Goal: Task Accomplishment & Management: Manage account settings

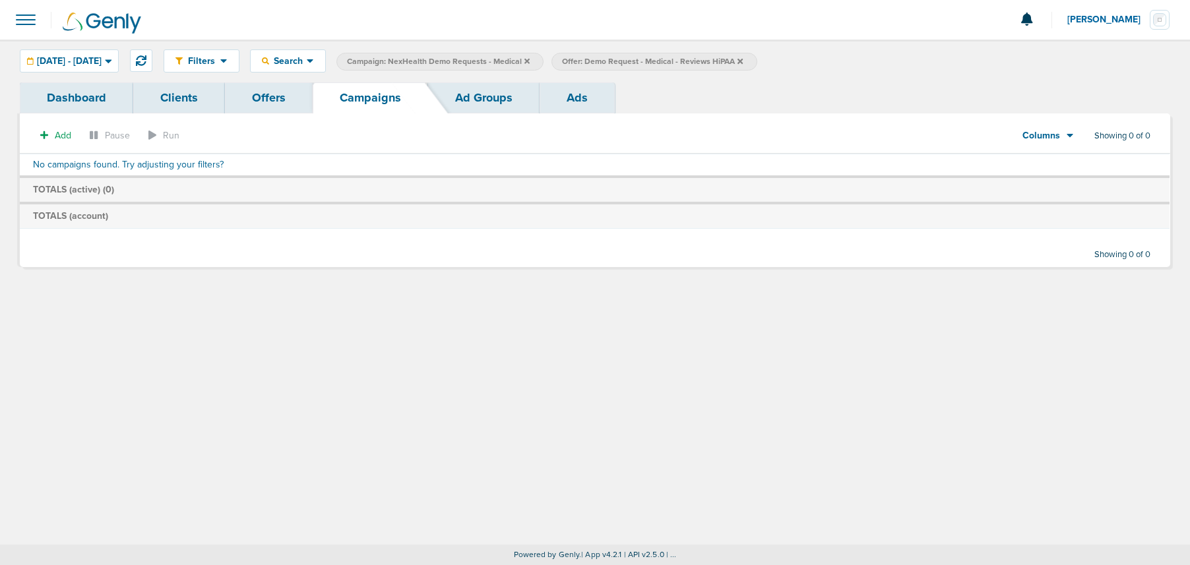
click at [756, 62] on label "Offer: Demo Request - Medical - Reviews HiPAA" at bounding box center [653, 62] width 205 height 18
click at [743, 61] on icon at bounding box center [739, 61] width 5 height 8
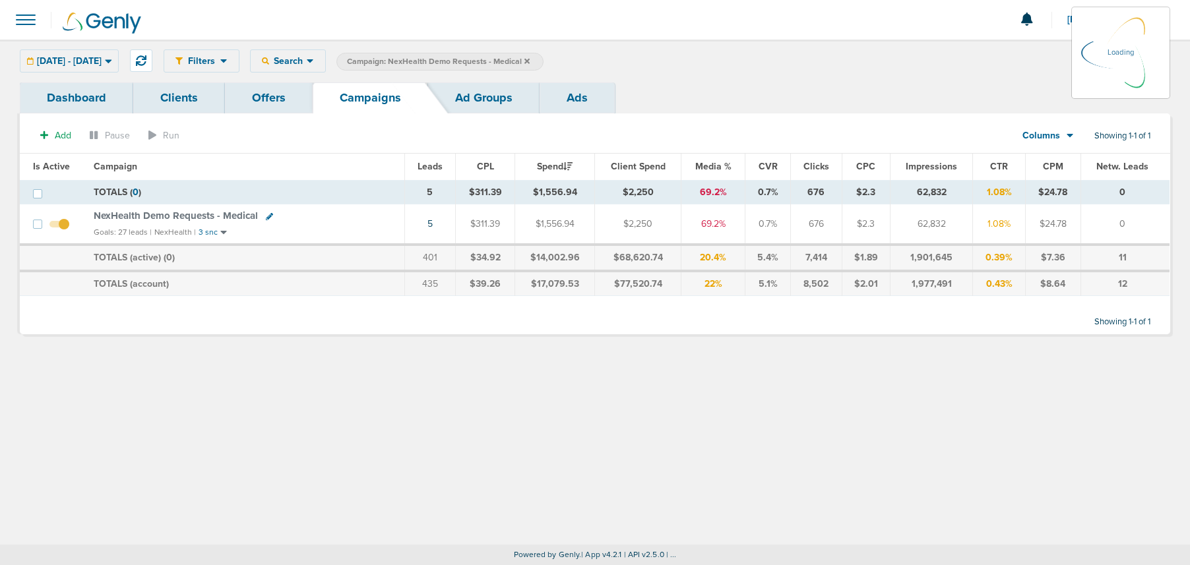
click at [530, 61] on icon at bounding box center [526, 61] width 5 height 8
click at [530, 59] on icon at bounding box center [526, 60] width 5 height 5
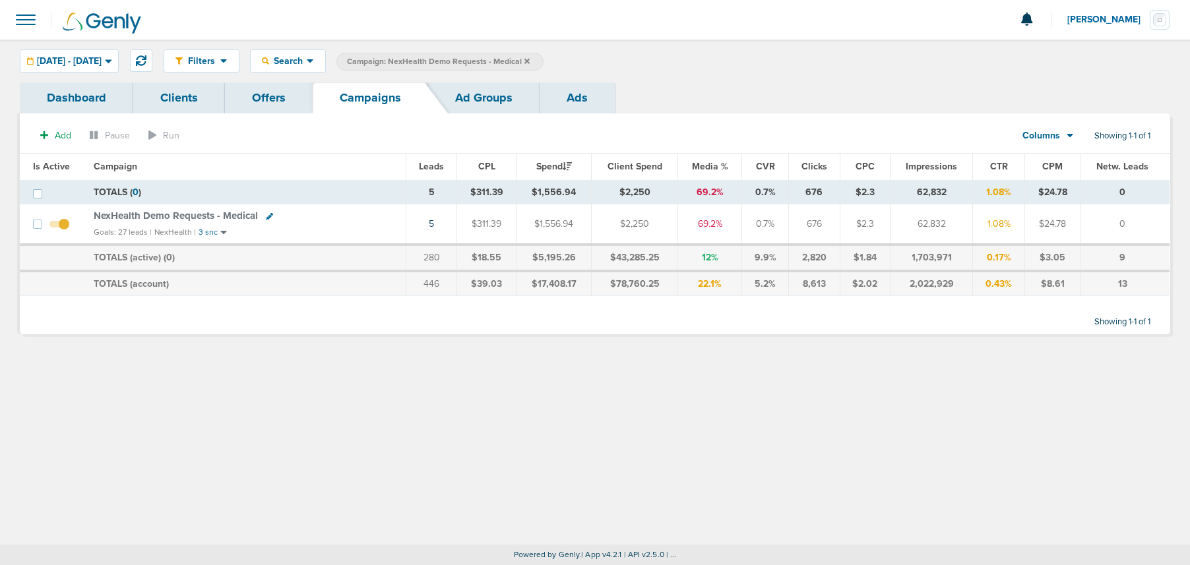
click at [530, 60] on icon at bounding box center [526, 60] width 5 height 5
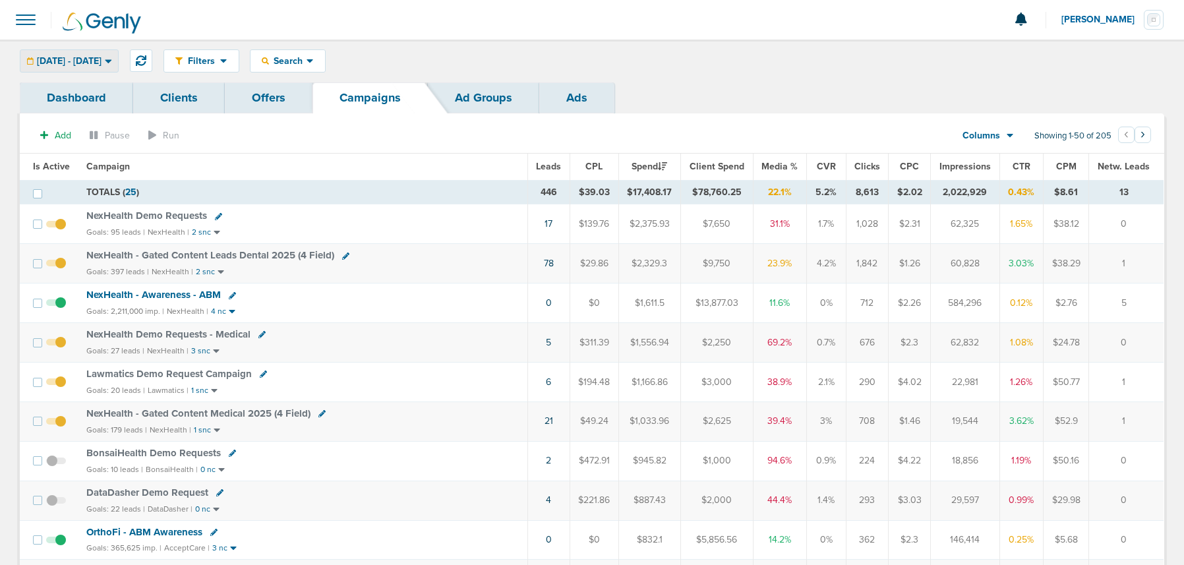
click at [107, 54] on div "09.01.2025 - 09.30.2025" at bounding box center [69, 61] width 98 height 22
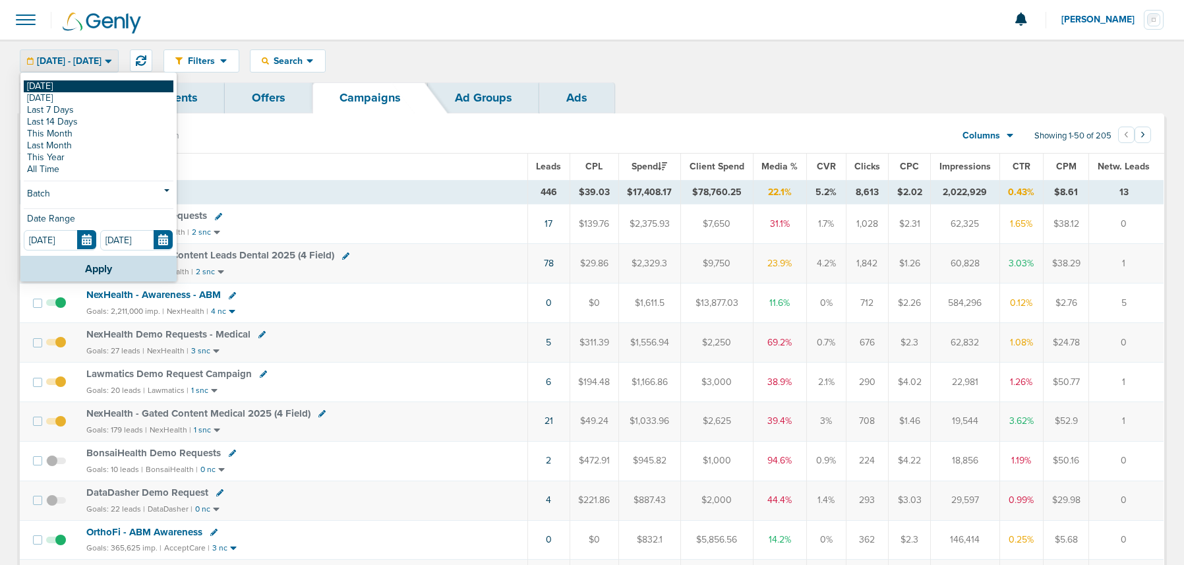
click at [89, 87] on link "[DATE]" at bounding box center [99, 86] width 150 height 12
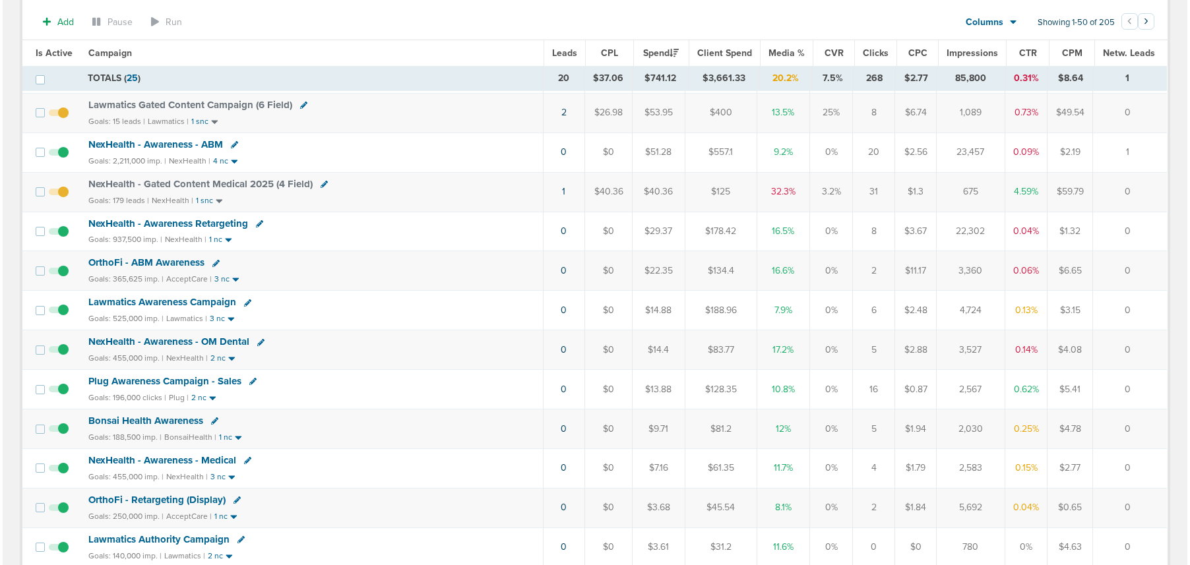
scroll to position [311, 0]
click at [249, 382] on icon at bounding box center [250, 382] width 7 height 7
select select
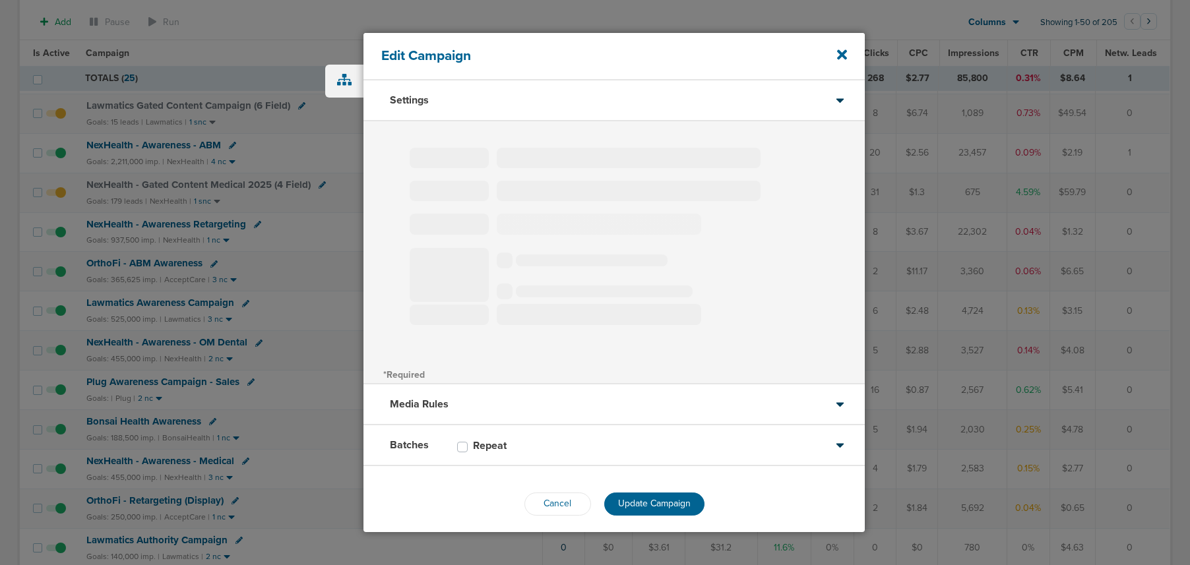
type input "Plug Awareness Campaign - Sales"
select select "Awareness"
radio input "true"
select select "readOnly"
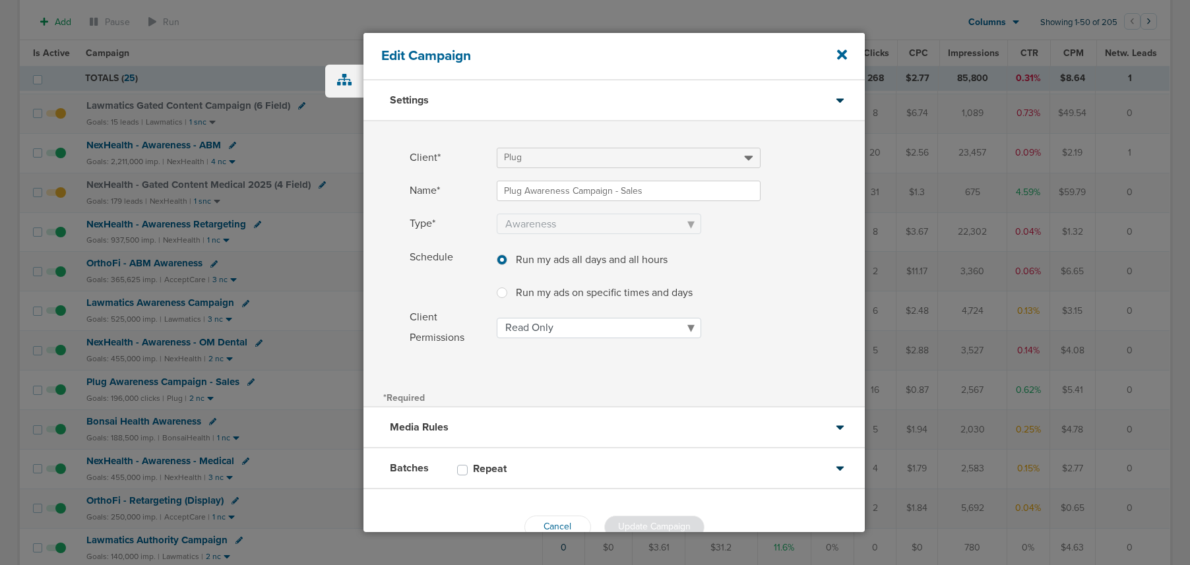
scroll to position [32, 0]
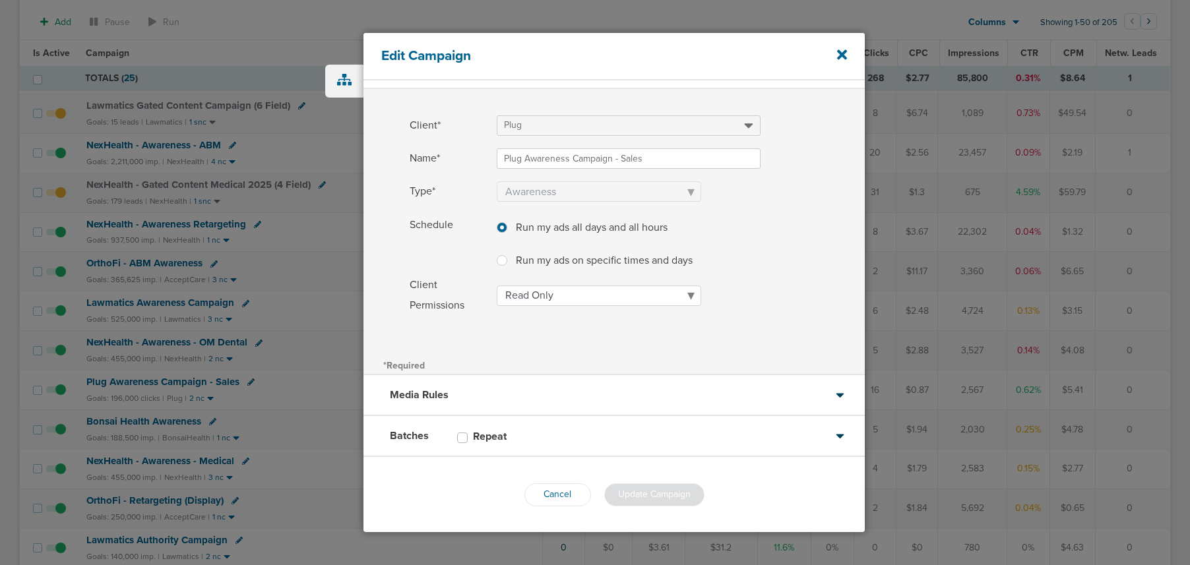
click at [557, 437] on div "Batches Repeat" at bounding box center [613, 436] width 501 height 41
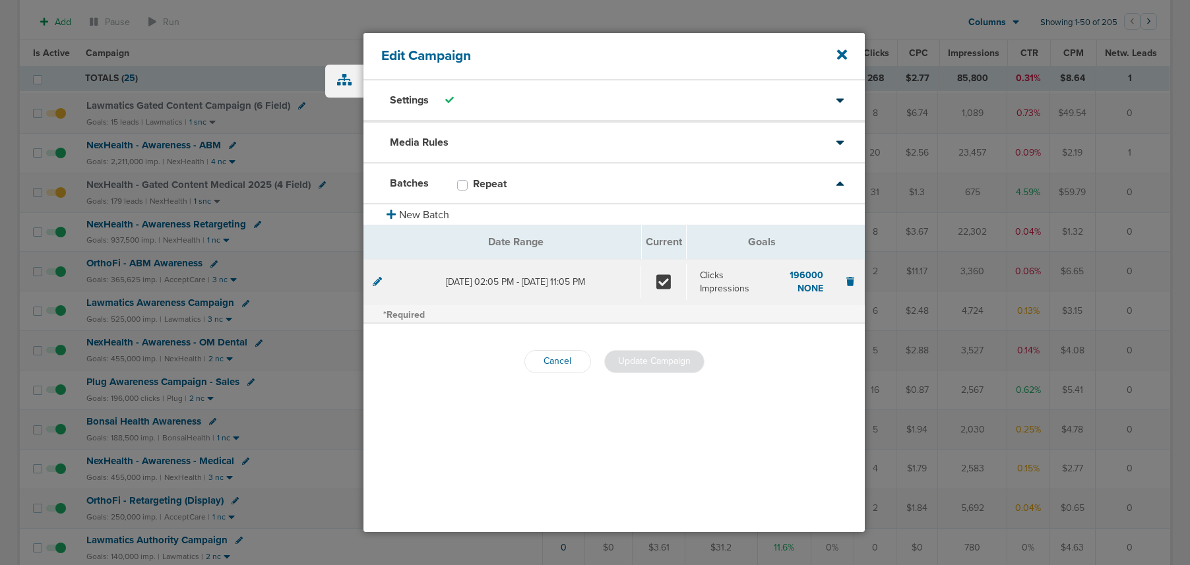
scroll to position [0, 0]
click at [379, 283] on icon at bounding box center [377, 280] width 9 height 9
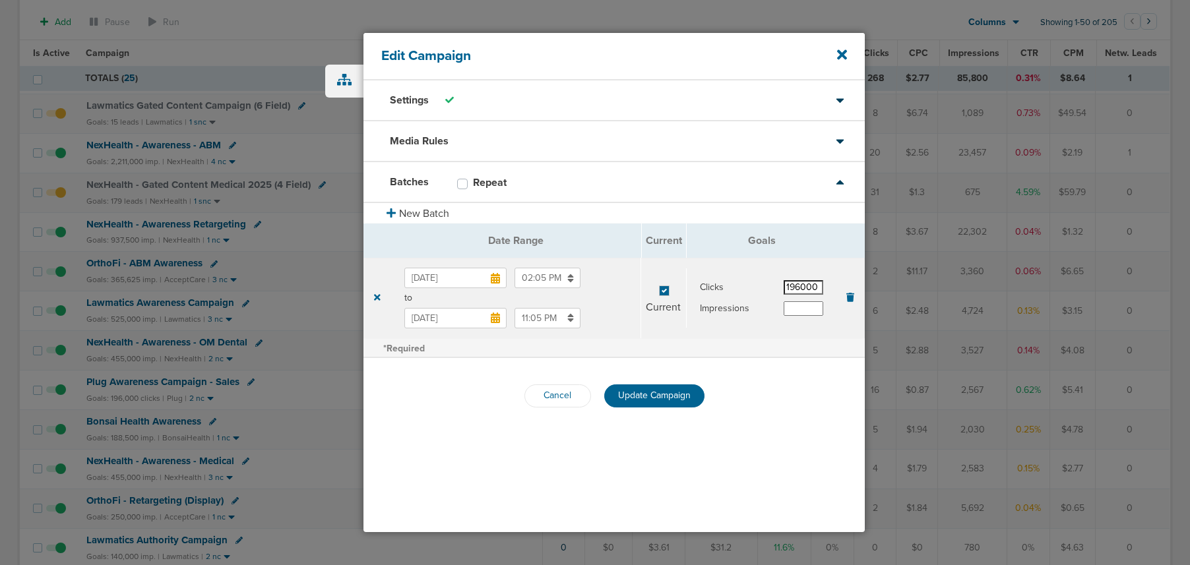
drag, startPoint x: 821, startPoint y: 290, endPoint x: 758, endPoint y: 288, distance: 62.7
click at [758, 288] on div "Clicks 196000" at bounding box center [762, 287] width 124 height 15
click at [789, 311] on input "text" at bounding box center [803, 308] width 40 height 15
paste input "196000"
type input "196000"
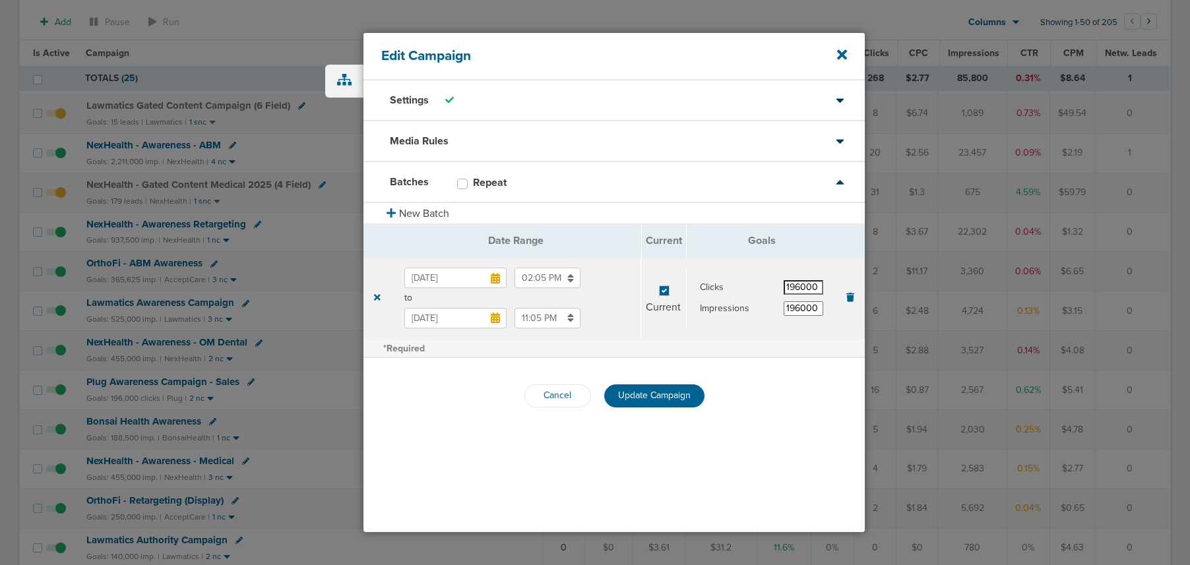
drag, startPoint x: 820, startPoint y: 290, endPoint x: 758, endPoint y: 286, distance: 62.1
click at [758, 286] on div "Clicks 196000" at bounding box center [762, 287] width 124 height 15
drag, startPoint x: 781, startPoint y: 363, endPoint x: 731, endPoint y: 378, distance: 52.8
click at [770, 366] on div "Cancel Update Campaign" at bounding box center [613, 396] width 501 height 76
click at [663, 395] on span "Update Campaign" at bounding box center [654, 395] width 73 height 11
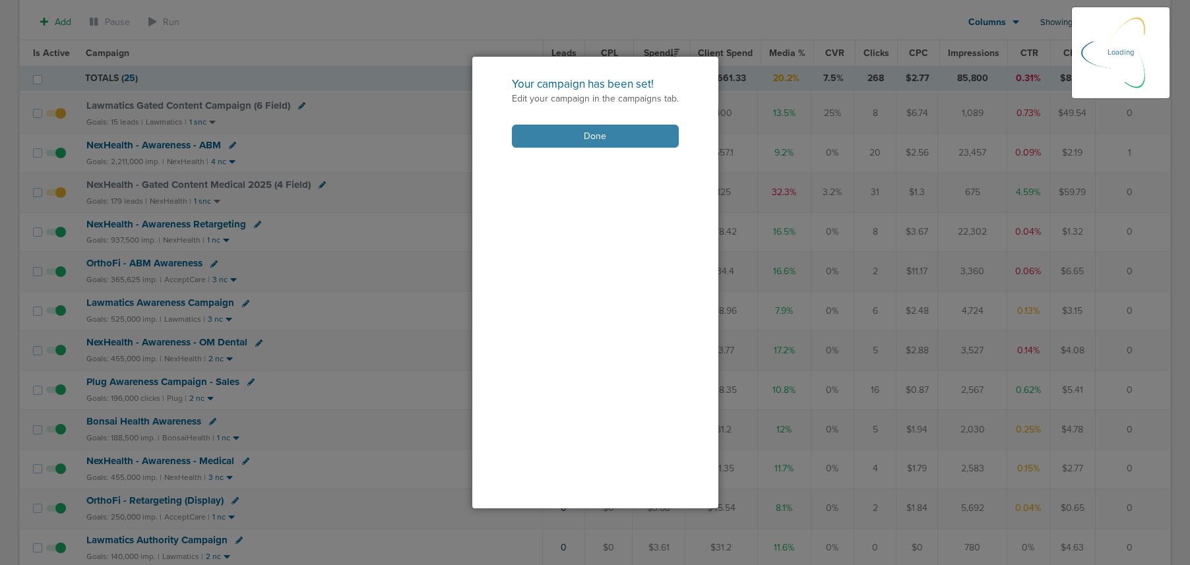
click at [536, 138] on button "Done" at bounding box center [595, 136] width 167 height 23
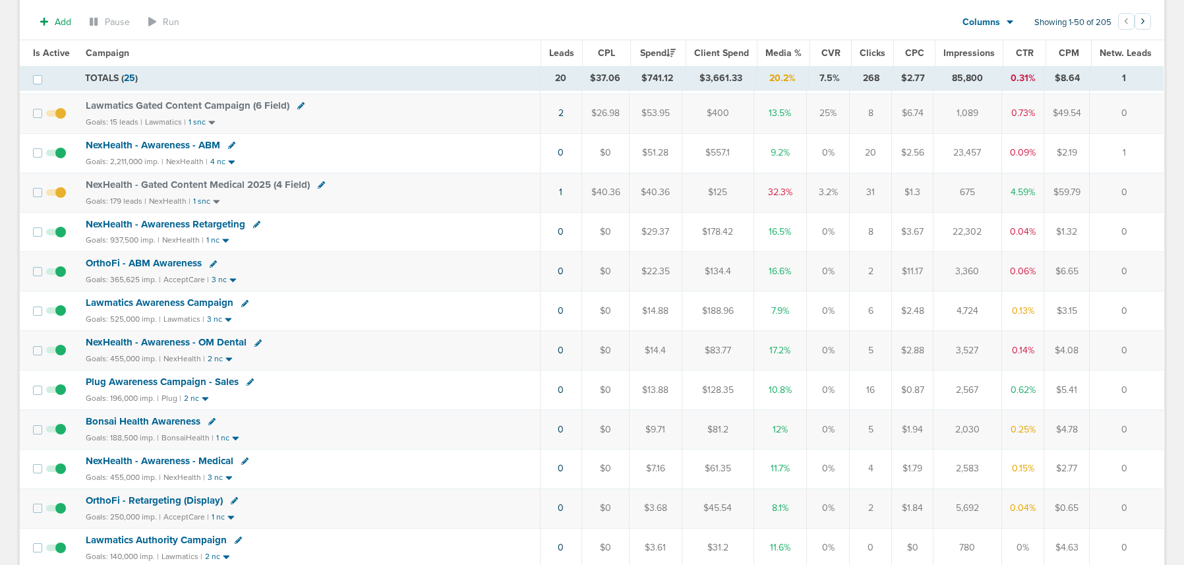
click at [247, 381] on icon at bounding box center [250, 382] width 7 height 7
select select
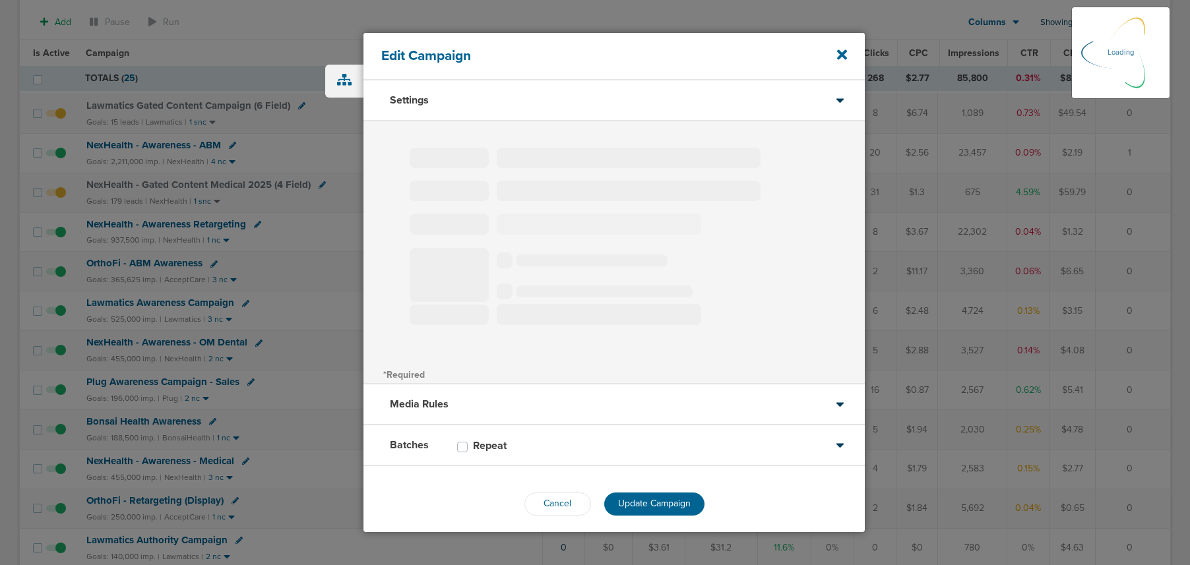
type input "Plug Awareness Campaign - Sales"
select select "Awareness"
radio input "true"
select select "readOnly"
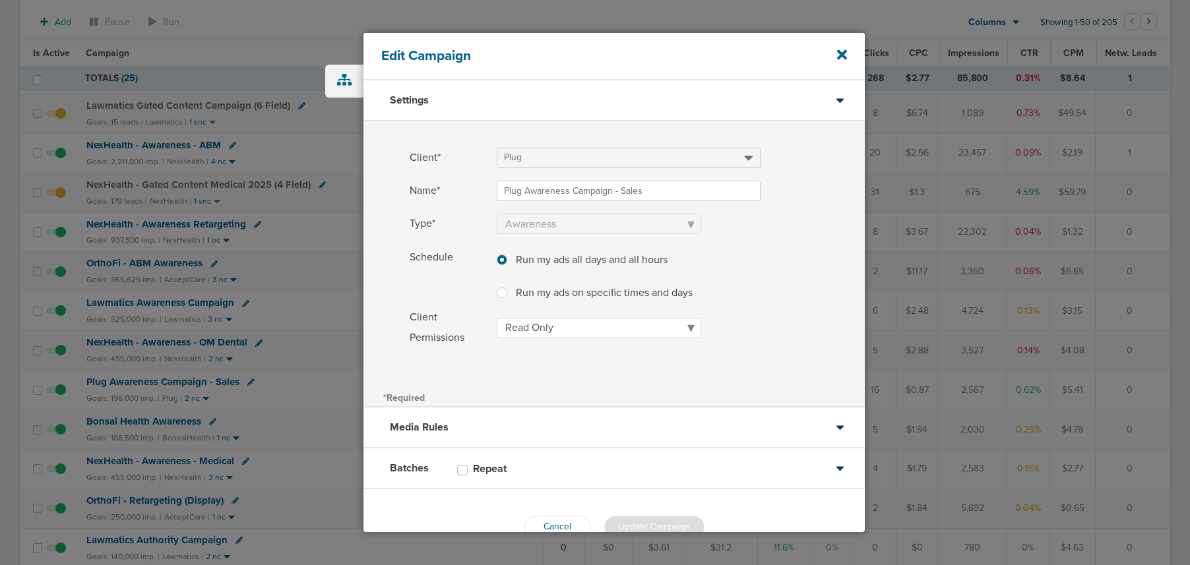
scroll to position [32, 0]
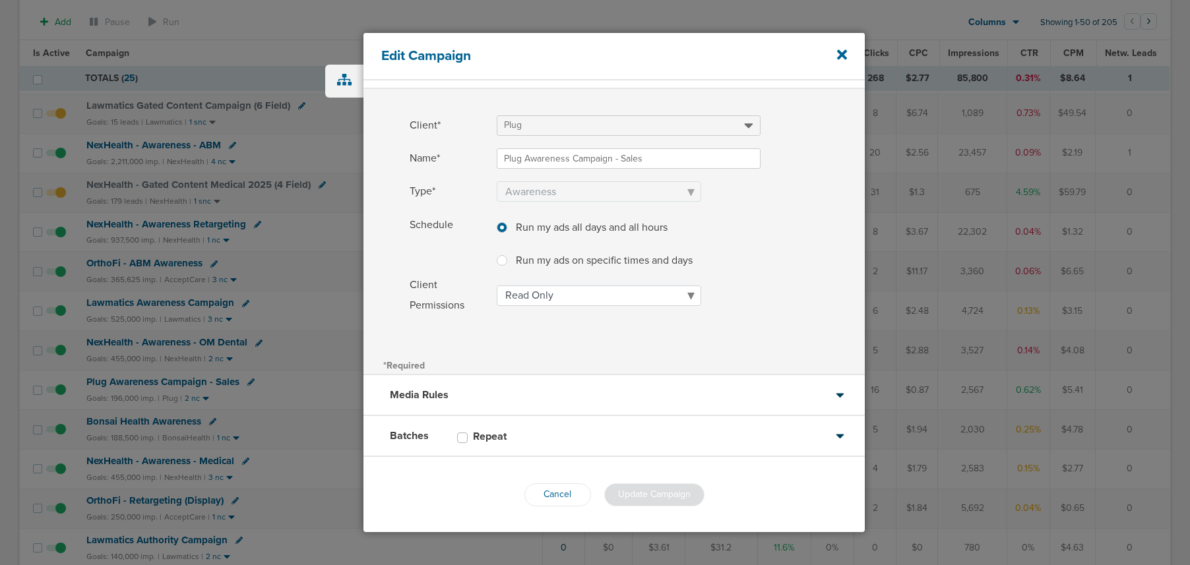
click at [522, 397] on div "Media Rules" at bounding box center [613, 395] width 501 height 41
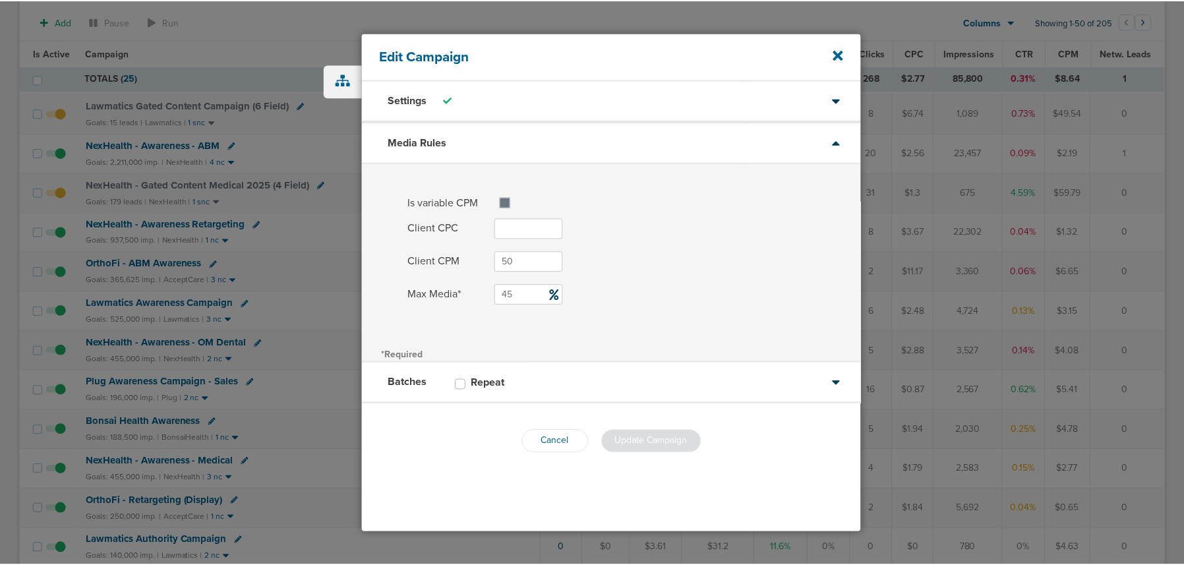
scroll to position [0, 0]
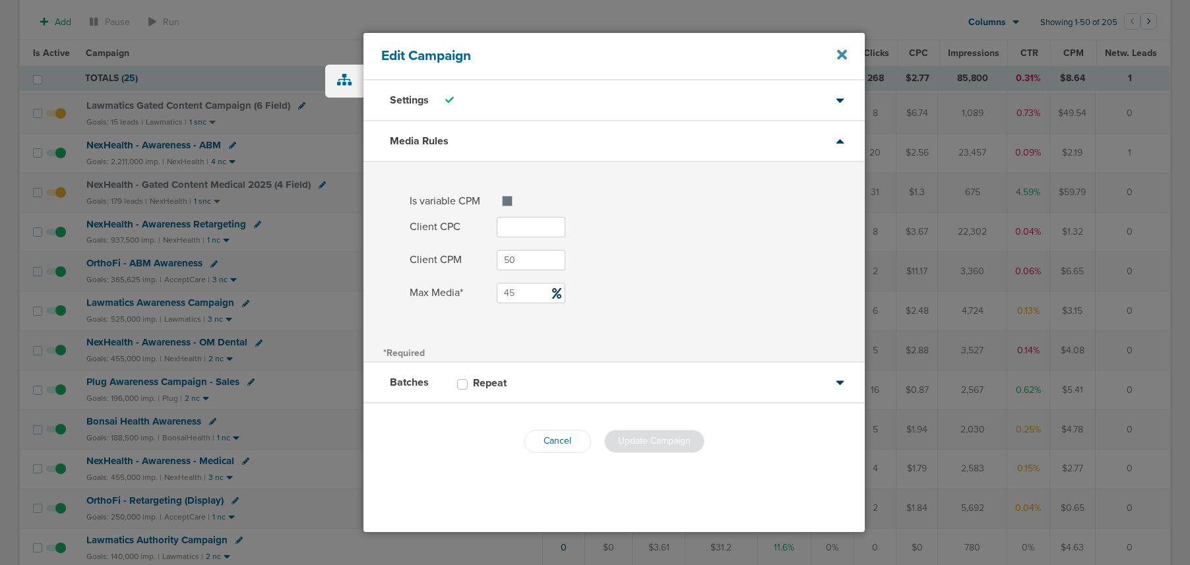
click at [839, 57] on icon at bounding box center [842, 55] width 10 height 10
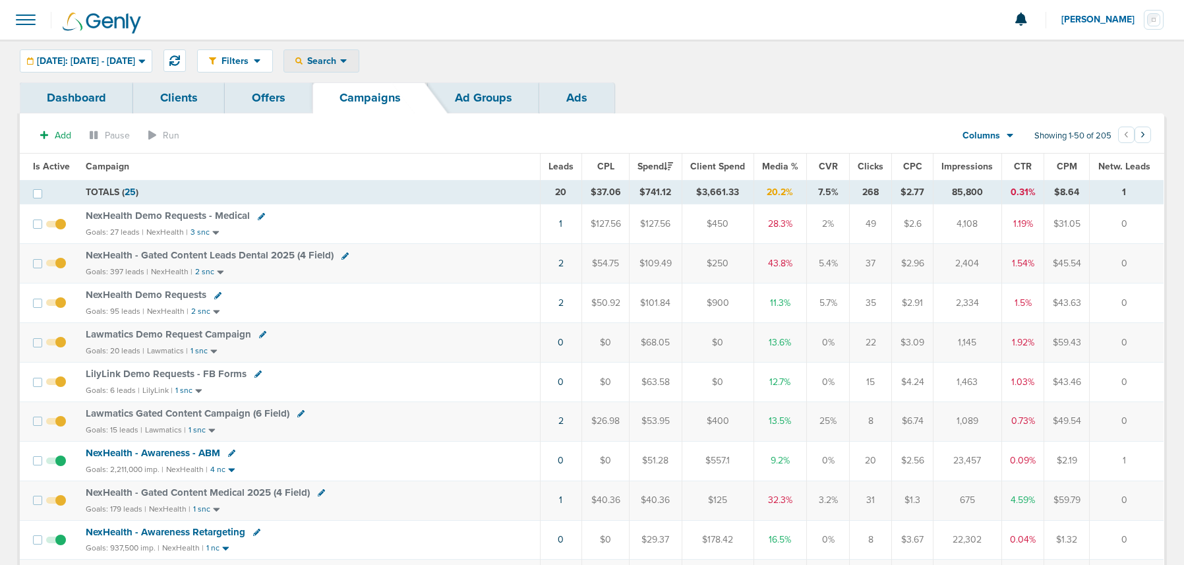
click at [340, 65] on span "Search" at bounding box center [322, 60] width 38 height 11
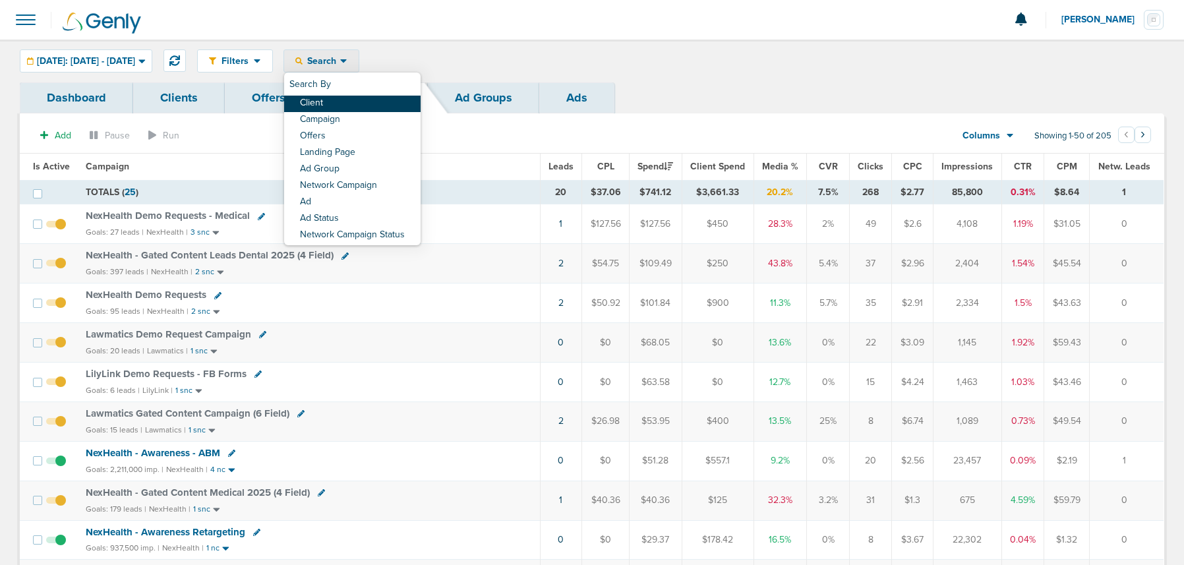
click at [361, 107] on link "Client" at bounding box center [352, 104] width 137 height 16
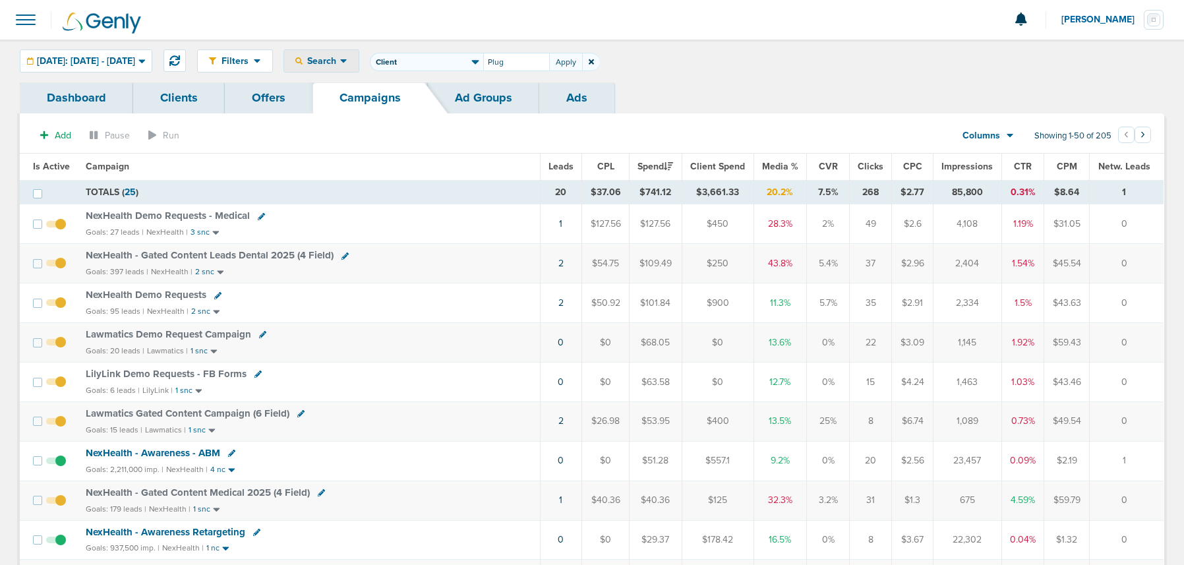
type input "Plug"
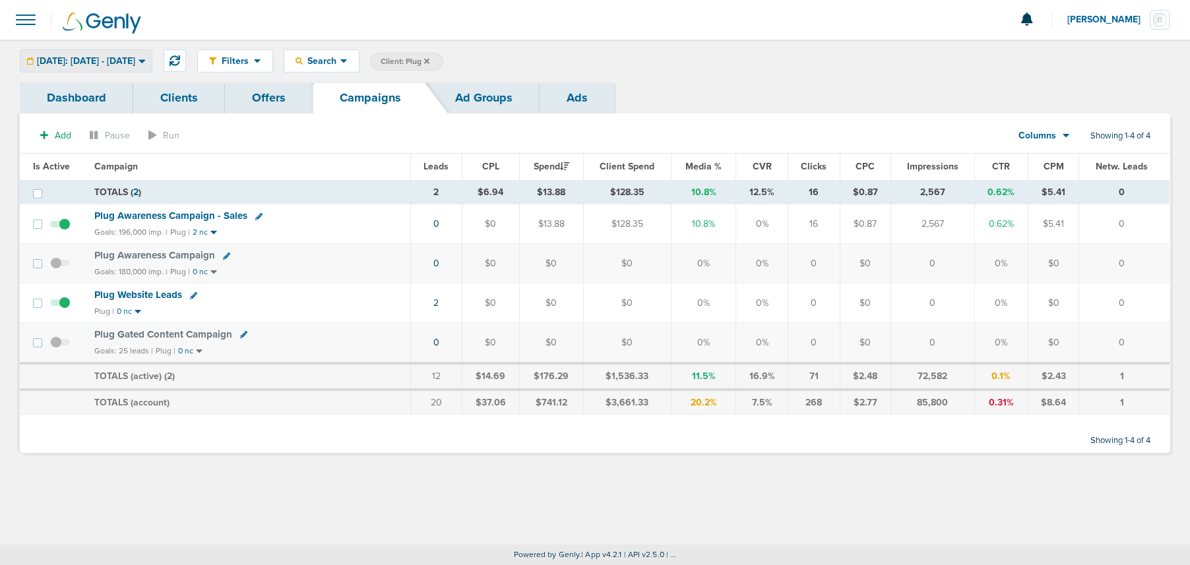
click at [98, 64] on span "Today: 09.09.2025 - 09.09.2025" at bounding box center [86, 61] width 98 height 9
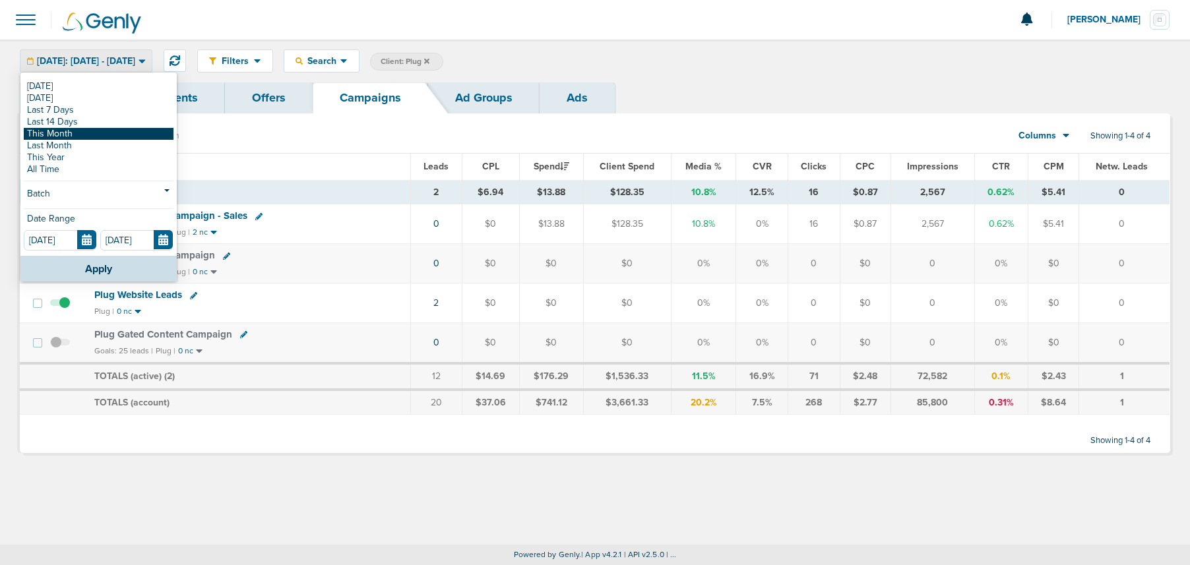
click at [88, 134] on link "This Month" at bounding box center [99, 134] width 150 height 12
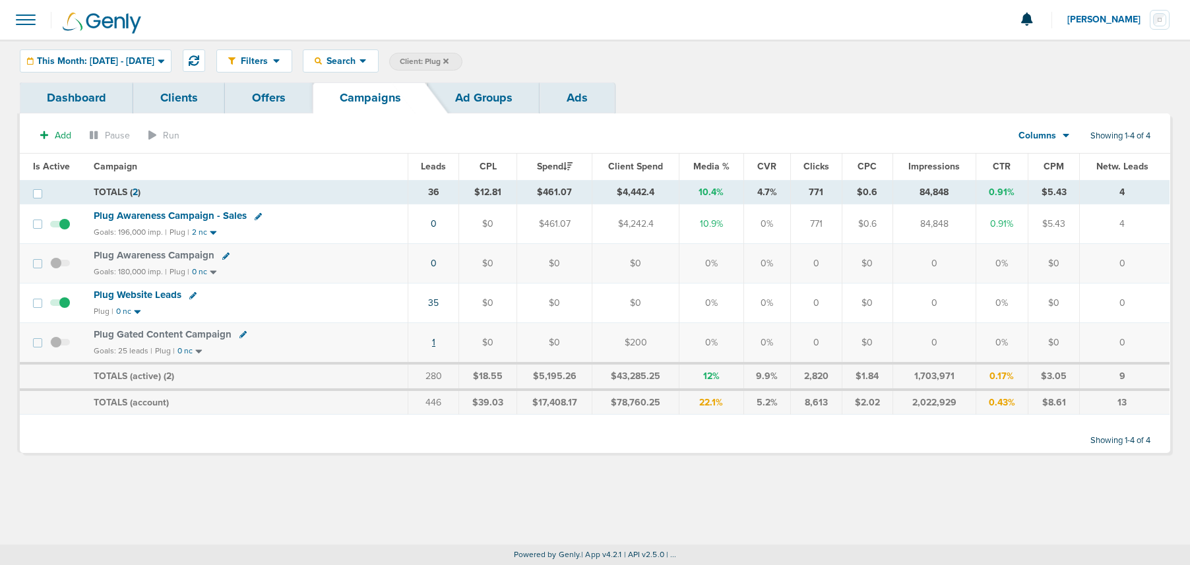
click at [439, 344] on td "1" at bounding box center [433, 343] width 51 height 40
click at [435, 345] on link "1" at bounding box center [433, 342] width 3 height 11
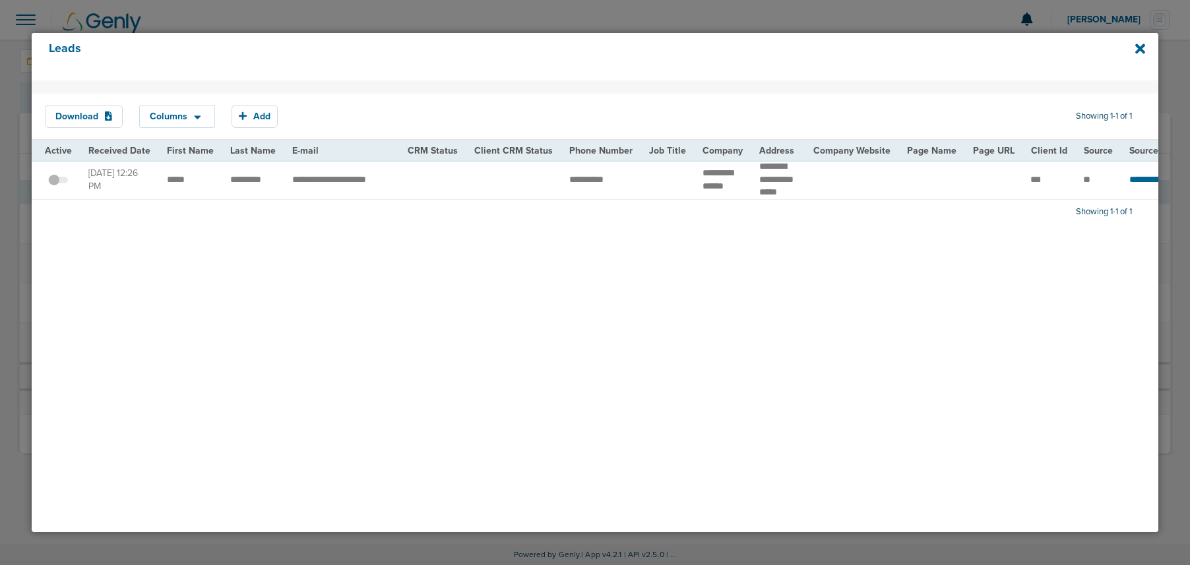
click at [59, 187] on span at bounding box center [58, 187] width 20 height 0
click at [58, 182] on input "checkbox" at bounding box center [58, 182] width 0 height 0
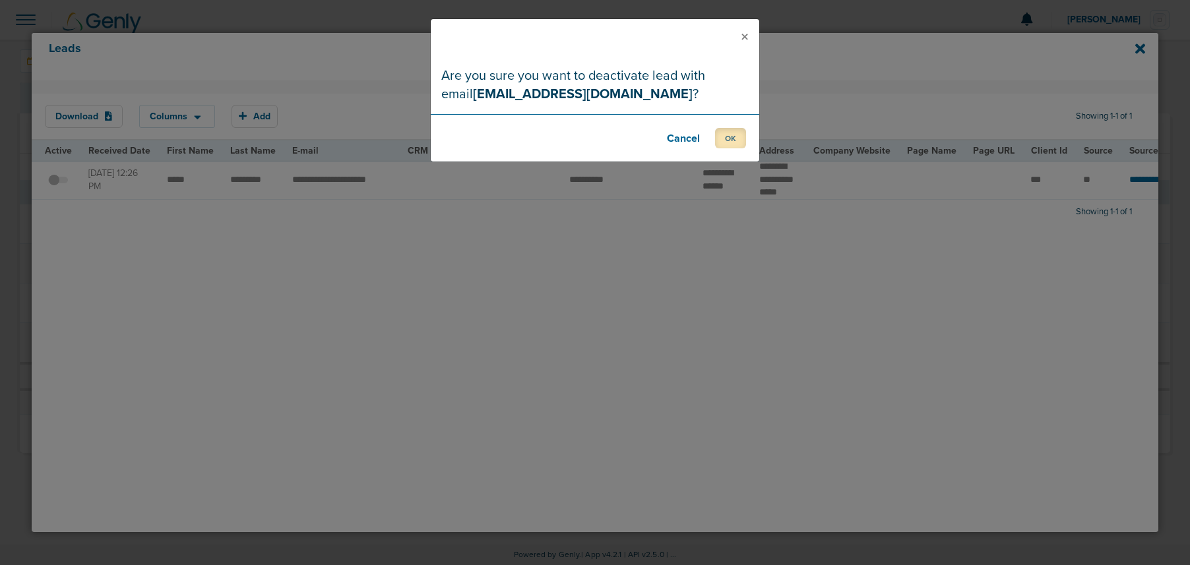
click at [735, 131] on button "OK" at bounding box center [730, 138] width 31 height 20
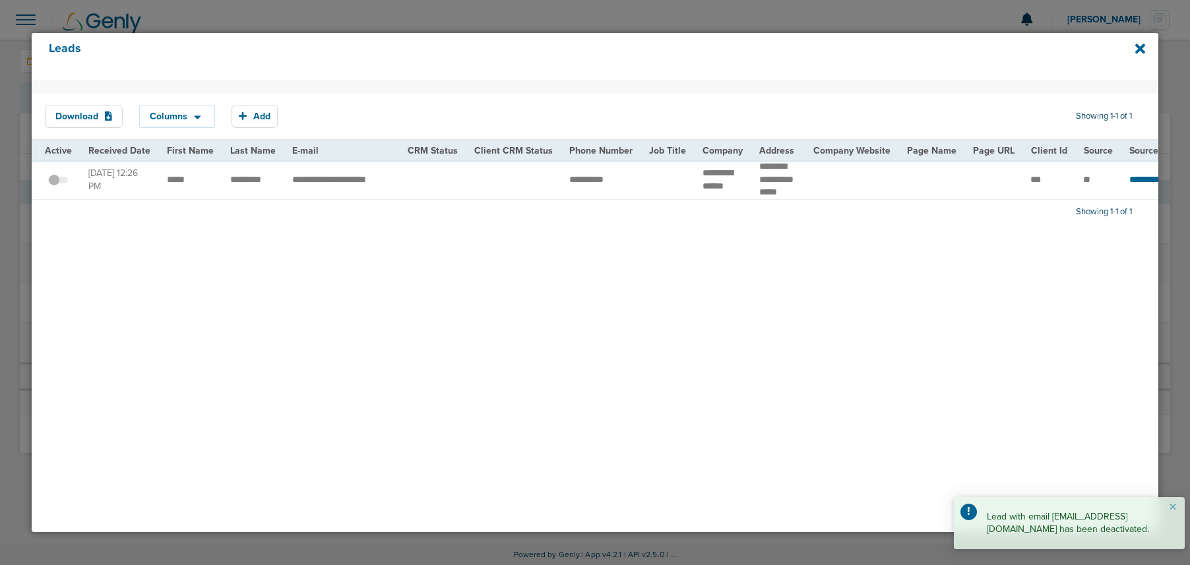
click at [1133, 51] on div "Leads" at bounding box center [595, 56] width 1126 height 47
click at [1137, 51] on icon at bounding box center [1140, 49] width 10 height 10
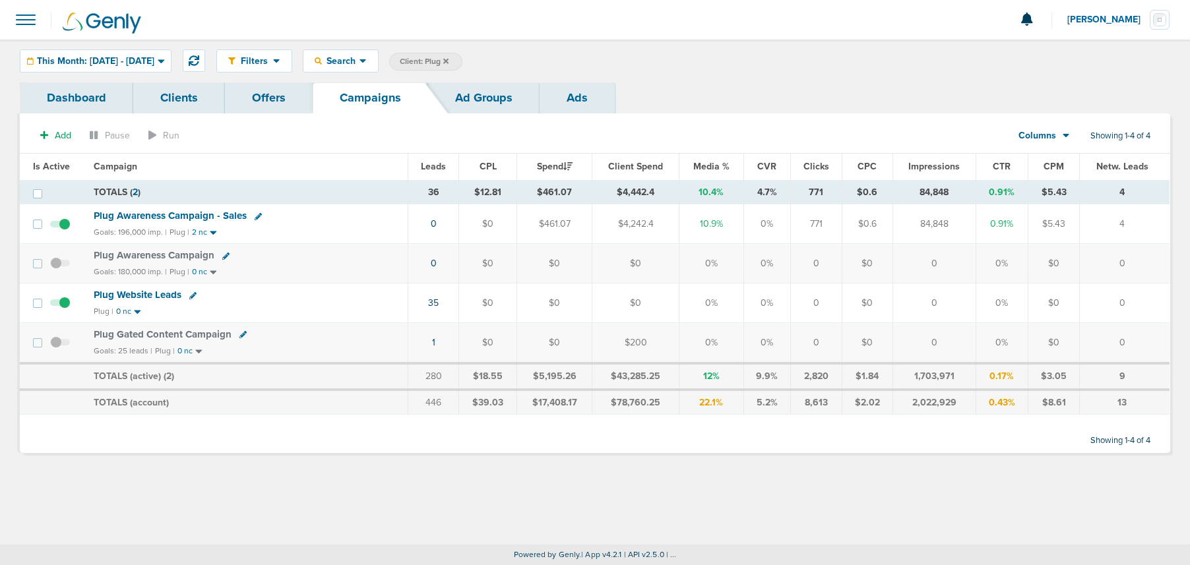
click at [448, 59] on icon at bounding box center [445, 60] width 5 height 5
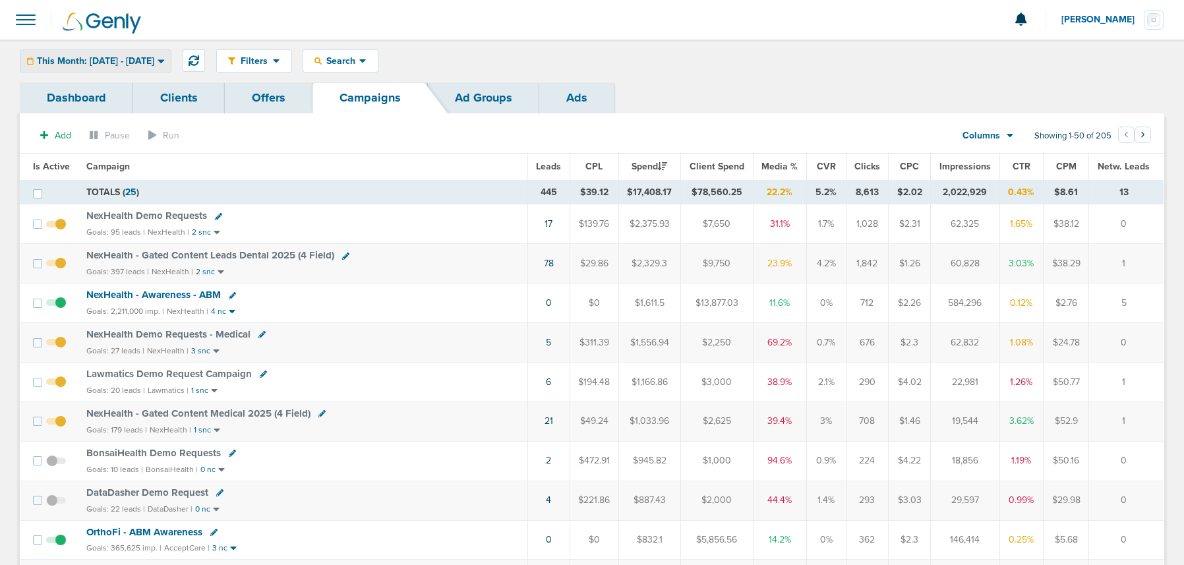
click at [104, 65] on span "This Month: 09.01.2025 - 09.30.2025" at bounding box center [95, 61] width 117 height 9
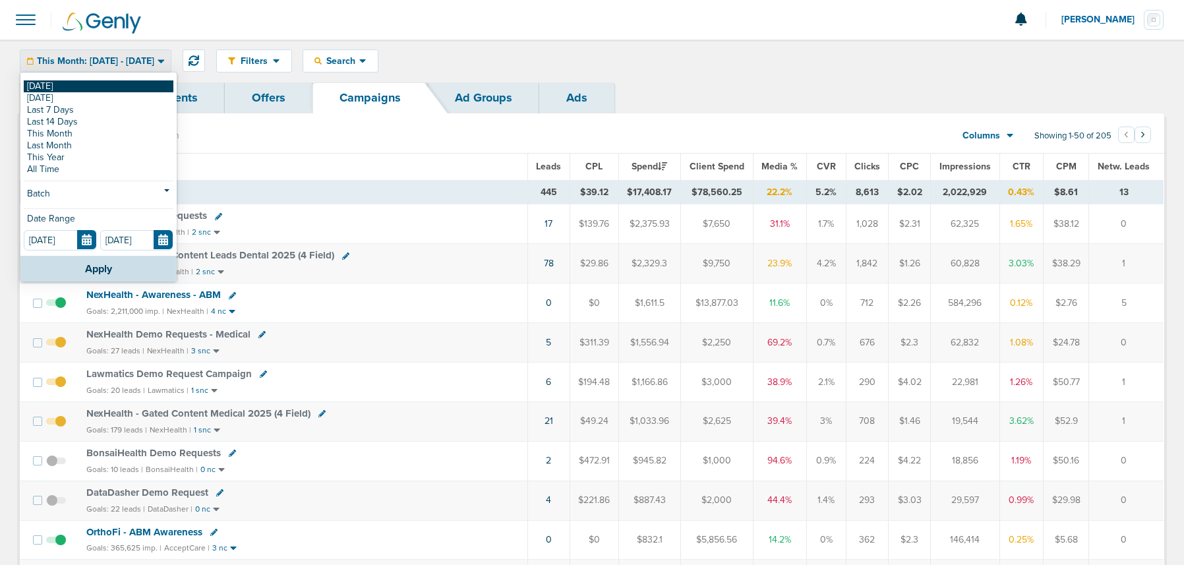
click at [95, 86] on link "[DATE]" at bounding box center [99, 86] width 150 height 12
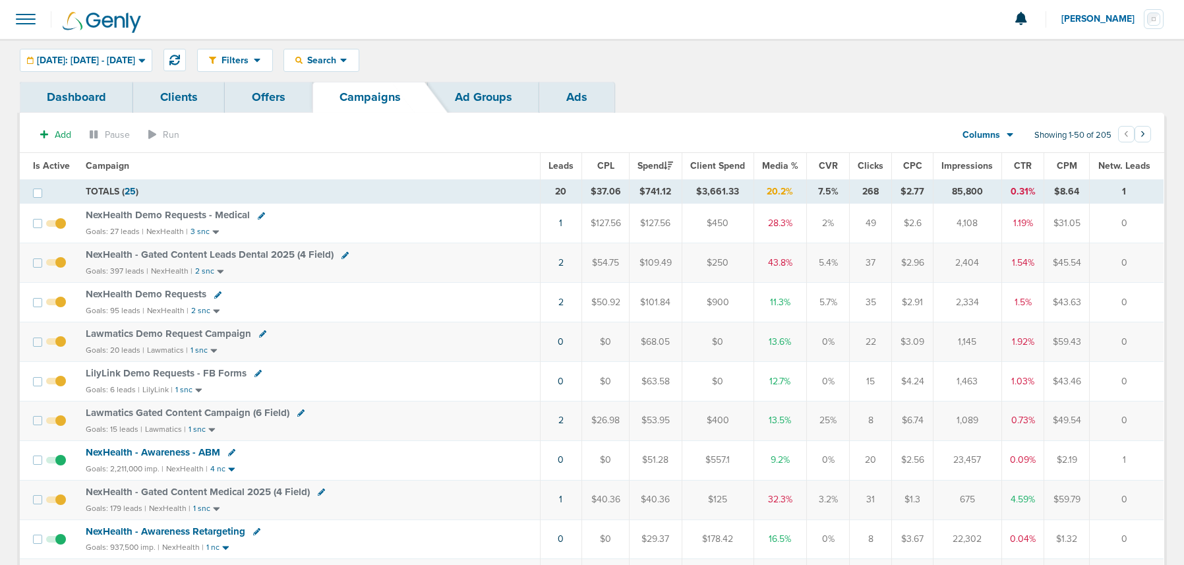
scroll to position [3, 0]
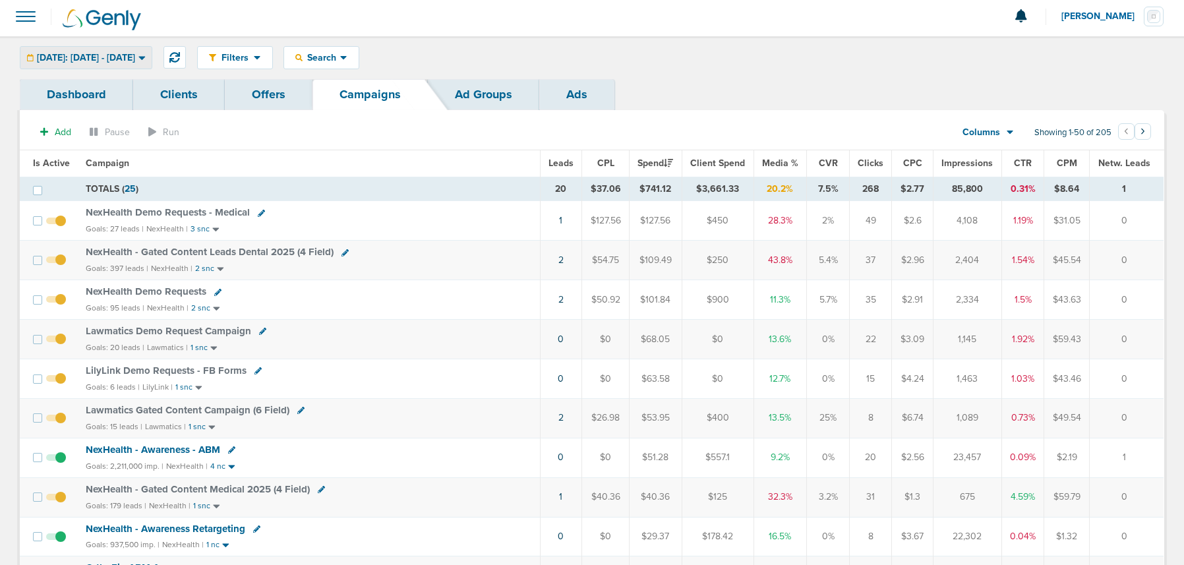
click at [102, 59] on span "Today: 09.09.2025 - 09.09.2025" at bounding box center [86, 57] width 98 height 9
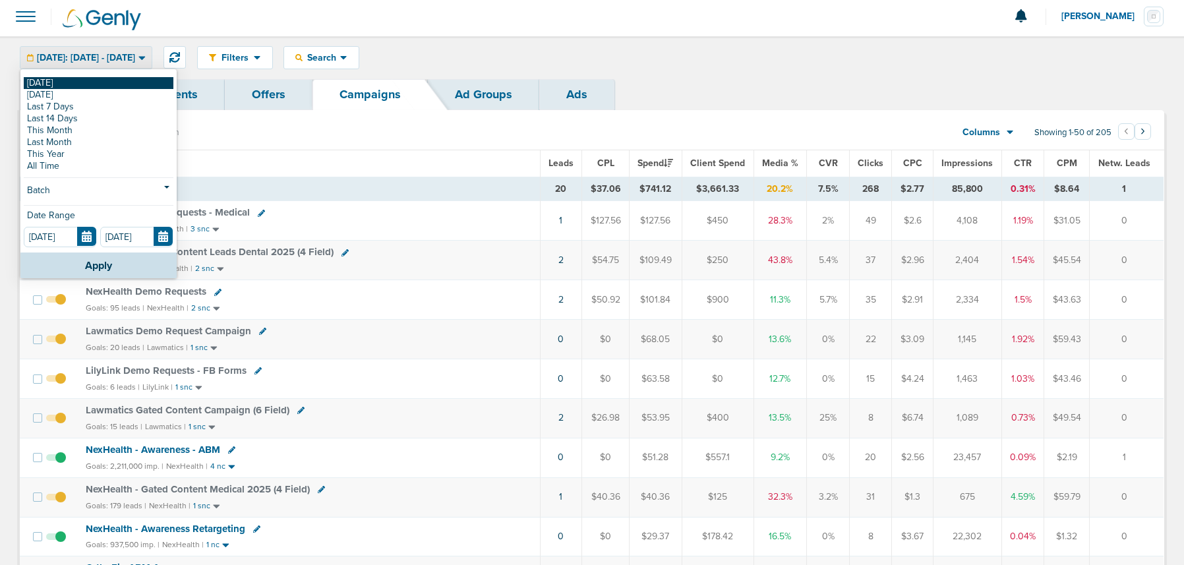
click at [92, 84] on link "[DATE]" at bounding box center [99, 83] width 150 height 12
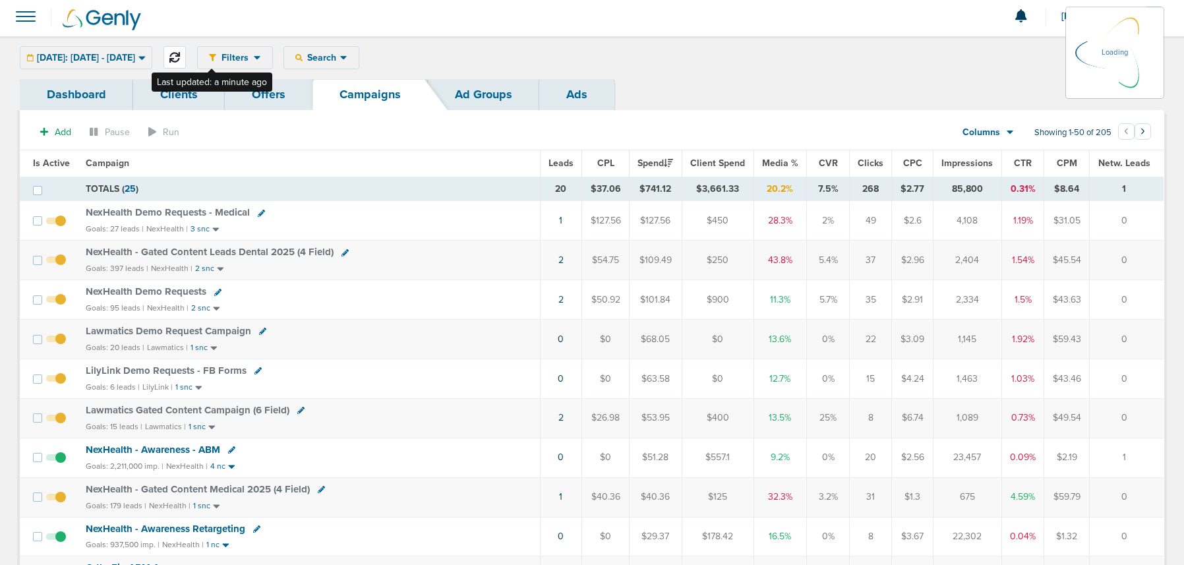
click at [180, 57] on icon at bounding box center [174, 57] width 11 height 11
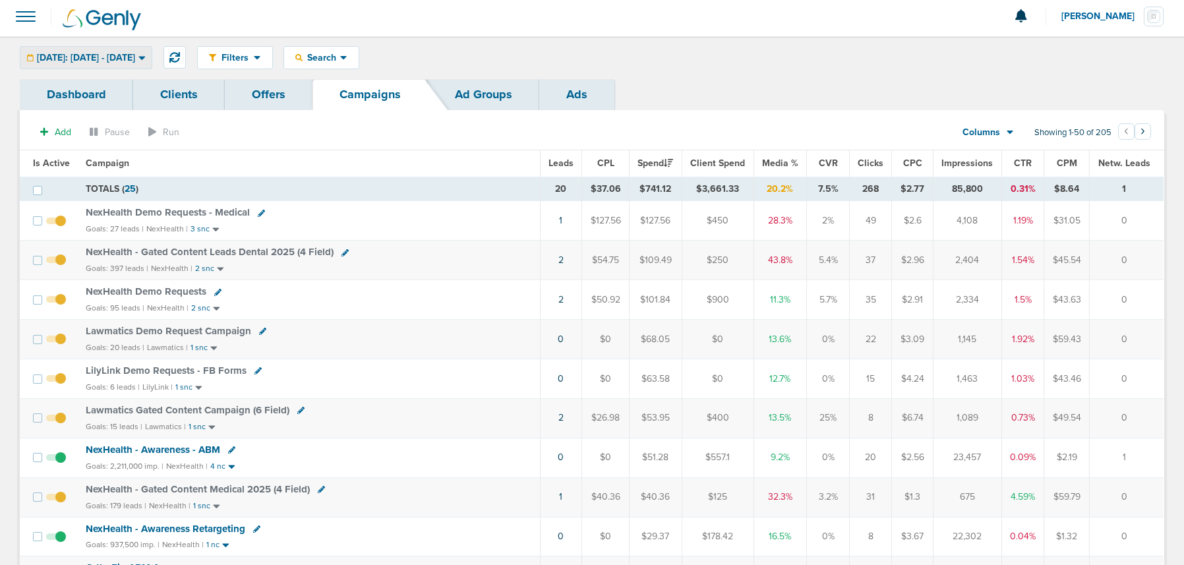
click at [125, 53] on span "Today: 09.09.2025 - 09.09.2025" at bounding box center [86, 57] width 98 height 9
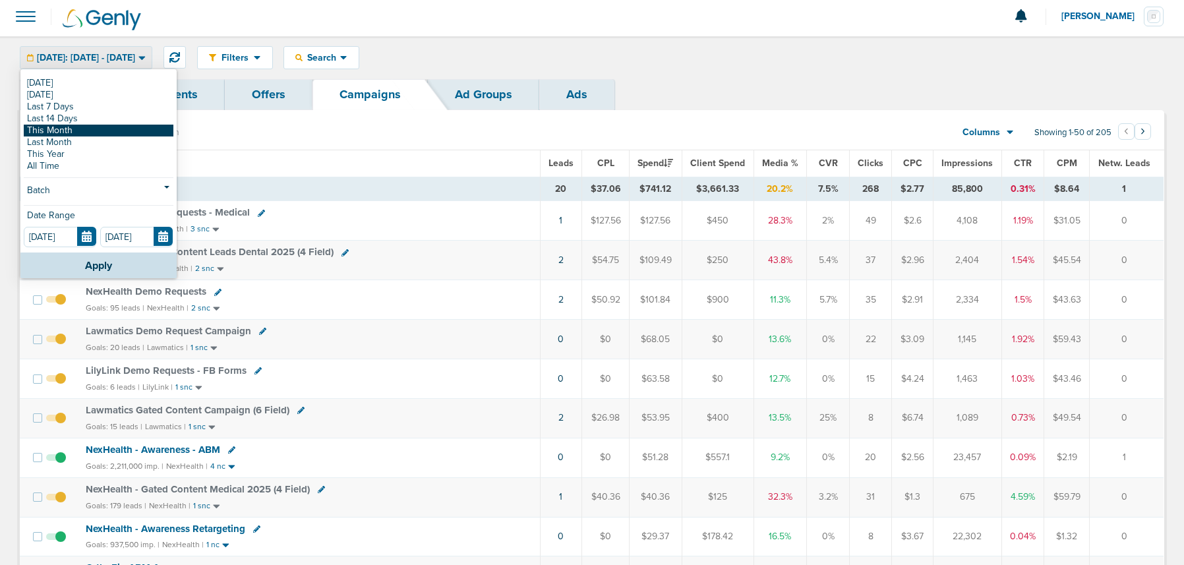
click at [98, 127] on link "This Month" at bounding box center [99, 131] width 150 height 12
type input "09.01.2025"
type input "09.30.2025"
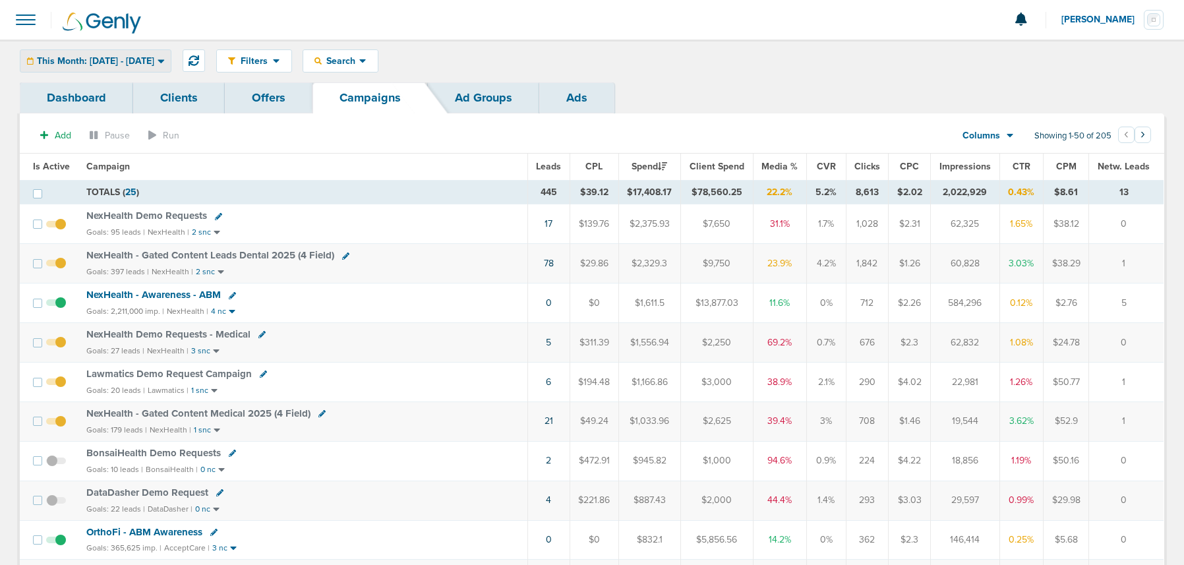
click at [65, 57] on span "This Month: 09.01.2025 - 09.30.2025" at bounding box center [95, 61] width 117 height 9
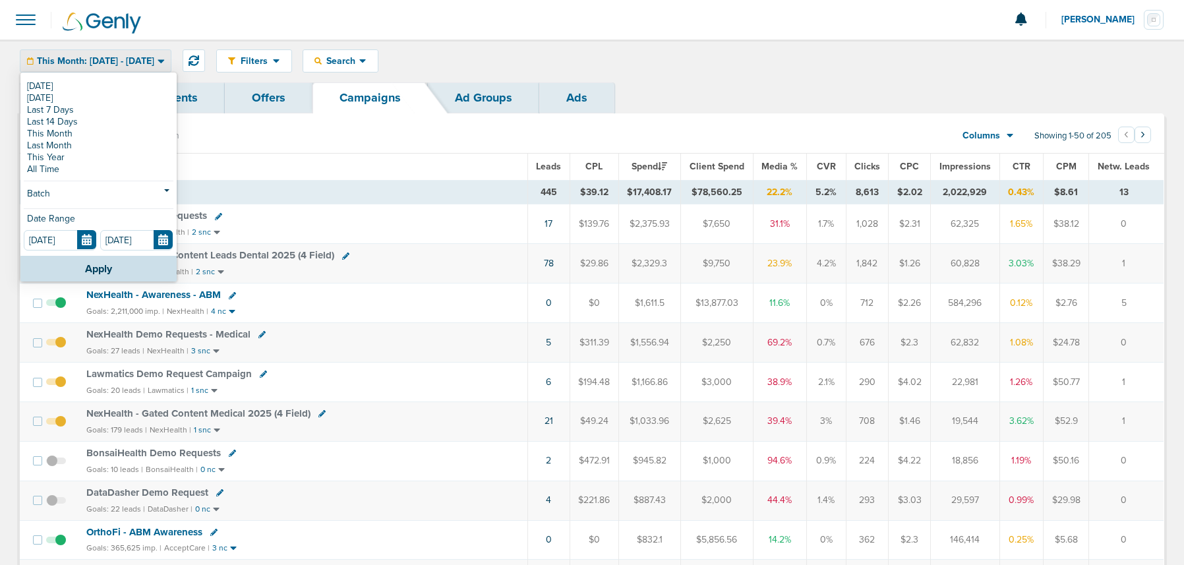
click at [73, 61] on span "This Month: 09.01.2025 - 09.30.2025" at bounding box center [95, 61] width 117 height 9
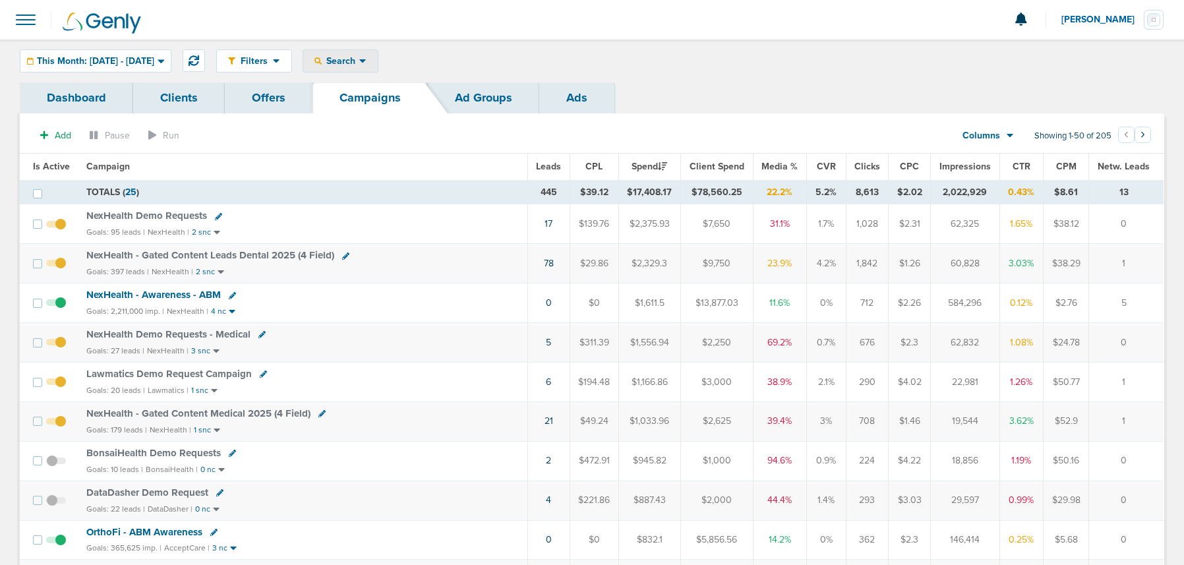
click at [359, 51] on div "Search" at bounding box center [340, 61] width 75 height 22
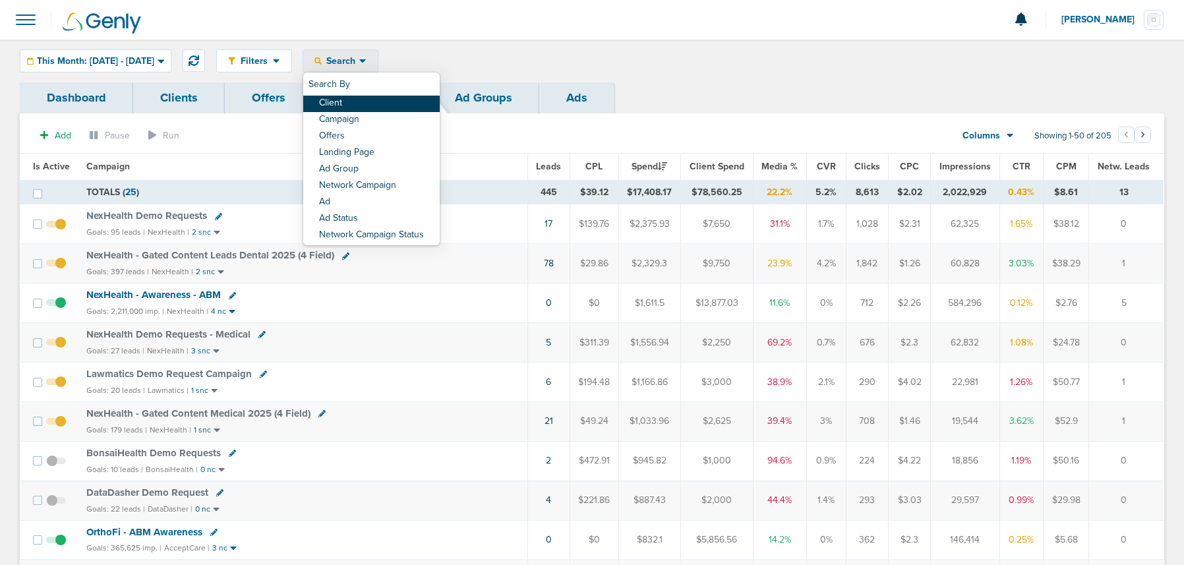
click at [363, 101] on link "Client" at bounding box center [371, 104] width 137 height 16
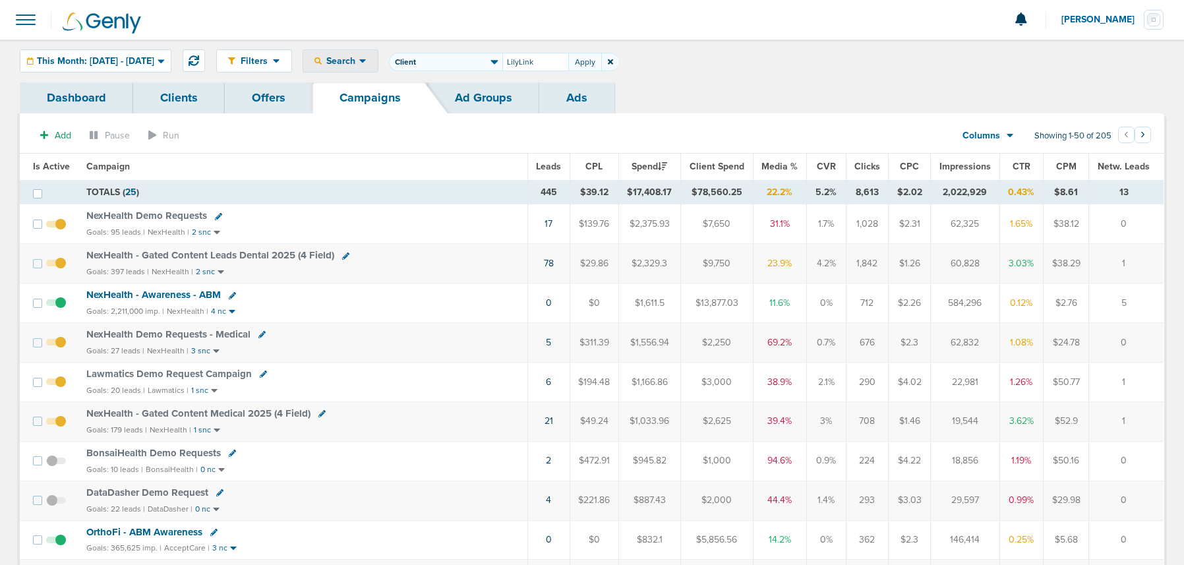
type input "LilyLink"
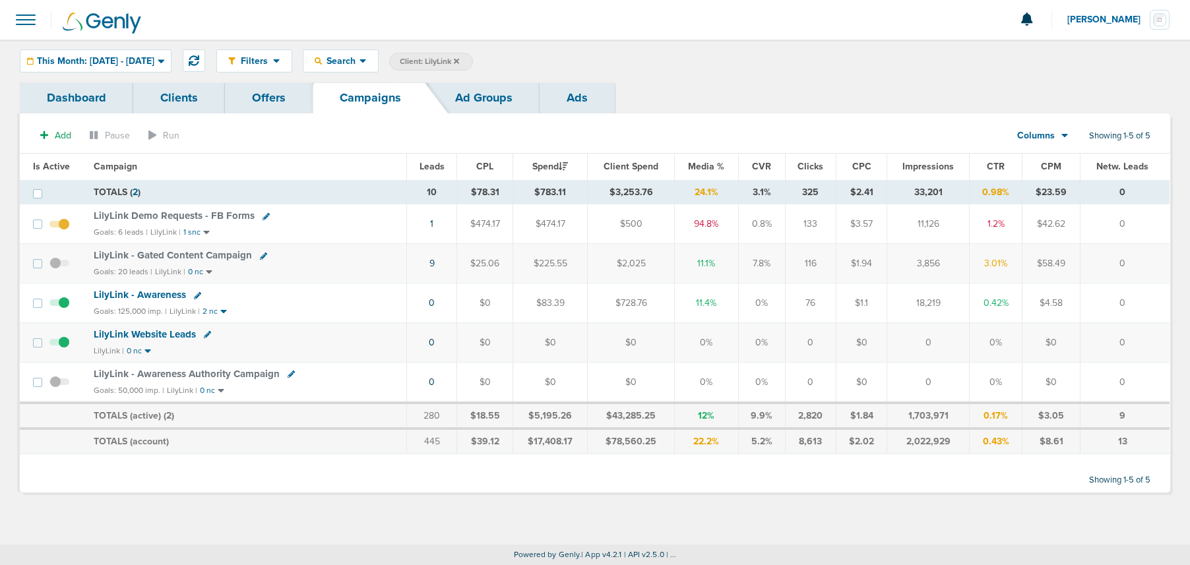
click at [167, 219] on span "LilyLink Demo Requests - FB Forms" at bounding box center [174, 216] width 161 height 12
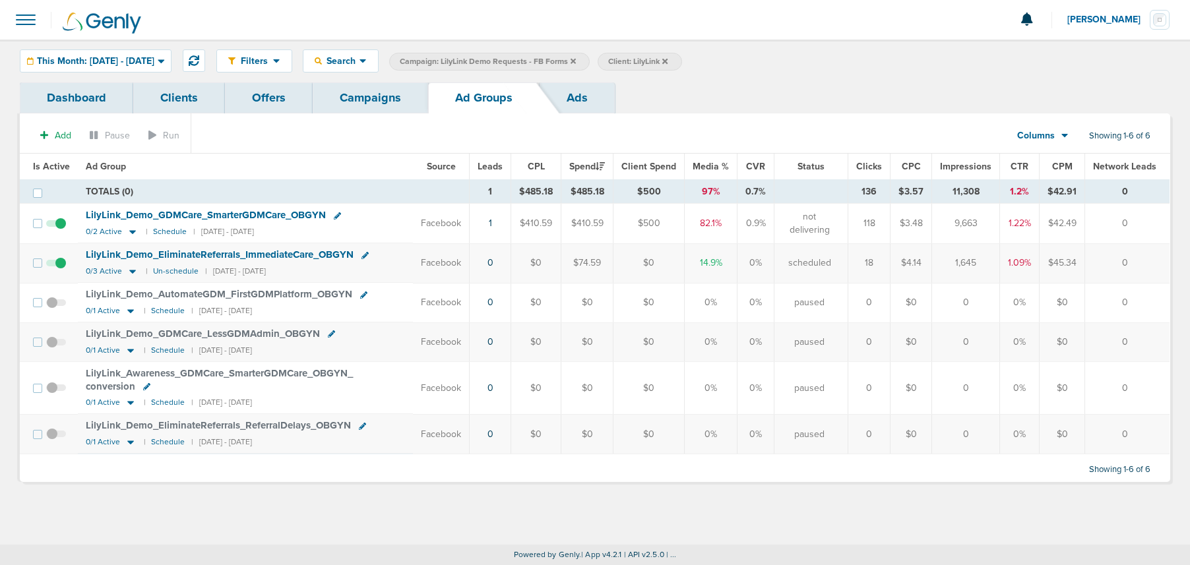
click at [359, 94] on link "Campaigns" at bounding box center [370, 97] width 115 height 31
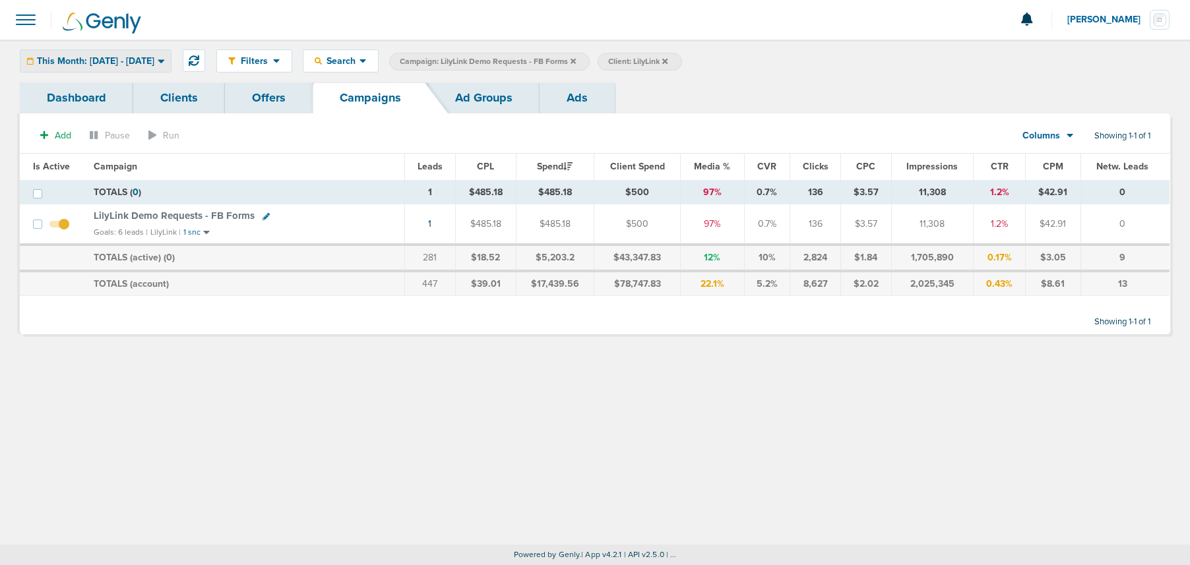
click at [102, 69] on div "This Month: 09.01.2025 - 09.30.2025" at bounding box center [95, 61] width 150 height 22
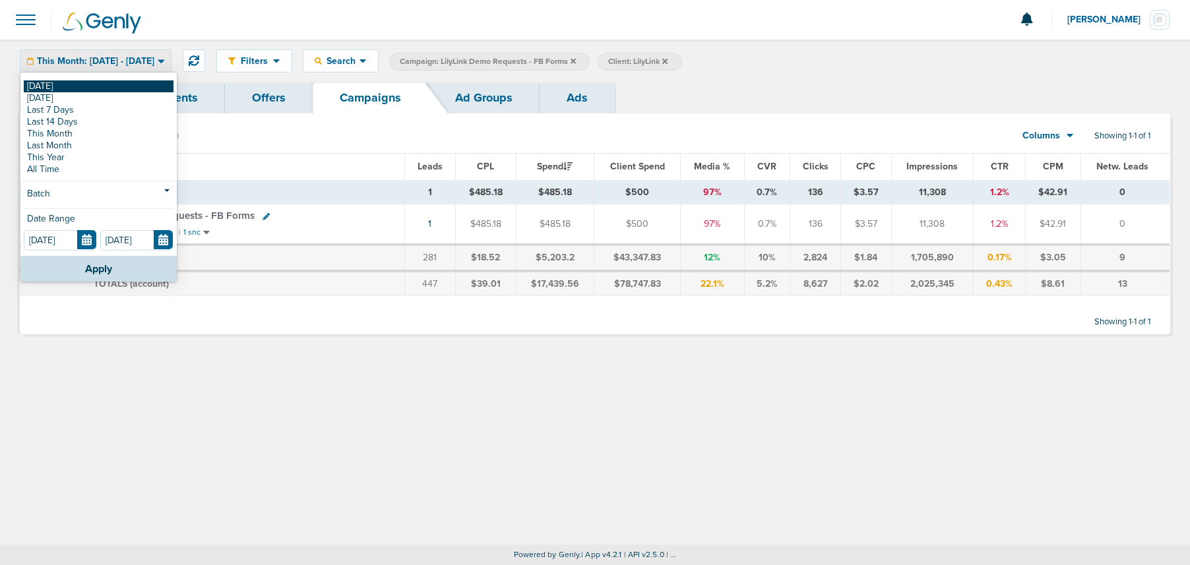
click at [95, 82] on link "[DATE]" at bounding box center [99, 86] width 150 height 12
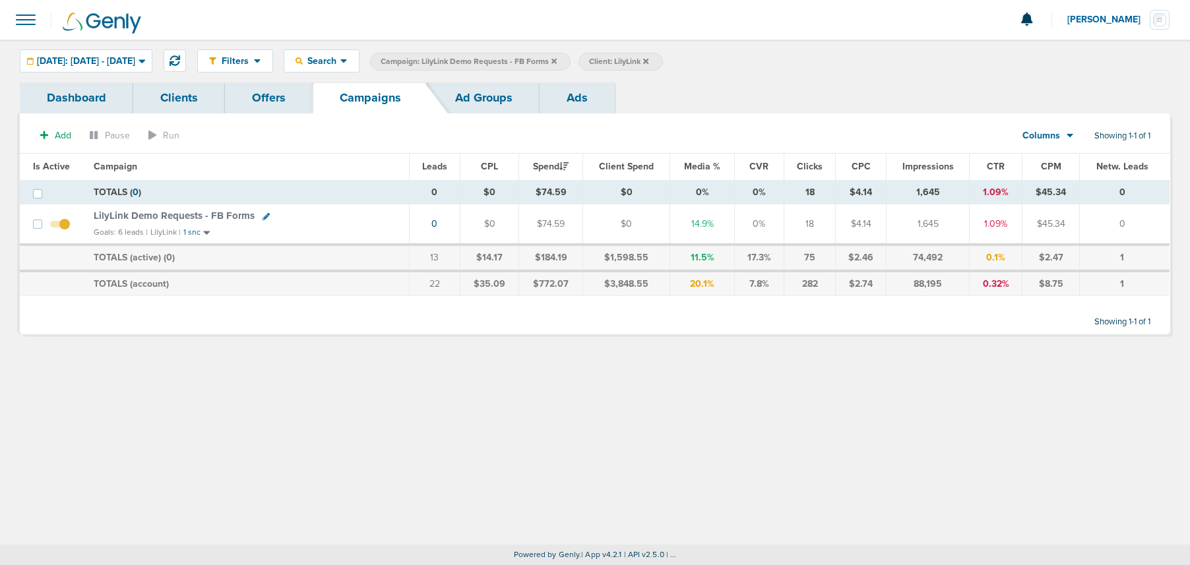
click at [557, 59] on icon at bounding box center [553, 60] width 5 height 5
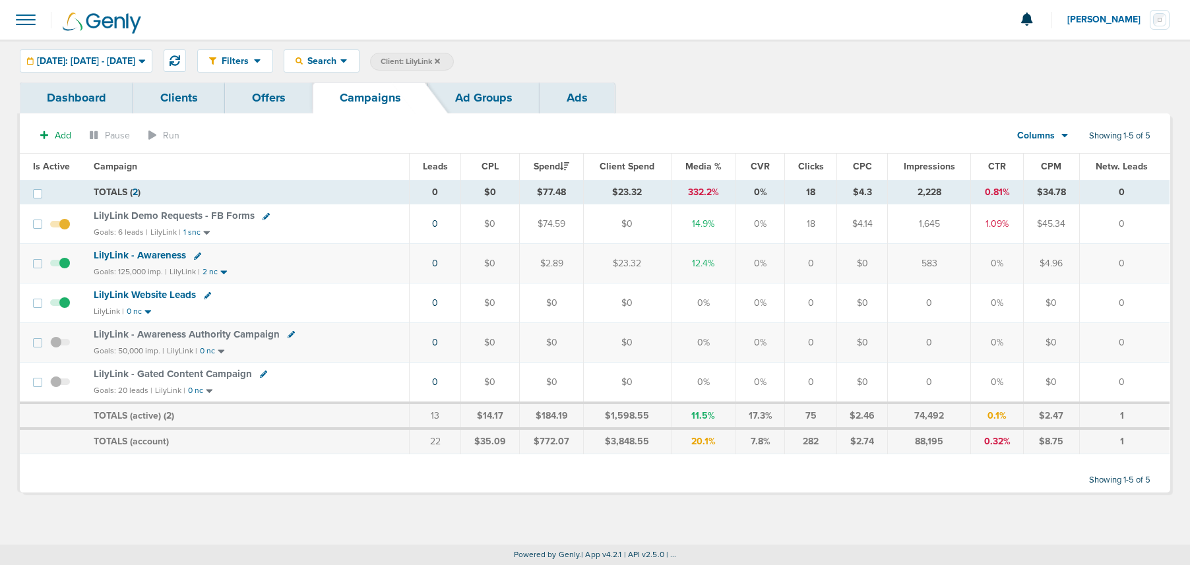
click at [440, 61] on icon at bounding box center [437, 61] width 5 height 8
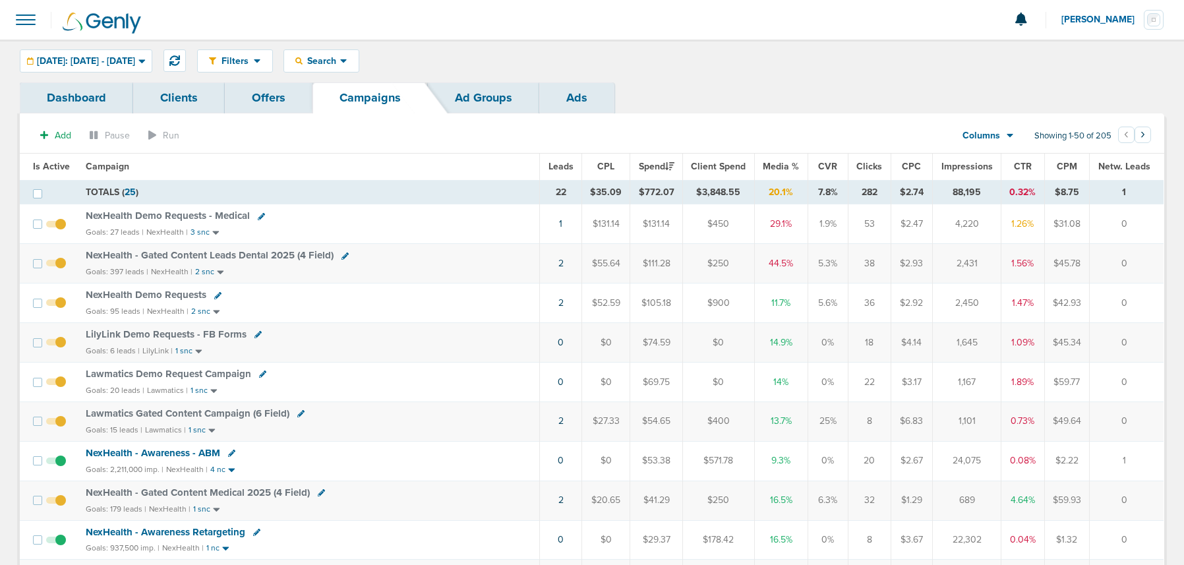
click at [260, 375] on icon at bounding box center [262, 374] width 7 height 7
select select
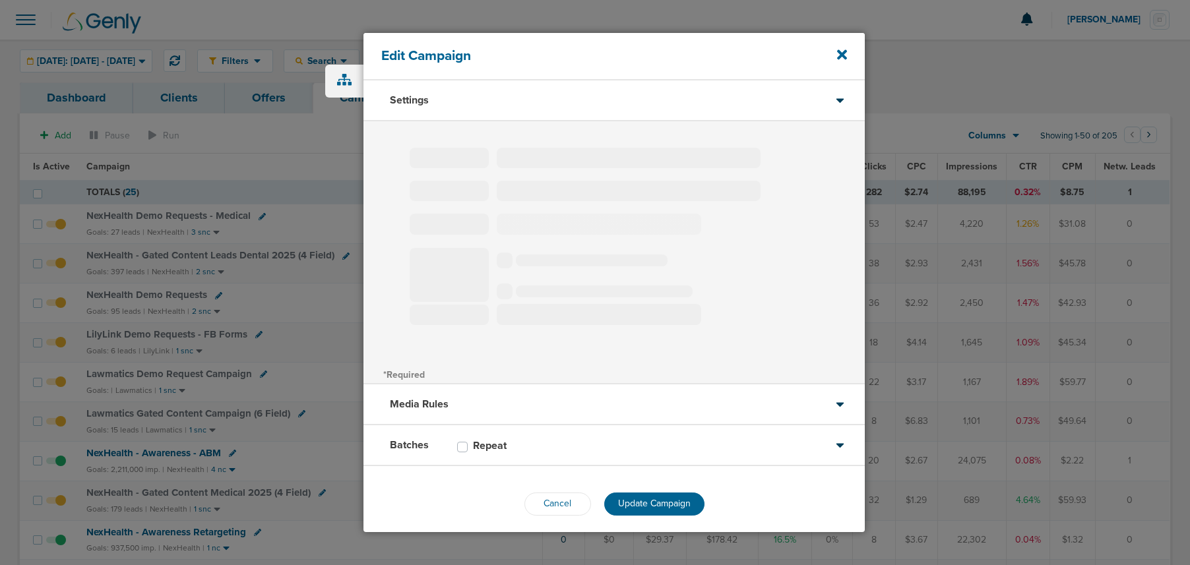
type input "Lawmatics Demo Request Campaign"
select select "Leads"
radio input "true"
select select "readWrite"
select select "1"
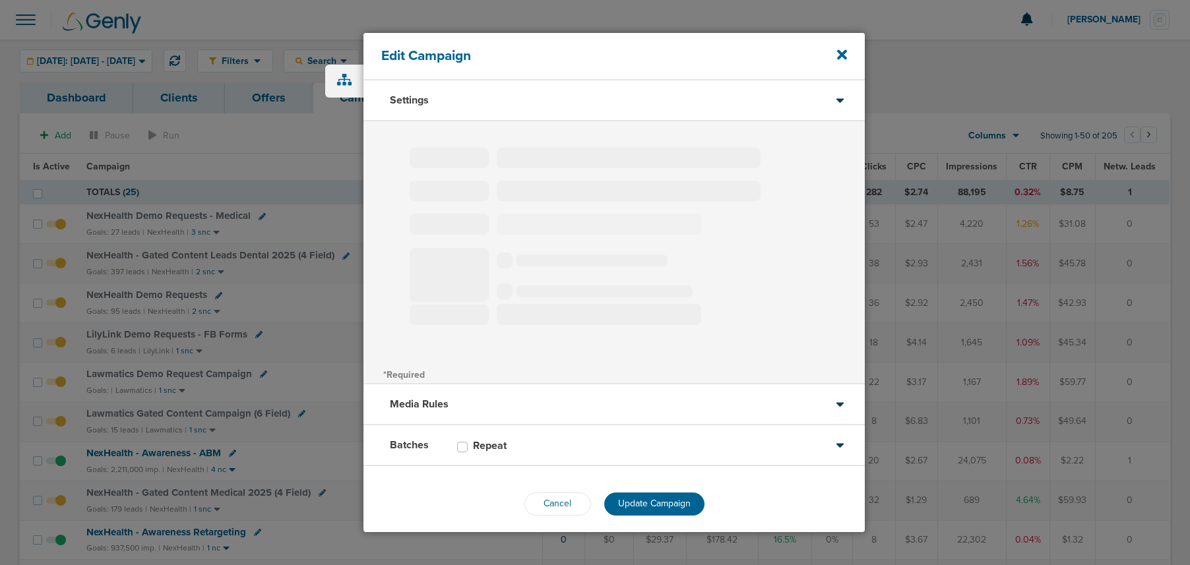
select select "2"
select select "4"
select select "6"
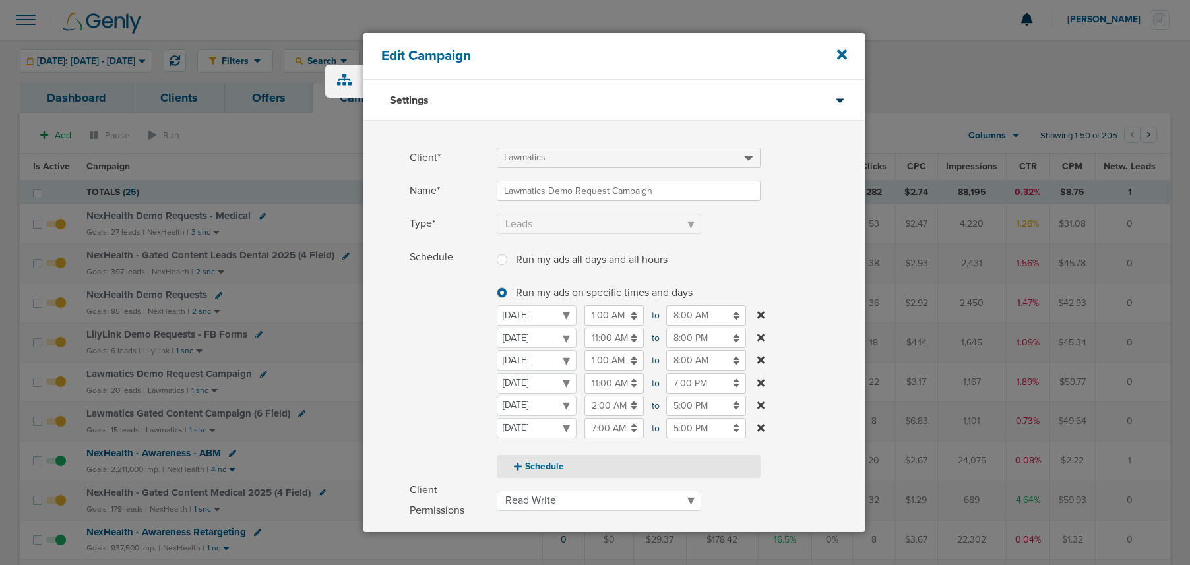
click at [521, 469] on icon at bounding box center [518, 466] width 8 height 9
select select "3"
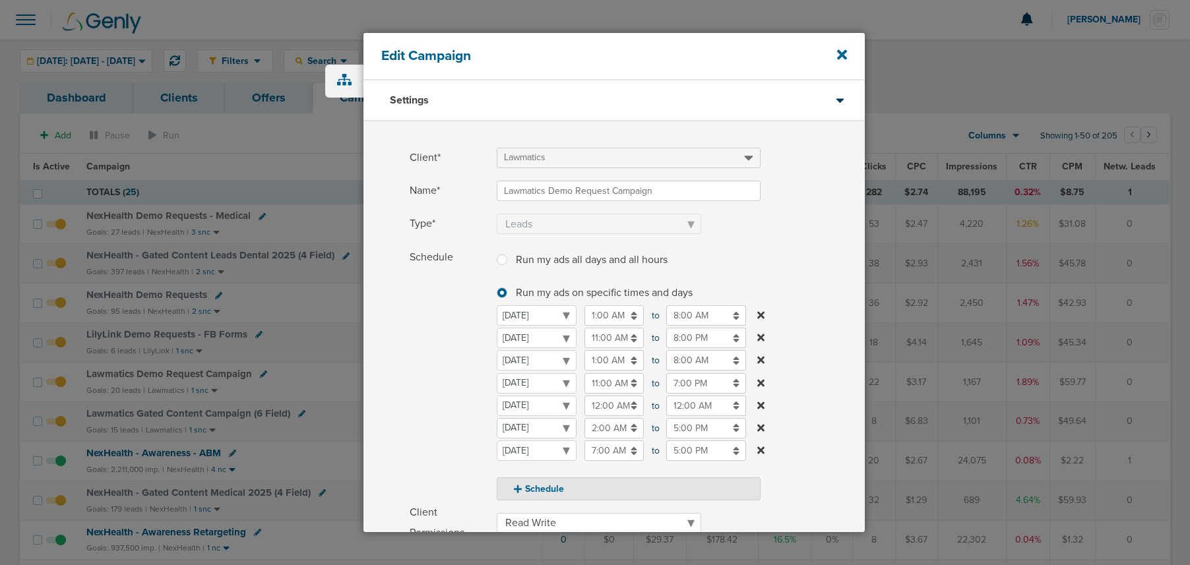
click at [523, 429] on select "Monday Tuesday Wednesday Thursday Friday Saturday Sunday" at bounding box center [537, 428] width 80 height 20
select select "1"
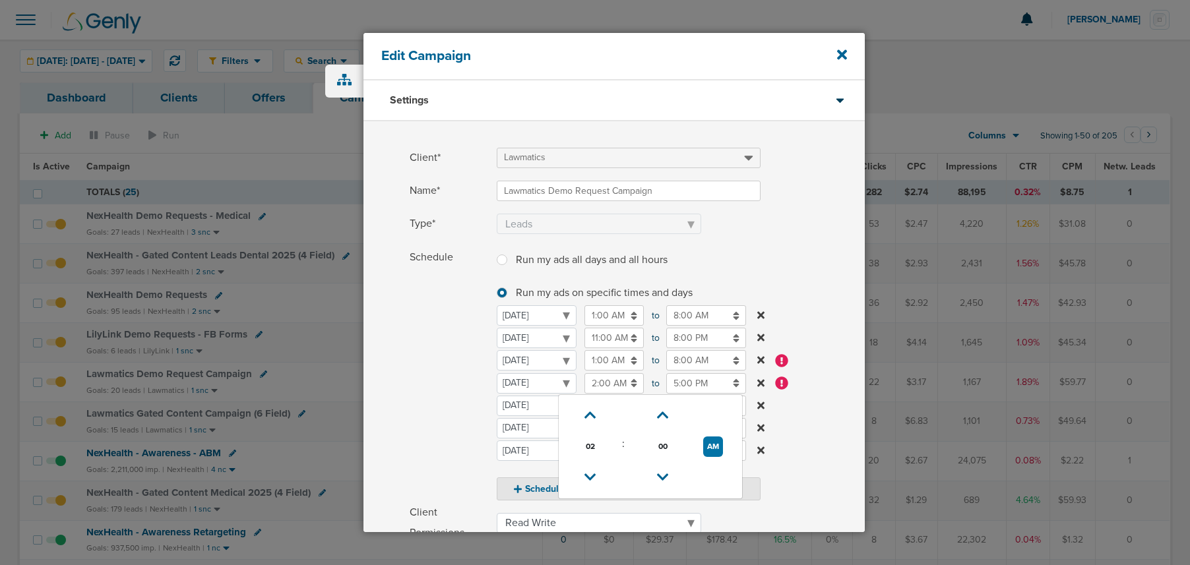
click at [604, 381] on input "2:00 AM" at bounding box center [613, 383] width 59 height 20
click at [590, 413] on icon at bounding box center [590, 416] width 12 height 8
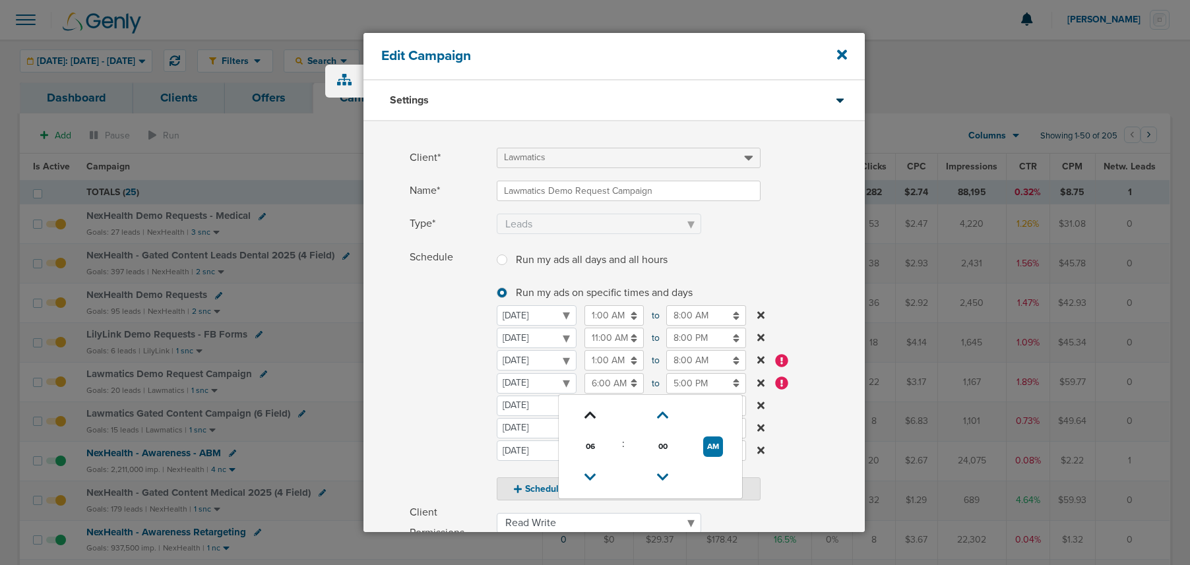
click at [590, 413] on icon at bounding box center [590, 416] width 12 height 8
type input "10:00 AM"
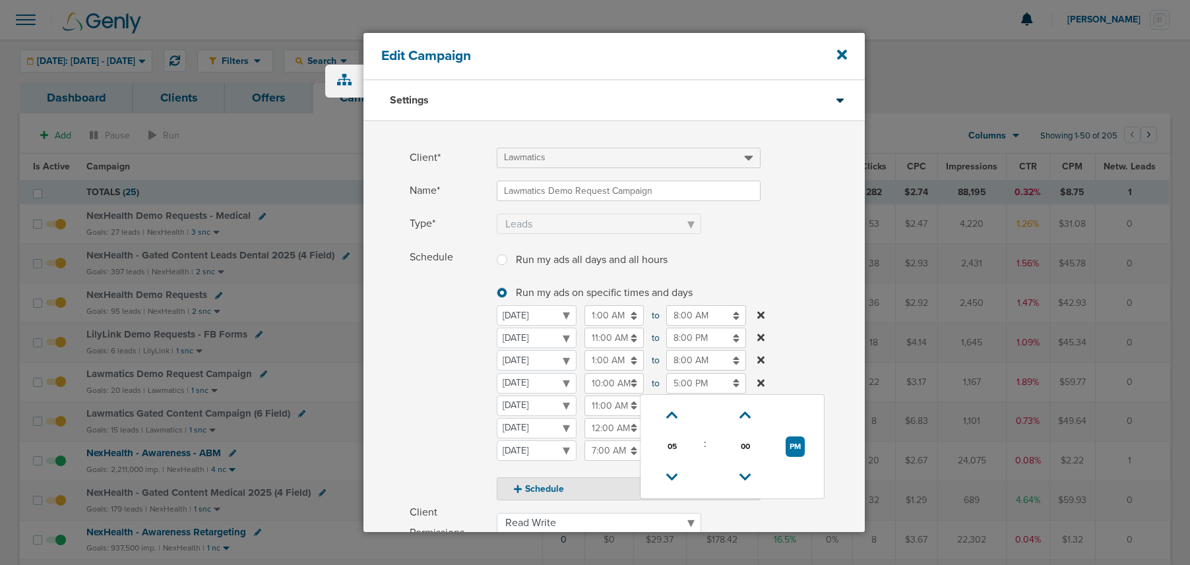
click at [700, 383] on input "5:00 PM" at bounding box center [706, 383] width 80 height 20
click at [671, 412] on icon at bounding box center [672, 416] width 12 height 8
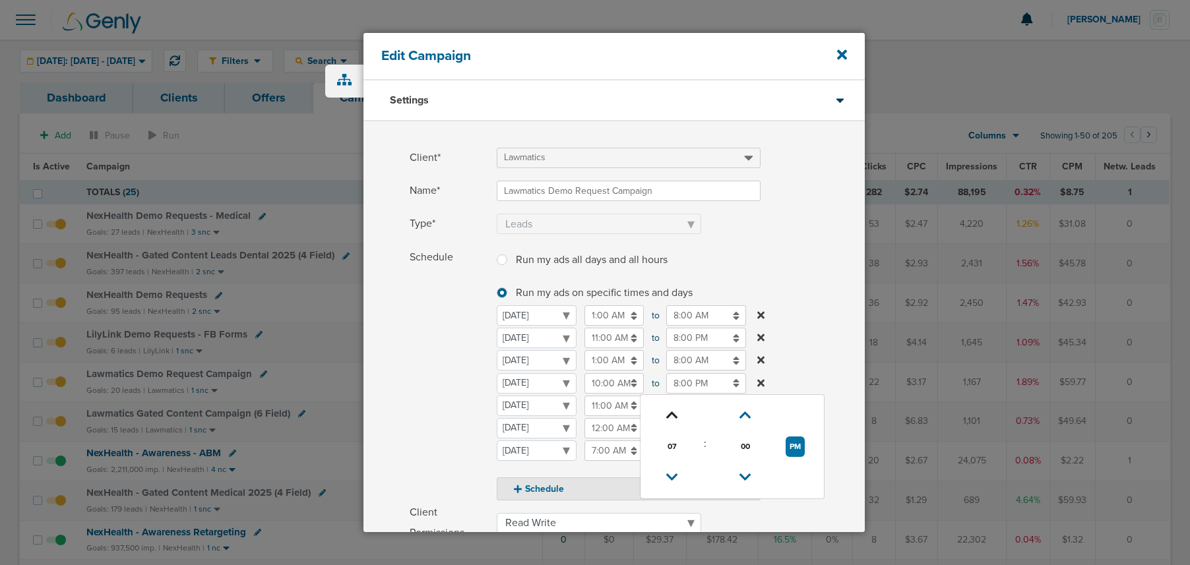
type input "9:00 PM"
click at [424, 383] on span "Schedule" at bounding box center [449, 373] width 79 height 253
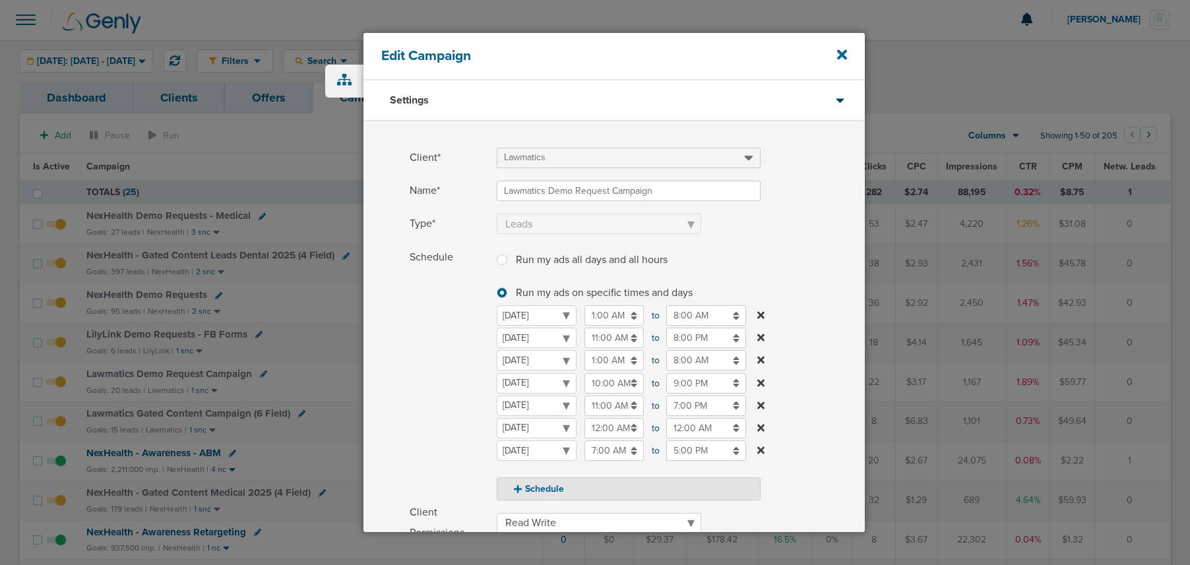
scroll to position [228, 0]
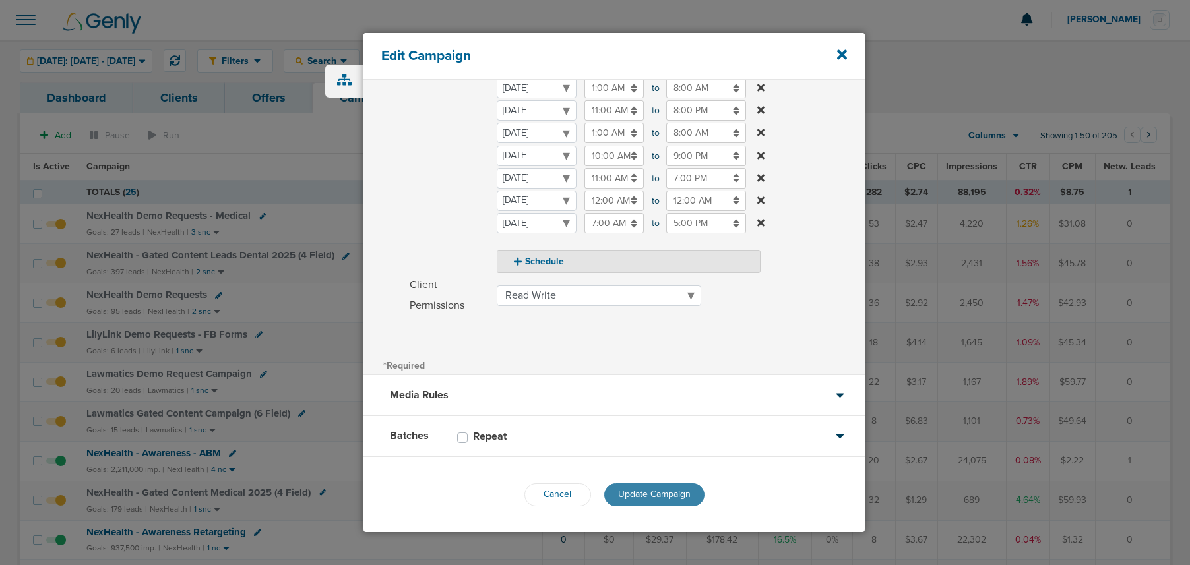
click at [629, 493] on span "Update Campaign" at bounding box center [654, 494] width 73 height 11
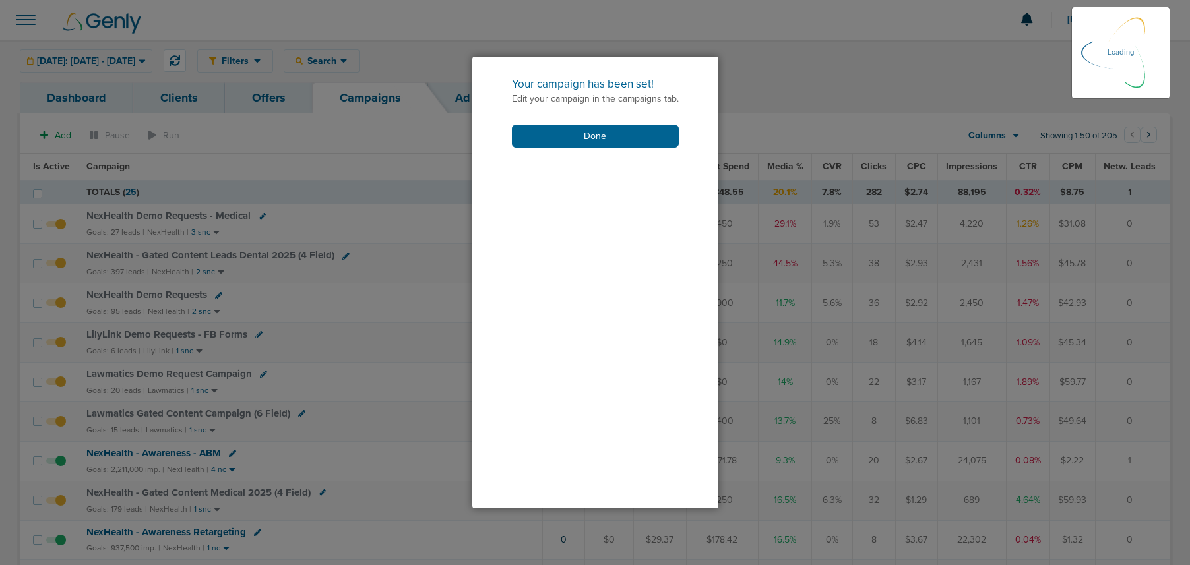
scroll to position [186, 0]
click at [553, 138] on button "Done" at bounding box center [595, 136] width 167 height 23
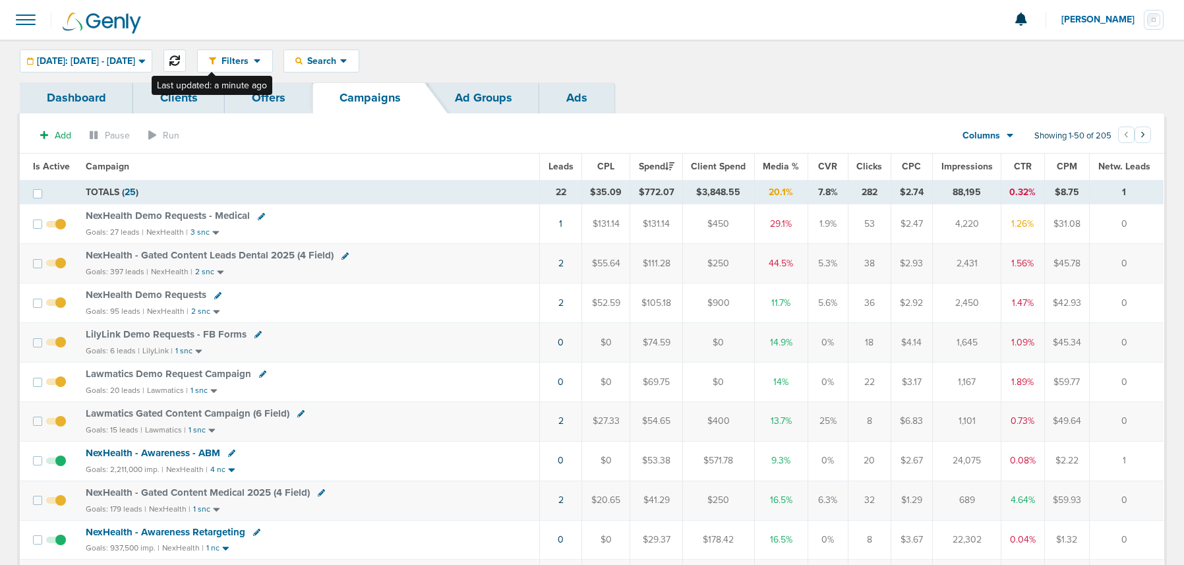
click at [180, 61] on icon at bounding box center [174, 60] width 11 height 11
click at [180, 63] on icon at bounding box center [174, 60] width 11 height 11
click at [562, 225] on link "1" at bounding box center [560, 223] width 3 height 11
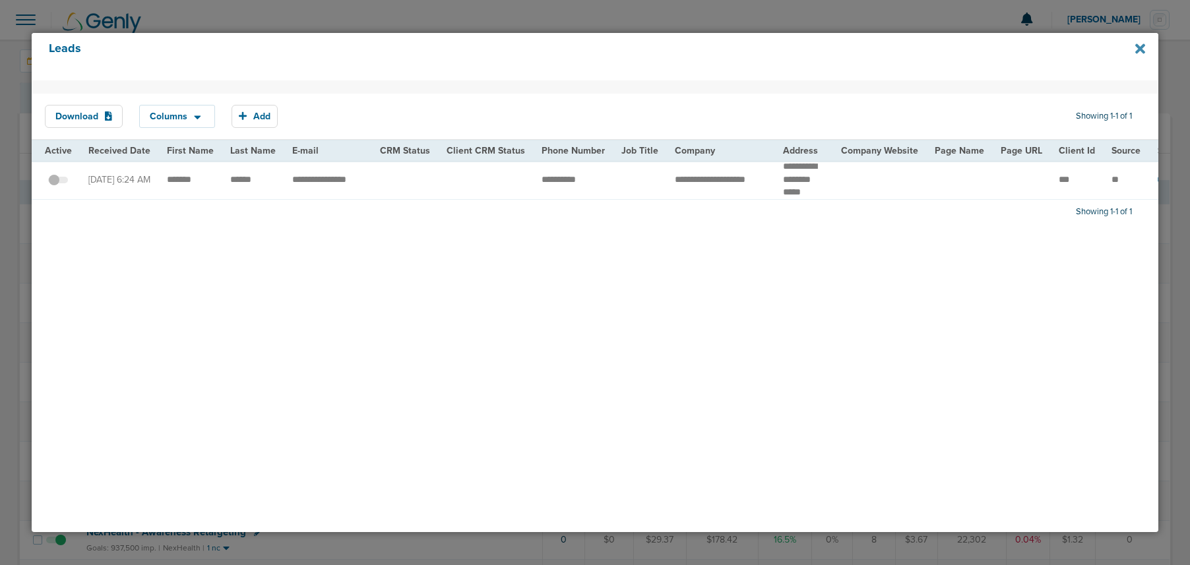
click at [1136, 51] on icon at bounding box center [1140, 49] width 10 height 10
click at [1144, 48] on div "Leads" at bounding box center [595, 56] width 1126 height 47
click at [1139, 49] on icon at bounding box center [1140, 49] width 10 height 10
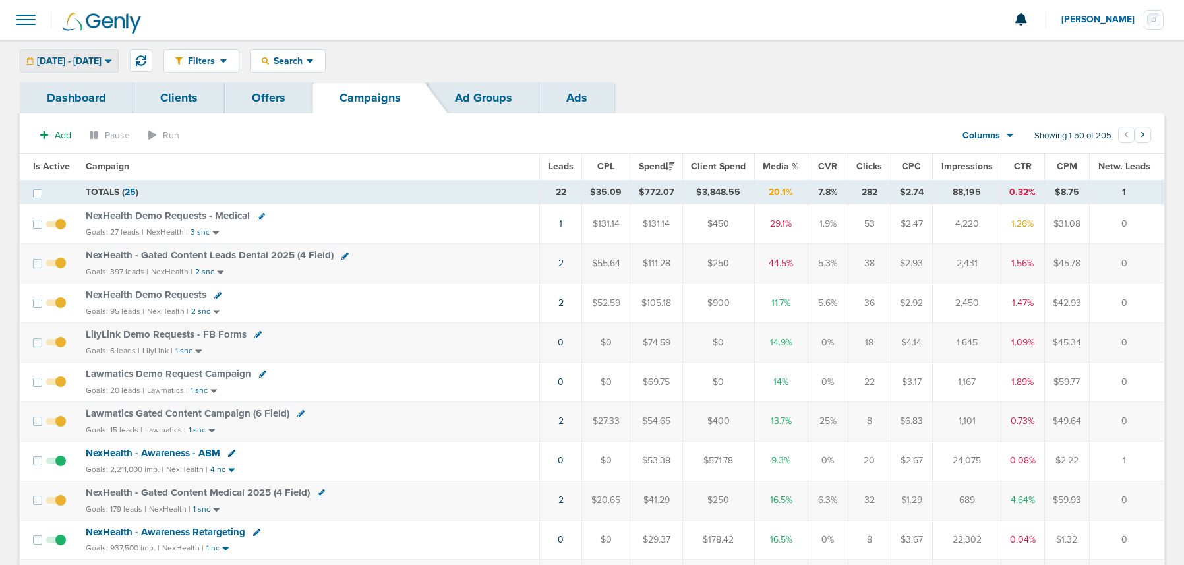
click at [97, 61] on span "[DATE] - [DATE]" at bounding box center [69, 61] width 65 height 9
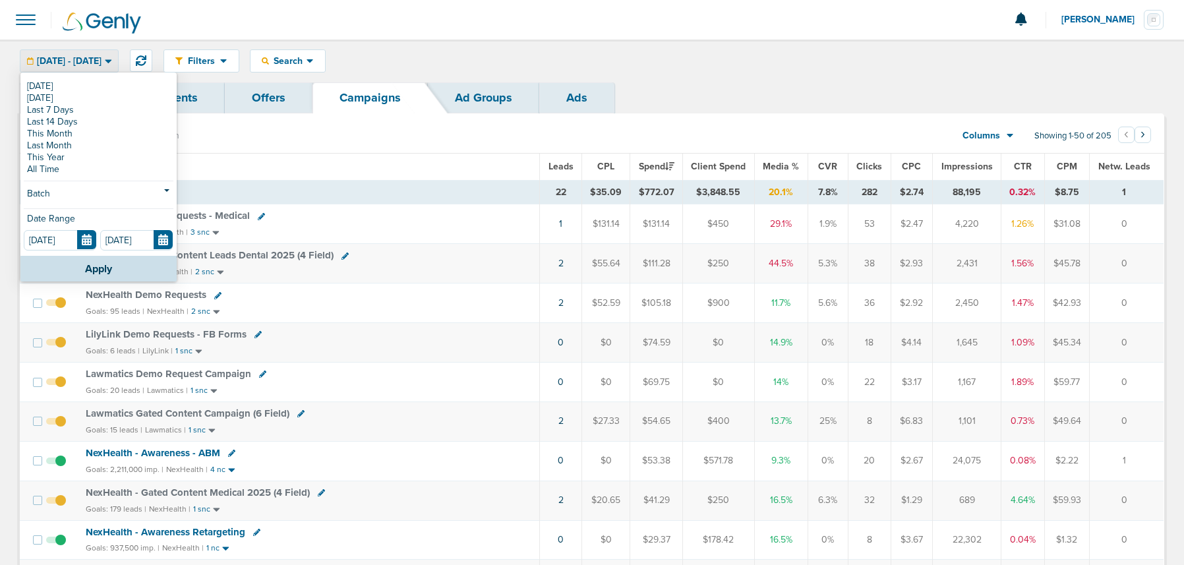
click at [643, 54] on div "Filters Active Only Settings Status Active Inactive Objectives MQL SQL Traffic …" at bounding box center [664, 60] width 1001 height 23
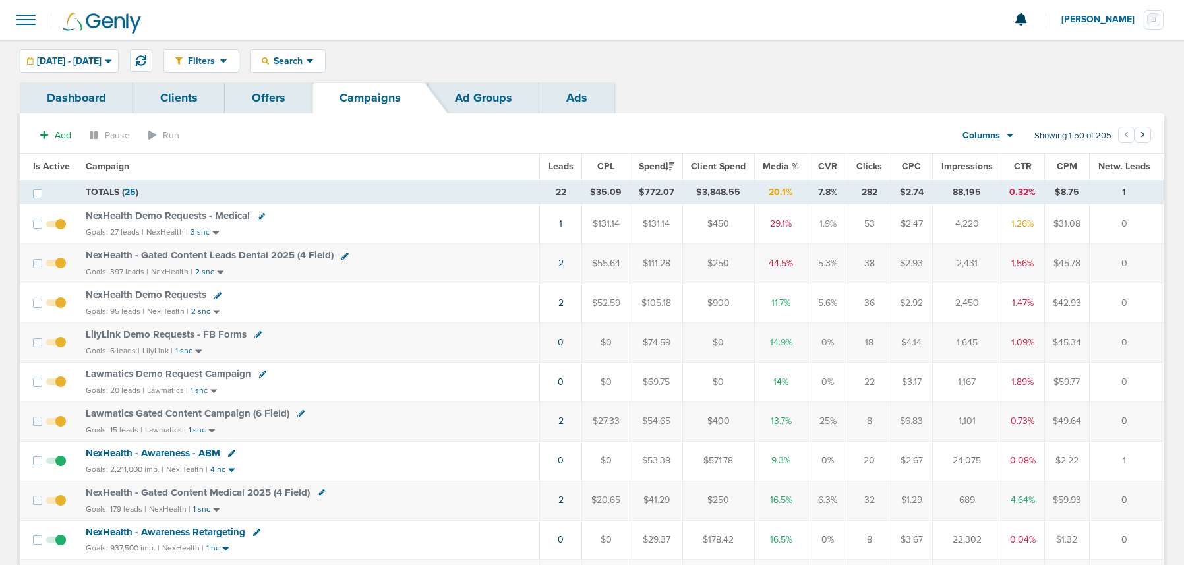
click at [205, 218] on span "NexHealth Demo Requests - Medical" at bounding box center [168, 216] width 164 height 12
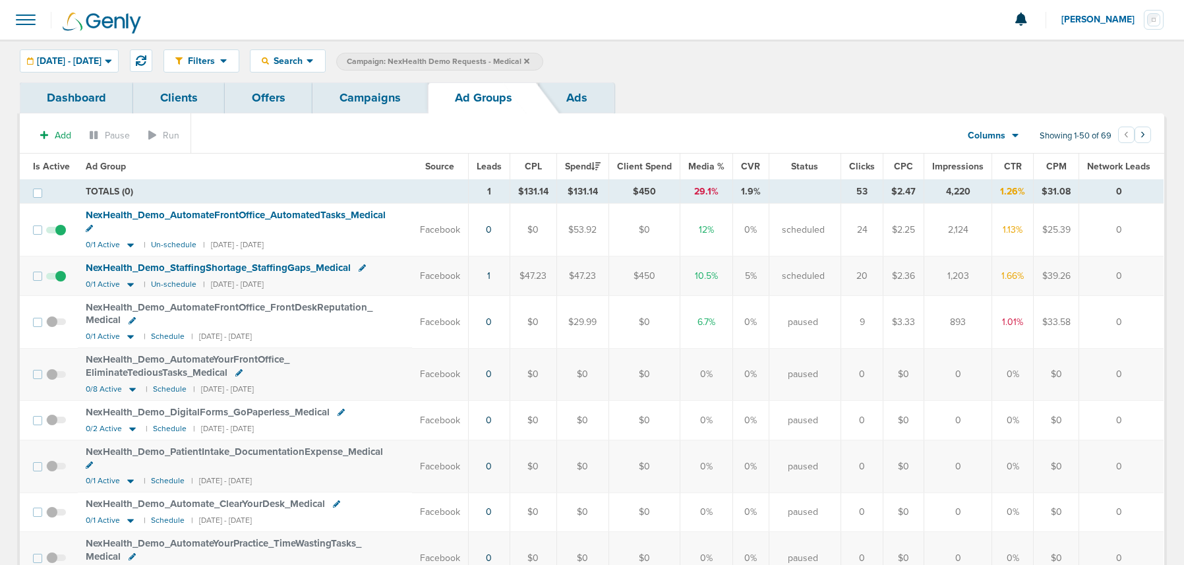
click at [367, 109] on link "Campaigns" at bounding box center [370, 97] width 115 height 31
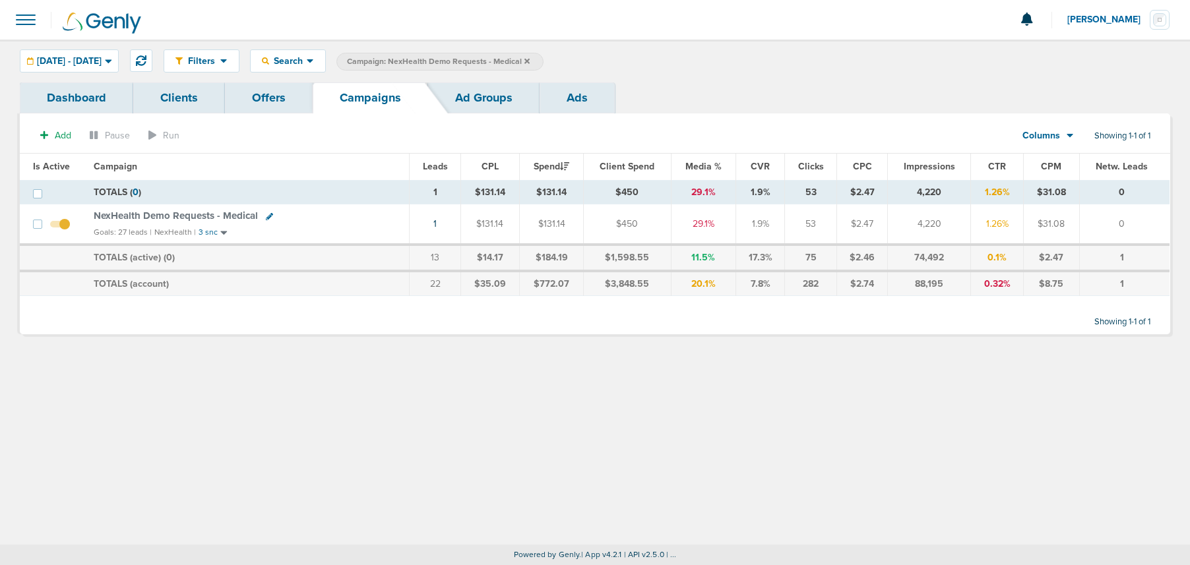
click at [530, 59] on icon at bounding box center [526, 61] width 5 height 8
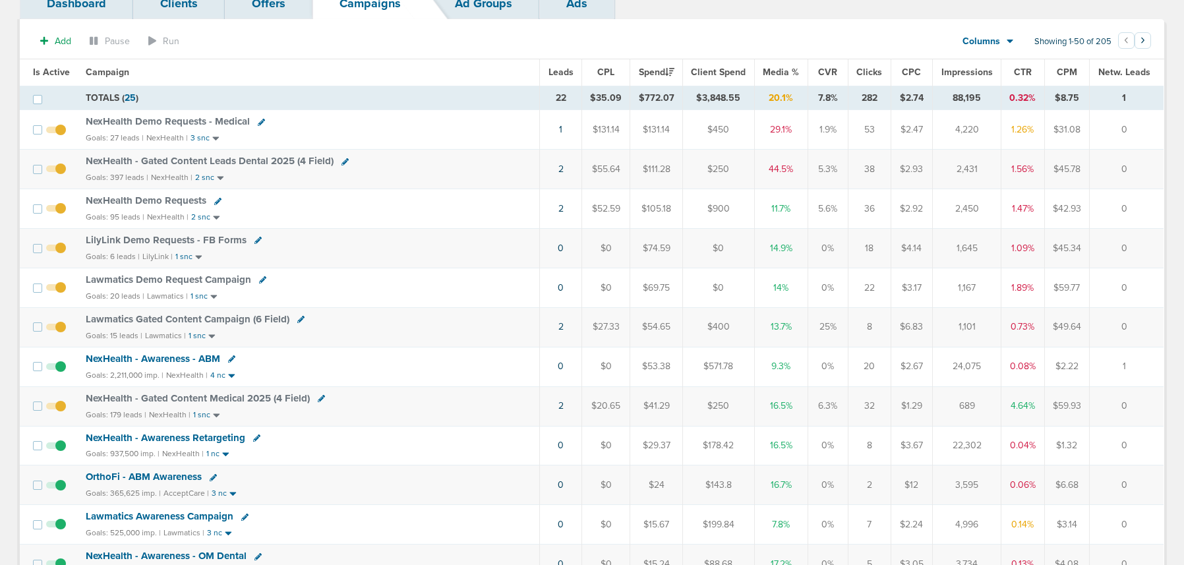
scroll to position [100, 0]
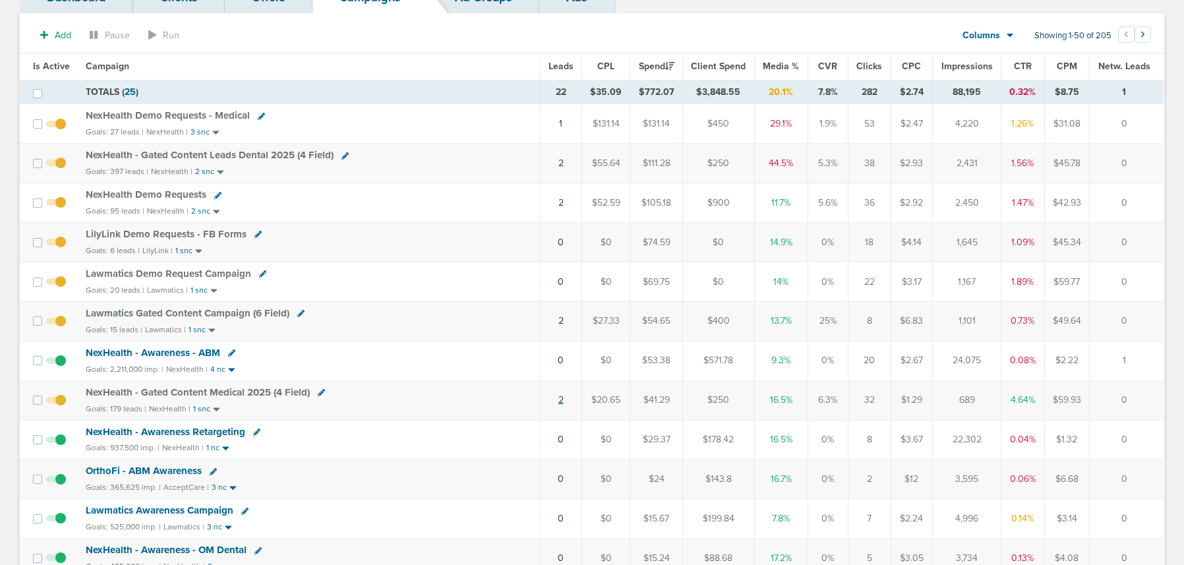
click at [559, 402] on link "2" at bounding box center [561, 399] width 5 height 11
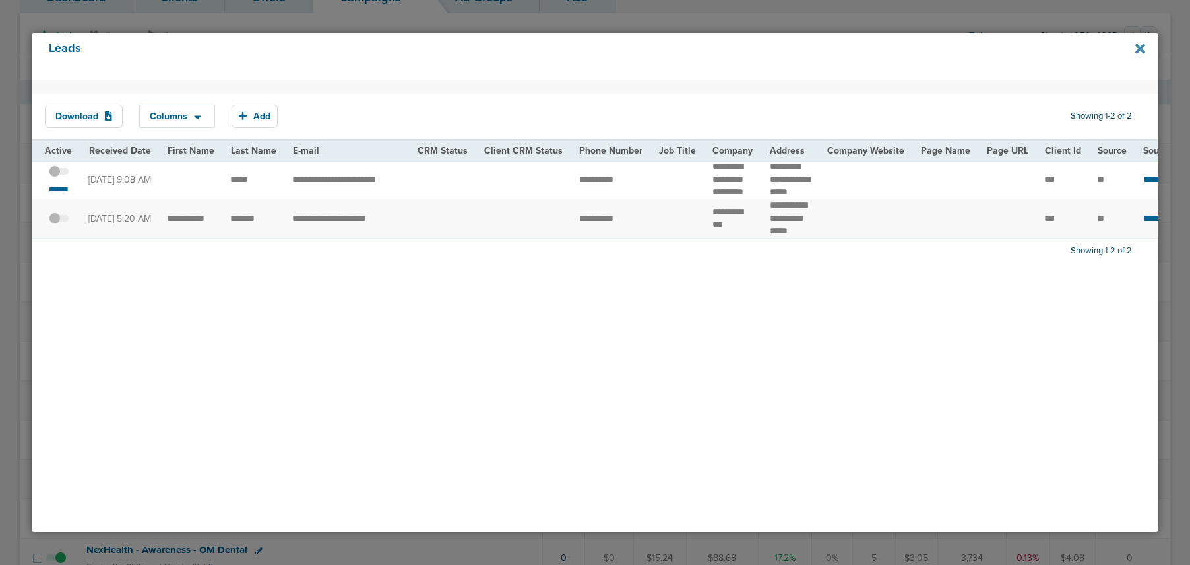
click at [1142, 49] on icon at bounding box center [1140, 49] width 10 height 10
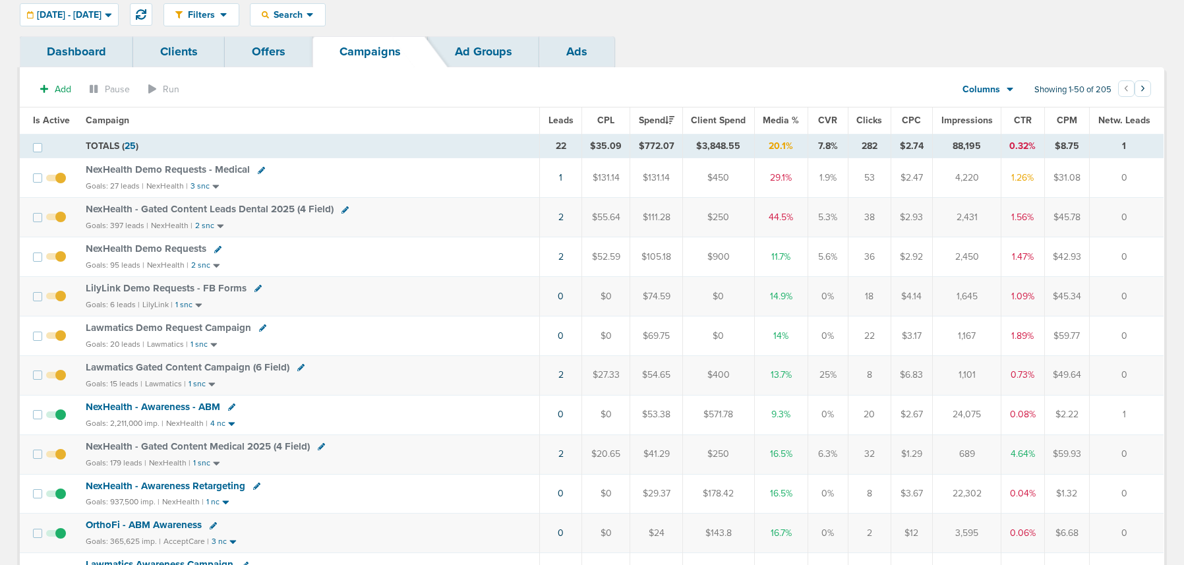
scroll to position [0, 0]
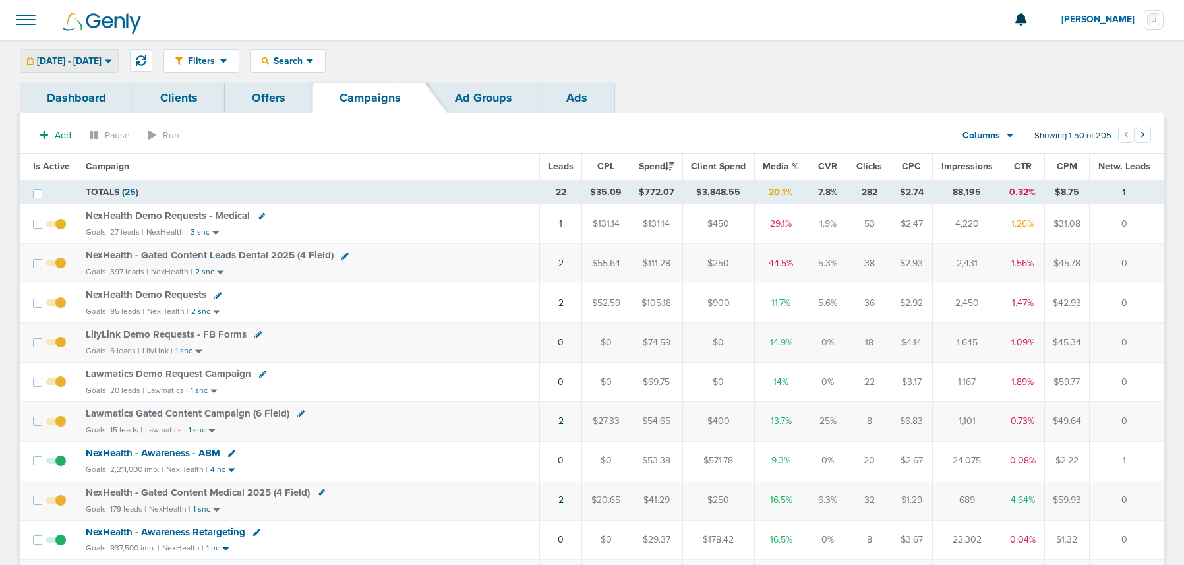
click at [82, 57] on span "[DATE] - [DATE]" at bounding box center [69, 61] width 65 height 9
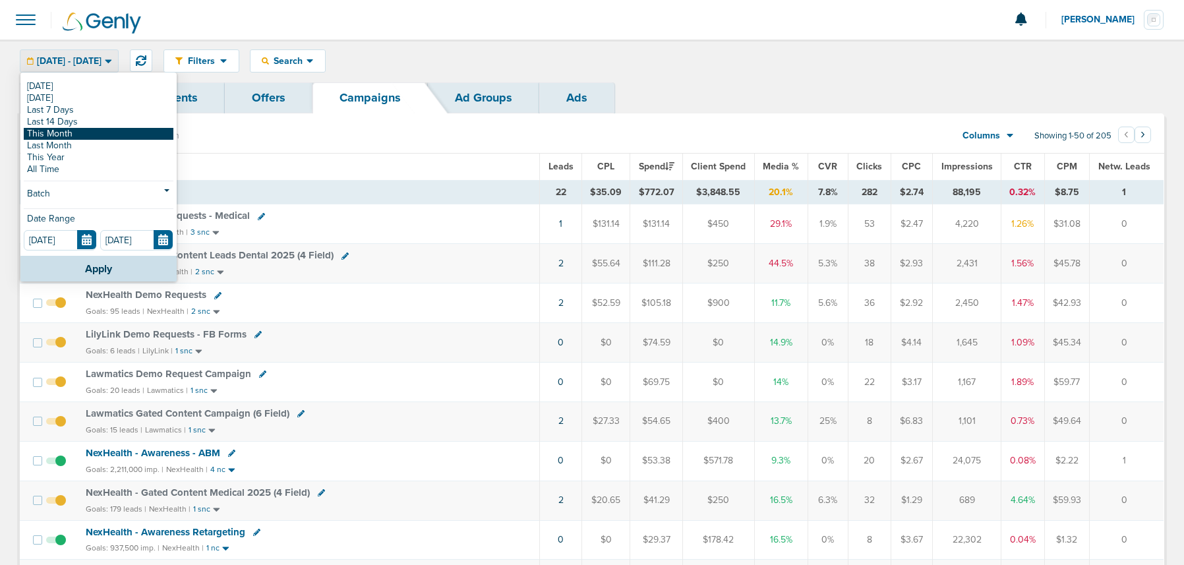
click at [65, 133] on link "This Month" at bounding box center [99, 134] width 150 height 12
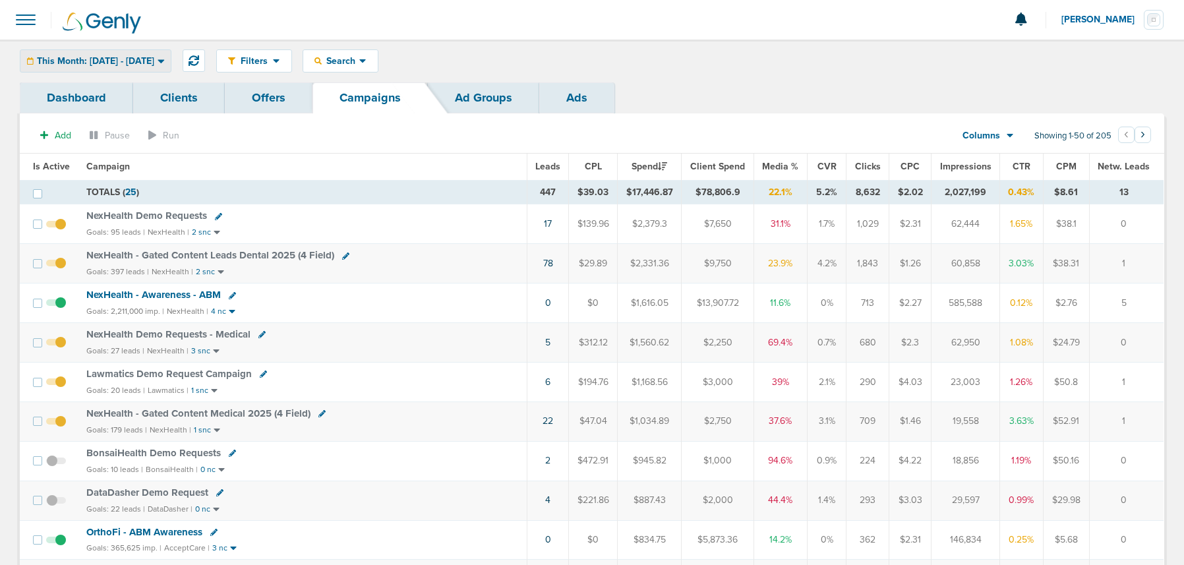
drag, startPoint x: 77, startPoint y: 53, endPoint x: 74, endPoint y: 61, distance: 8.6
click at [77, 56] on div "This Month: 09.01.2025 - 09.30.2025" at bounding box center [95, 61] width 150 height 22
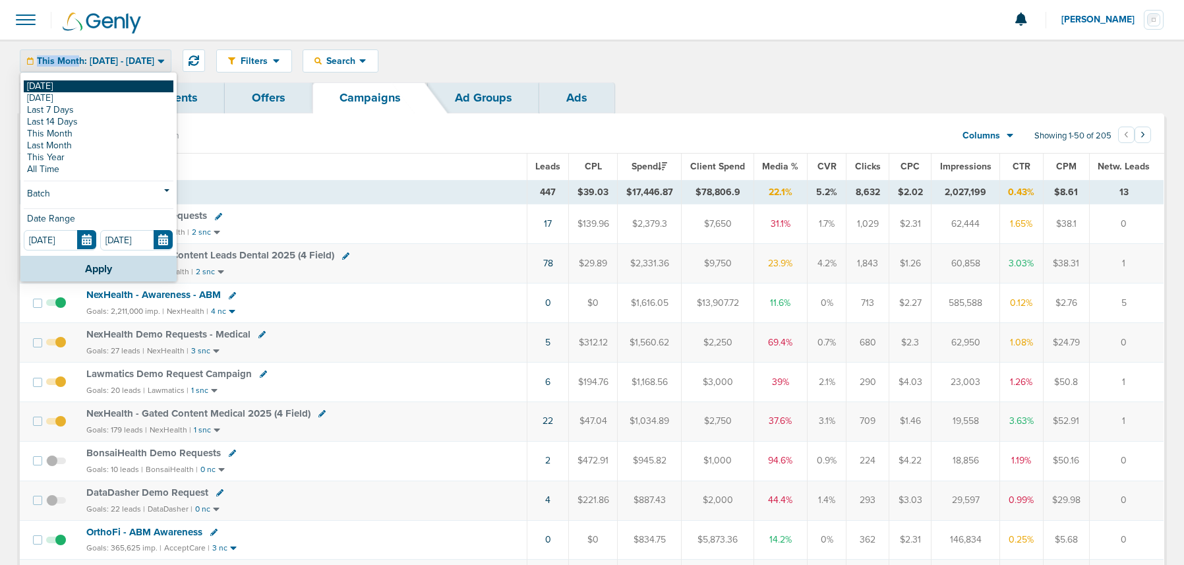
click at [61, 82] on link "[DATE]" at bounding box center [99, 86] width 150 height 12
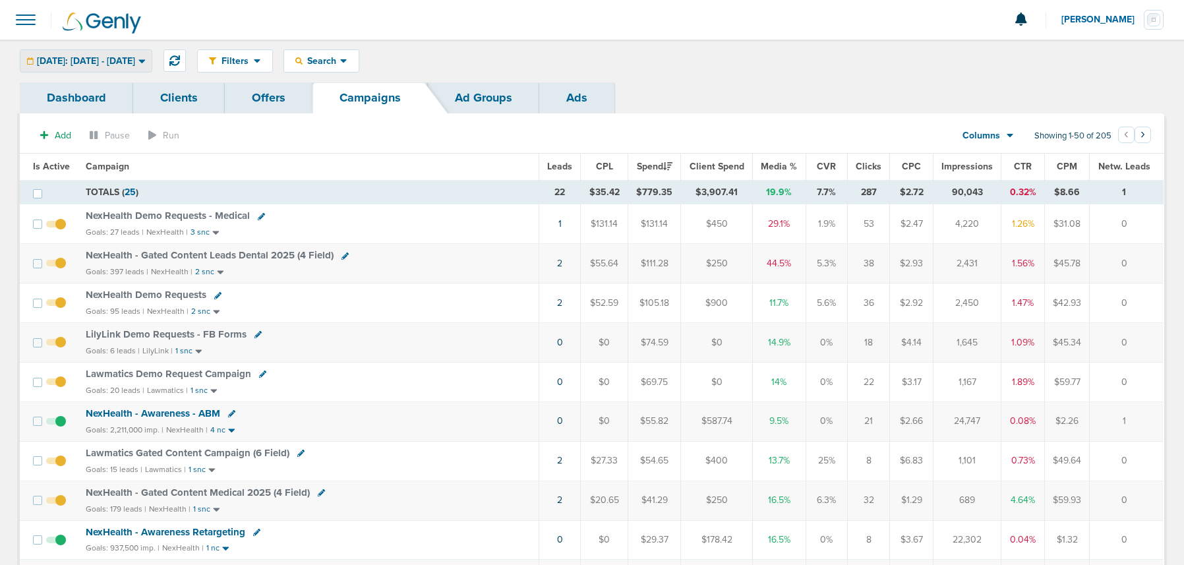
click at [79, 60] on span "Today: 09.09.2025 - 09.09.2025" at bounding box center [86, 61] width 98 height 9
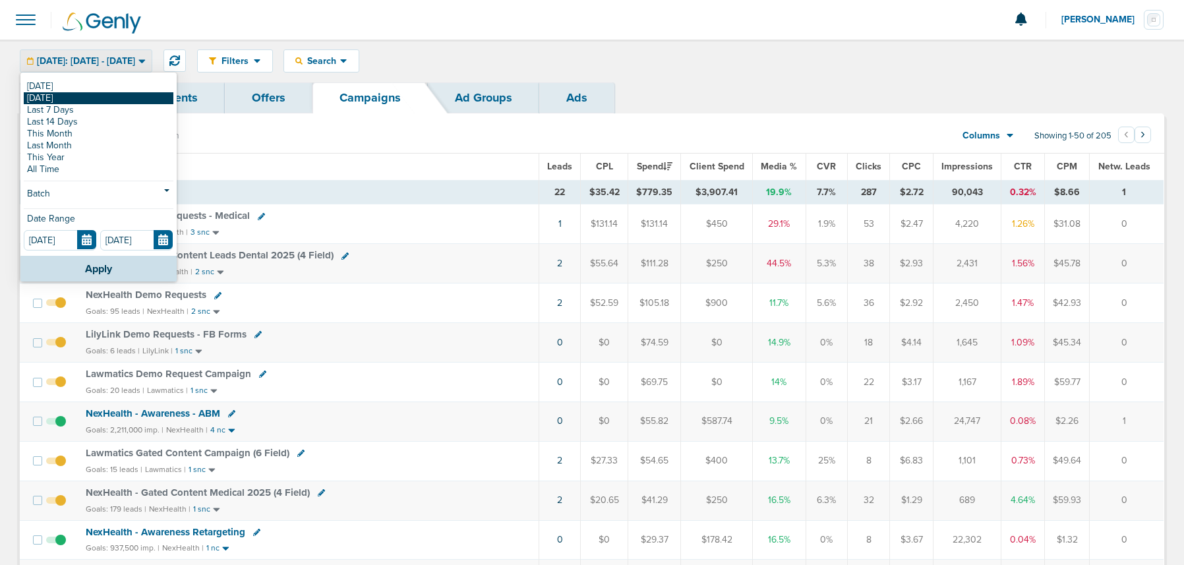
click at [72, 100] on link "[DATE]" at bounding box center [99, 98] width 150 height 12
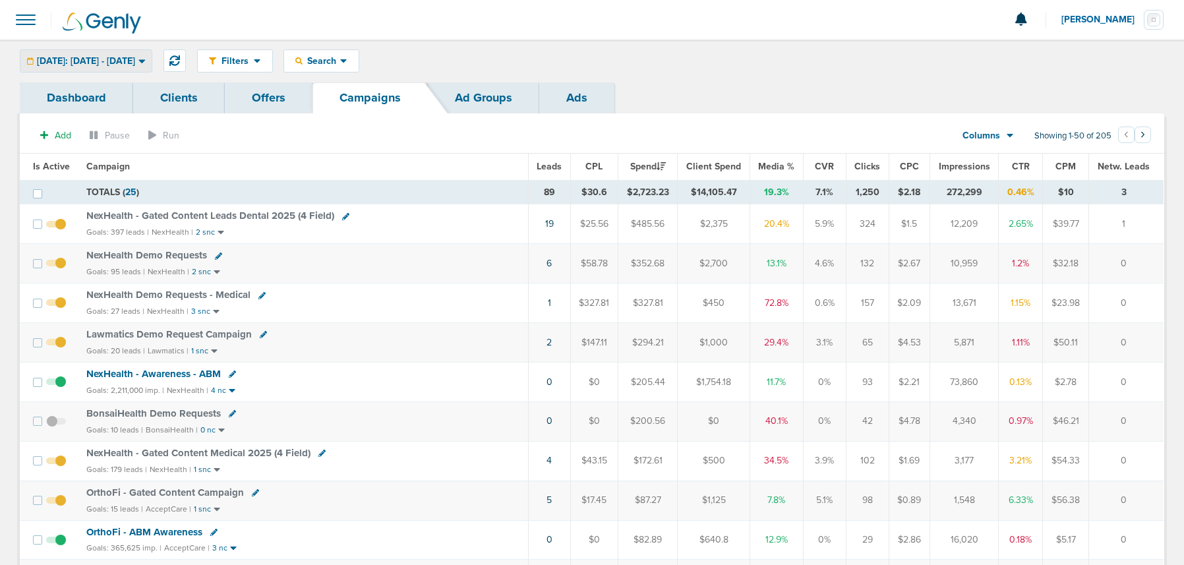
click at [69, 60] on span "Yesterday: 09.08.2025 - 09.08.2025" at bounding box center [86, 61] width 98 height 9
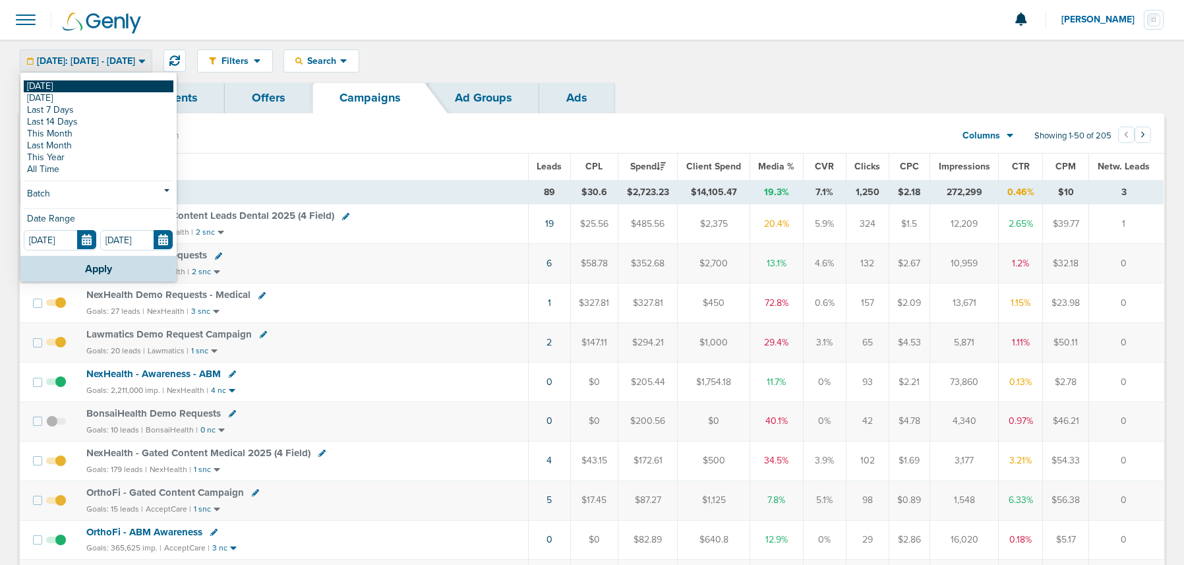
click at [63, 84] on link "[DATE]" at bounding box center [99, 86] width 150 height 12
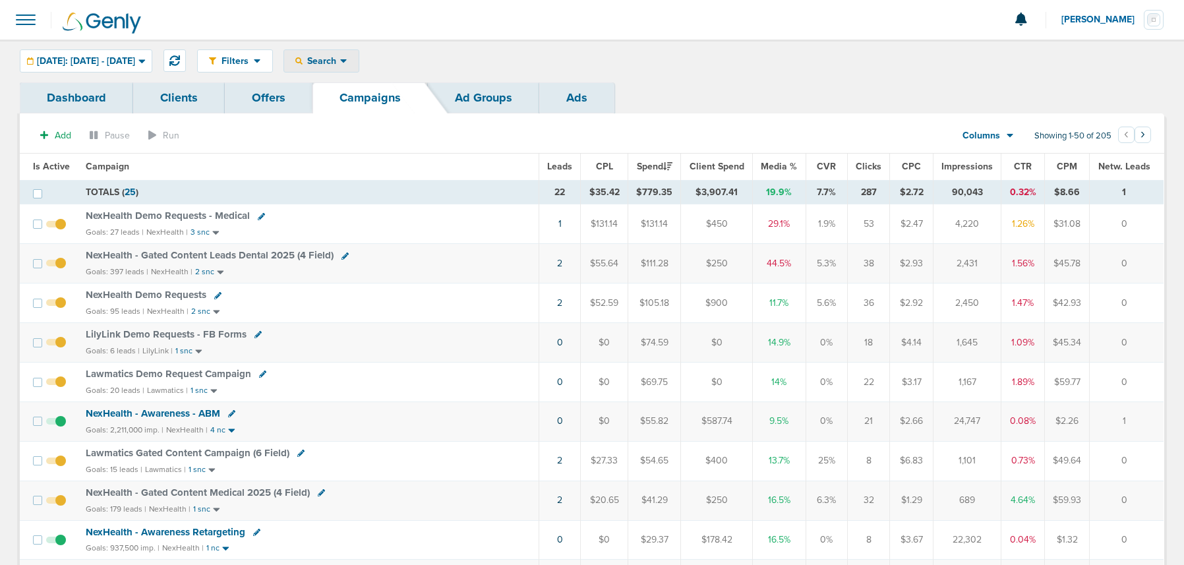
drag, startPoint x: 348, startPoint y: 65, endPoint x: 348, endPoint y: 87, distance: 22.4
click at [340, 65] on span "Search" at bounding box center [322, 60] width 38 height 11
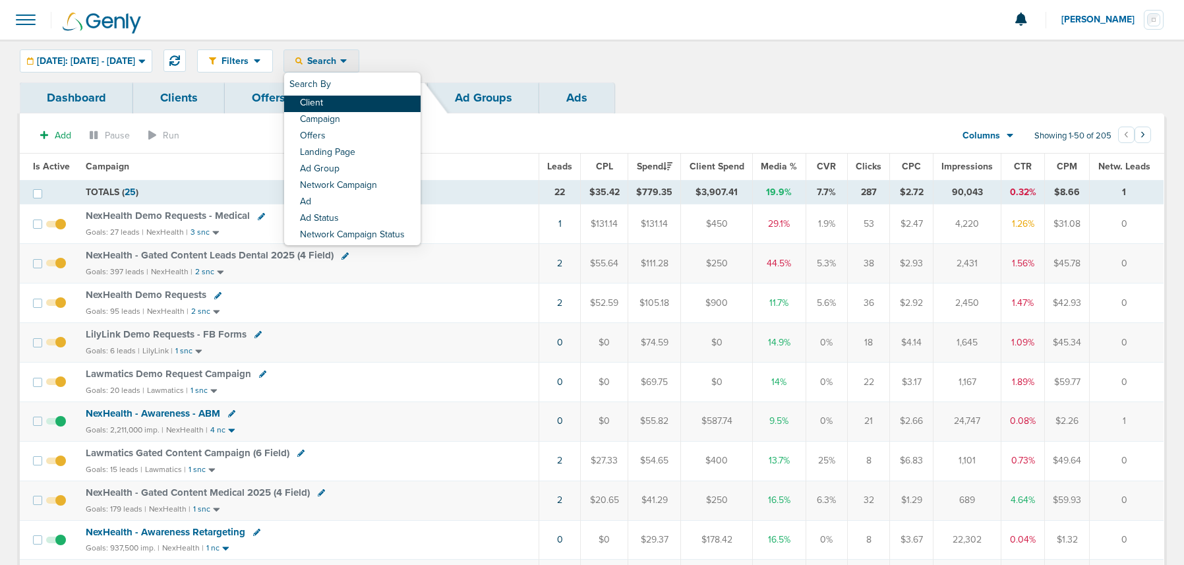
click at [346, 100] on link "Client" at bounding box center [352, 104] width 137 height 16
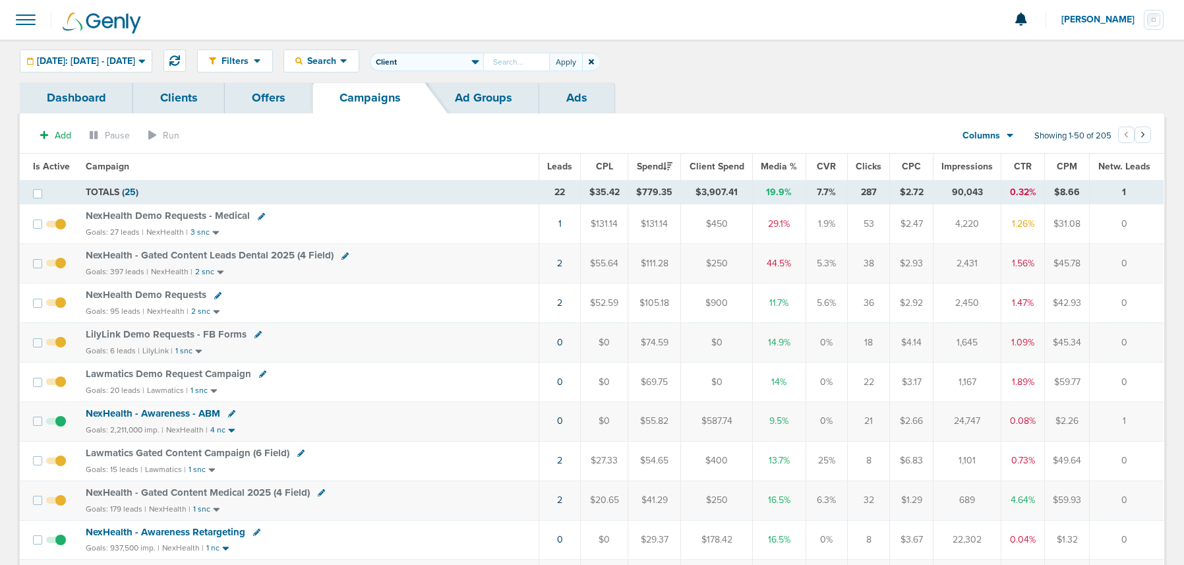
click at [594, 61] on icon at bounding box center [591, 62] width 5 height 8
click at [340, 55] on span "Search" at bounding box center [322, 60] width 38 height 11
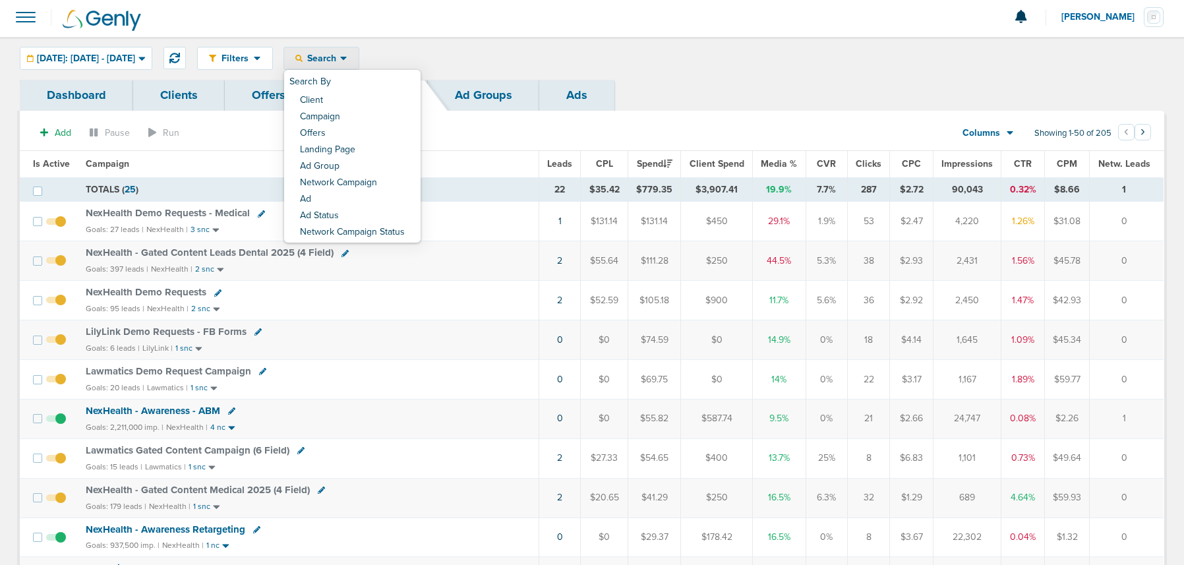
click at [340, 55] on span "Search" at bounding box center [322, 58] width 38 height 11
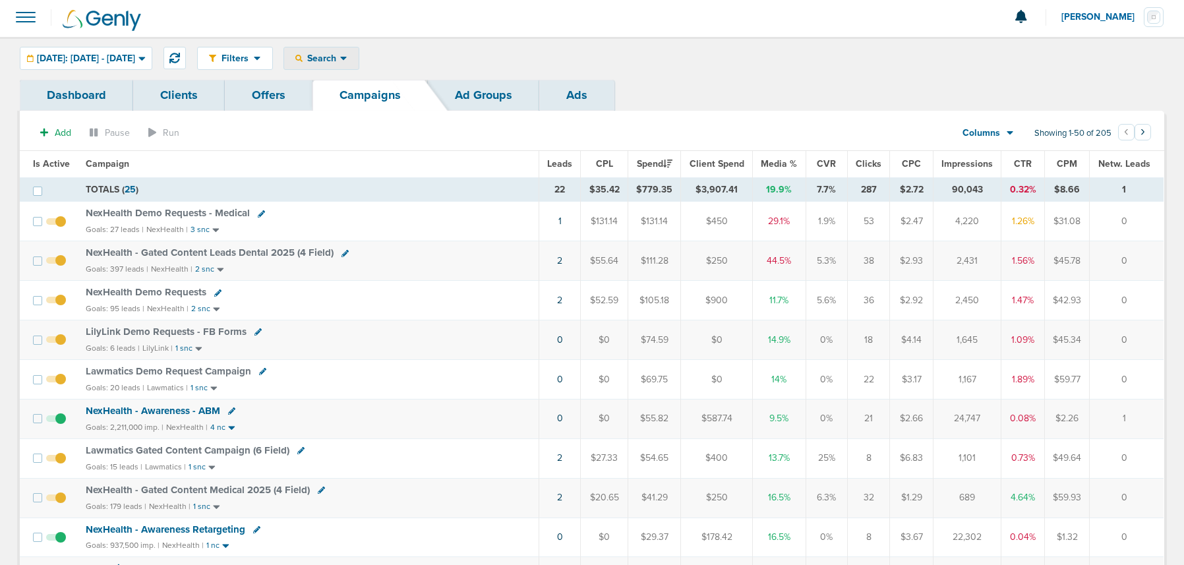
scroll to position [9, 0]
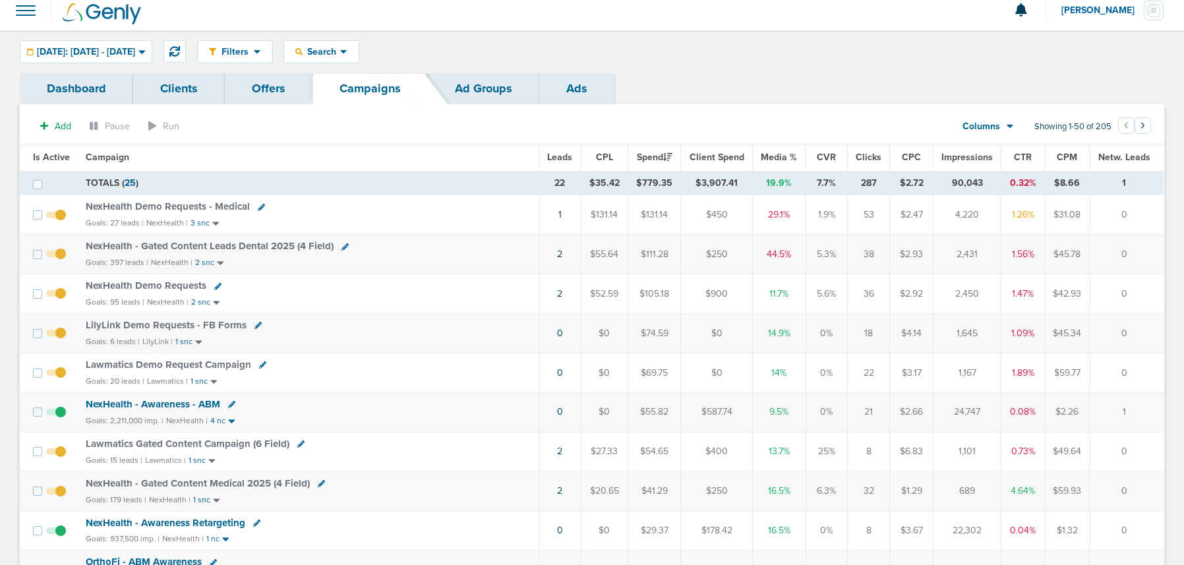
click at [510, 46] on div "Filters Active Only Settings Status Active Inactive Objectives MQL SQL Traffic …" at bounding box center [680, 51] width 967 height 23
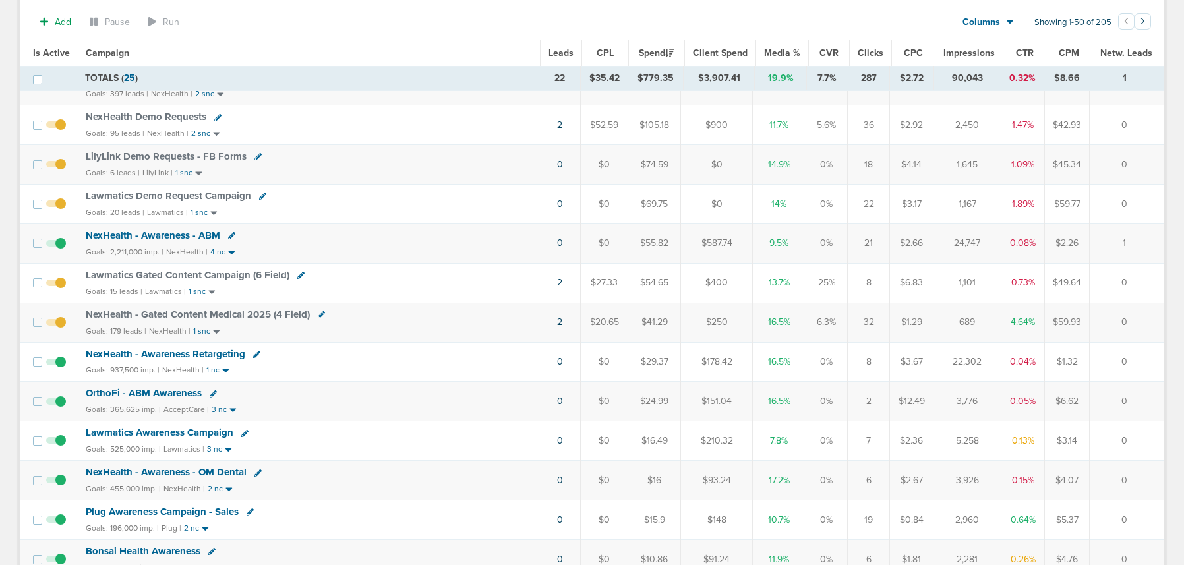
scroll to position [177, 0]
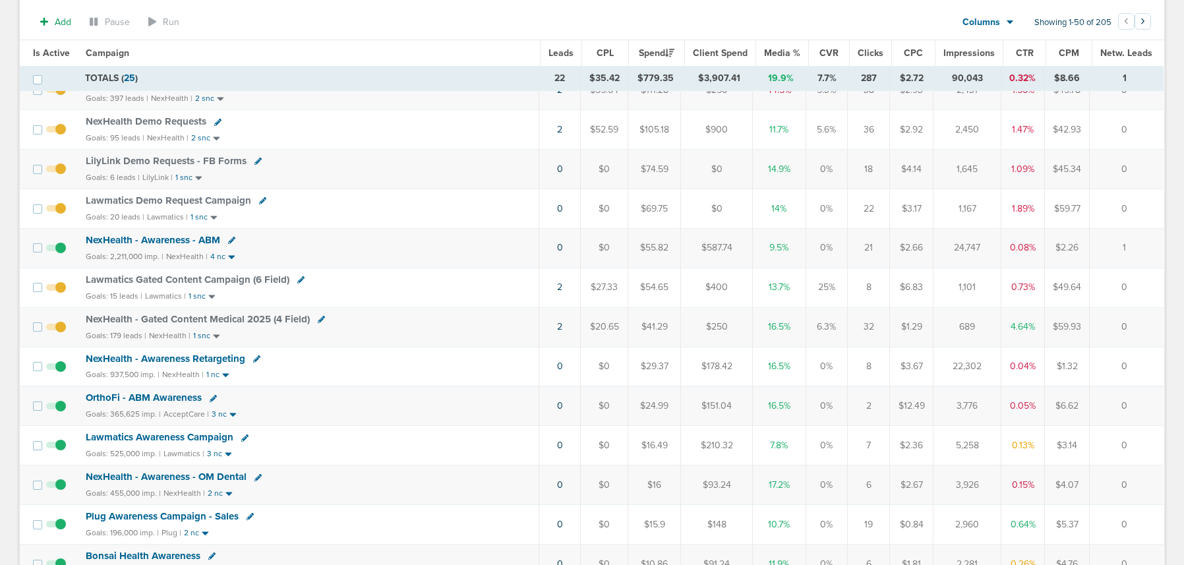
click at [163, 161] on span "LilyLink Demo Requests - FB Forms" at bounding box center [166, 161] width 161 height 12
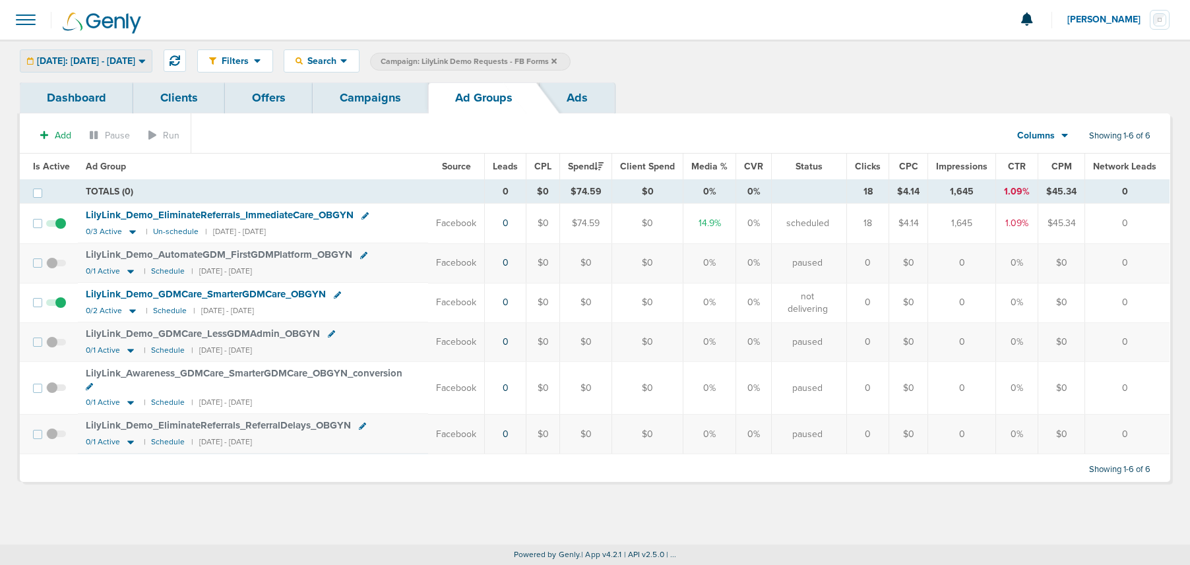
click at [132, 57] on span "Today: 09.09.2025 - 09.09.2025" at bounding box center [86, 61] width 98 height 9
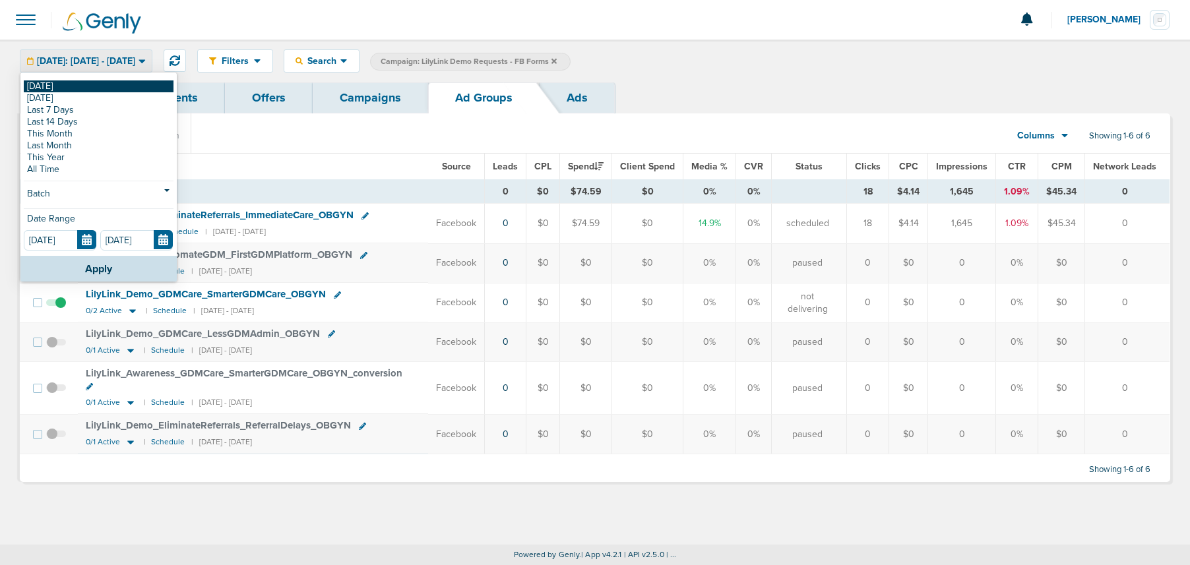
click at [101, 82] on link "[DATE]" at bounding box center [99, 86] width 150 height 12
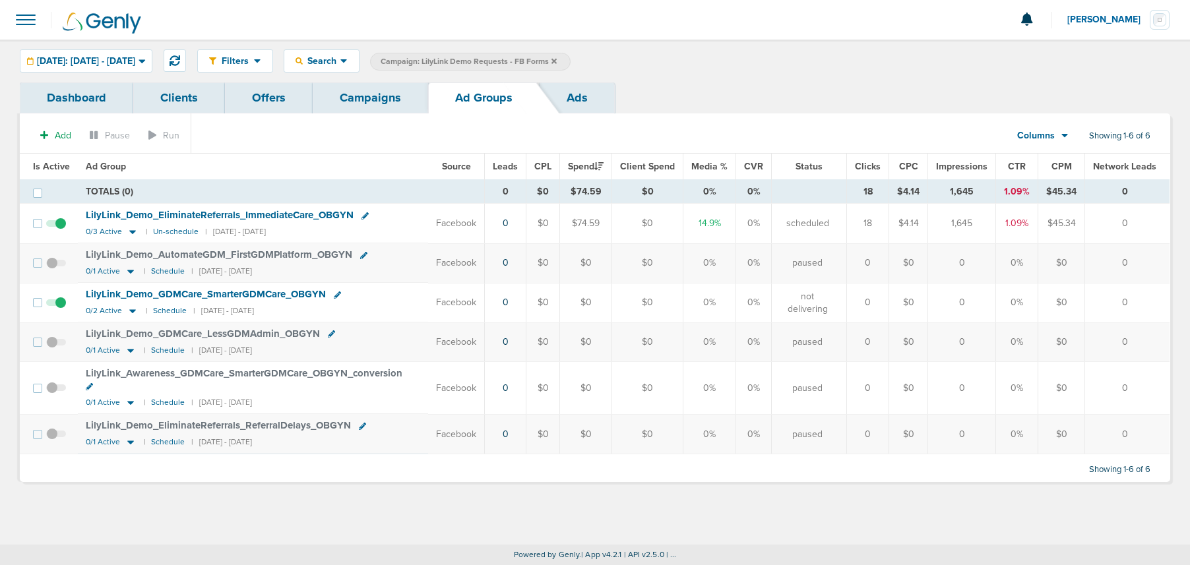
click at [385, 106] on link "Campaigns" at bounding box center [370, 97] width 115 height 31
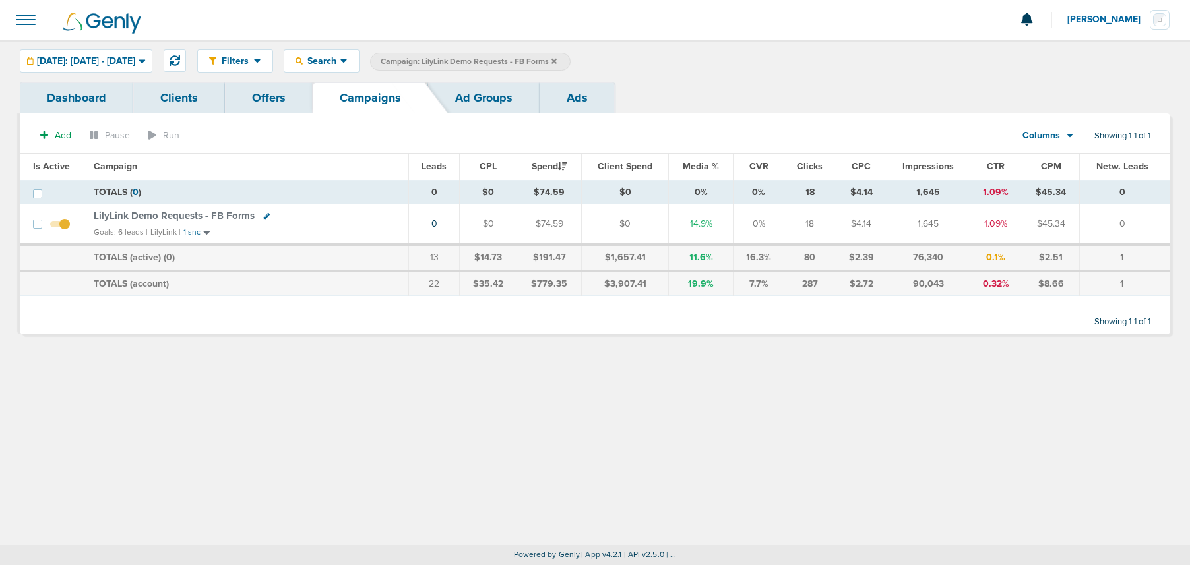
click at [557, 59] on icon at bounding box center [553, 61] width 5 height 8
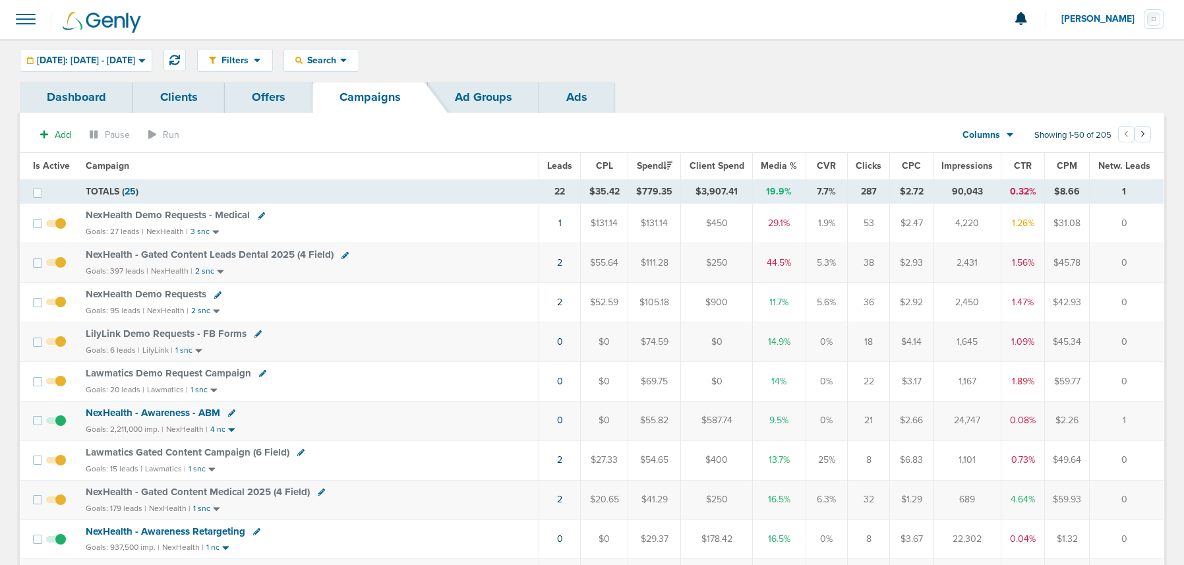
scroll to position [2, 0]
click at [180, 57] on icon at bounding box center [174, 58] width 11 height 11
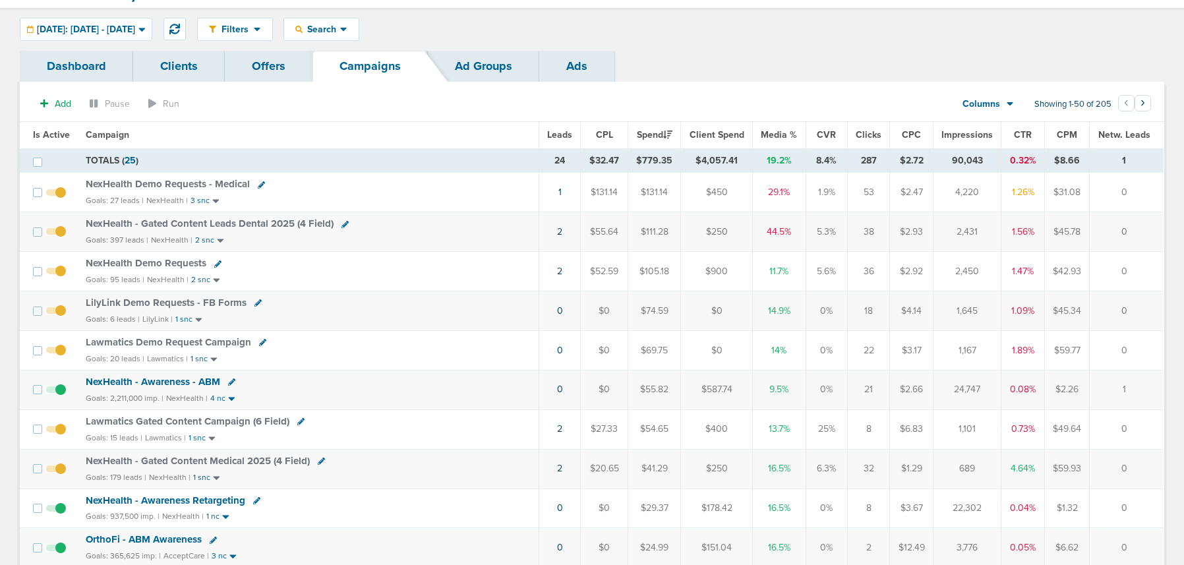
scroll to position [0, 0]
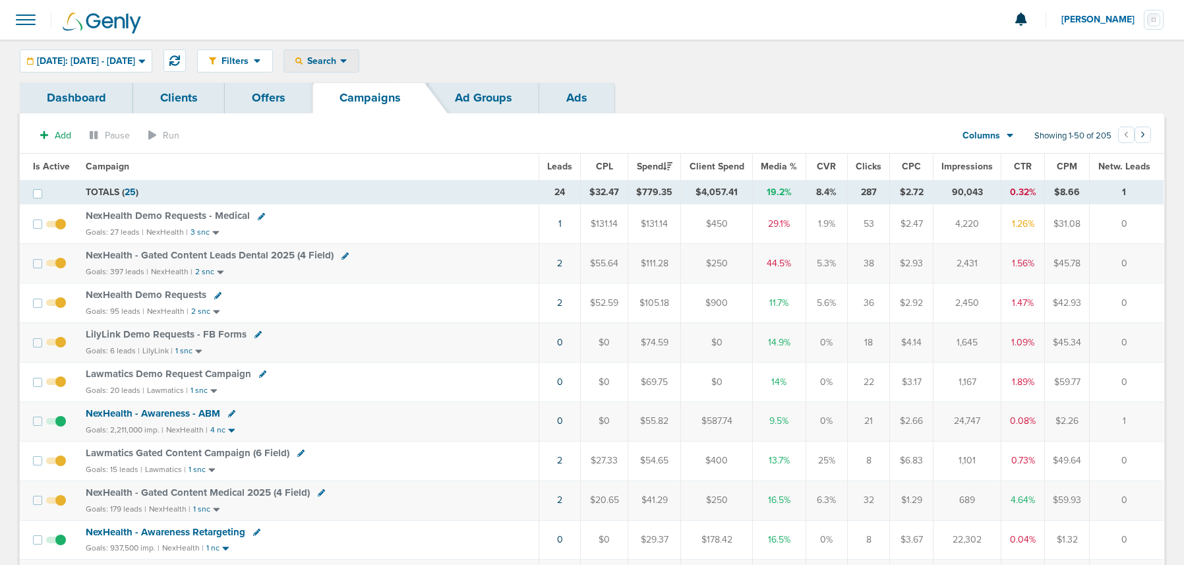
click at [359, 67] on div "Search" at bounding box center [321, 61] width 75 height 22
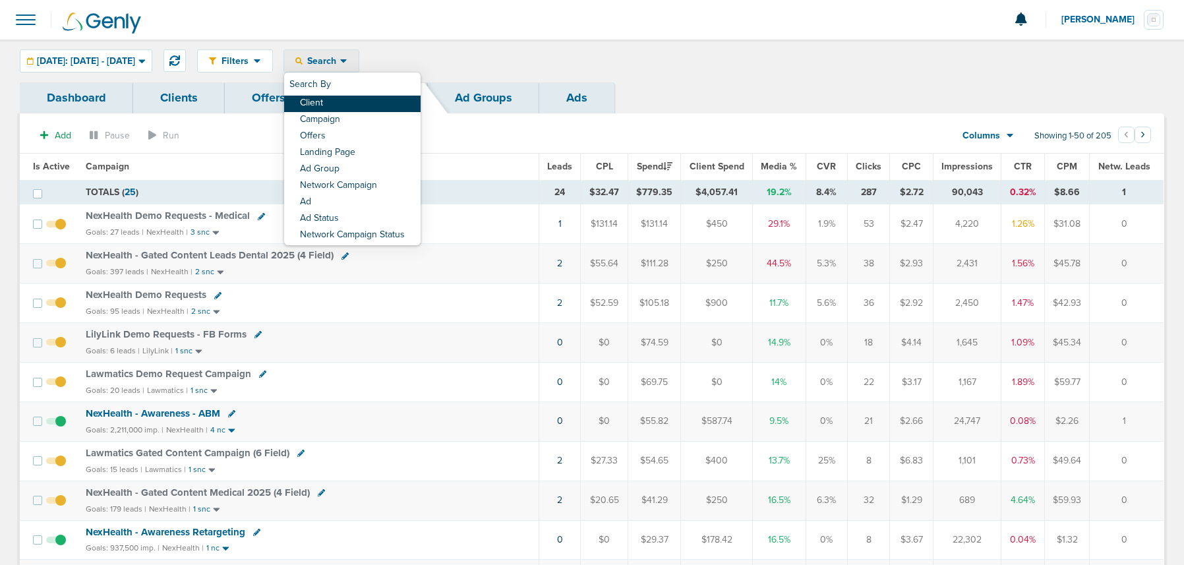
click at [357, 108] on link "Client" at bounding box center [352, 104] width 137 height 16
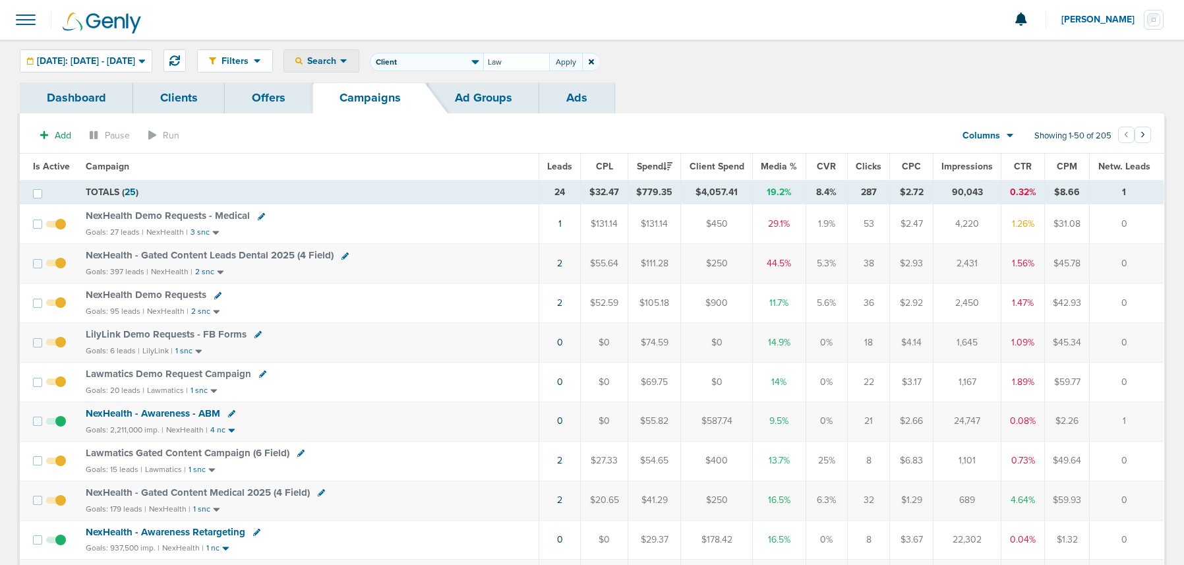
type input "Law"
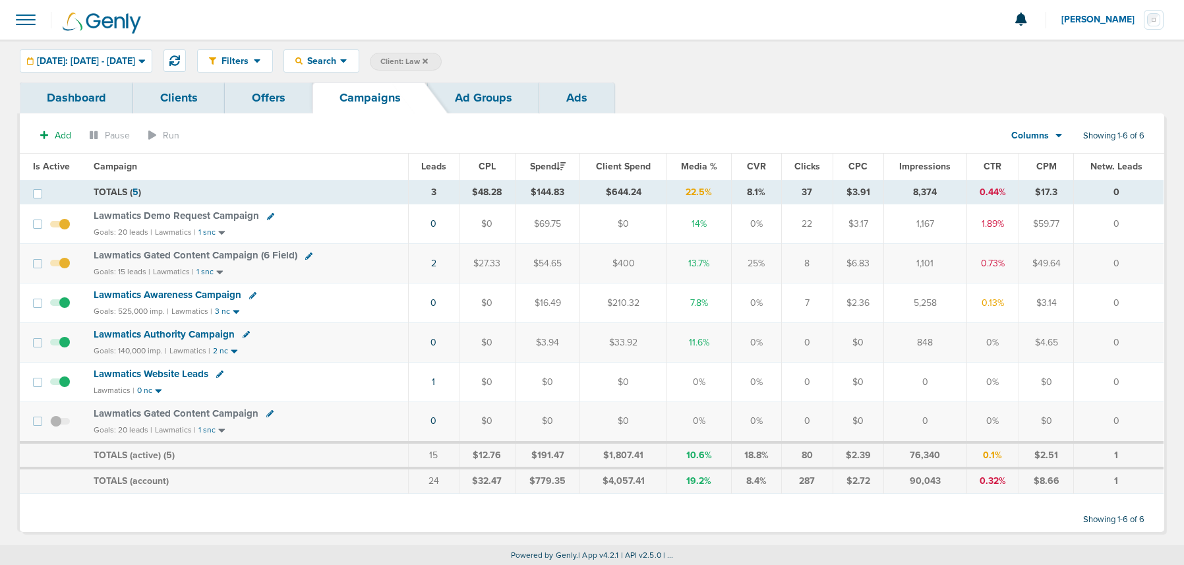
click at [143, 334] on span "Lawmatics Authority Campaign" at bounding box center [164, 334] width 141 height 12
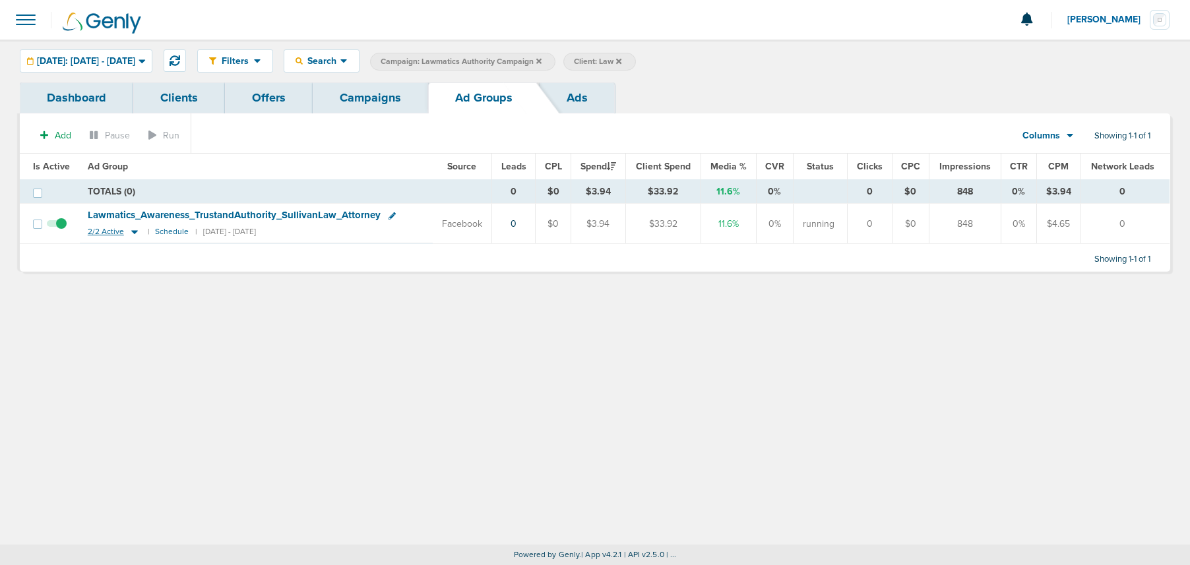
click at [133, 233] on icon at bounding box center [134, 233] width 7 height 4
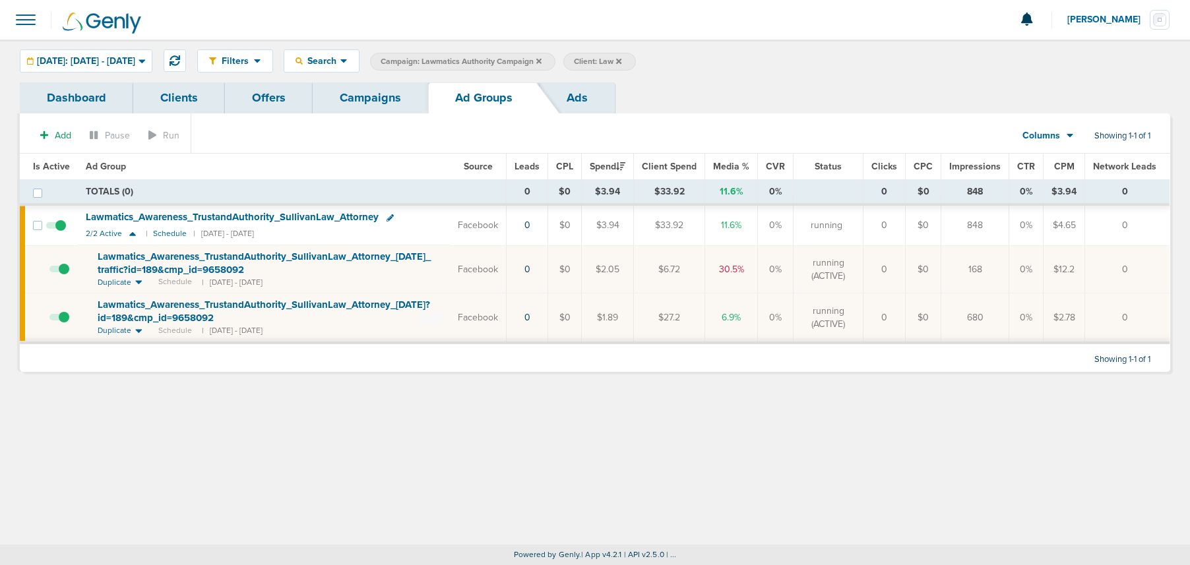
click at [355, 97] on link "Campaigns" at bounding box center [370, 97] width 115 height 31
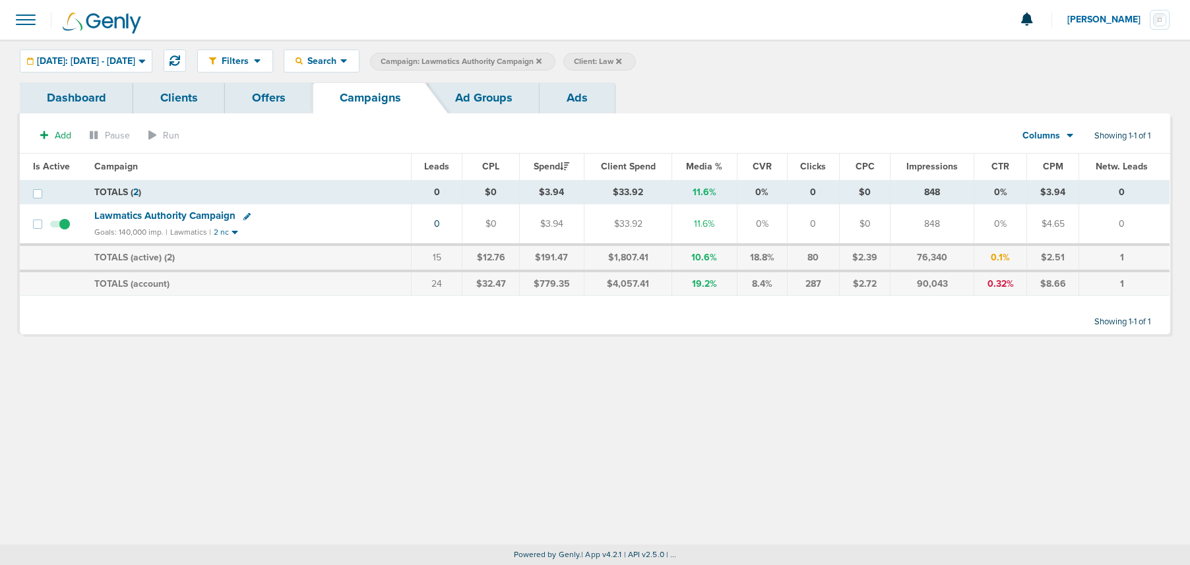
click at [541, 58] on icon at bounding box center [538, 61] width 5 height 8
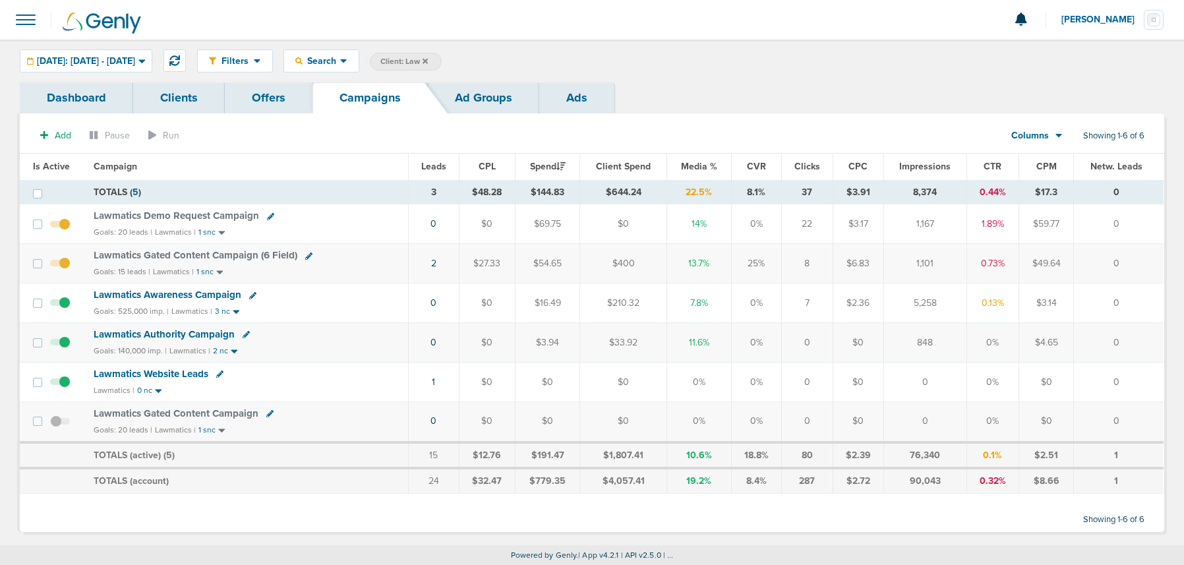
click at [152, 293] on span "Lawmatics Awareness Campaign" at bounding box center [168, 295] width 148 height 12
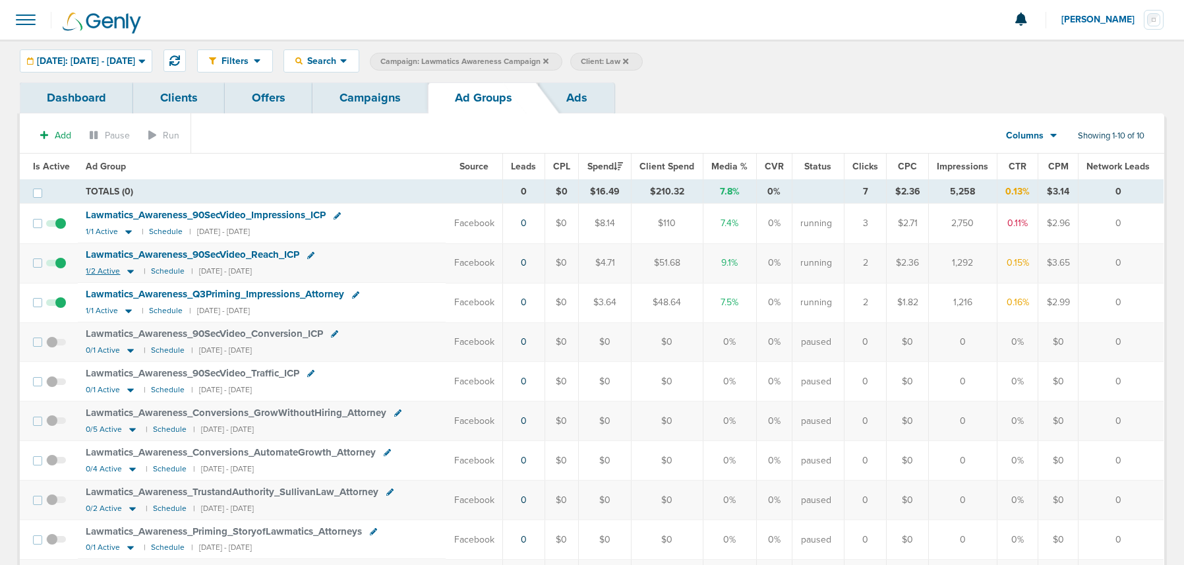
click at [134, 274] on icon at bounding box center [130, 271] width 13 height 11
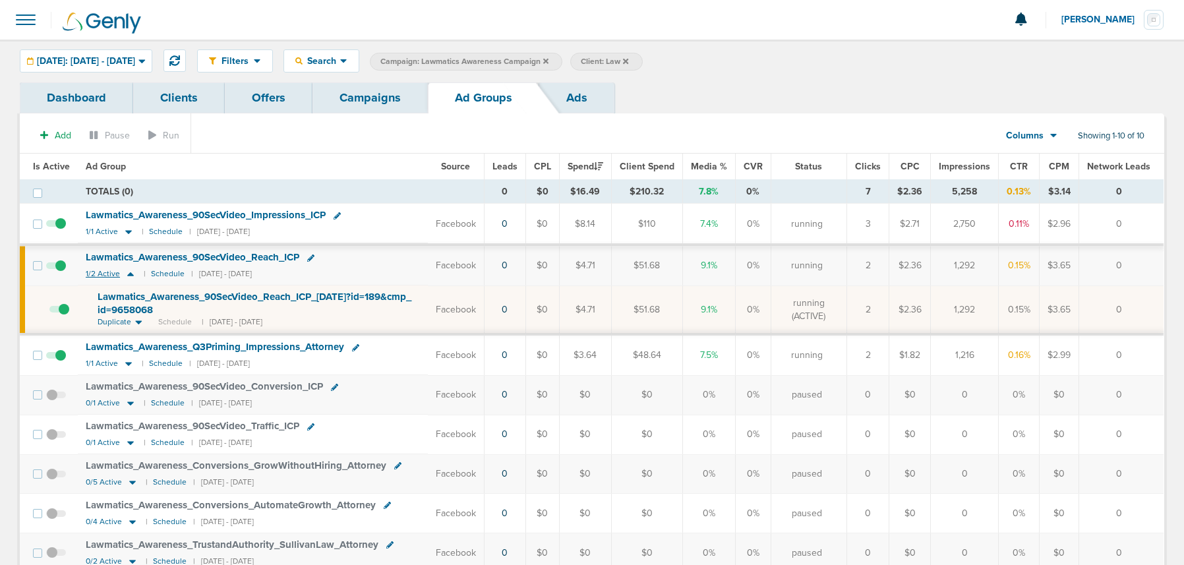
click at [134, 274] on icon at bounding box center [130, 273] width 13 height 11
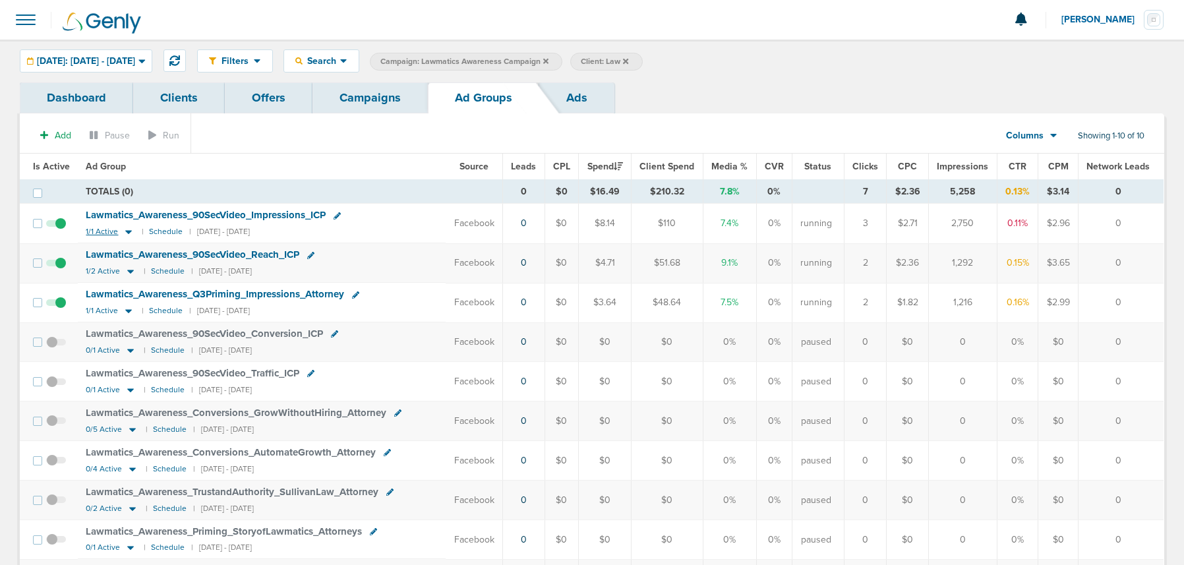
click at [127, 228] on icon at bounding box center [128, 231] width 13 height 11
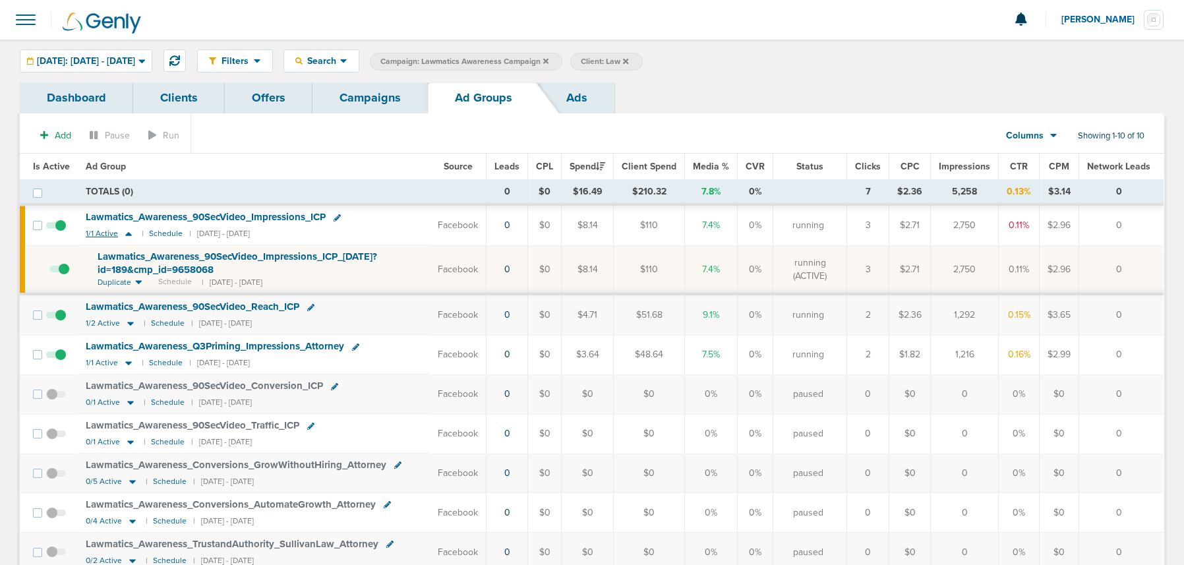
click at [127, 228] on icon at bounding box center [128, 233] width 13 height 11
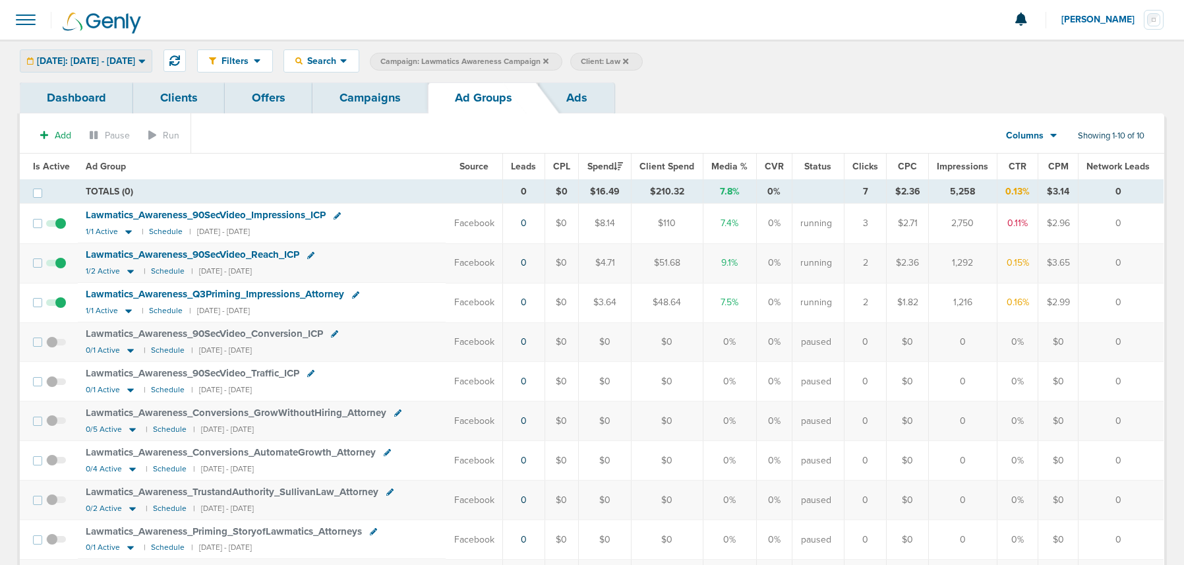
click at [93, 64] on span "Today: 09.09.2025 - 09.09.2025" at bounding box center [86, 61] width 98 height 9
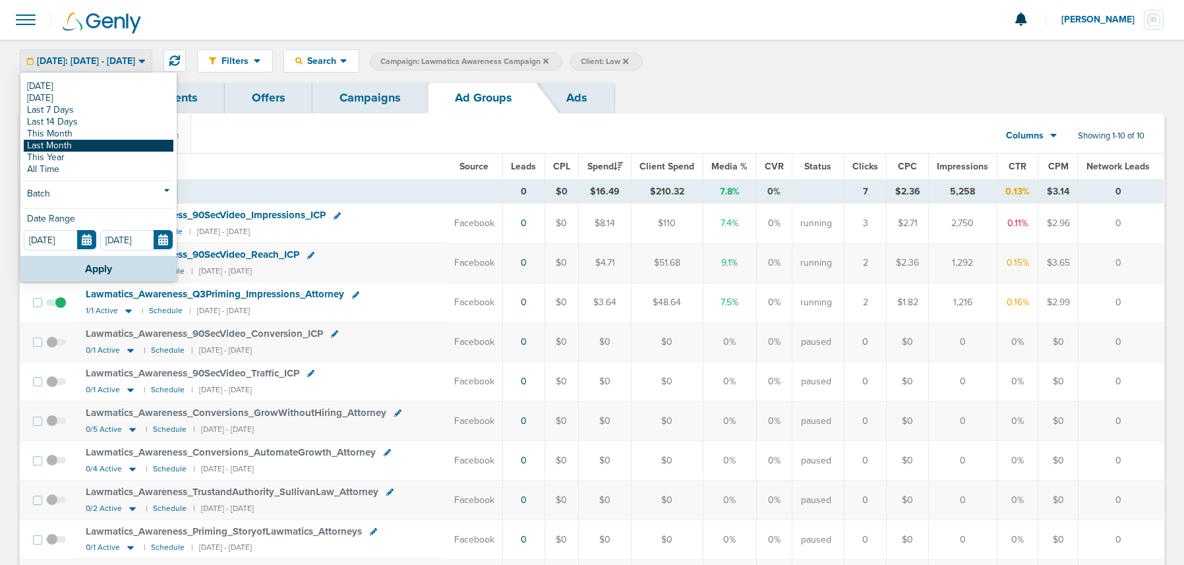
click at [72, 145] on link "Last Month" at bounding box center [99, 146] width 150 height 12
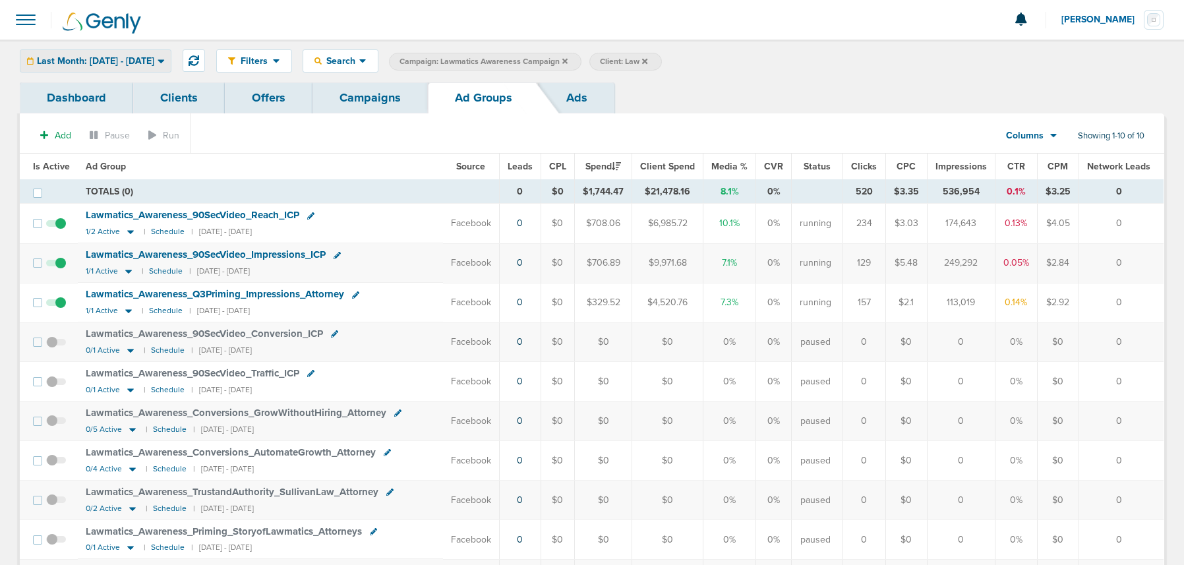
scroll to position [3, 0]
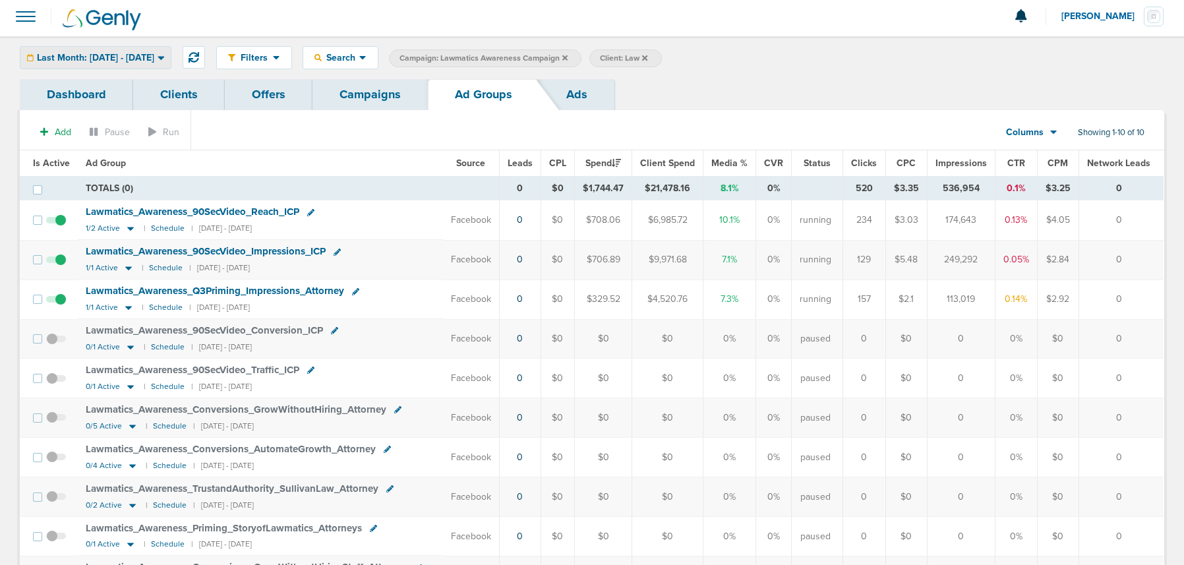
click at [71, 56] on span "Last Month: 08.01.2025 - 08.31.2025" at bounding box center [95, 57] width 117 height 9
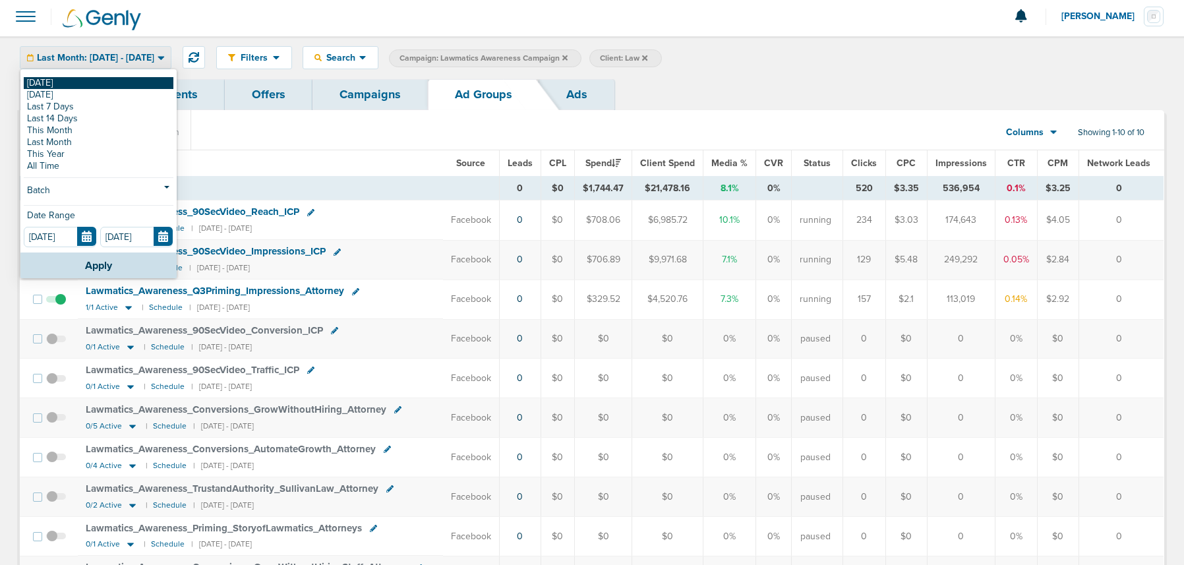
click at [69, 82] on link "[DATE]" at bounding box center [99, 83] width 150 height 12
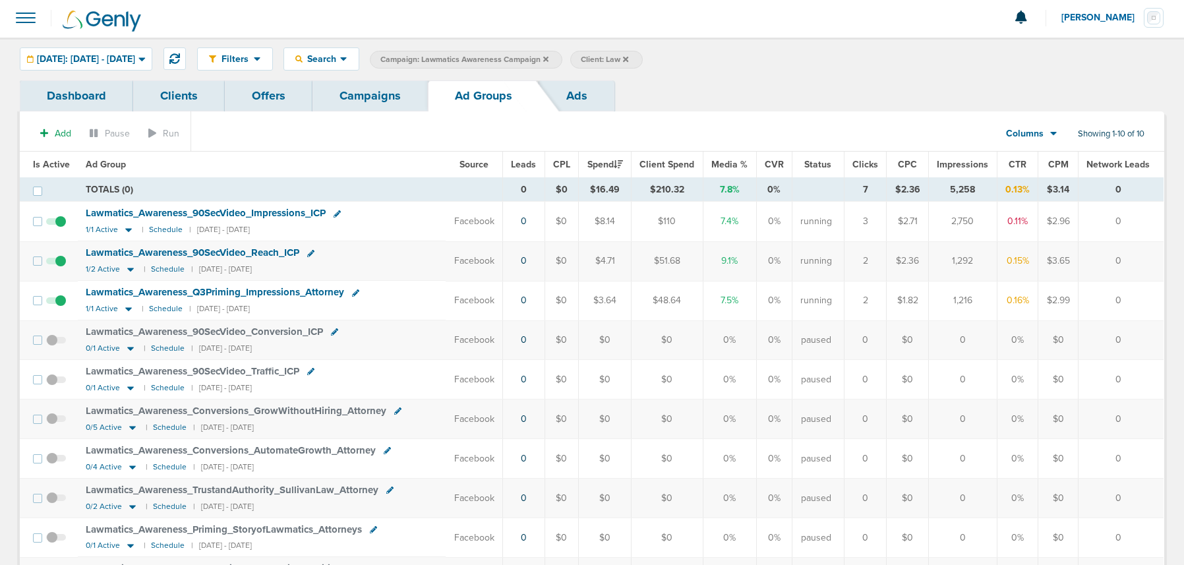
click at [346, 94] on link "Campaigns" at bounding box center [370, 95] width 115 height 31
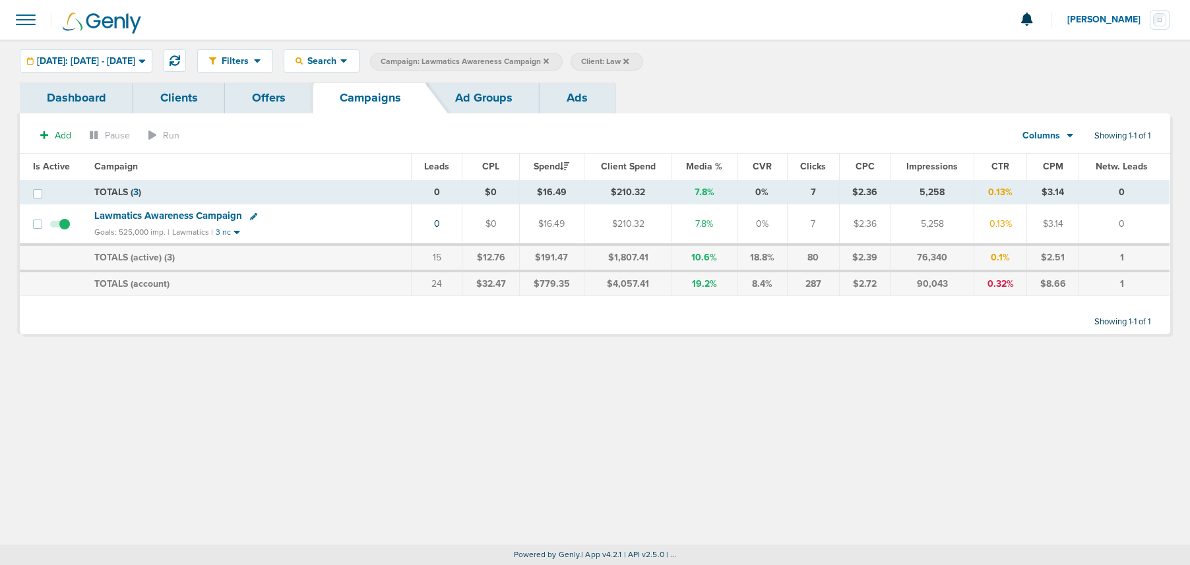
click at [549, 61] on icon at bounding box center [545, 60] width 5 height 5
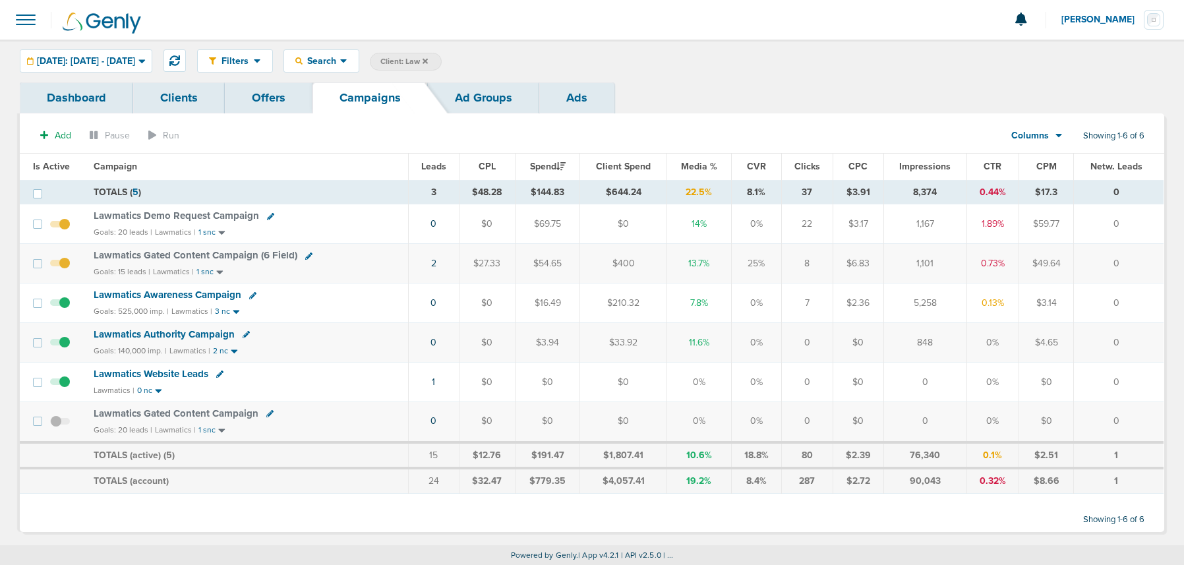
scroll to position [1, 0]
click at [74, 65] on div "Today: 09.09.2025 - 09.09.2025" at bounding box center [85, 60] width 131 height 22
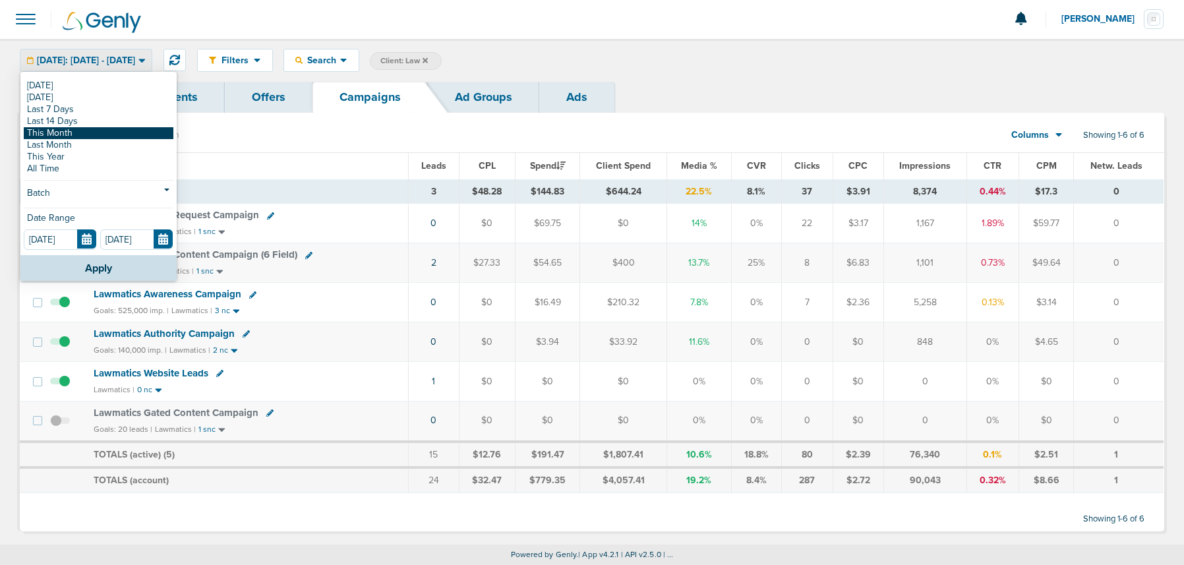
click at [73, 131] on link "This Month" at bounding box center [99, 133] width 150 height 12
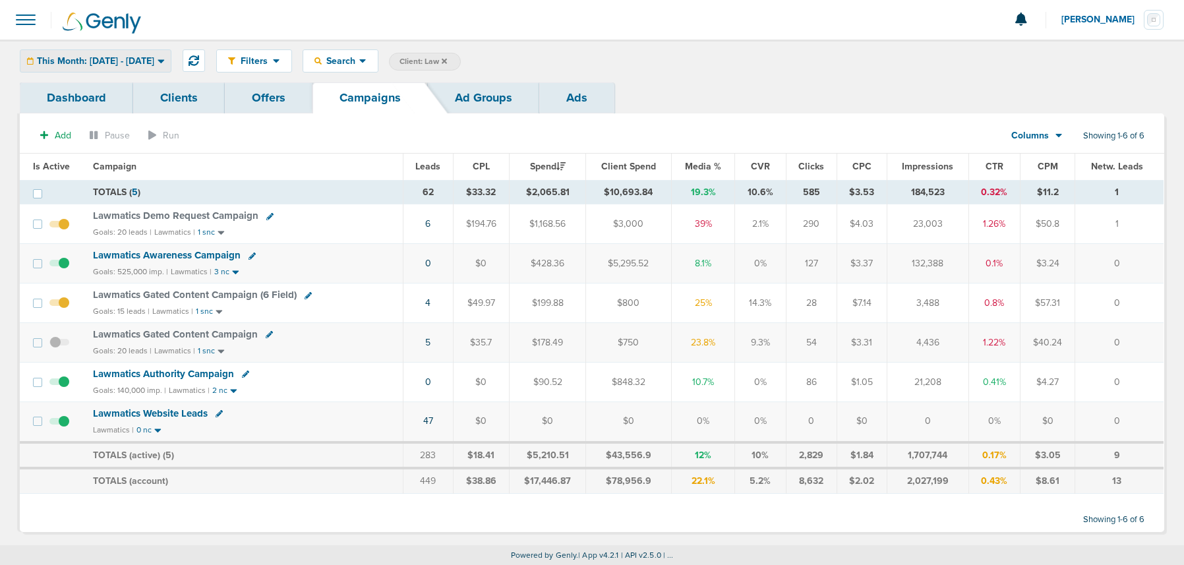
click at [109, 59] on span "This Month: 09.01.2025 - 09.30.2025" at bounding box center [95, 61] width 117 height 9
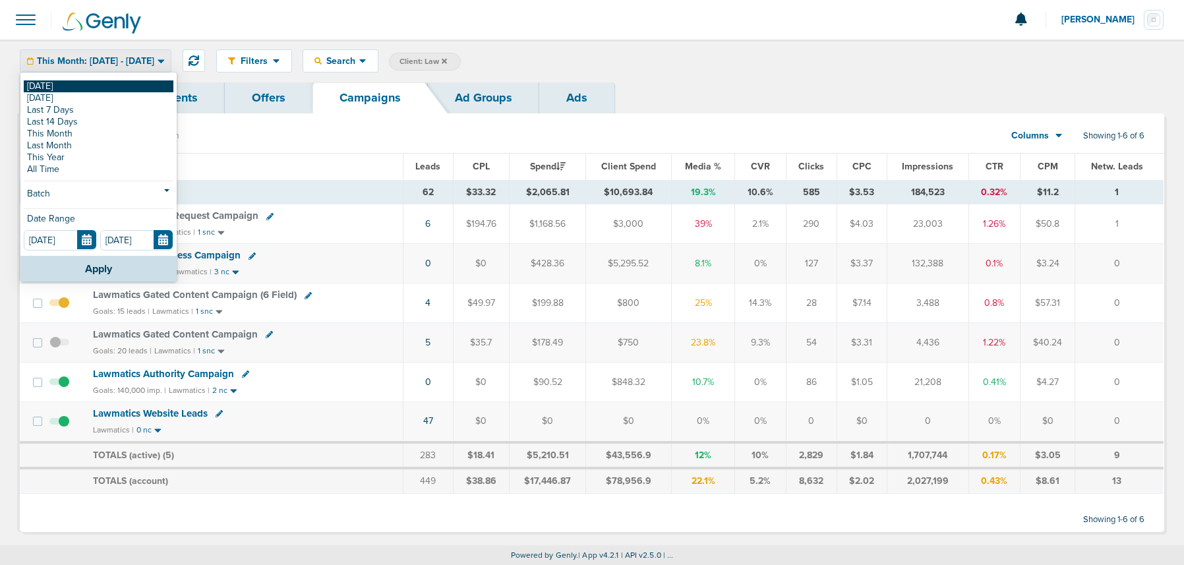
click at [91, 86] on link "[DATE]" at bounding box center [99, 86] width 150 height 12
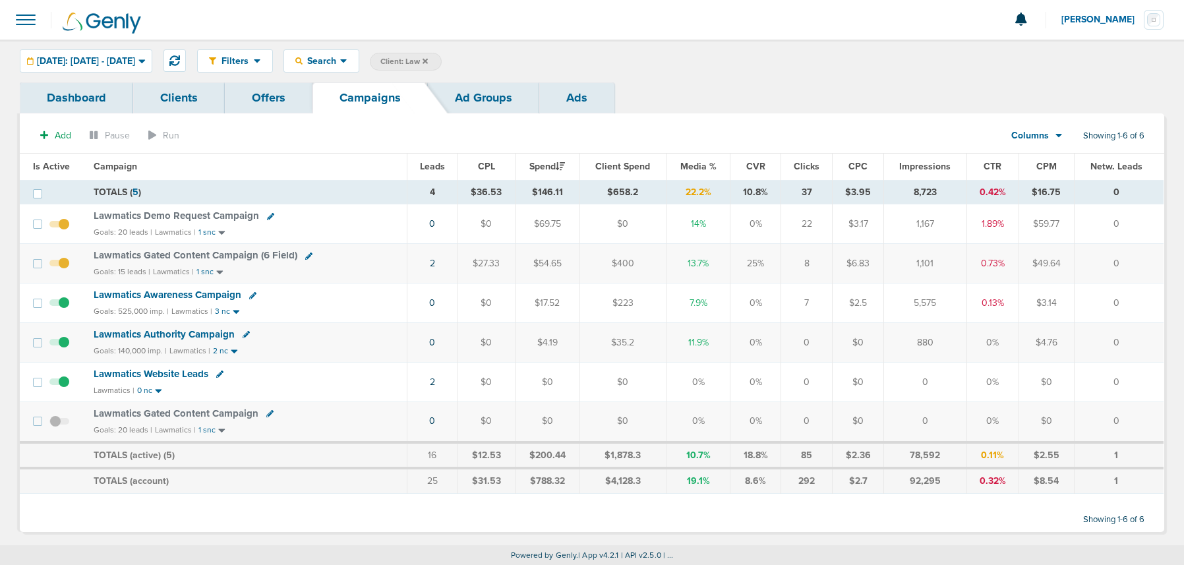
click at [174, 213] on span "Lawmatics Demo Request Campaign" at bounding box center [177, 216] width 166 height 12
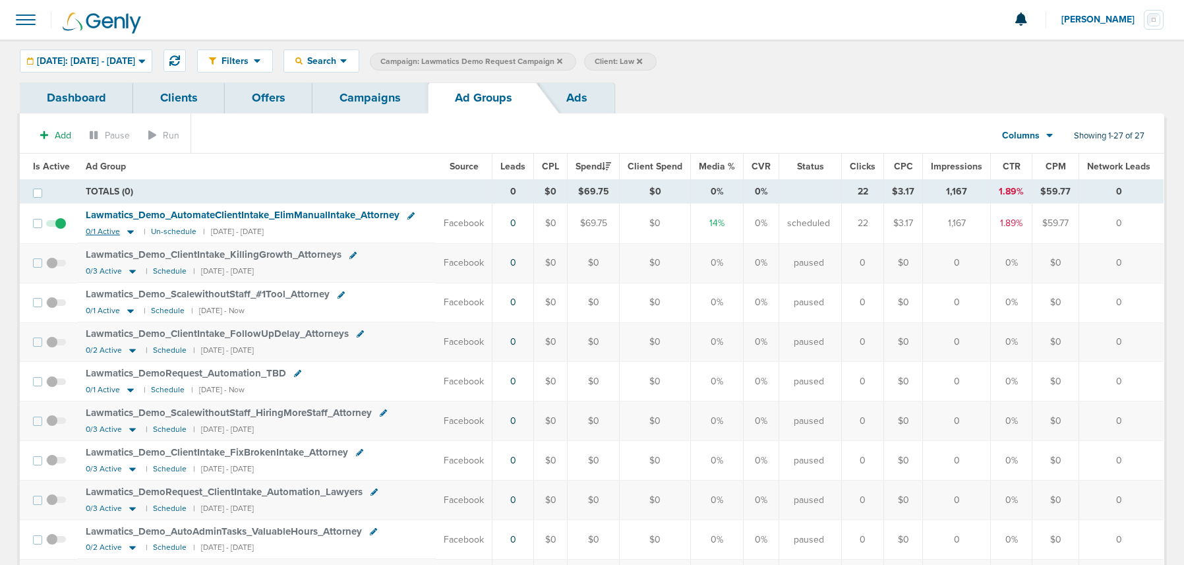
click at [131, 233] on icon at bounding box center [130, 231] width 13 height 11
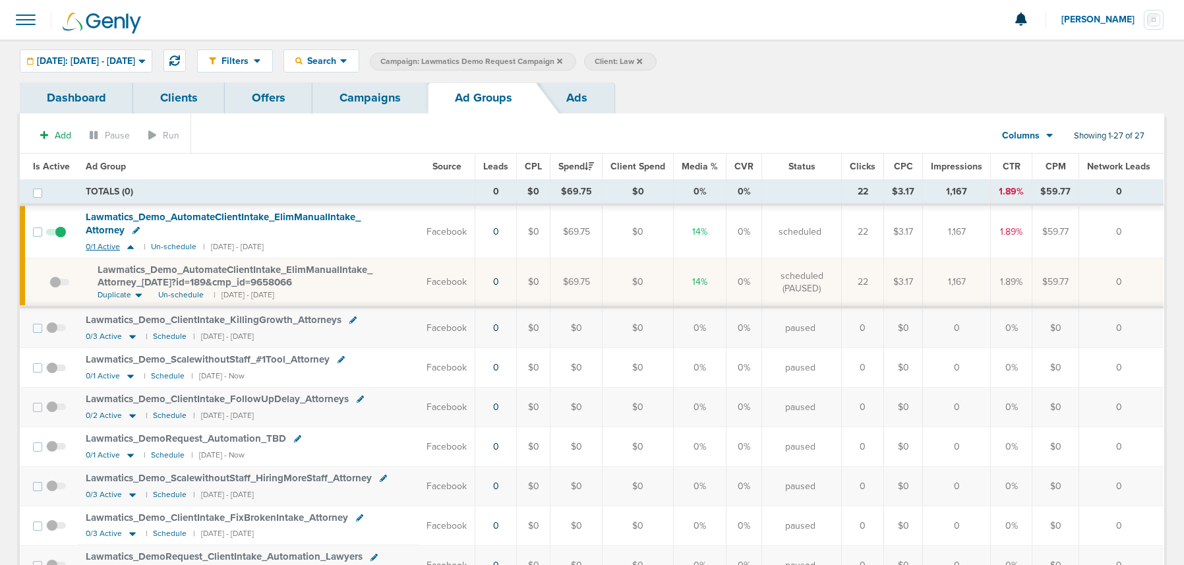
click at [130, 247] on icon at bounding box center [130, 247] width 7 height 4
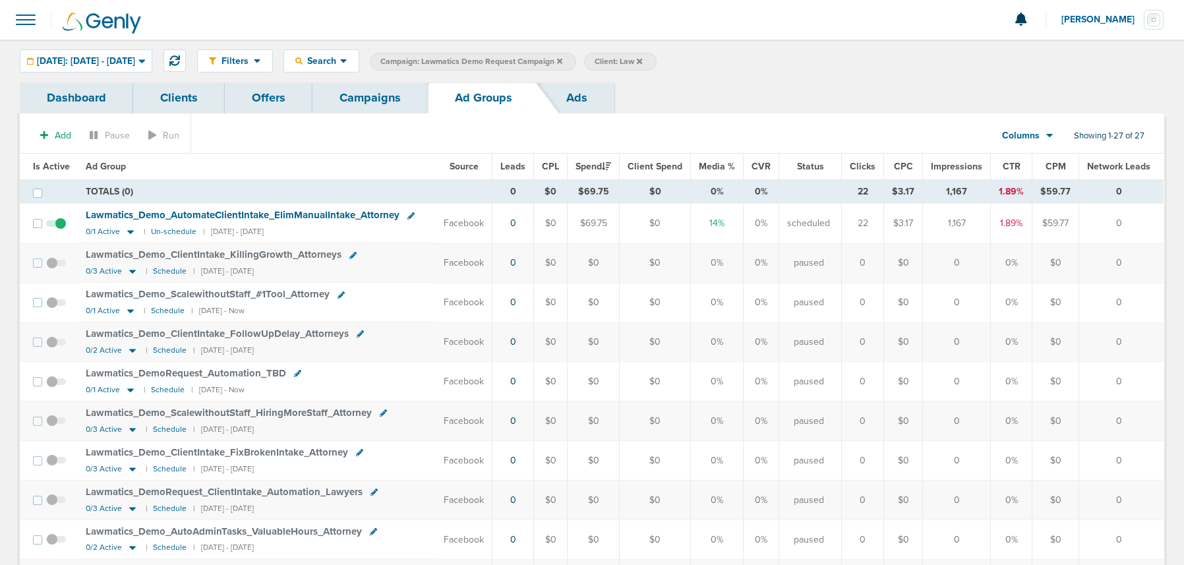
click at [361, 98] on link "Campaigns" at bounding box center [370, 97] width 115 height 31
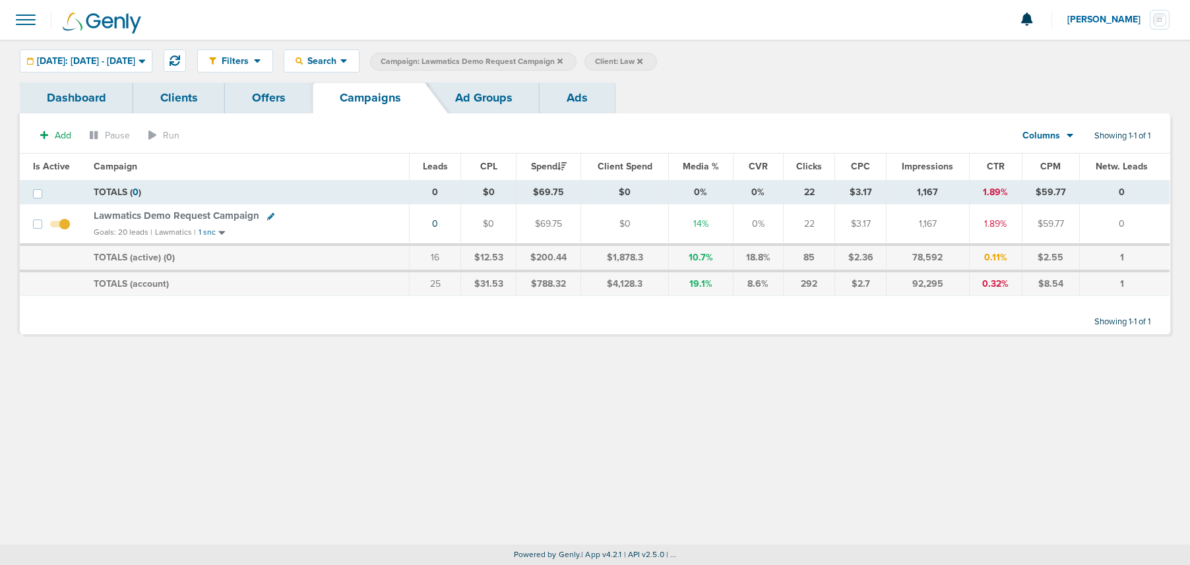
click at [563, 58] on icon at bounding box center [559, 60] width 5 height 5
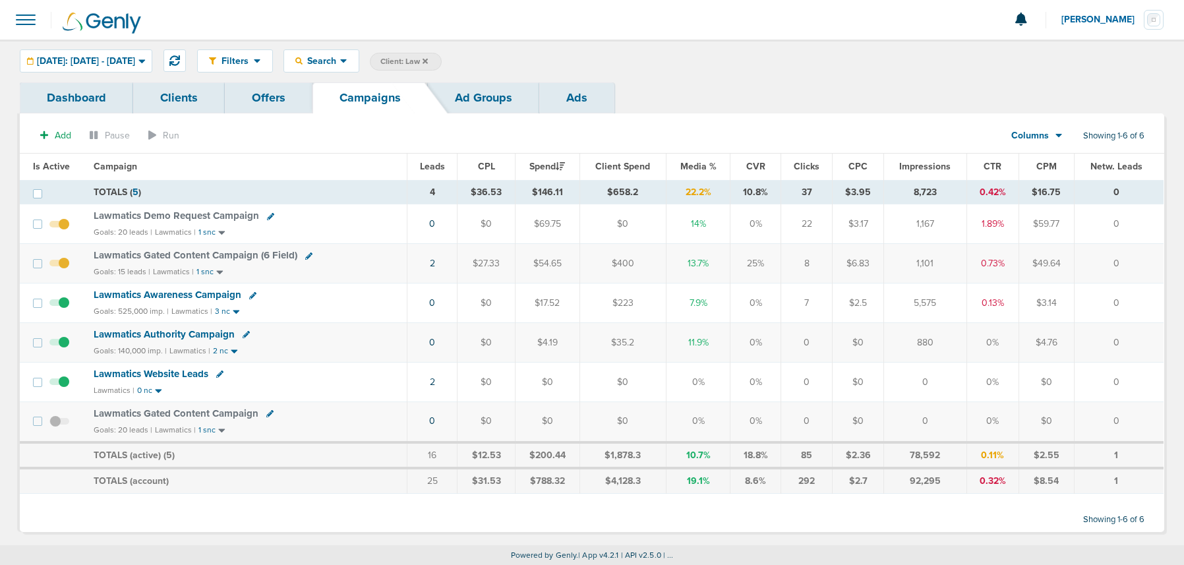
click at [428, 61] on icon at bounding box center [425, 60] width 5 height 5
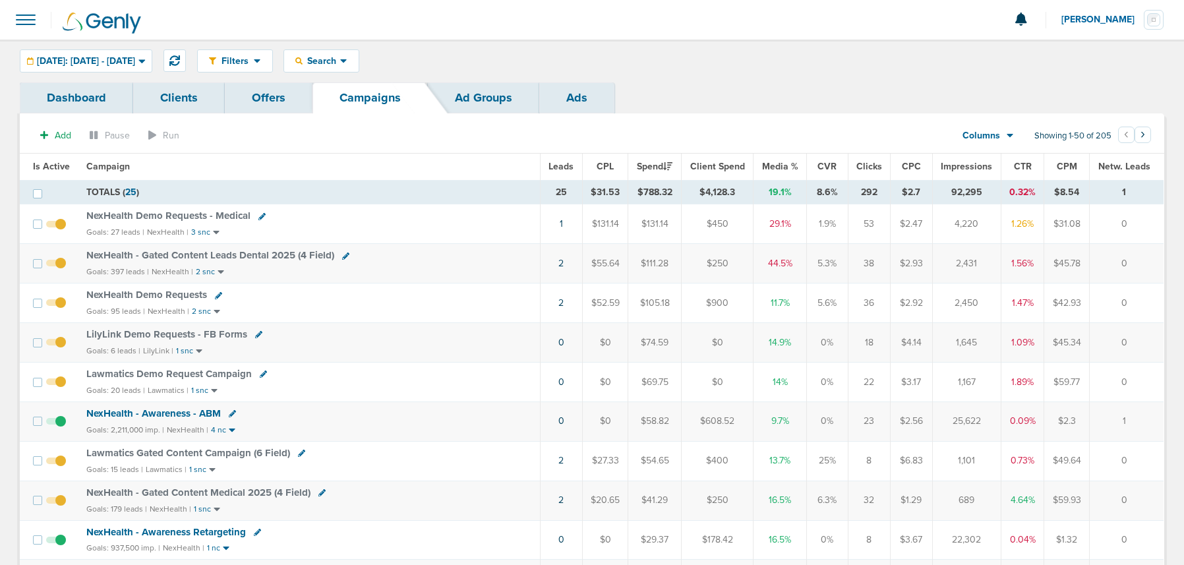
click at [135, 296] on span "NexHealth Demo Requests" at bounding box center [146, 295] width 121 height 12
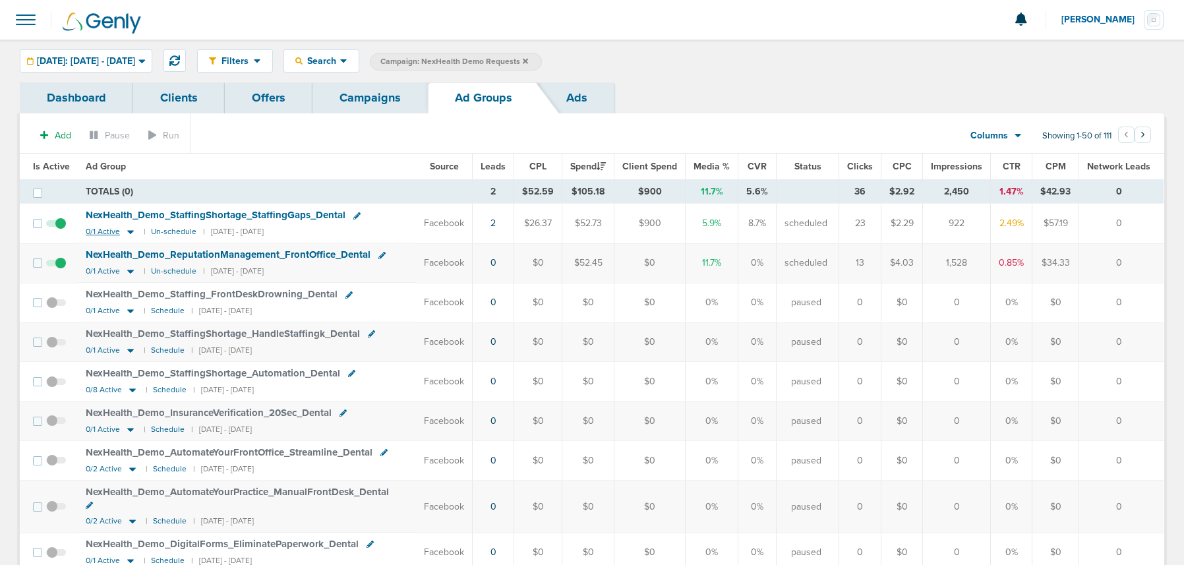
click at [129, 231] on icon at bounding box center [130, 233] width 7 height 4
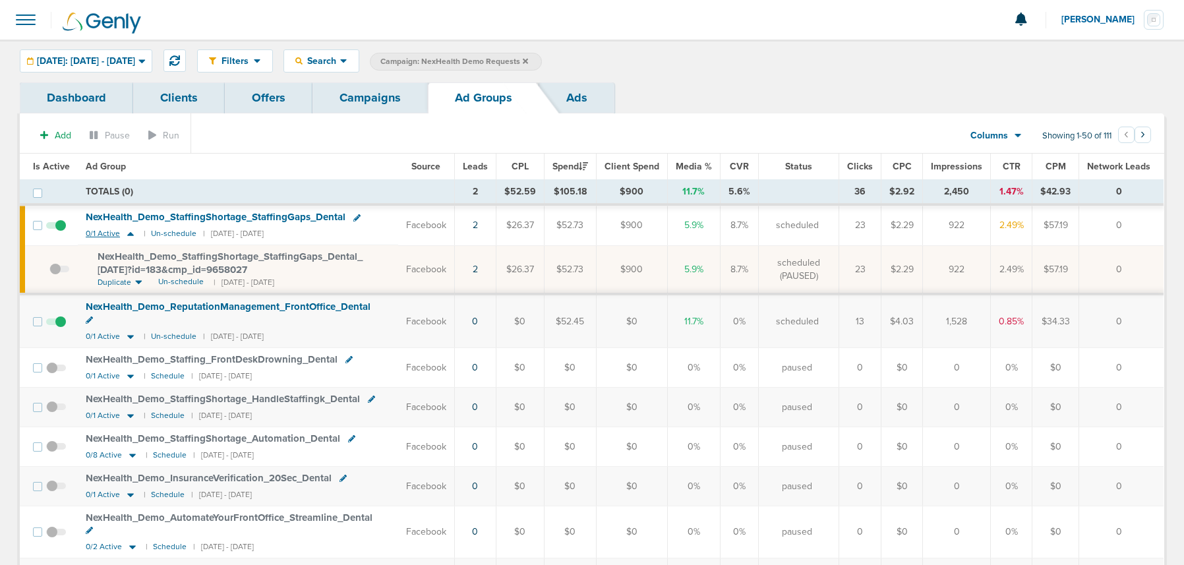
click at [129, 231] on icon at bounding box center [130, 233] width 13 height 11
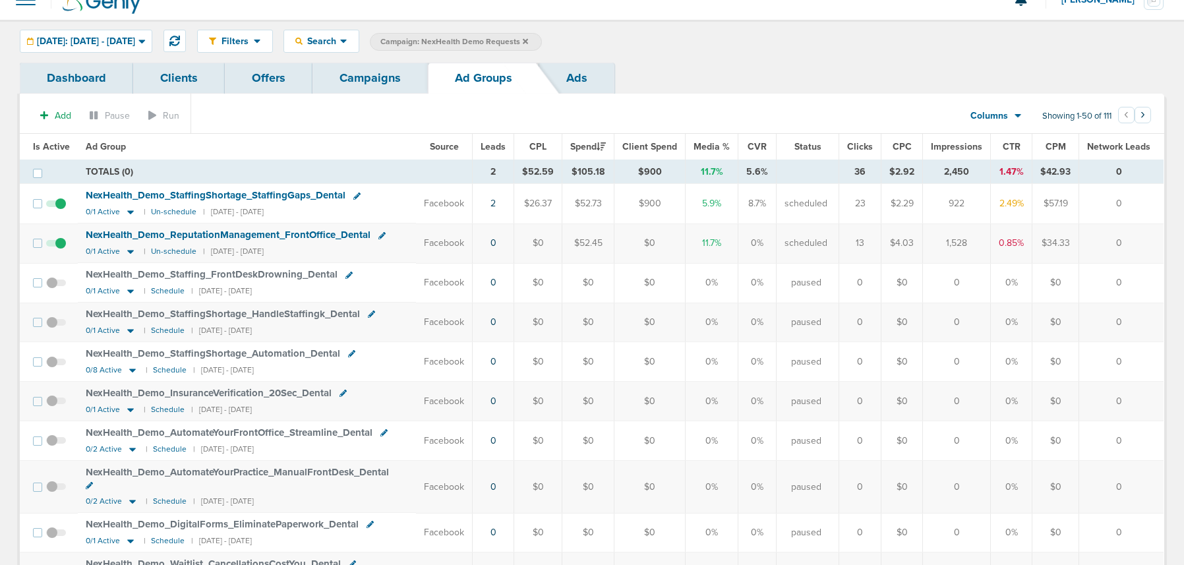
scroll to position [18, 0]
click at [365, 82] on link "Campaigns" at bounding box center [370, 79] width 115 height 31
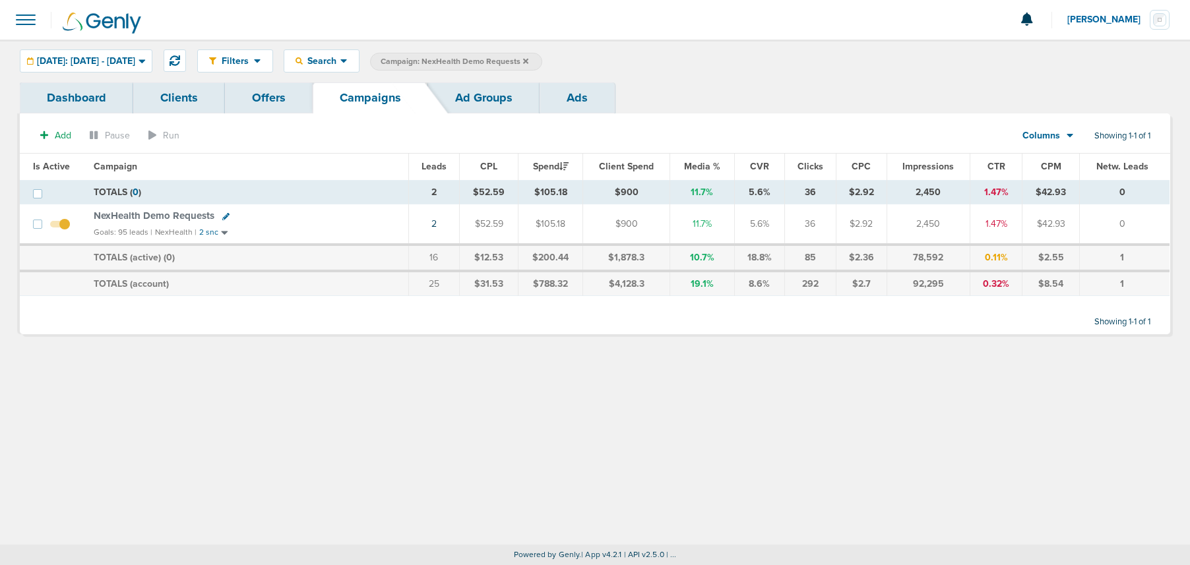
click at [468, 102] on link "Ad Groups" at bounding box center [483, 97] width 111 height 31
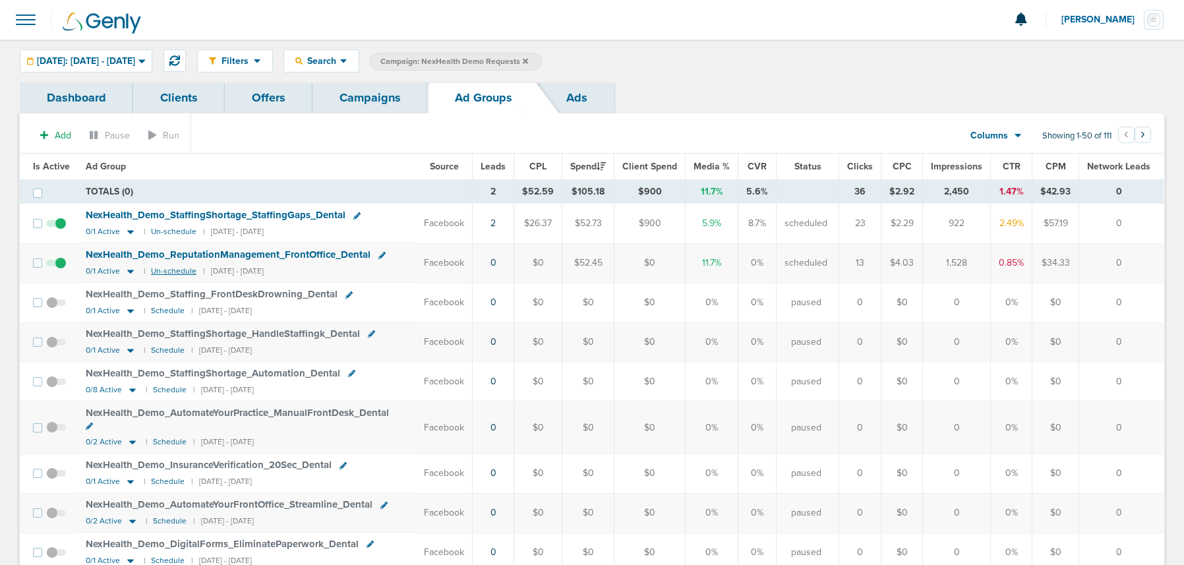
click at [161, 270] on small "Un-schedule" at bounding box center [174, 271] width 46 height 10
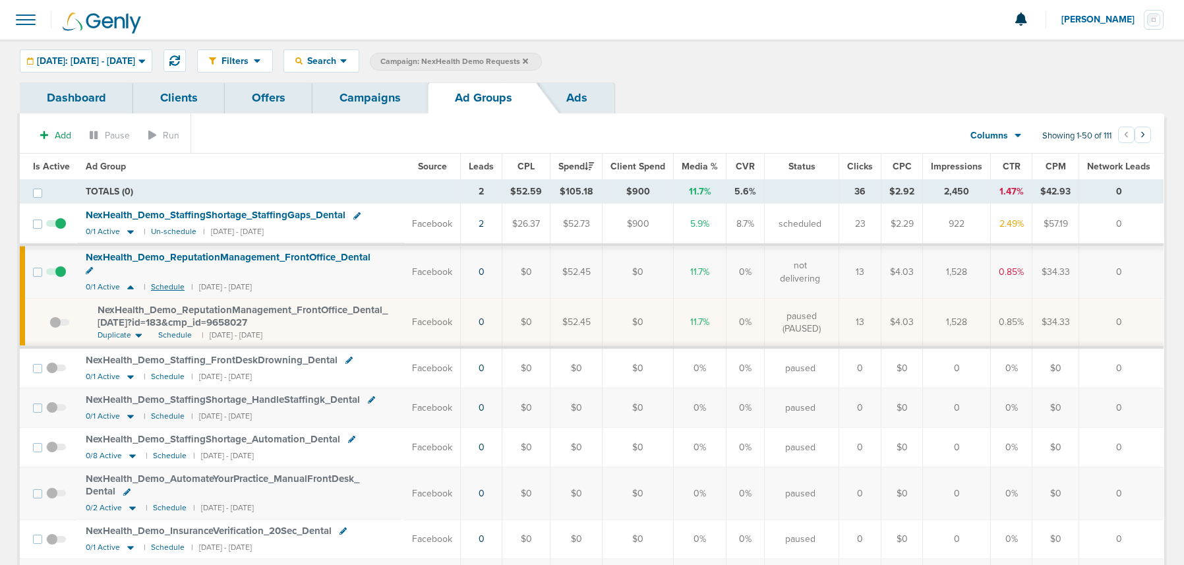
click at [161, 282] on small "Schedule" at bounding box center [168, 287] width 34 height 10
click at [171, 330] on span "Schedule" at bounding box center [175, 335] width 34 height 11
drag, startPoint x: 354, startPoint y: 104, endPoint x: 336, endPoint y: 108, distance: 18.9
click at [353, 104] on link "Campaigns" at bounding box center [370, 97] width 115 height 31
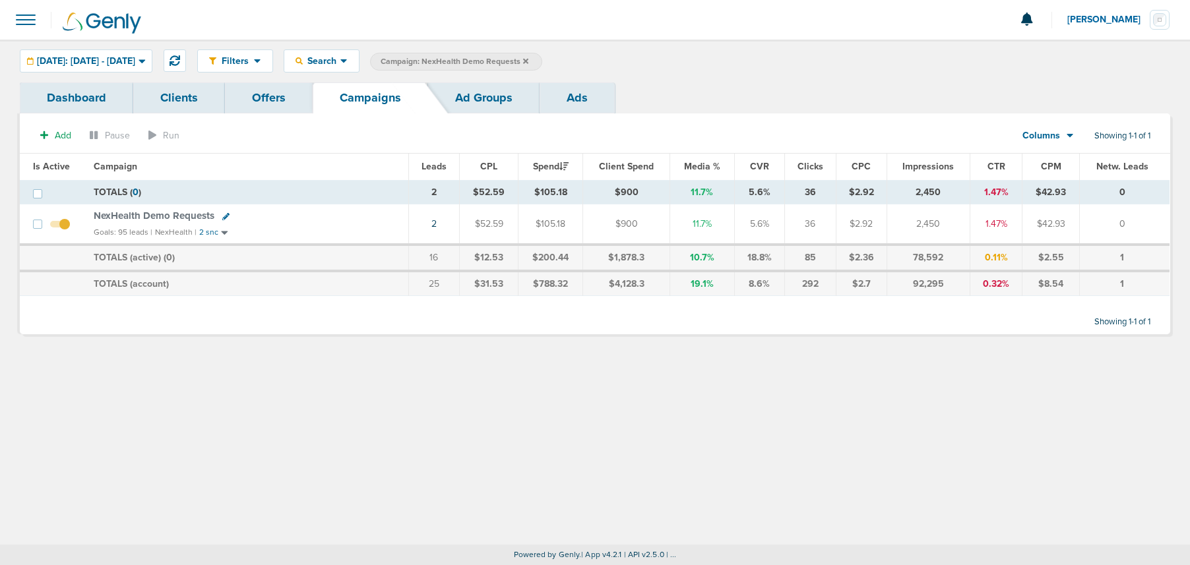
click at [528, 65] on icon at bounding box center [525, 61] width 5 height 8
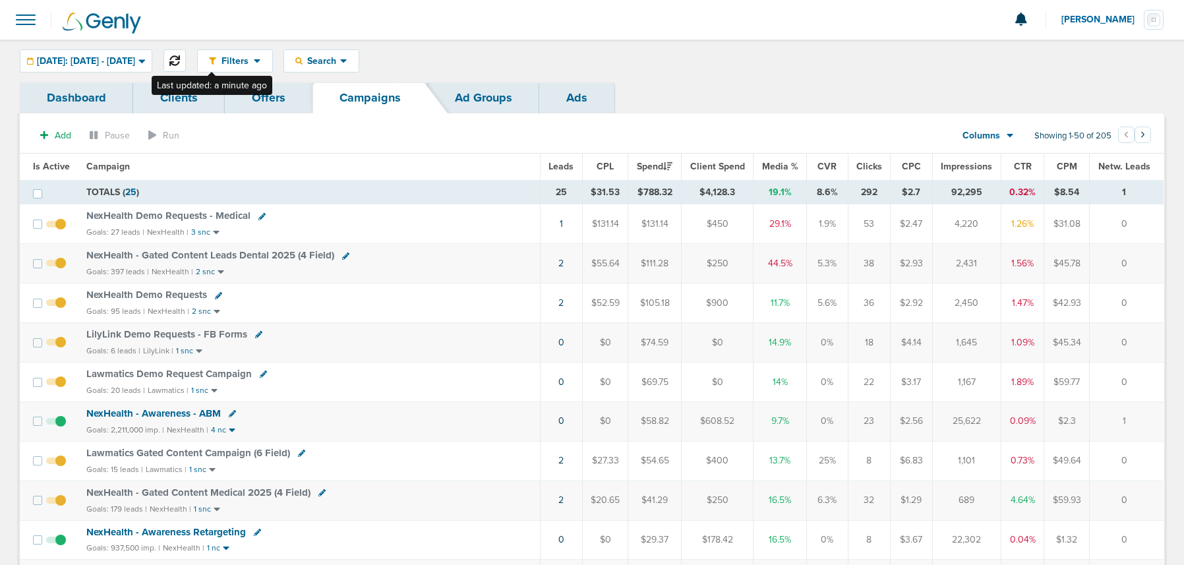
click at [180, 63] on icon at bounding box center [174, 60] width 11 height 11
drag, startPoint x: 129, startPoint y: 61, endPoint x: 130, endPoint y: 71, distance: 10.6
click at [129, 61] on span "Today: 09.09.2025 - 09.09.2025" at bounding box center [86, 61] width 98 height 9
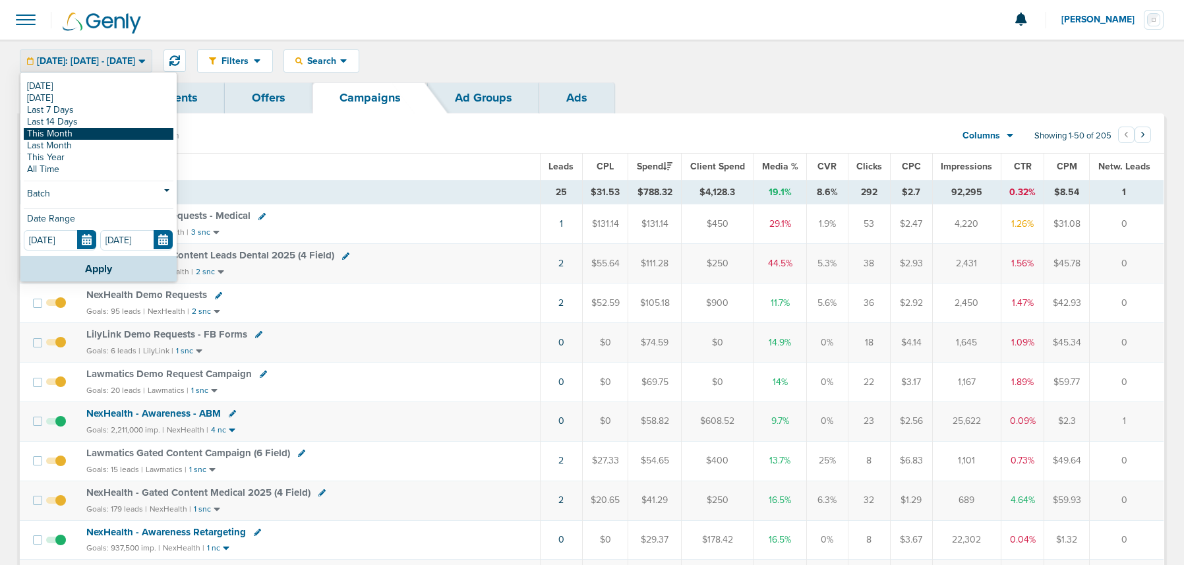
click at [109, 133] on link "This Month" at bounding box center [99, 134] width 150 height 12
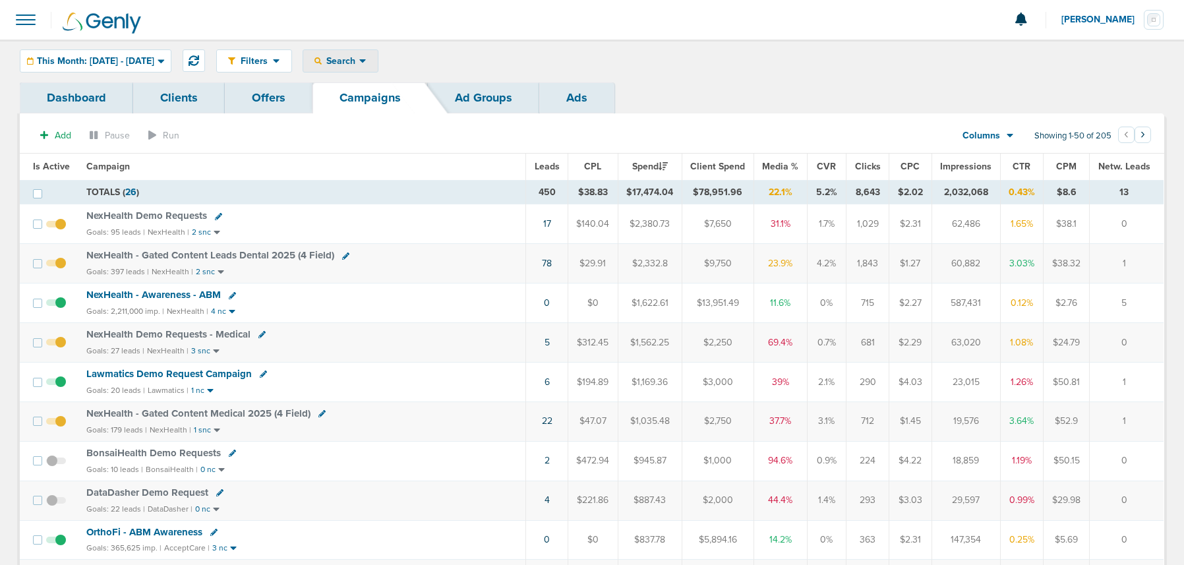
click at [359, 55] on span "Search" at bounding box center [341, 60] width 38 height 11
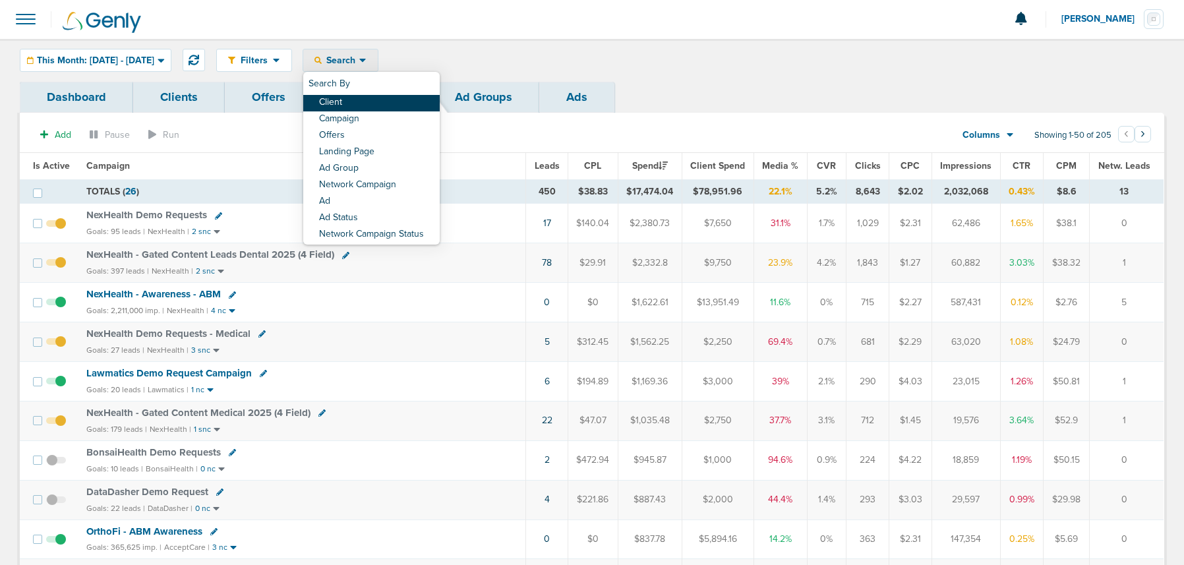
click at [383, 102] on link "Client" at bounding box center [371, 103] width 137 height 16
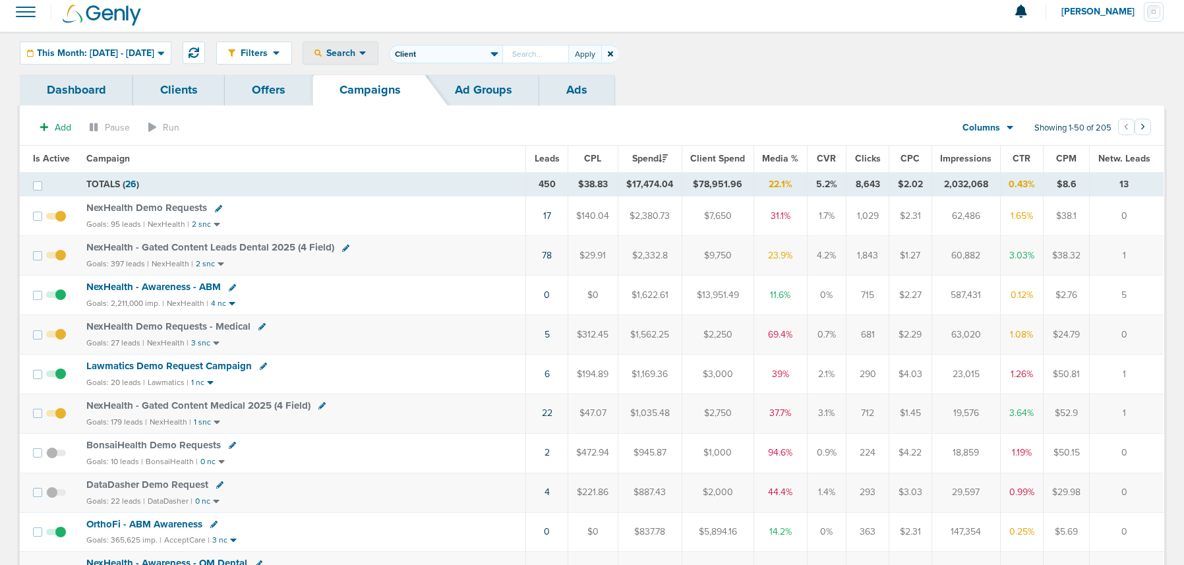
scroll to position [5, 0]
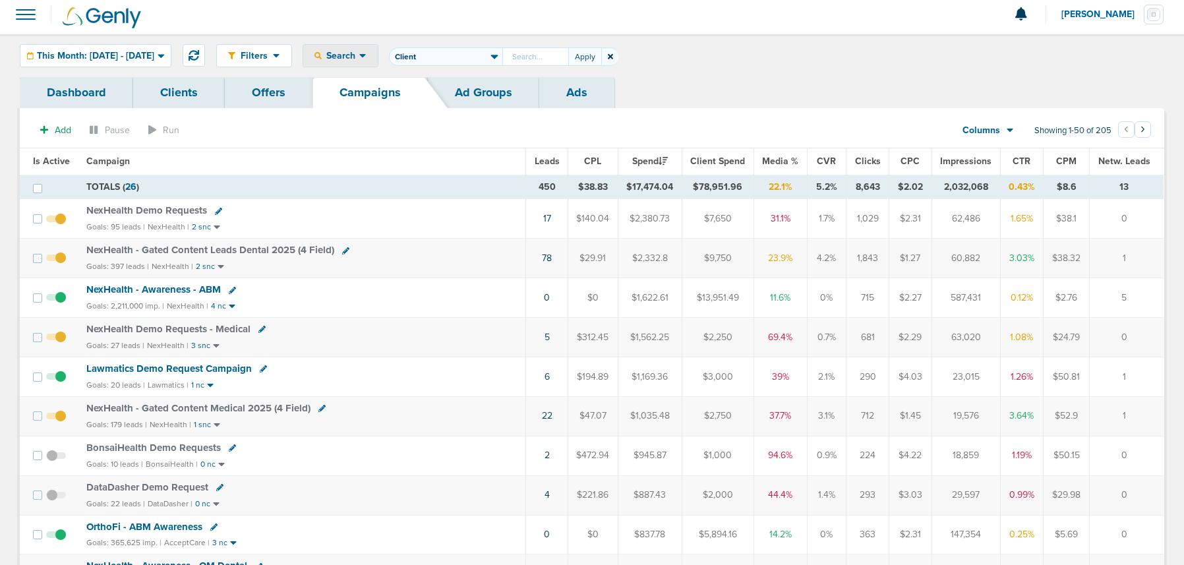
type input "W"
type input "G"
type input "I"
type input "Nex"
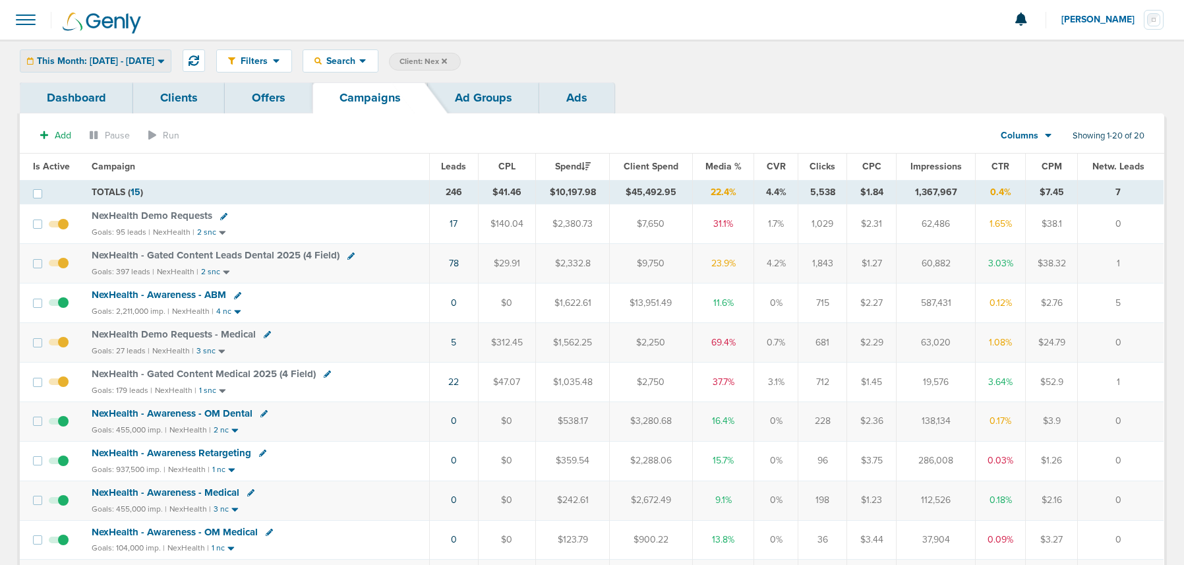
click at [98, 61] on span "This Month: 09.01.2025 - 09.30.2025" at bounding box center [95, 61] width 117 height 9
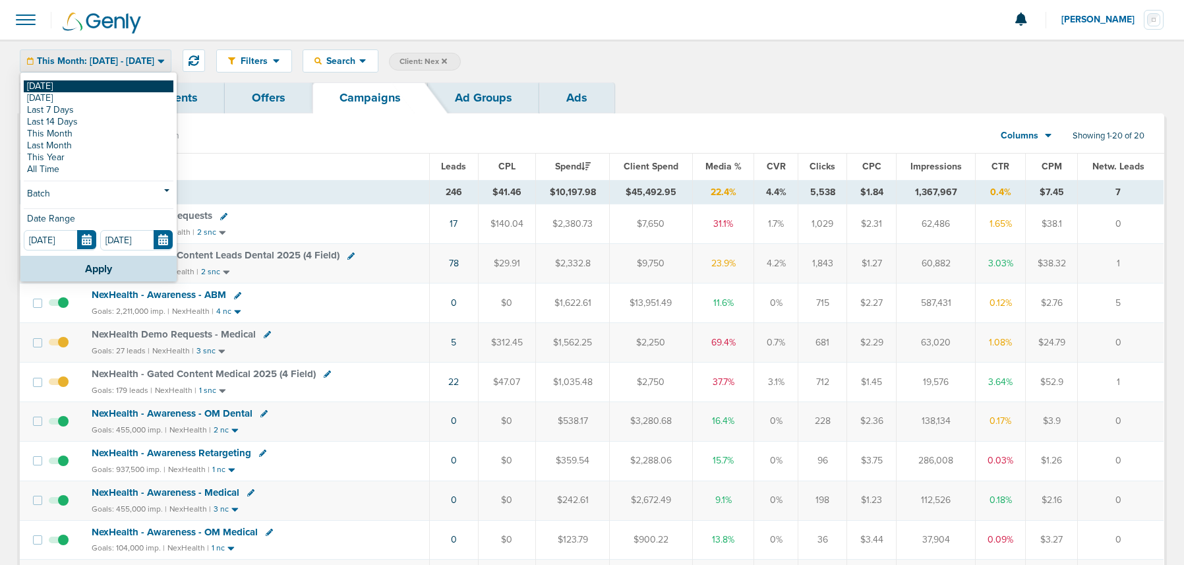
click at [89, 85] on link "[DATE]" at bounding box center [99, 86] width 150 height 12
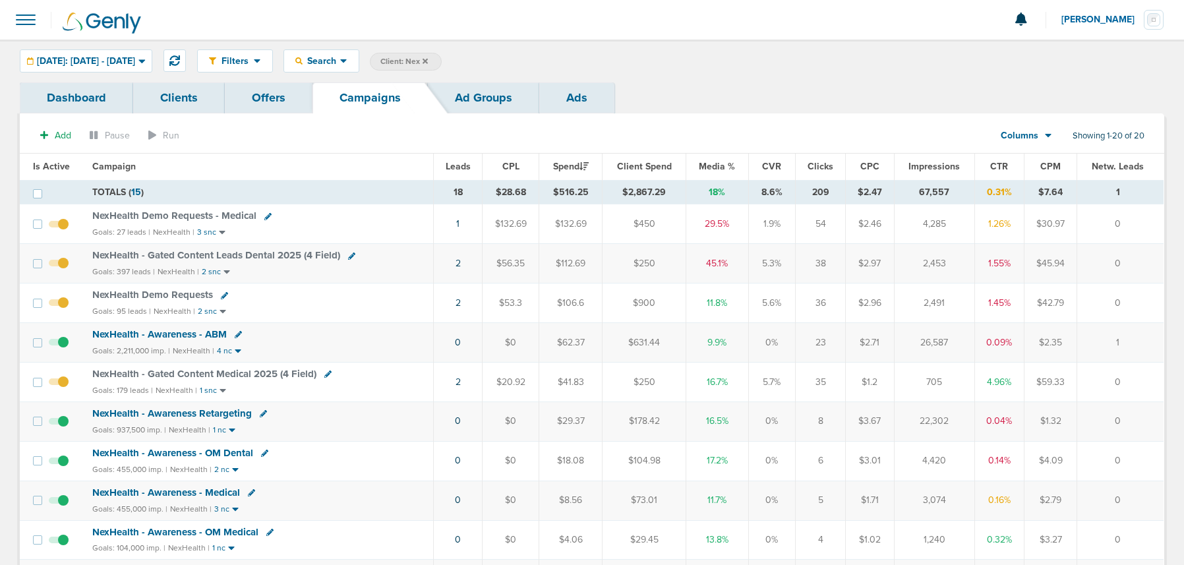
click at [428, 59] on span "Client: Nex" at bounding box center [404, 61] width 47 height 11
click at [594, 63] on icon at bounding box center [591, 61] width 5 height 5
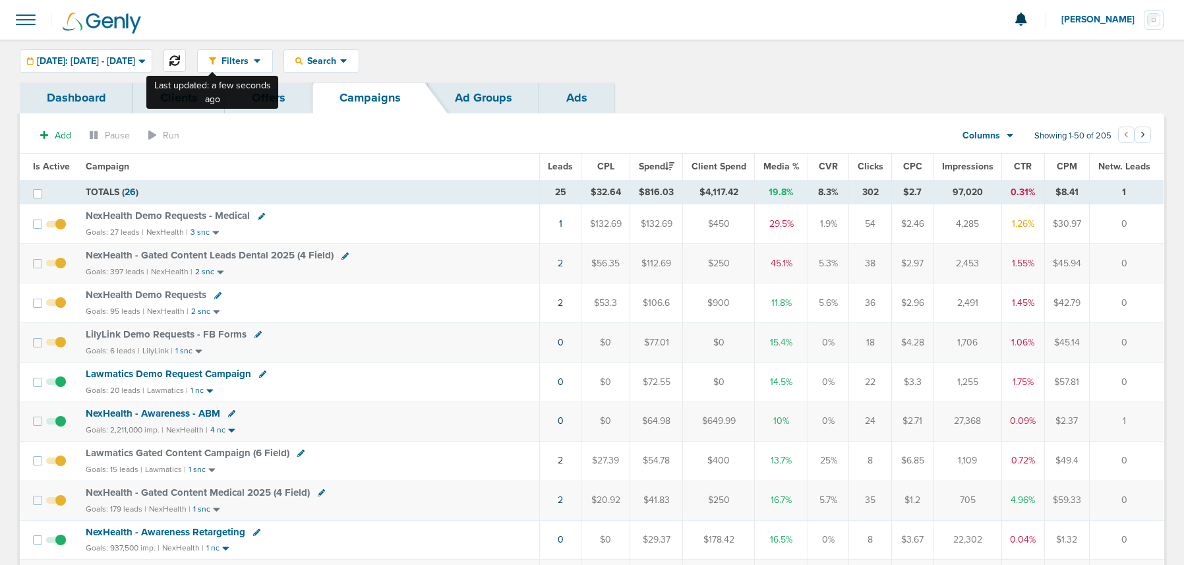
click at [180, 61] on icon at bounding box center [174, 60] width 11 height 11
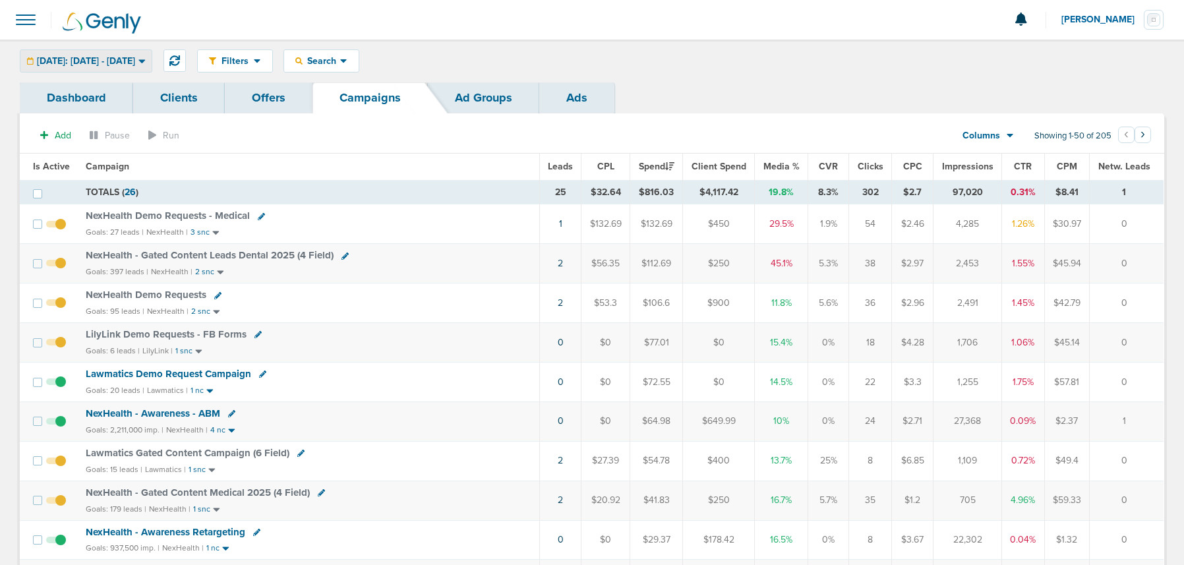
click at [135, 63] on span "Today: 09.09.2025 - 09.09.2025" at bounding box center [86, 61] width 98 height 9
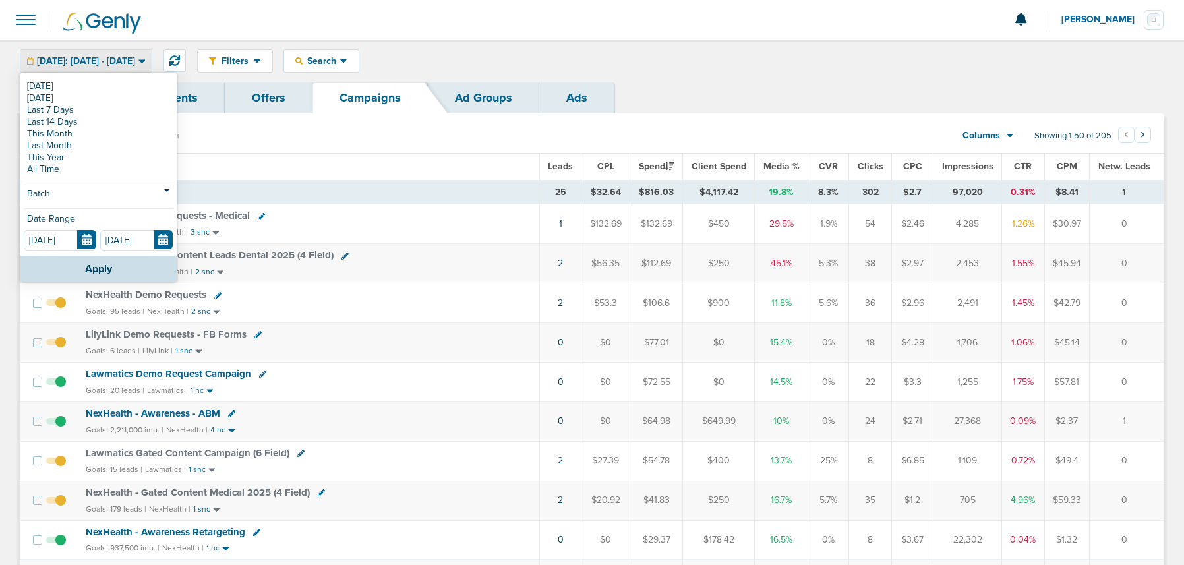
click at [128, 82] on link "[DATE]" at bounding box center [99, 86] width 150 height 12
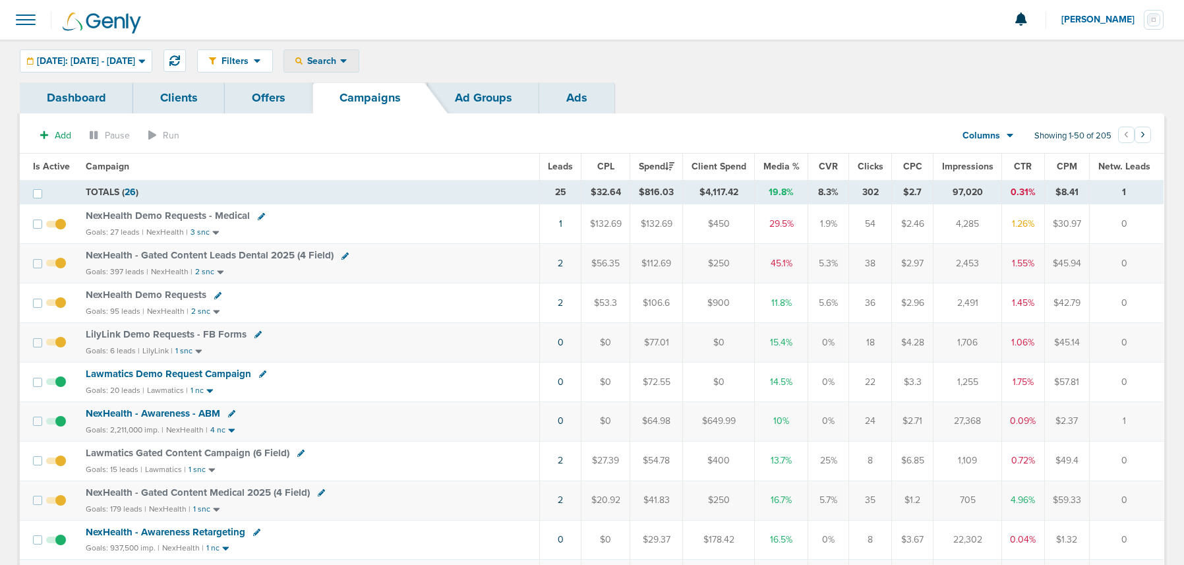
click at [340, 56] on span "Search" at bounding box center [322, 60] width 38 height 11
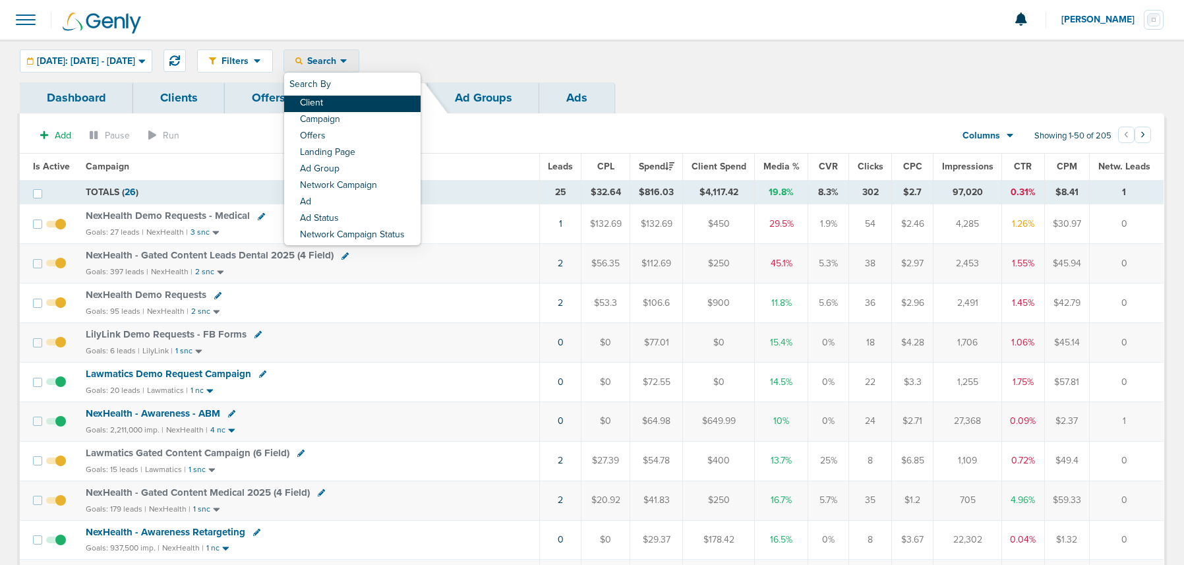
click at [357, 98] on link "Client" at bounding box center [352, 104] width 137 height 16
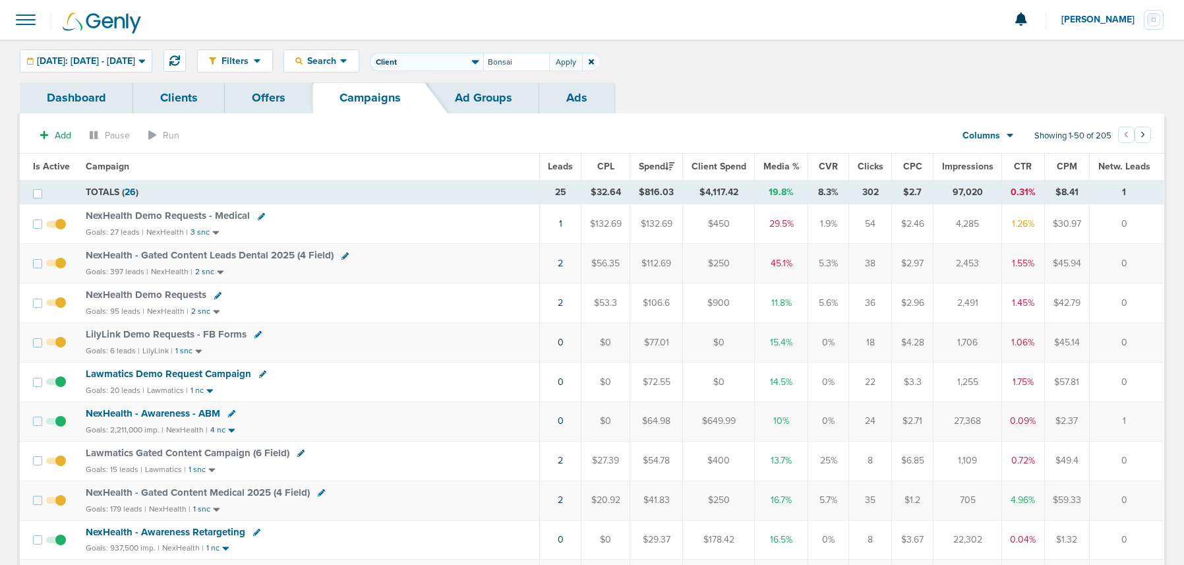
type input "Bonsai"
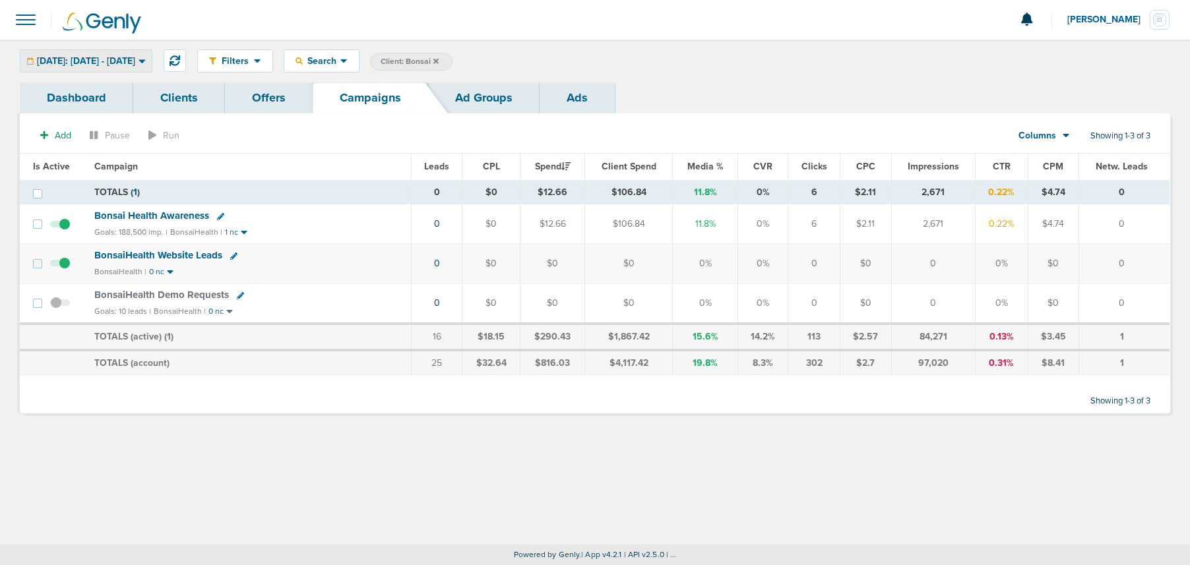
click at [107, 63] on span "Today: 09.09.2025 - 09.09.2025" at bounding box center [86, 61] width 98 height 9
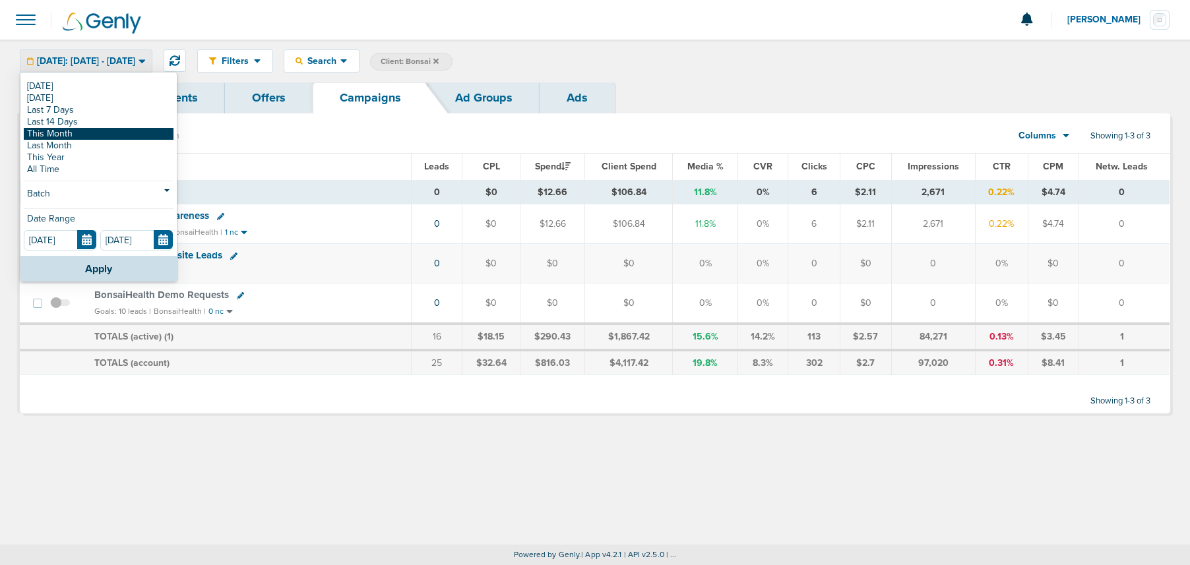
click at [80, 131] on link "This Month" at bounding box center [99, 134] width 150 height 12
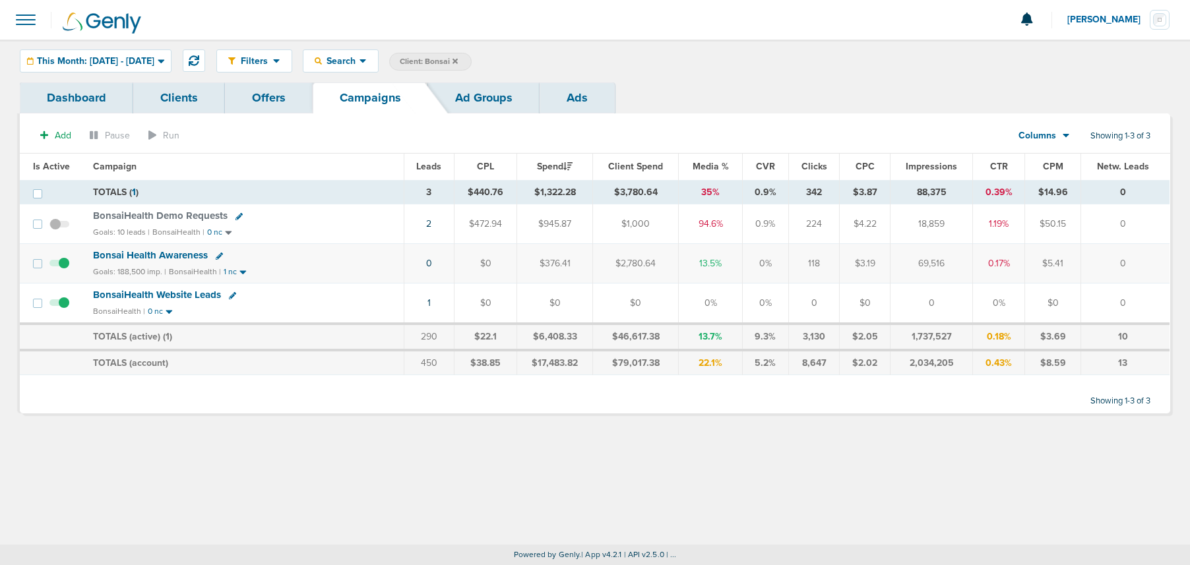
click at [192, 219] on span "BonsaiHealth Demo Requests" at bounding box center [160, 216] width 135 height 12
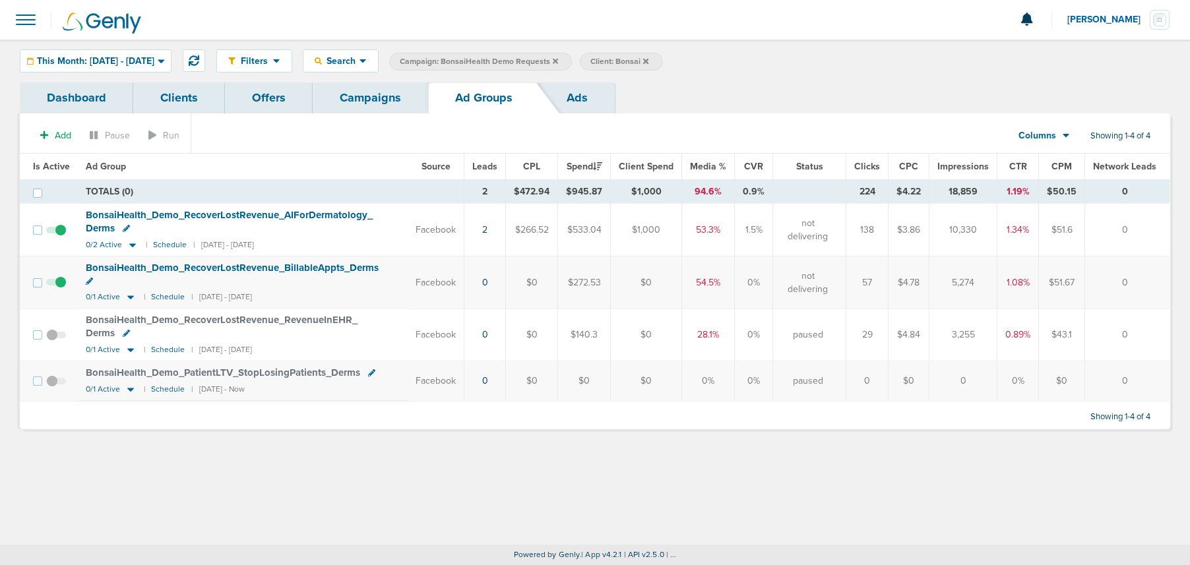
click at [374, 94] on link "Campaigns" at bounding box center [370, 97] width 115 height 31
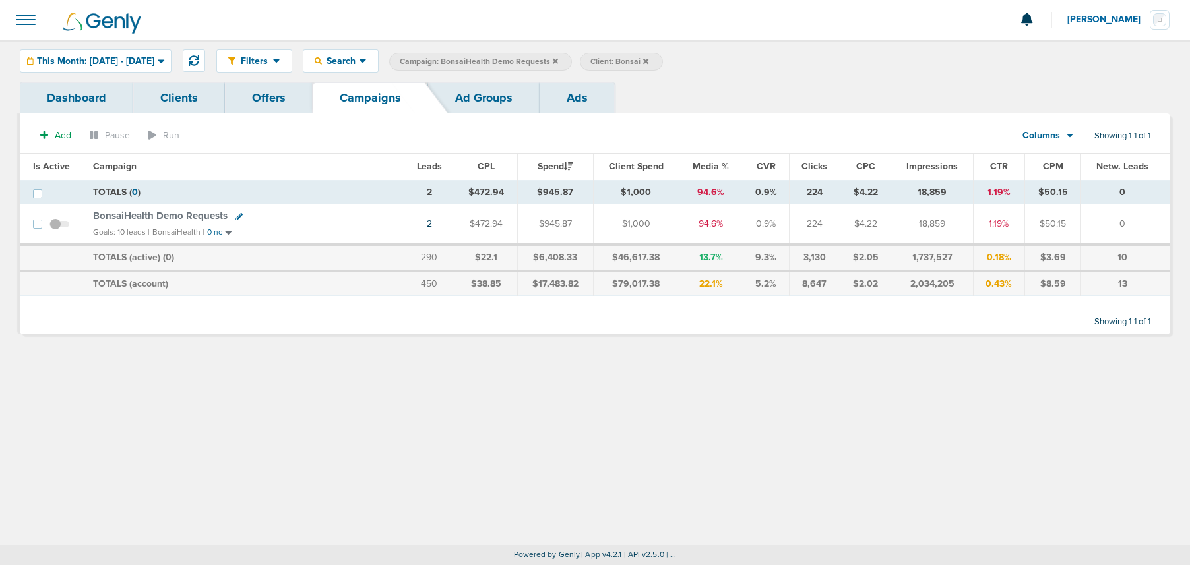
click at [558, 60] on icon at bounding box center [555, 61] width 5 height 8
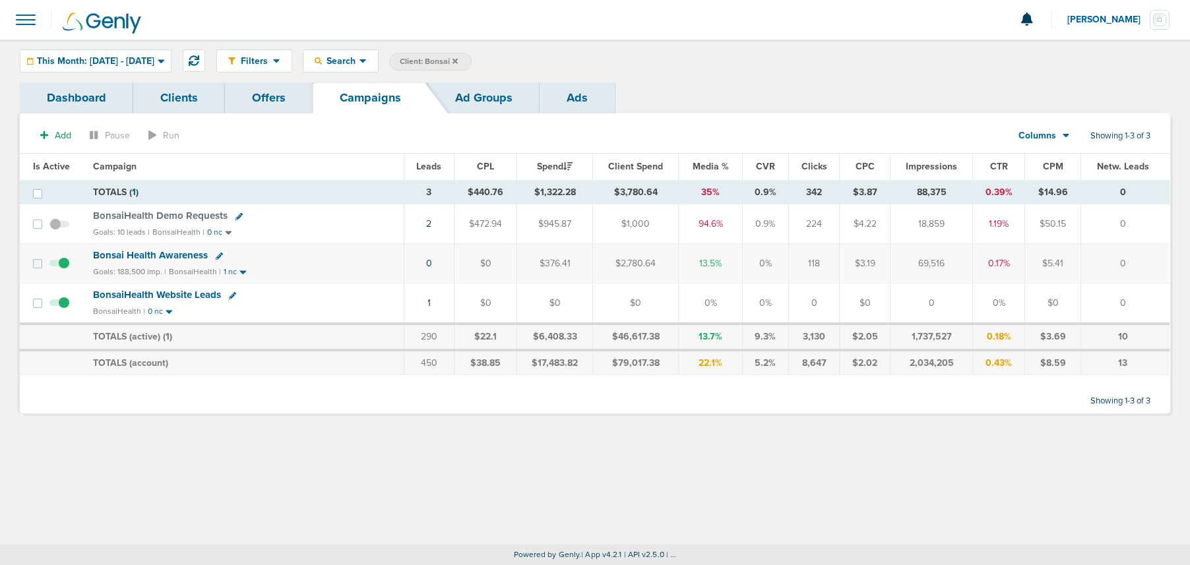
click at [458, 61] on icon at bounding box center [454, 61] width 5 height 8
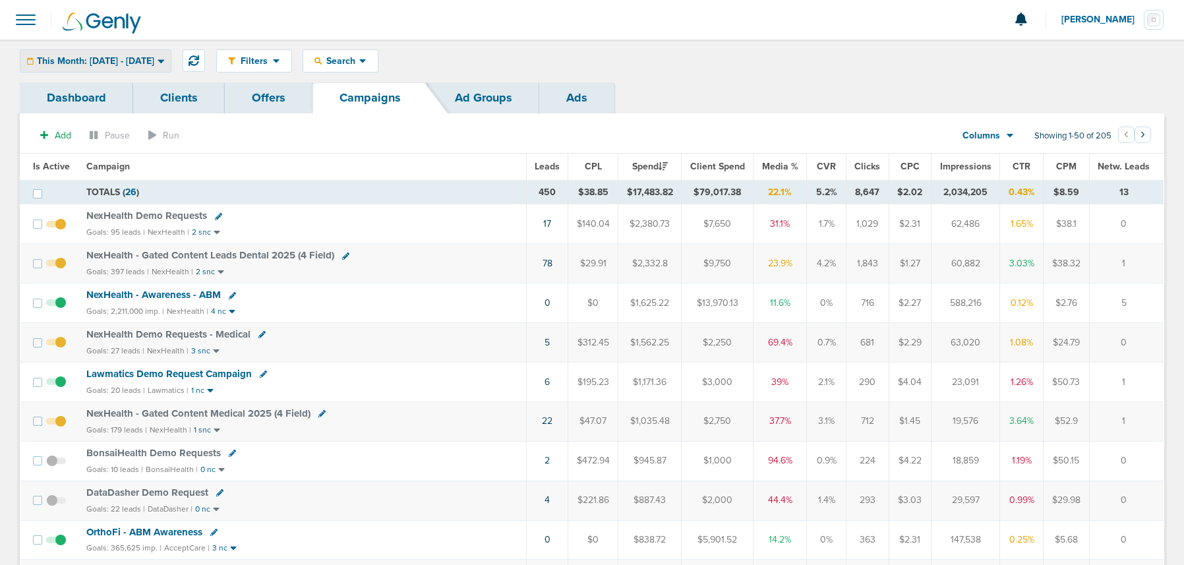
click at [121, 67] on div "This Month: 09.01.2025 - 09.30.2025" at bounding box center [95, 61] width 150 height 22
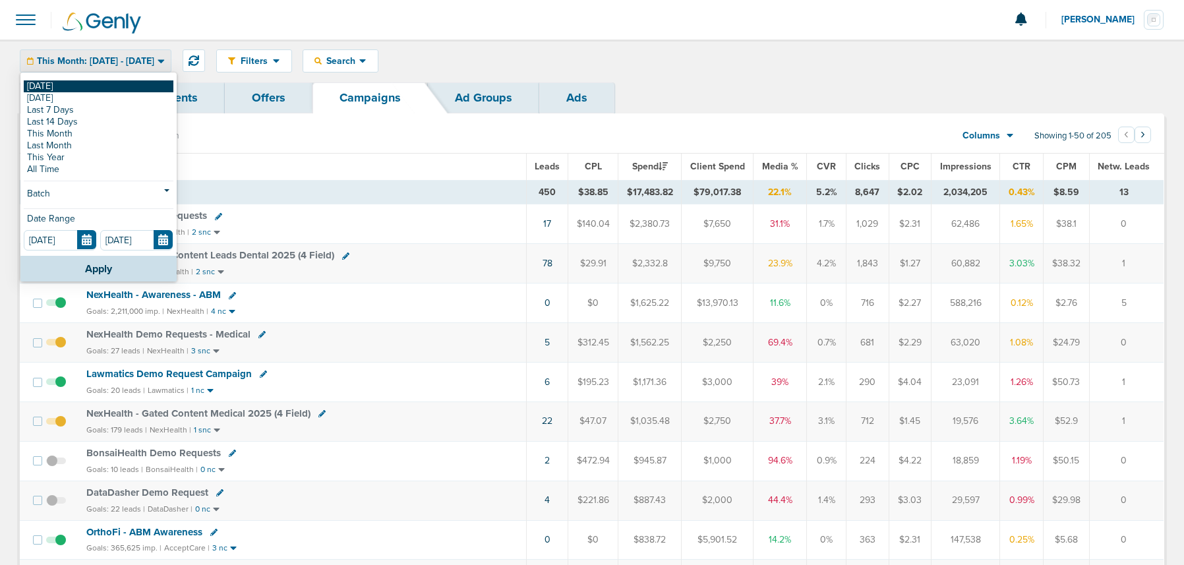
click at [100, 90] on link "[DATE]" at bounding box center [99, 86] width 150 height 12
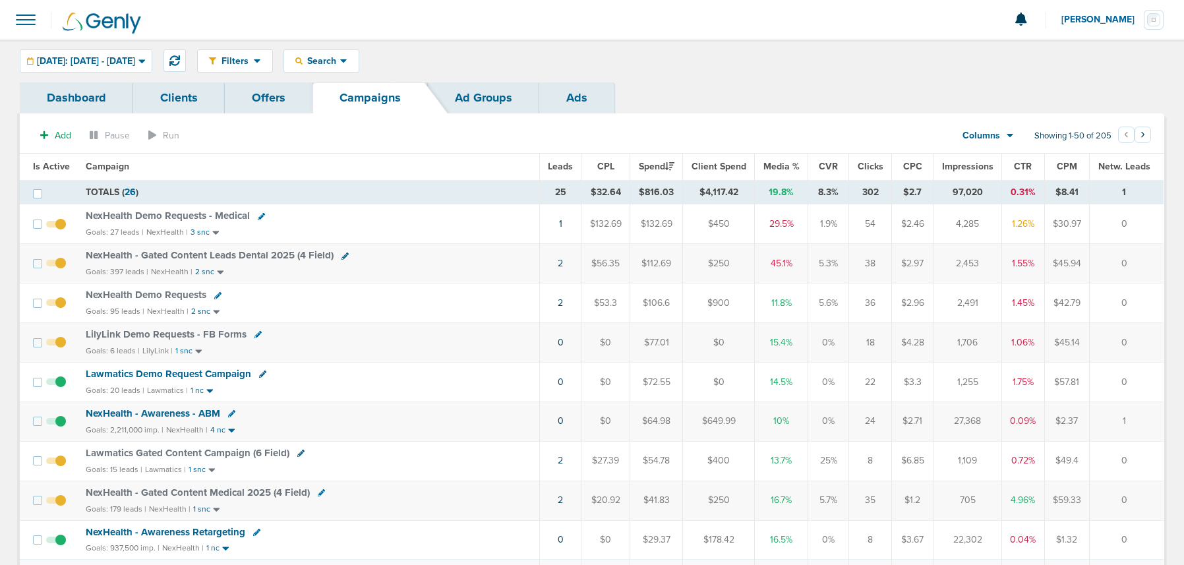
click at [164, 372] on span "Lawmatics Demo Request Campaign" at bounding box center [169, 374] width 166 height 12
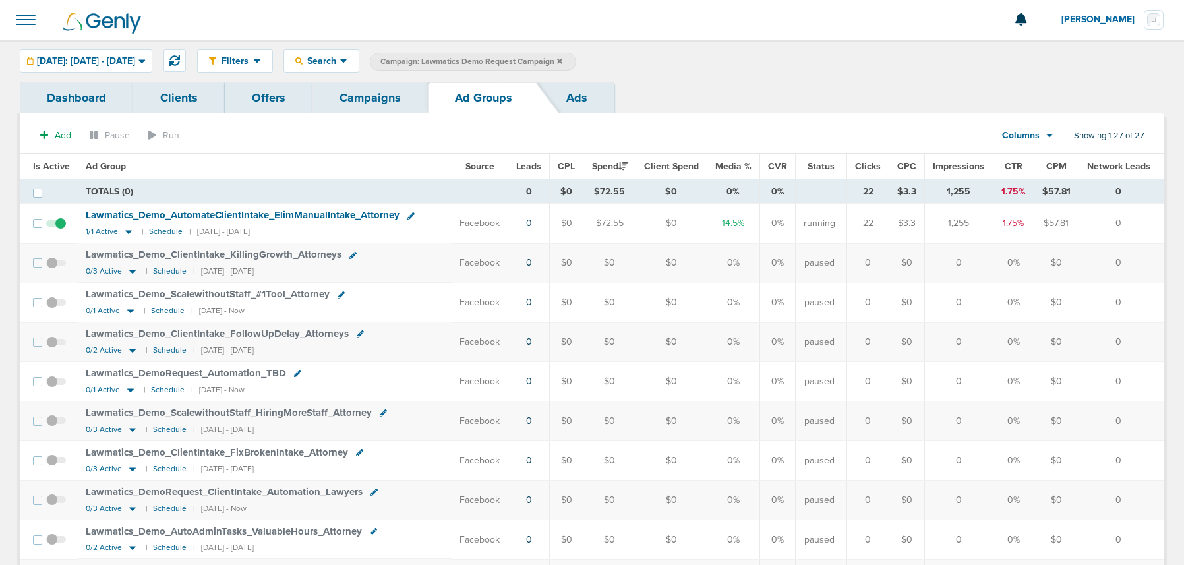
click at [126, 233] on icon at bounding box center [128, 233] width 7 height 4
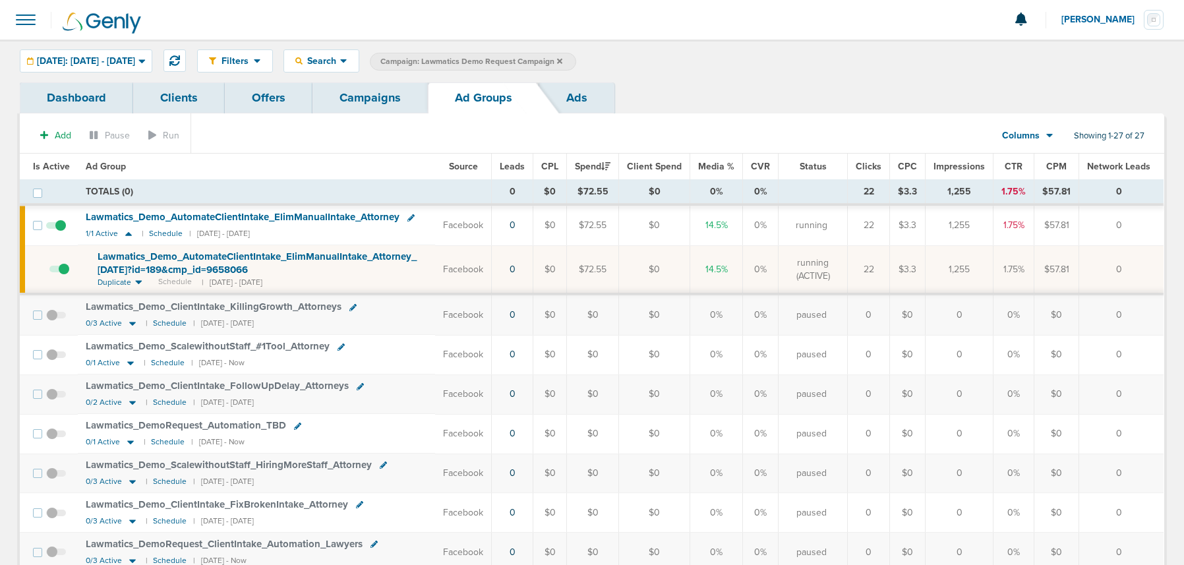
click at [138, 265] on span "Lawmatics_ Demo_ AutomateClientIntake_ ElimManualIntake_ Attorney_ 09.08.25?id=…" at bounding box center [257, 263] width 319 height 25
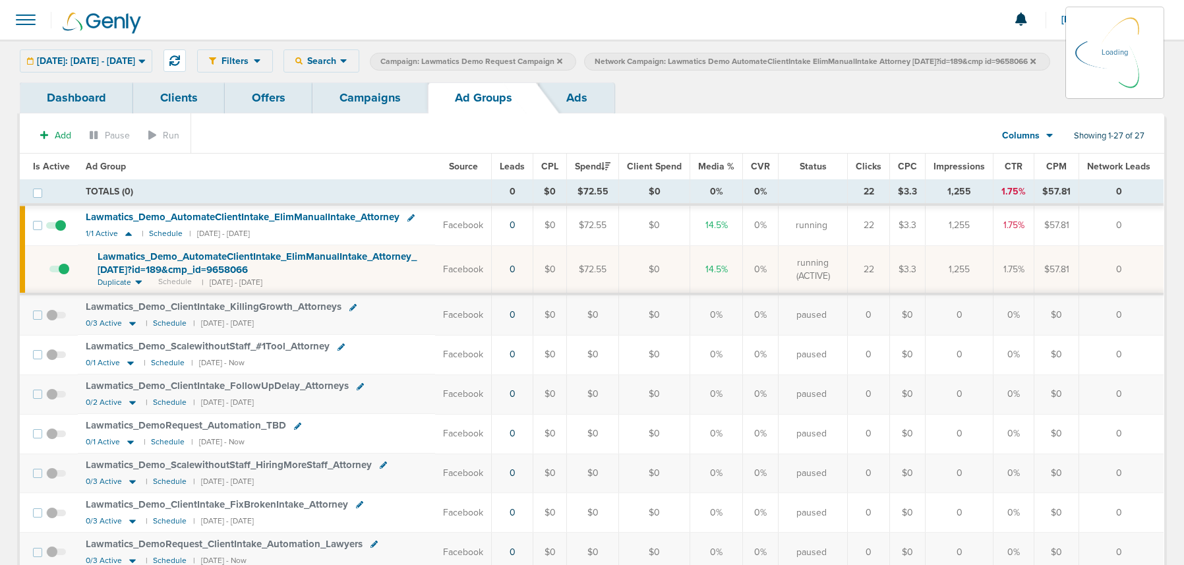
scroll to position [1, 0]
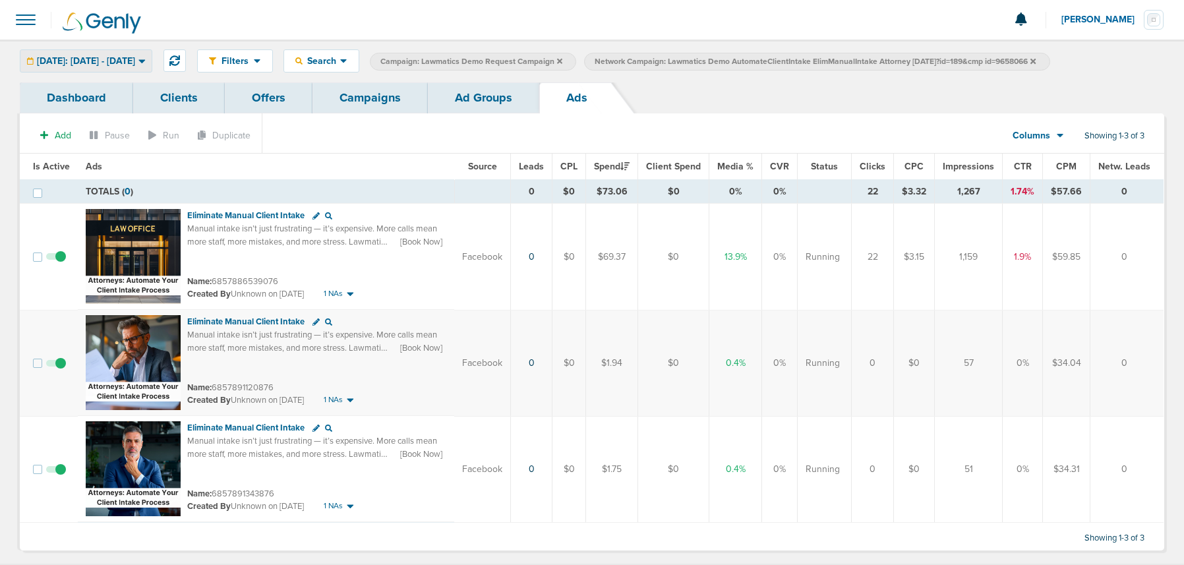
click at [101, 57] on span "Today: 09.09.2025 - 09.09.2025" at bounding box center [86, 61] width 98 height 9
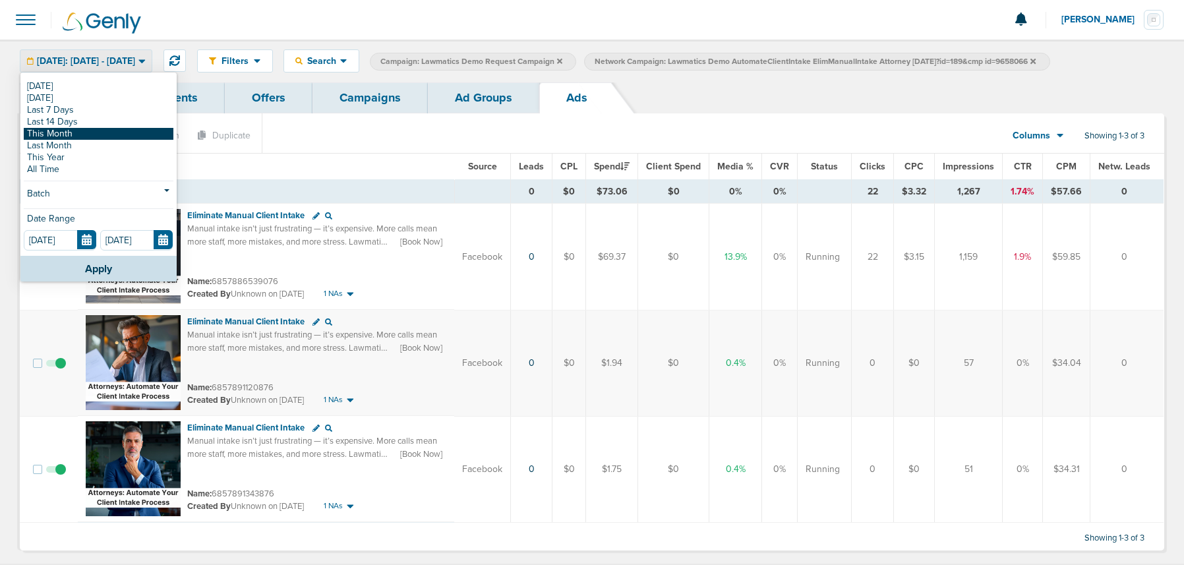
click at [82, 131] on link "This Month" at bounding box center [99, 134] width 150 height 12
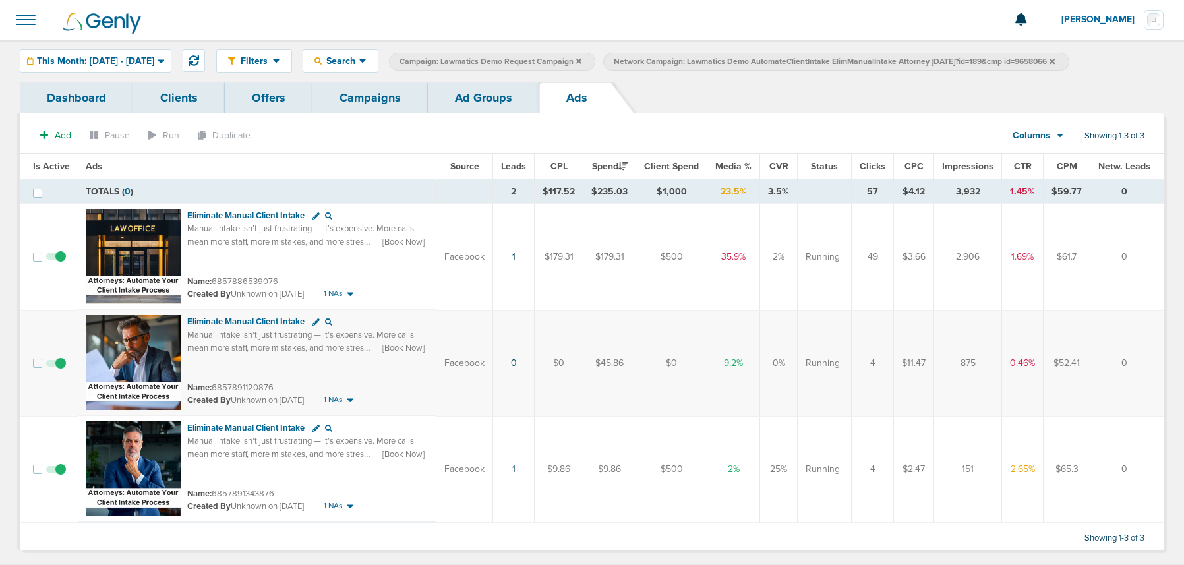
click at [59, 370] on span at bounding box center [56, 370] width 20 height 0
click at [56, 366] on input "checkbox" at bounding box center [56, 366] width 0 height 0
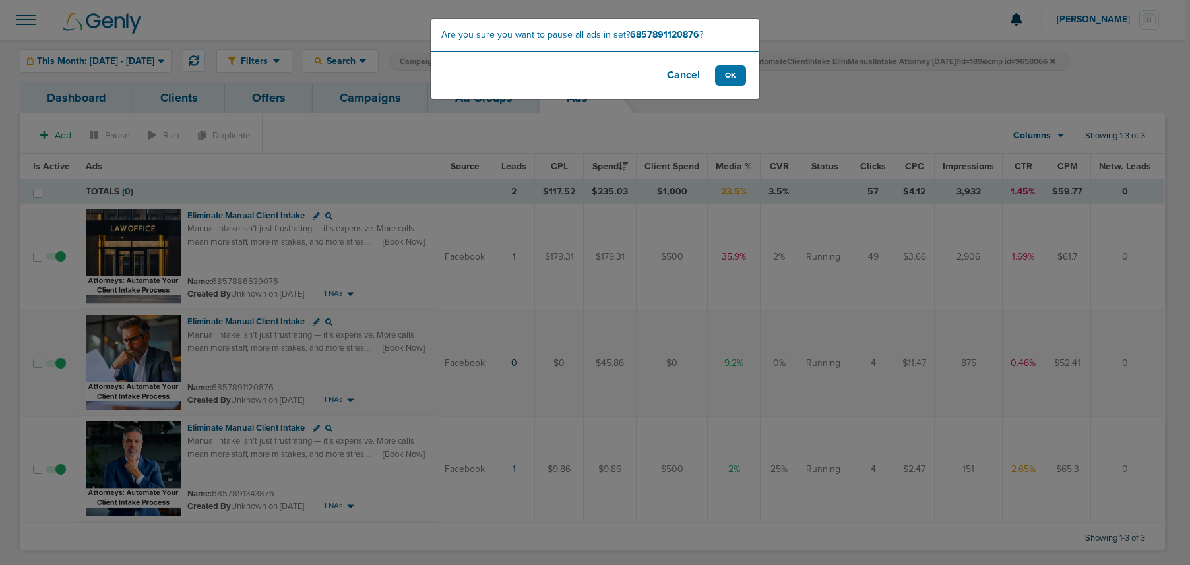
click at [735, 86] on footer "Cancel OK" at bounding box center [595, 74] width 328 height 47
click at [731, 77] on button "OK" at bounding box center [730, 75] width 31 height 20
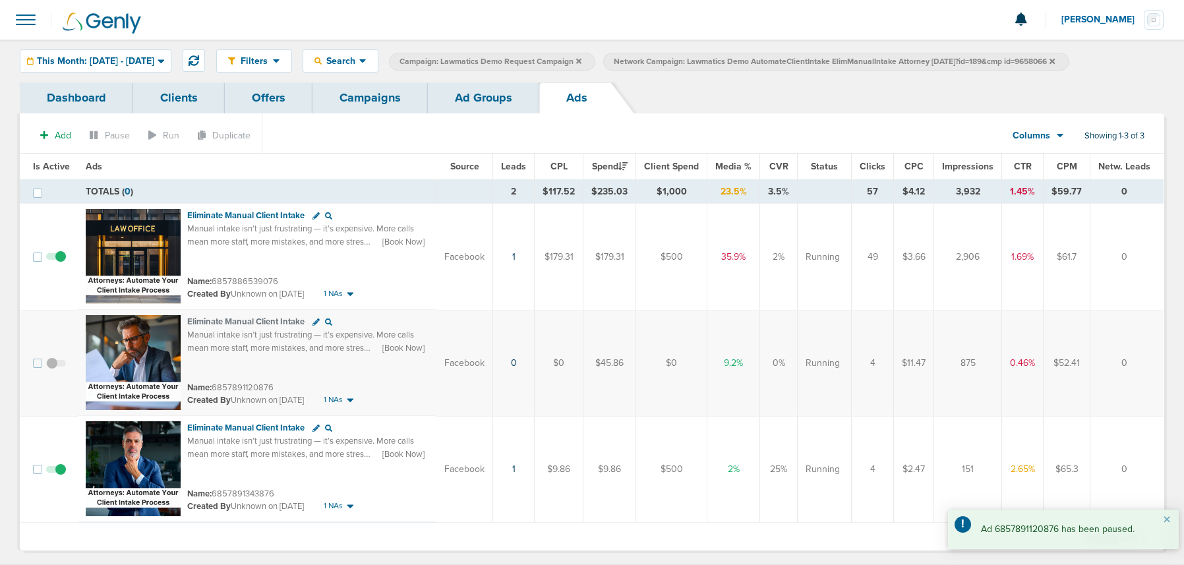
click at [375, 101] on link "Campaigns" at bounding box center [370, 97] width 115 height 31
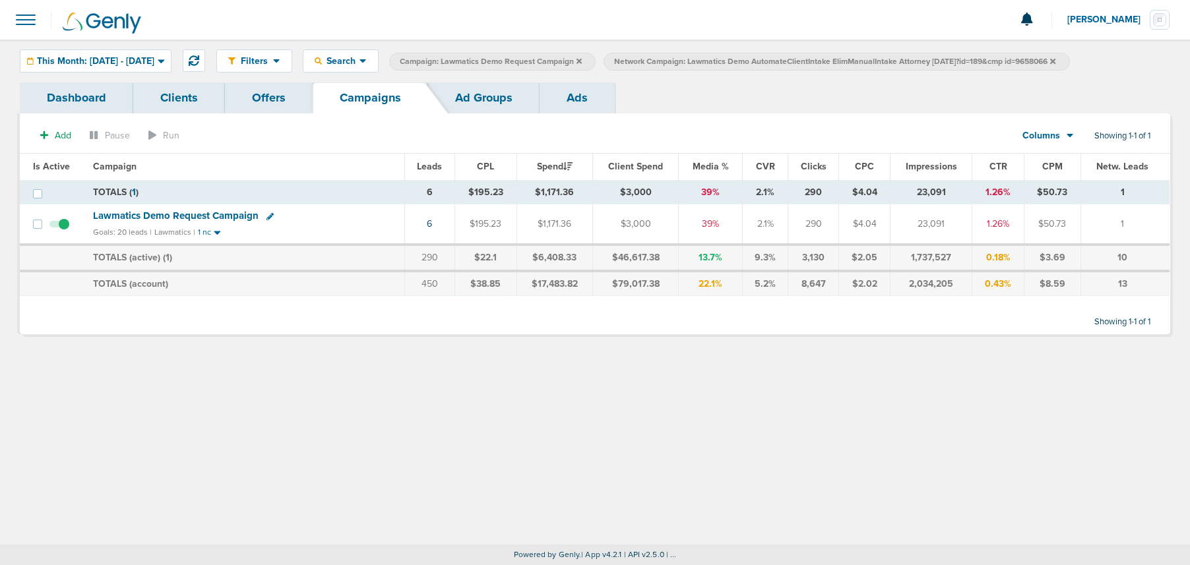
click at [1055, 60] on icon at bounding box center [1052, 60] width 5 height 5
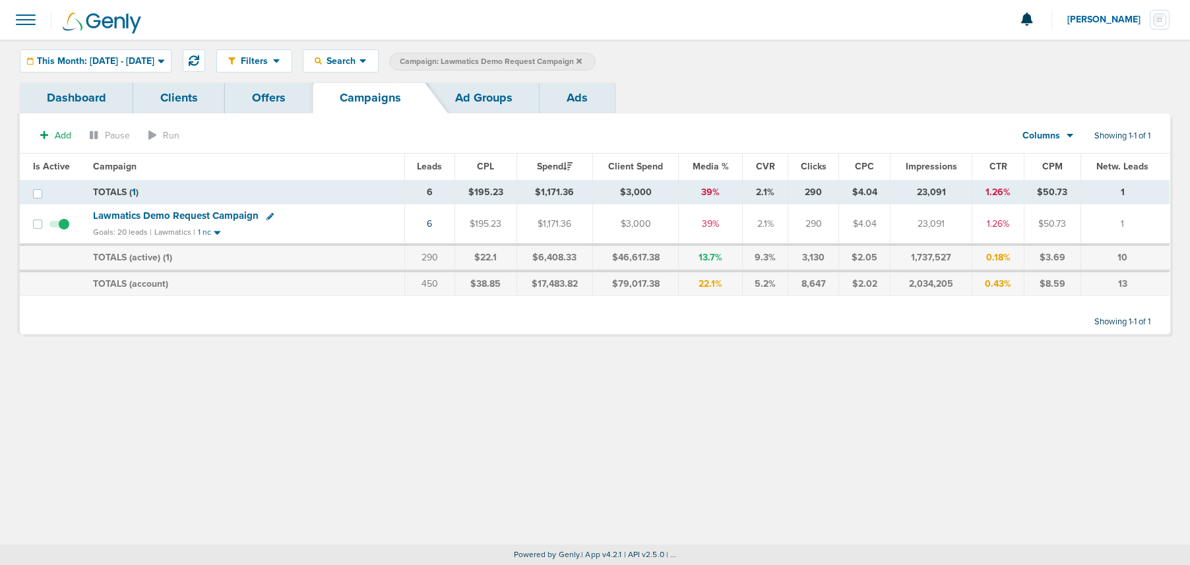
click at [582, 61] on icon at bounding box center [578, 60] width 5 height 5
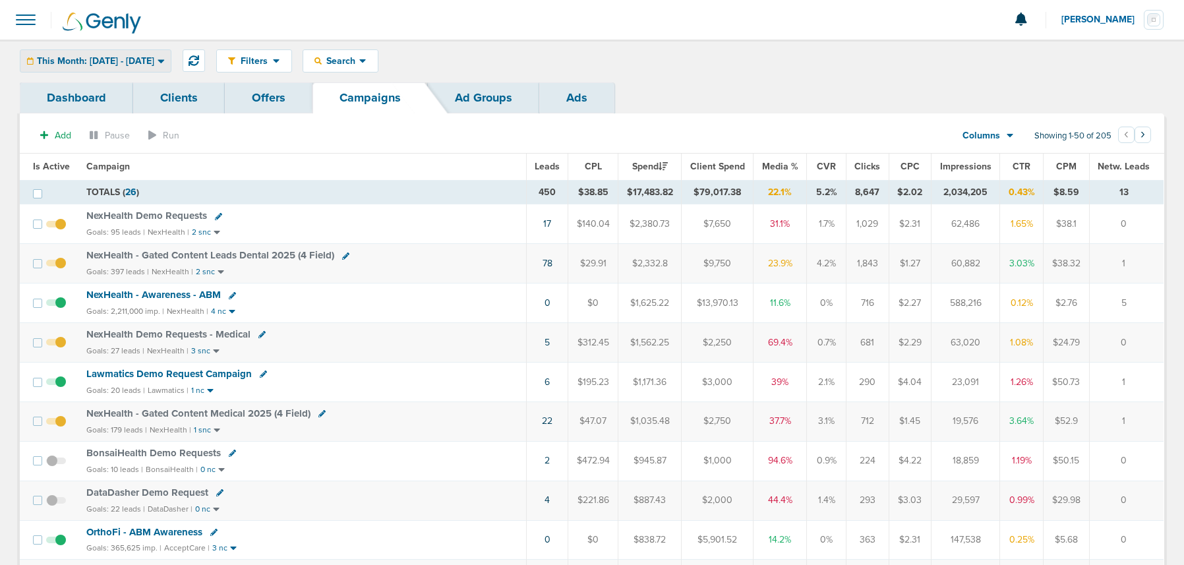
click at [82, 60] on span "This Month: 09.01.2025 - 09.30.2025" at bounding box center [95, 61] width 117 height 9
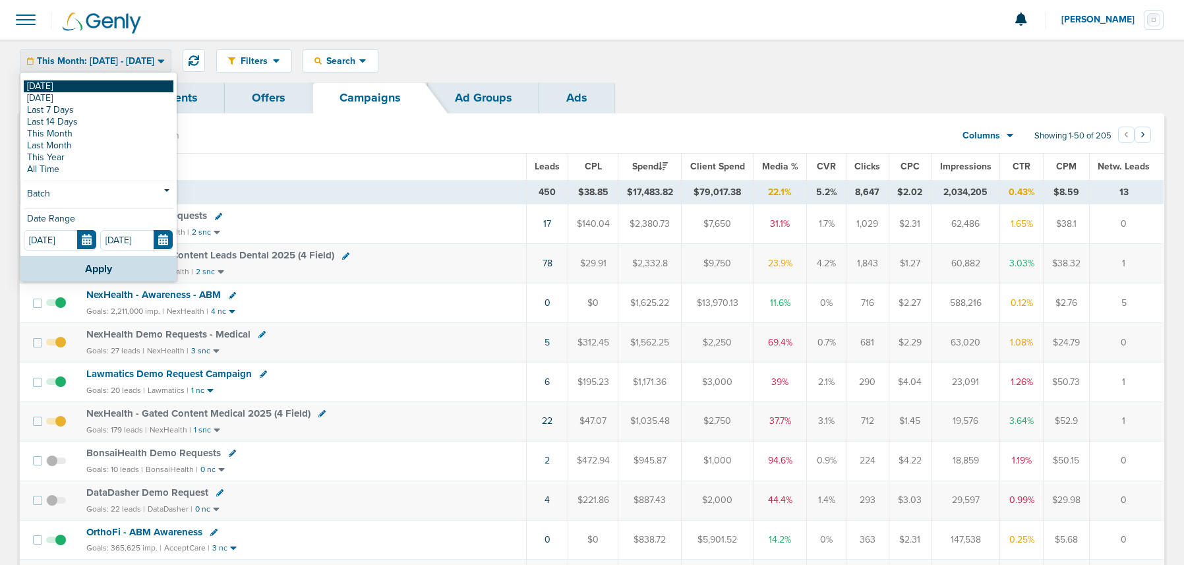
click at [69, 88] on link "[DATE]" at bounding box center [99, 86] width 150 height 12
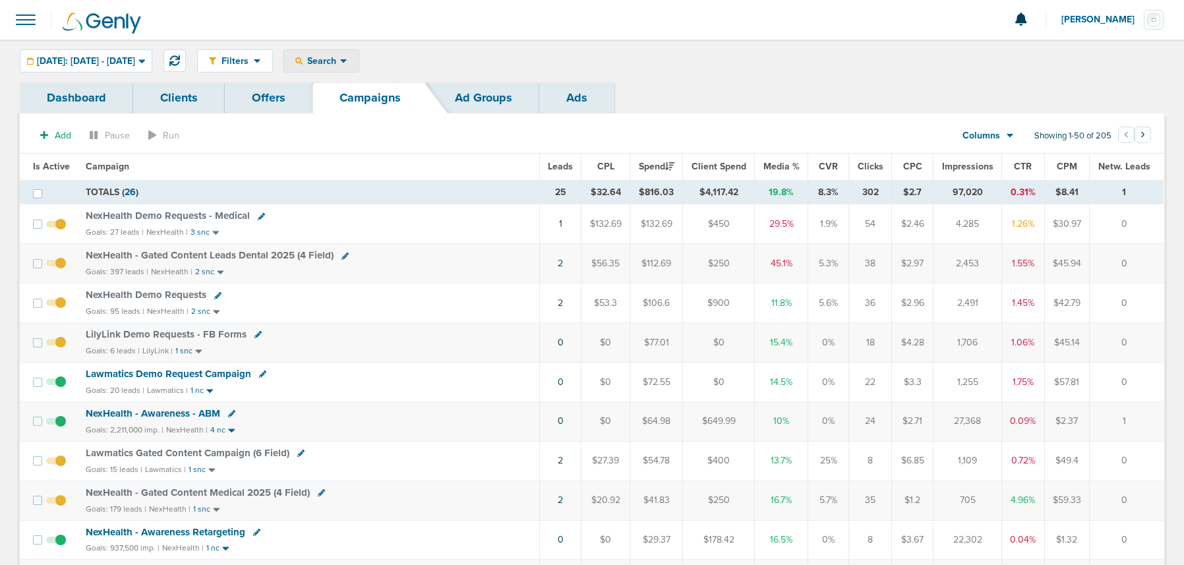
click at [339, 65] on div "Search" at bounding box center [321, 61] width 75 height 22
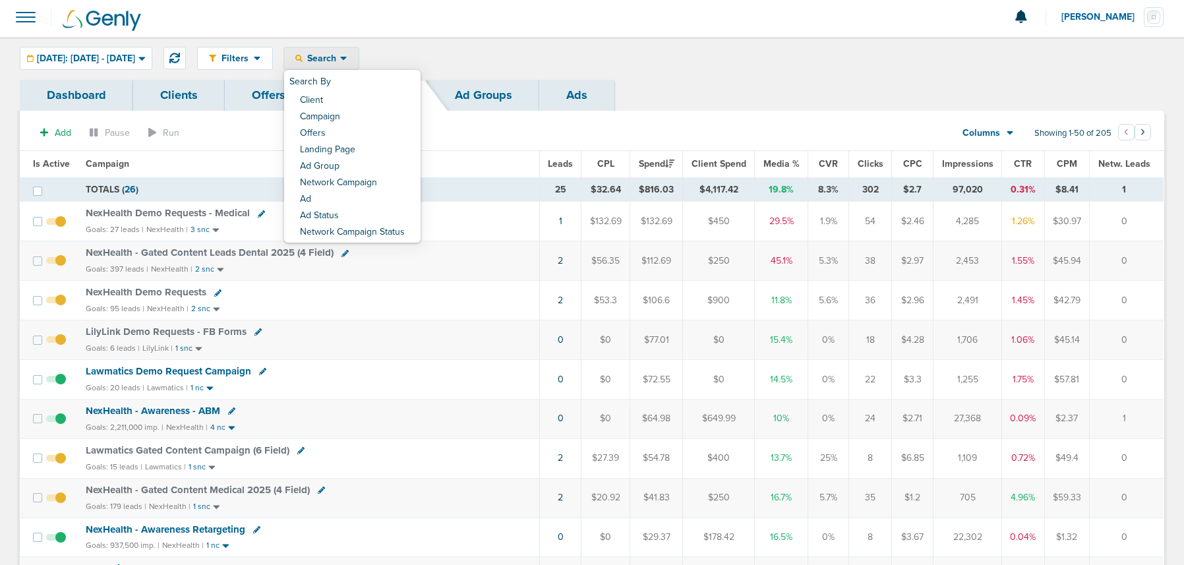
click at [520, 56] on div "Filters Active Only Settings Status Active Inactive Objectives MQL SQL Traffic …" at bounding box center [680, 58] width 967 height 23
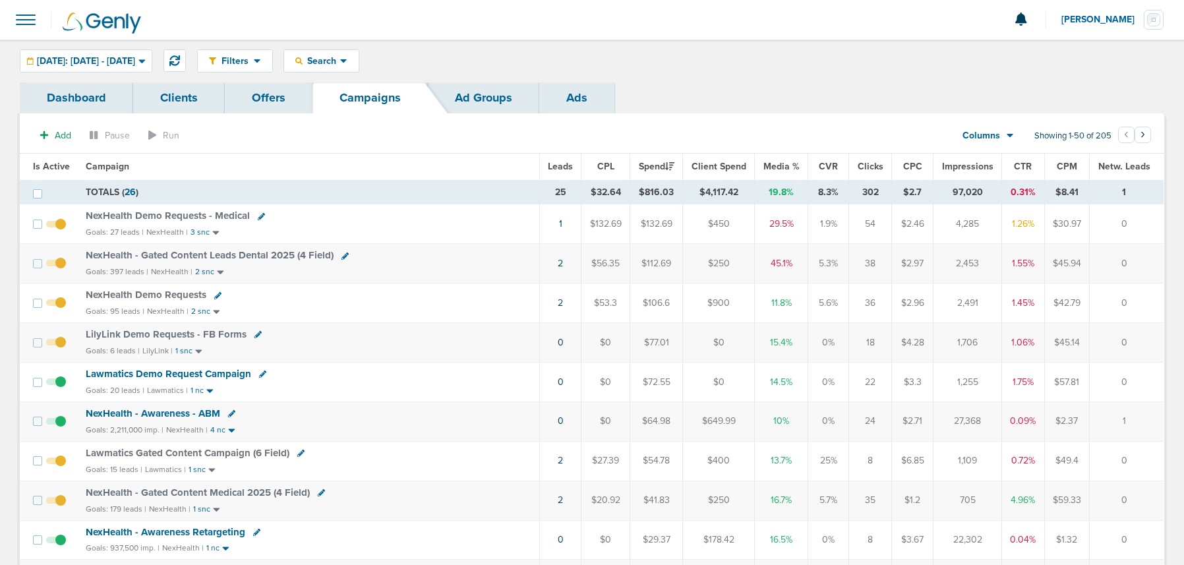
click at [177, 372] on span "Lawmatics Demo Request Campaign" at bounding box center [169, 374] width 166 height 12
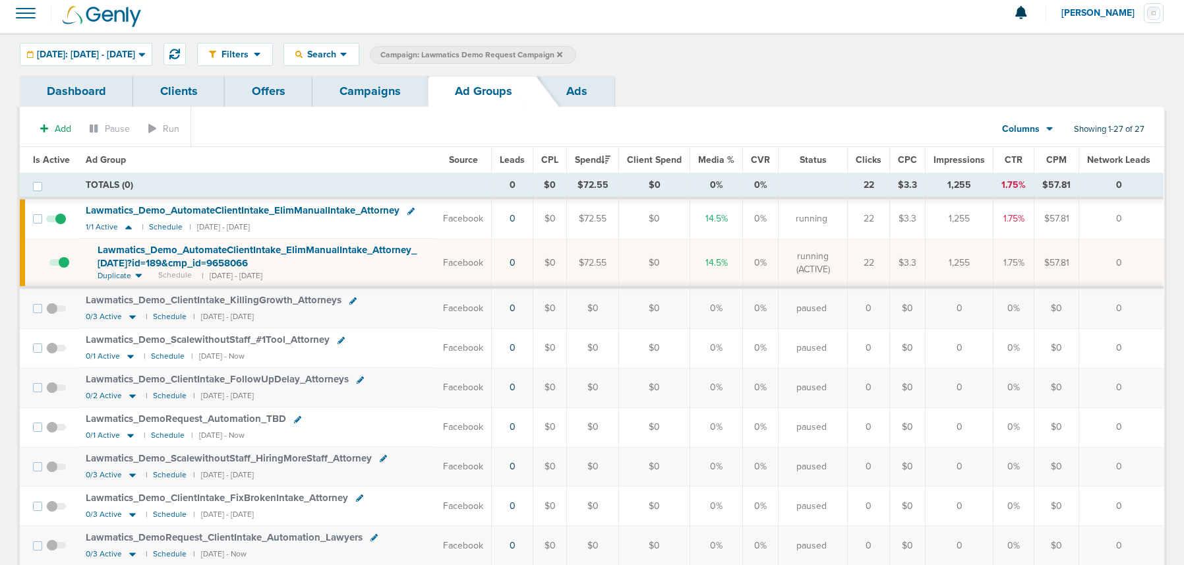
scroll to position [8, 0]
click at [398, 88] on link "Campaigns" at bounding box center [370, 90] width 115 height 31
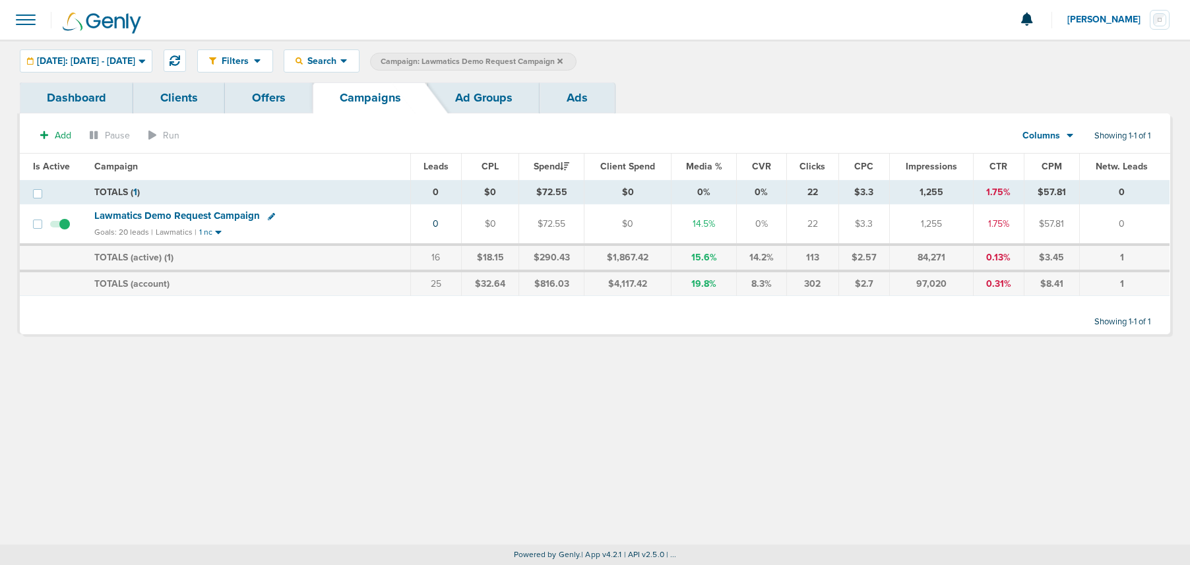
click at [563, 61] on icon at bounding box center [559, 60] width 5 height 5
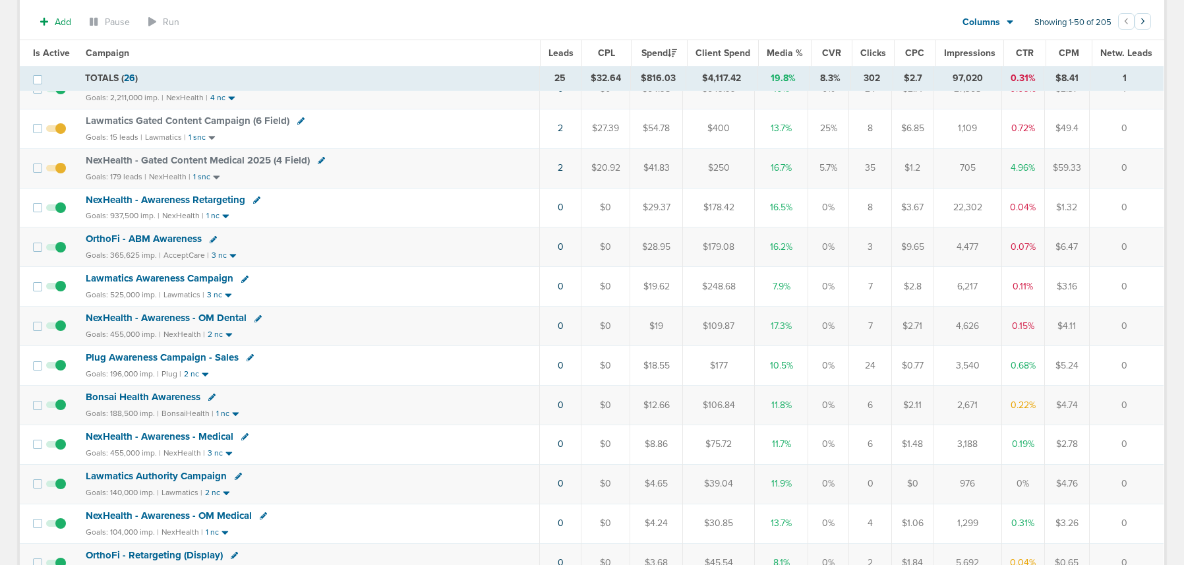
scroll to position [361, 0]
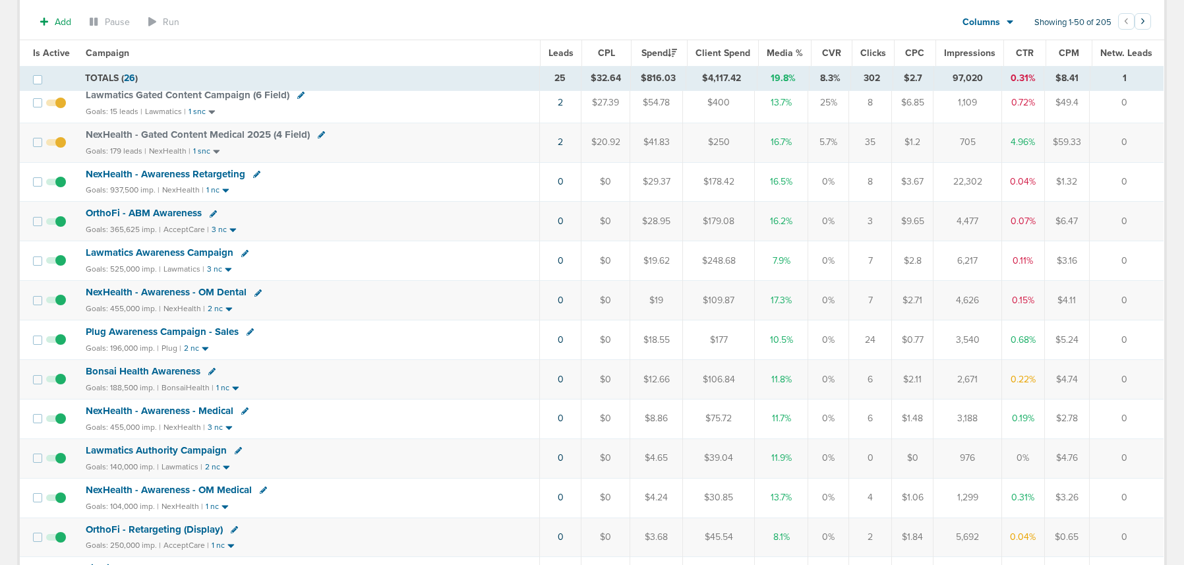
click at [165, 254] on span "Lawmatics Awareness Campaign" at bounding box center [160, 253] width 148 height 12
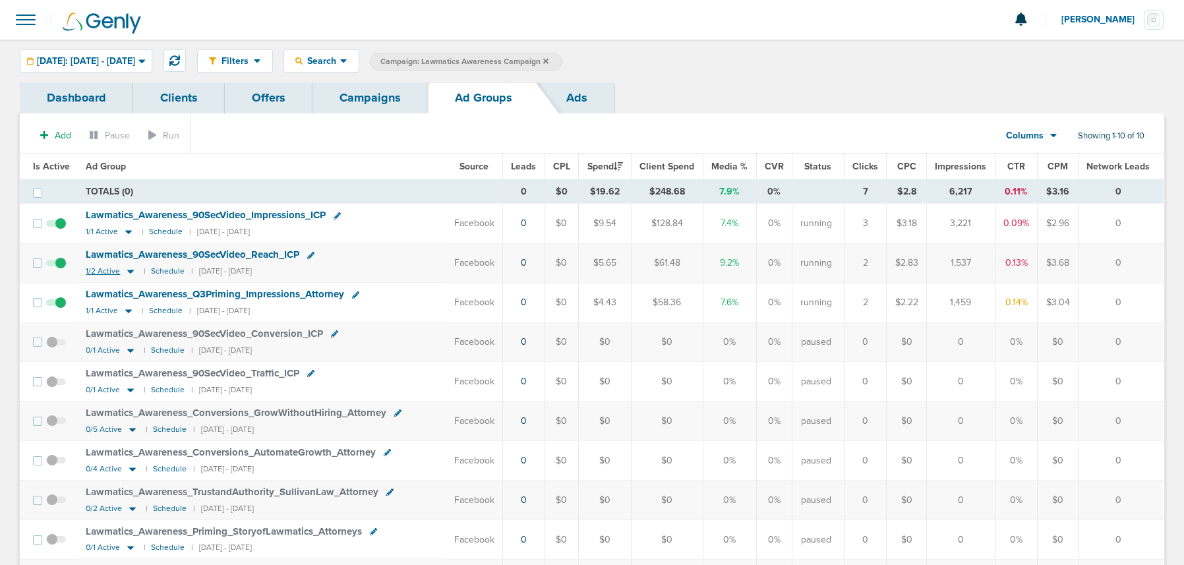
click at [128, 271] on icon at bounding box center [131, 272] width 7 height 4
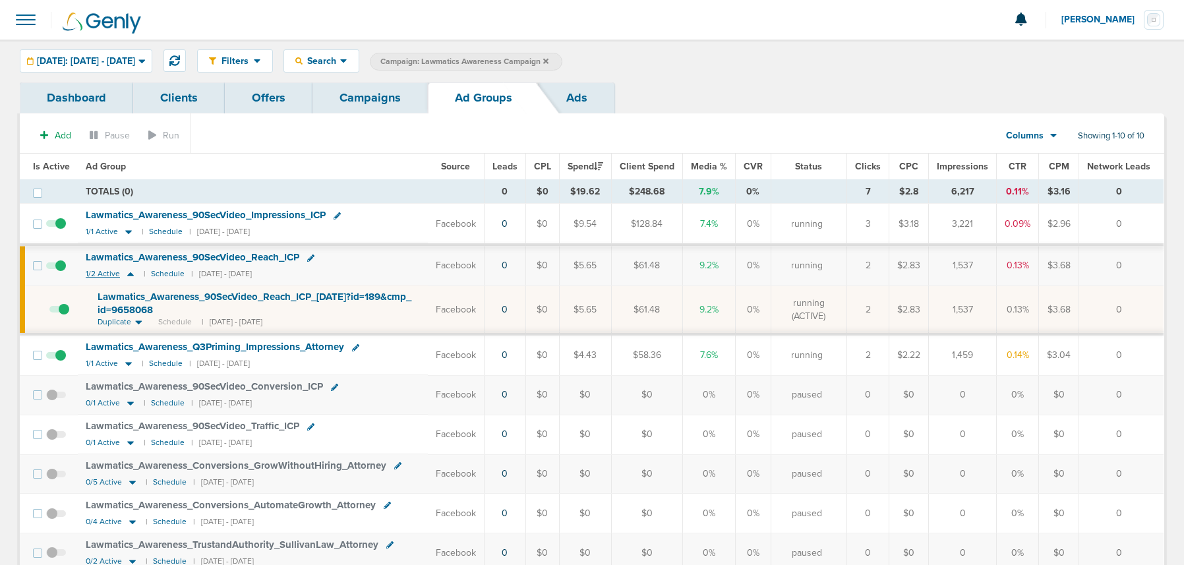
click at [127, 271] on icon at bounding box center [130, 273] width 13 height 11
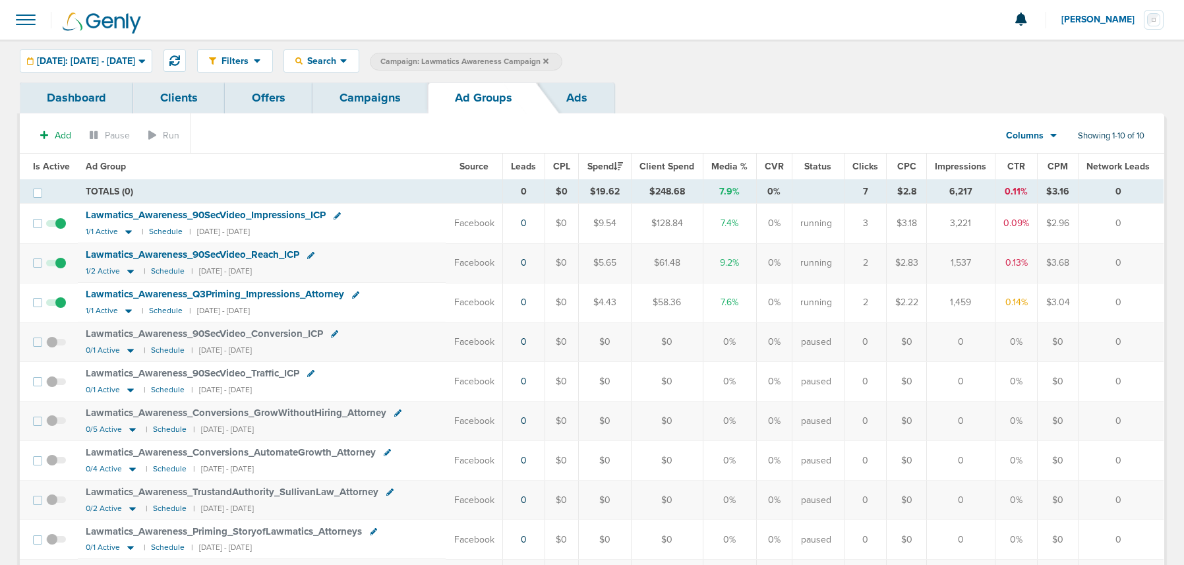
click at [375, 93] on link "Campaigns" at bounding box center [370, 97] width 115 height 31
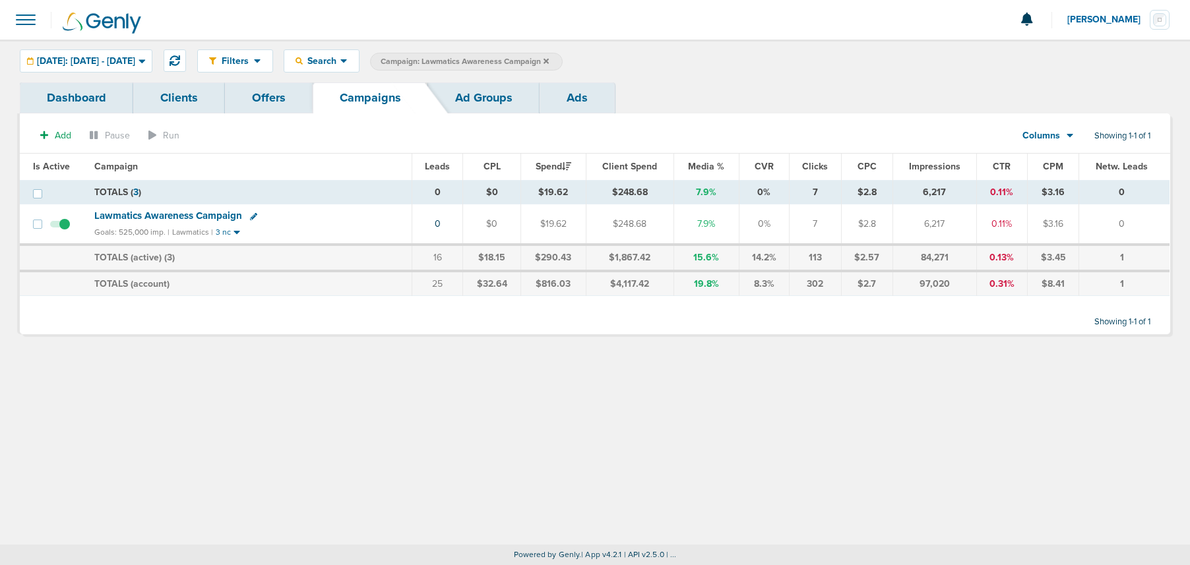
click at [549, 60] on icon at bounding box center [545, 60] width 5 height 5
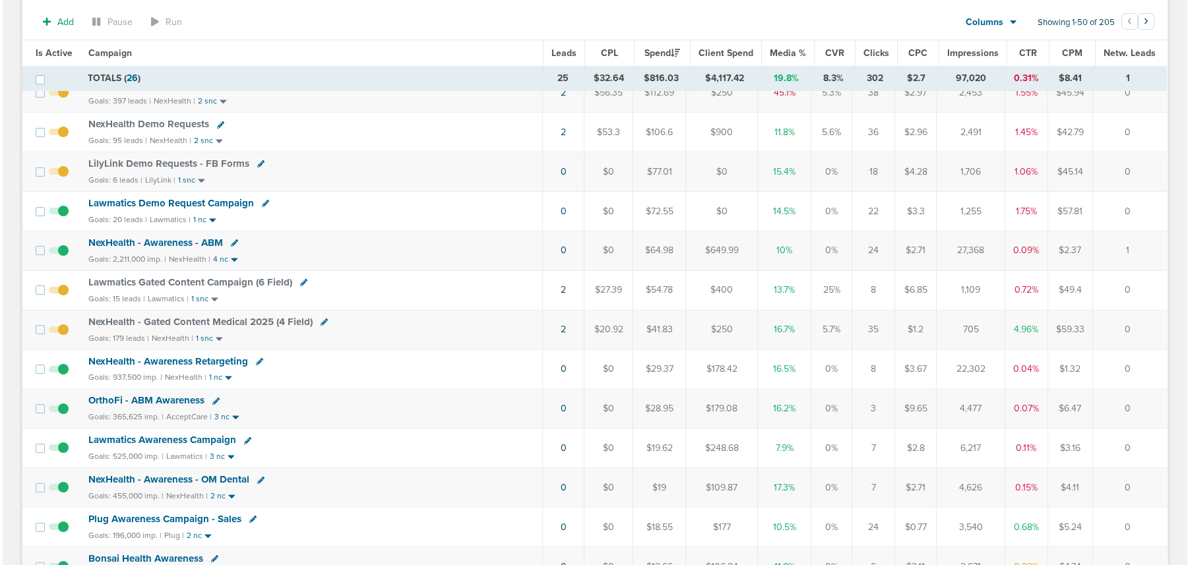
scroll to position [171, 0]
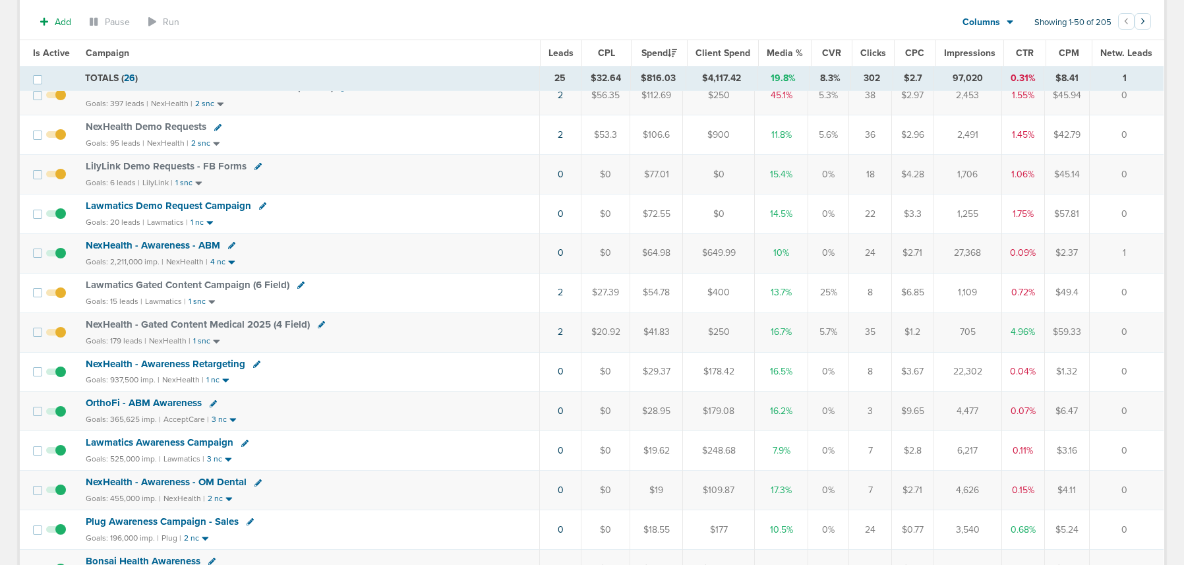
click at [299, 287] on icon at bounding box center [300, 285] width 7 height 7
select select
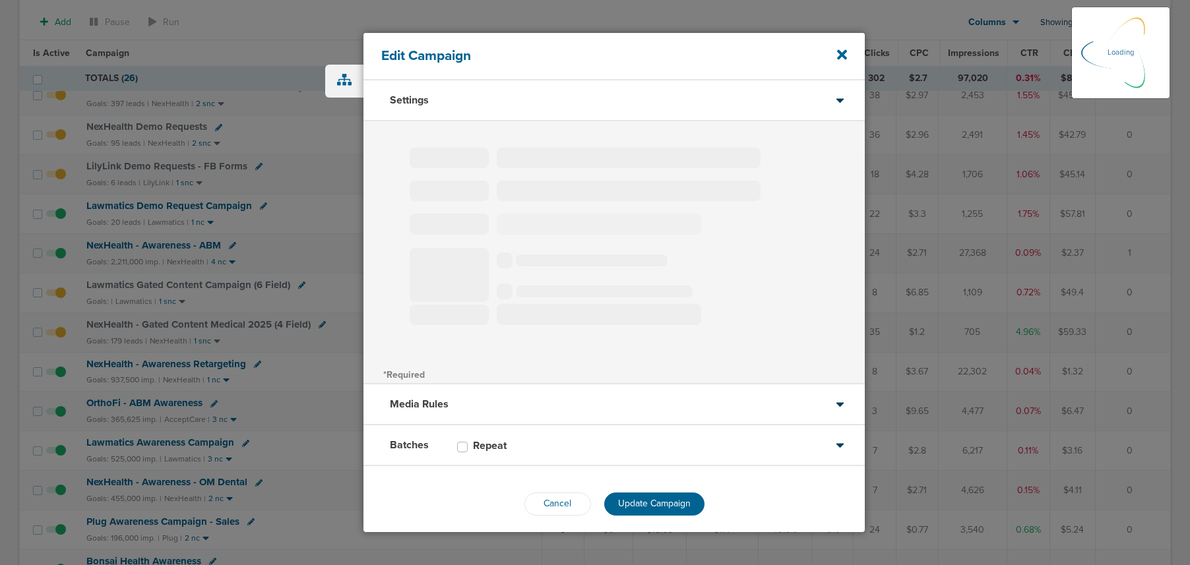
type input "Lawmatics Gated Content Campaign (6 Field)"
select select "Leads"
radio input "true"
select select "readOnly"
select select "1"
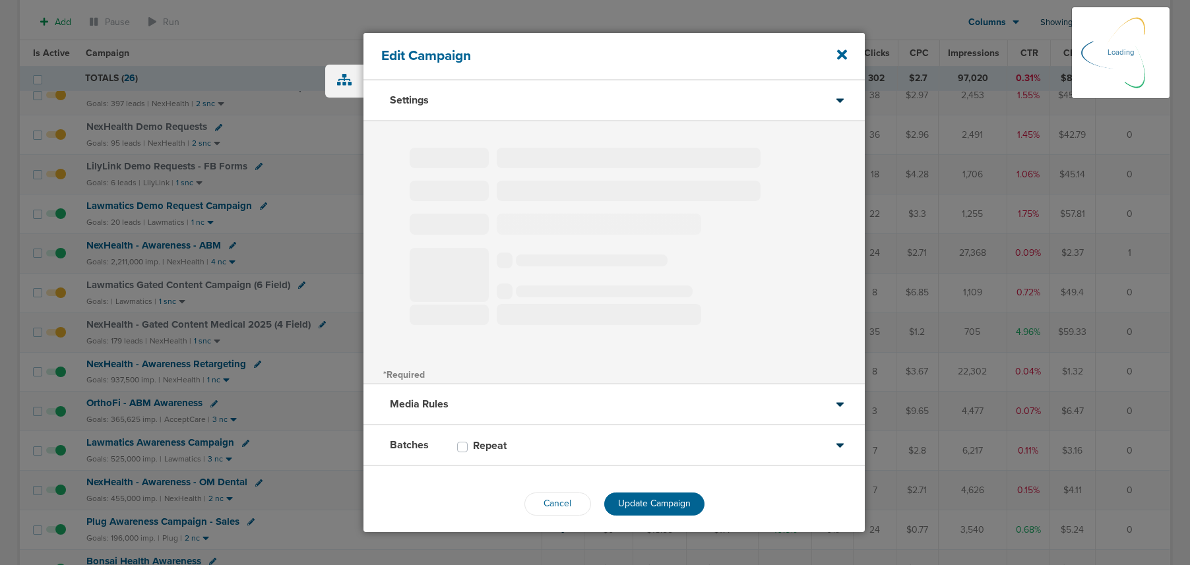
select select "3"
select select "4"
select select "6"
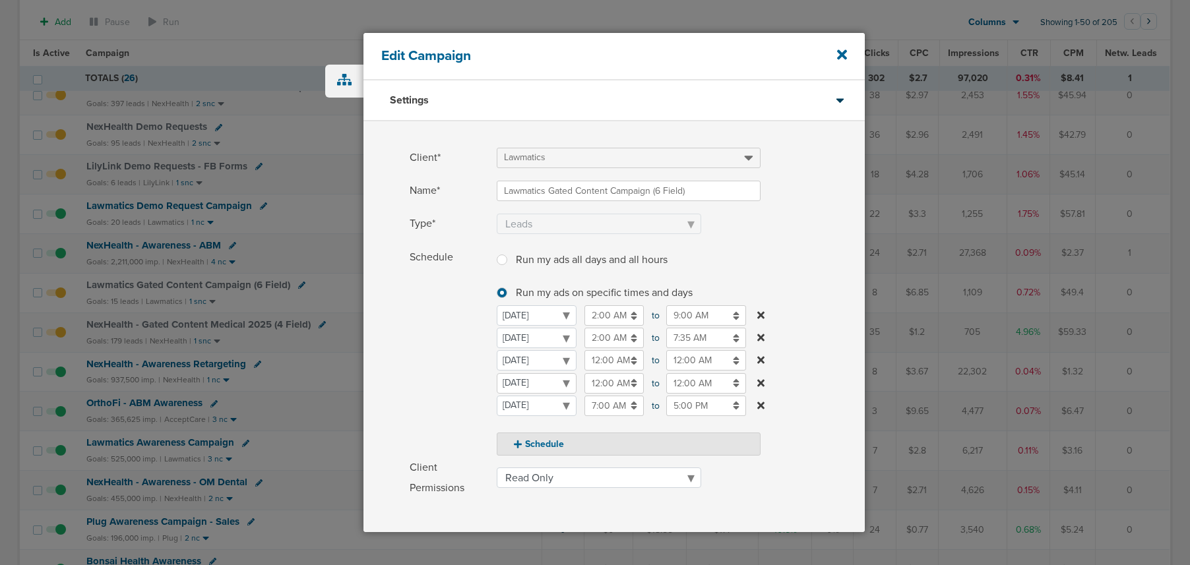
click at [557, 382] on select "Monday Tuesday Wednesday Thursday Friday Saturday Sunday" at bounding box center [537, 383] width 80 height 20
select select "1"
select select "3"
click at [596, 361] on input "12:00 AM" at bounding box center [613, 360] width 59 height 20
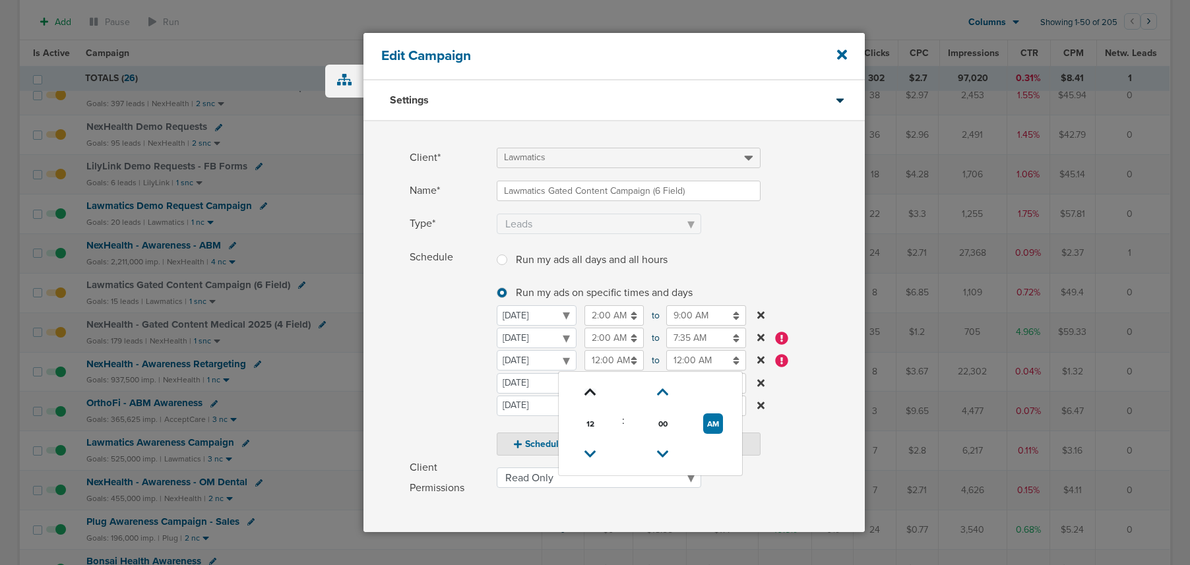
click at [591, 389] on icon at bounding box center [590, 392] width 12 height 8
click at [714, 422] on button "AM" at bounding box center [713, 423] width 20 height 20
type input "1:00 PM"
click at [684, 362] on input "12:00 AM" at bounding box center [706, 360] width 80 height 20
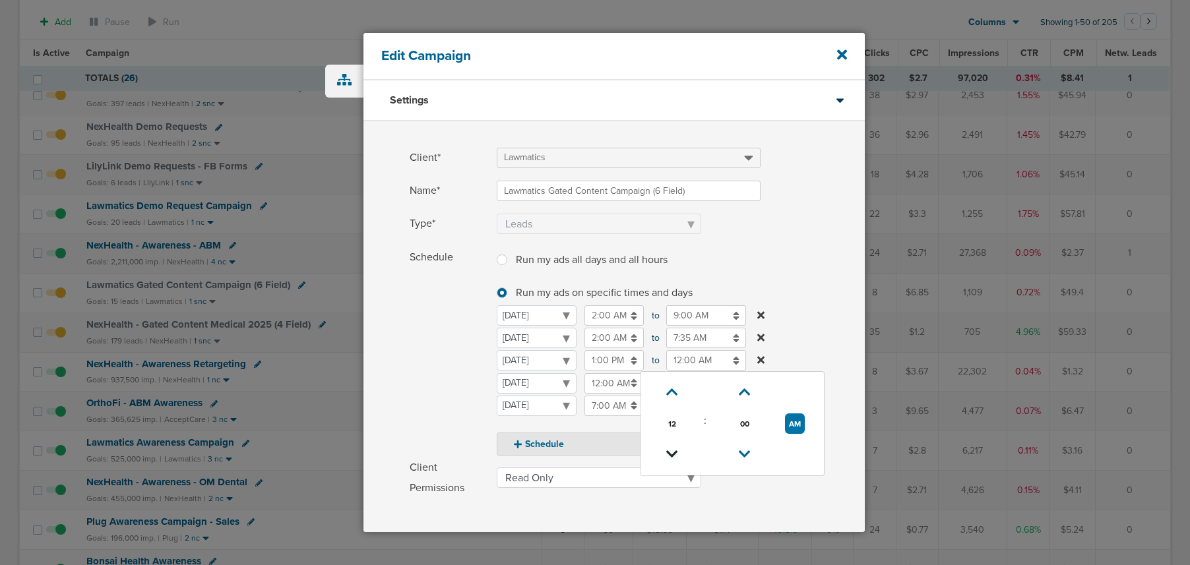
click at [676, 451] on icon at bounding box center [672, 454] width 12 height 8
type input "9:00 PM"
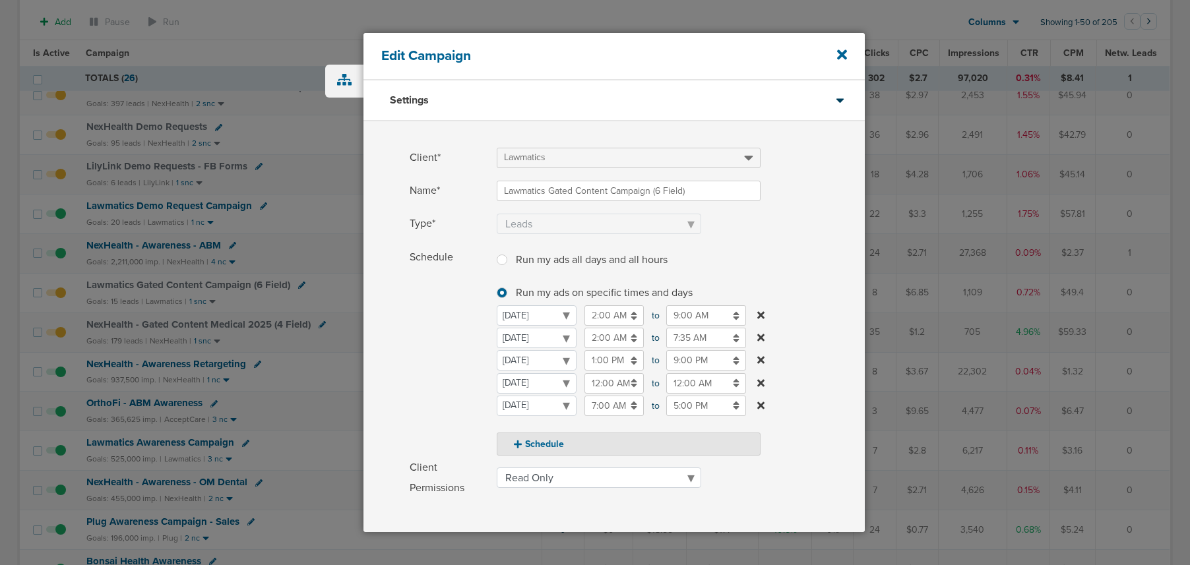
click at [407, 366] on div "Schedule Run my ads all days and all hours Run my ads all days and all hours Ru…" at bounding box center [613, 351] width 501 height 208
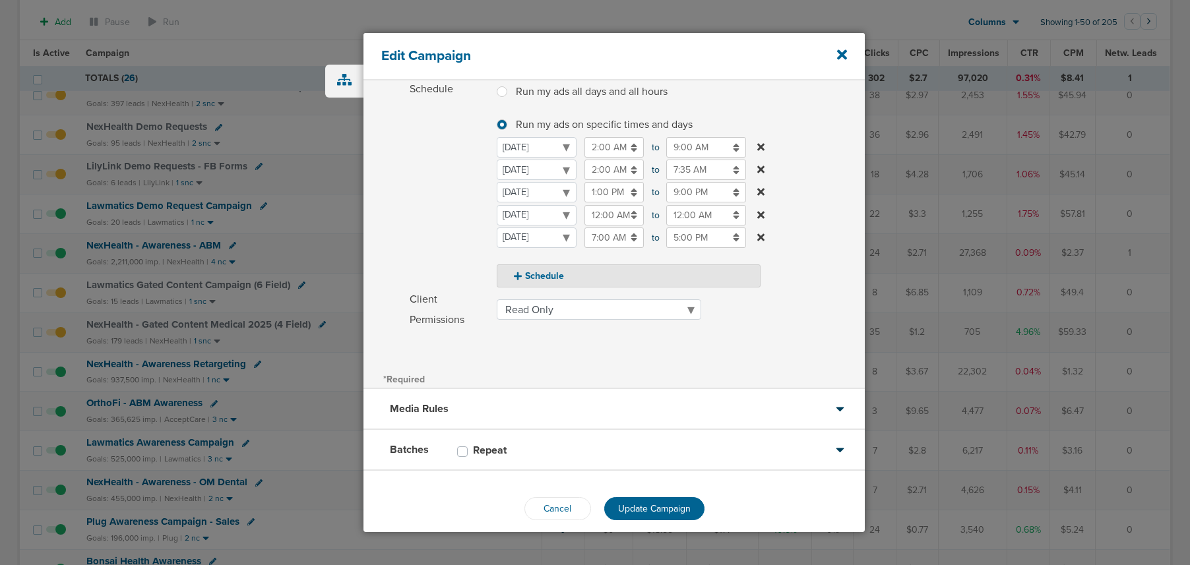
scroll to position [183, 0]
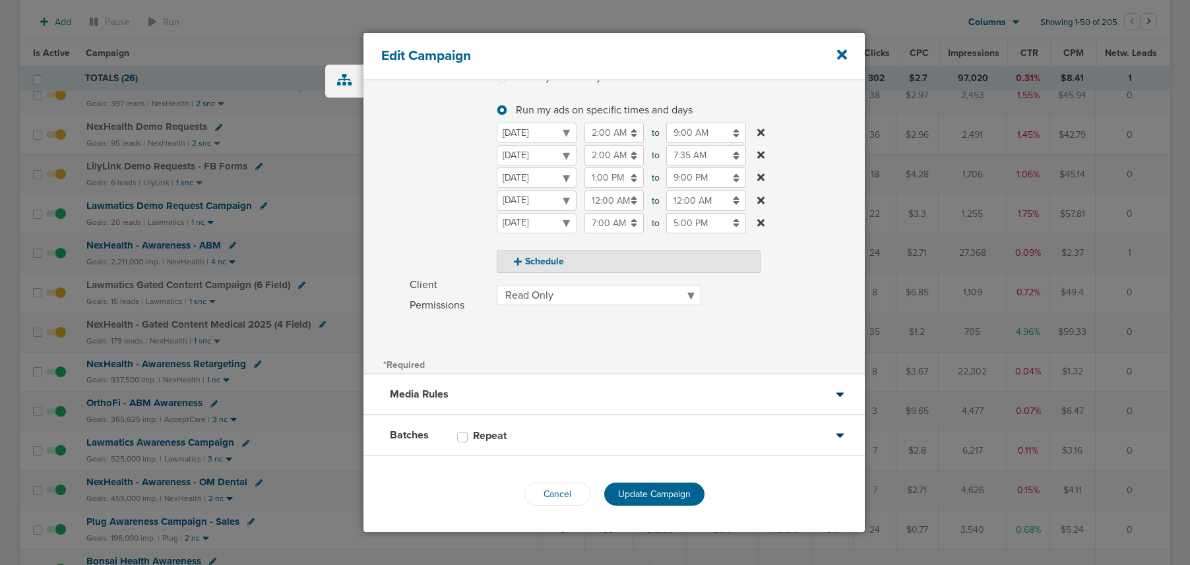
click at [516, 202] on select "Monday Tuesday Wednesday Thursday Friday Saturday Sunday" at bounding box center [537, 201] width 80 height 20
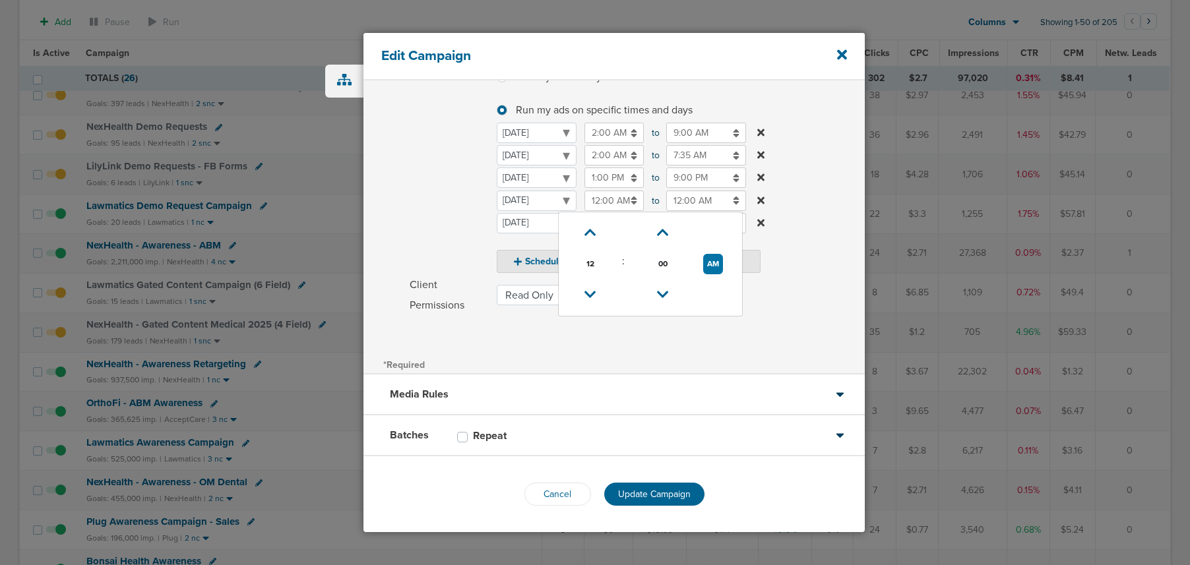
click at [597, 202] on input "12:00 AM" at bounding box center [613, 201] width 59 height 20
click at [593, 230] on icon at bounding box center [590, 233] width 12 height 8
type input "1:00 AM"
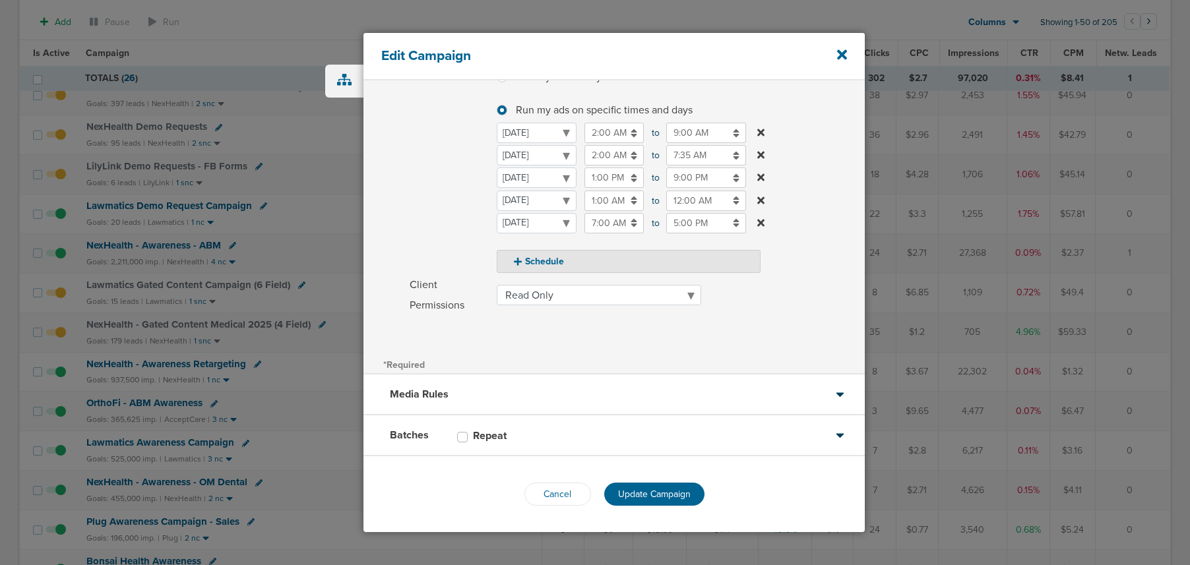
click at [453, 209] on span "Schedule" at bounding box center [449, 169] width 79 height 208
click at [517, 202] on select "Monday Tuesday Wednesday Thursday Friday Saturday Sunday" at bounding box center [537, 201] width 80 height 20
select select "2"
click at [528, 259] on button "Schedule" at bounding box center [629, 261] width 264 height 23
select select "3"
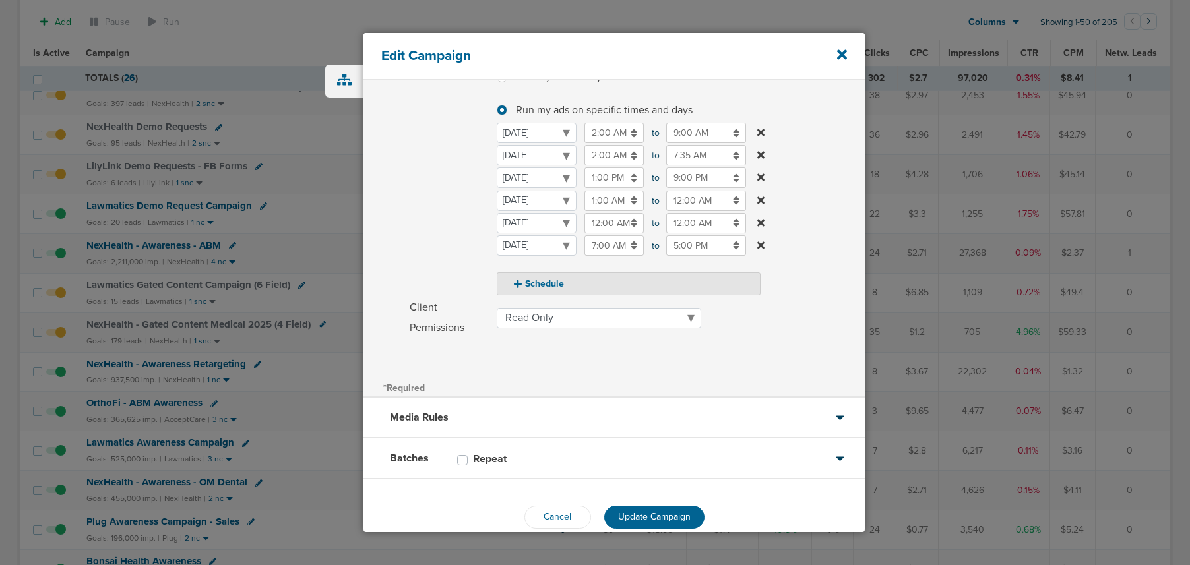
click at [604, 222] on input "12:00 AM" at bounding box center [613, 223] width 59 height 20
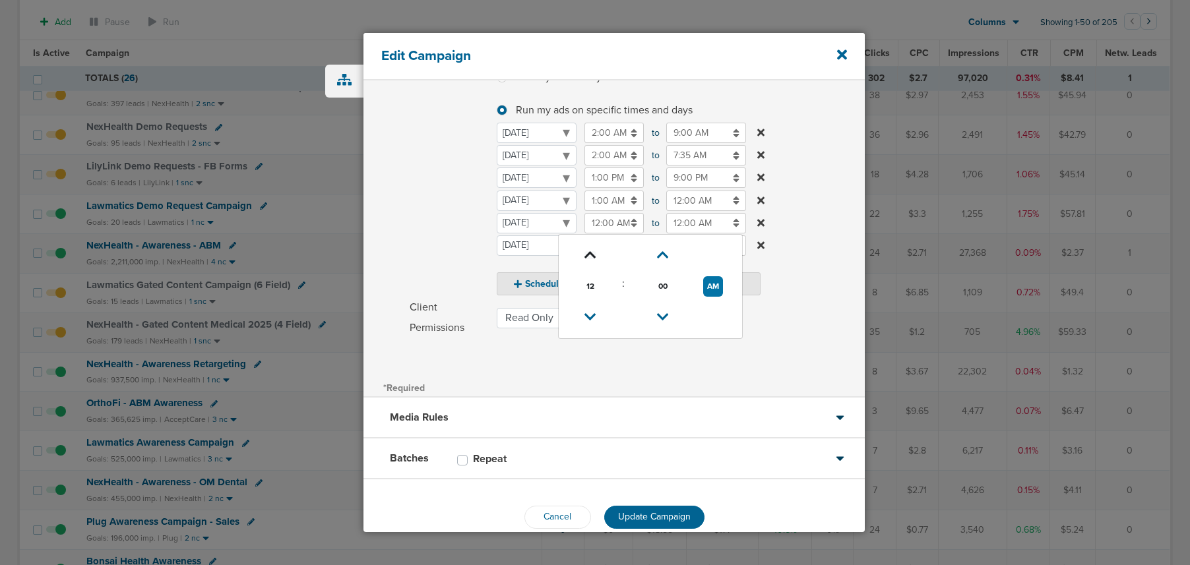
click at [591, 259] on icon at bounding box center [590, 255] width 12 height 8
type input "1:00 AM"
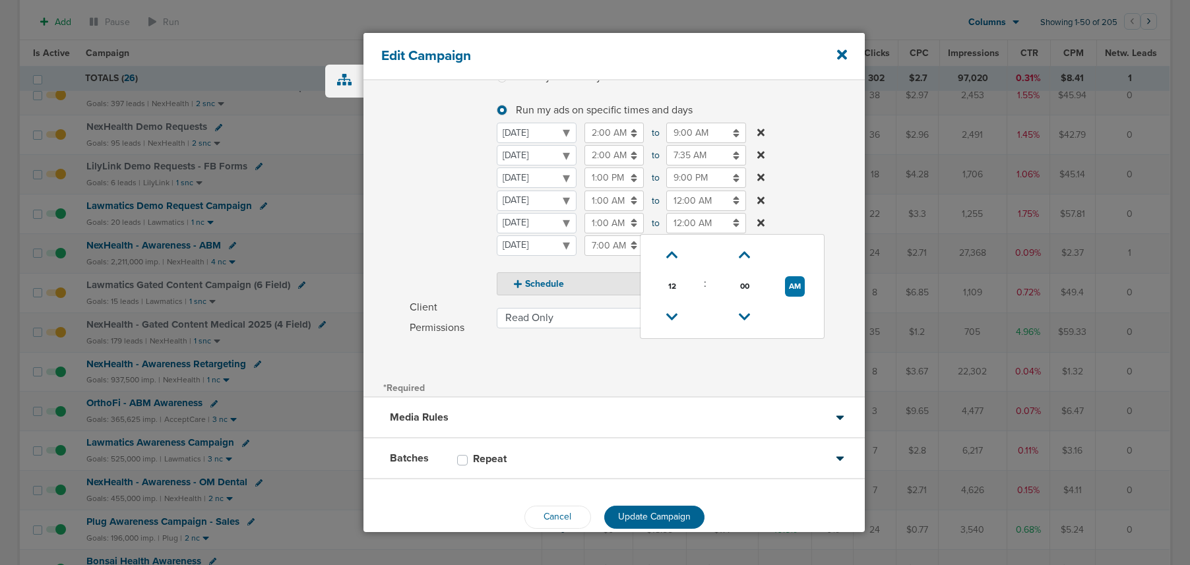
click at [688, 222] on input "12:00 AM" at bounding box center [706, 223] width 80 height 20
click at [681, 200] on input "12:00 AM" at bounding box center [706, 201] width 80 height 20
click at [676, 296] on icon at bounding box center [672, 295] width 12 height 8
type input "11:00 PM"
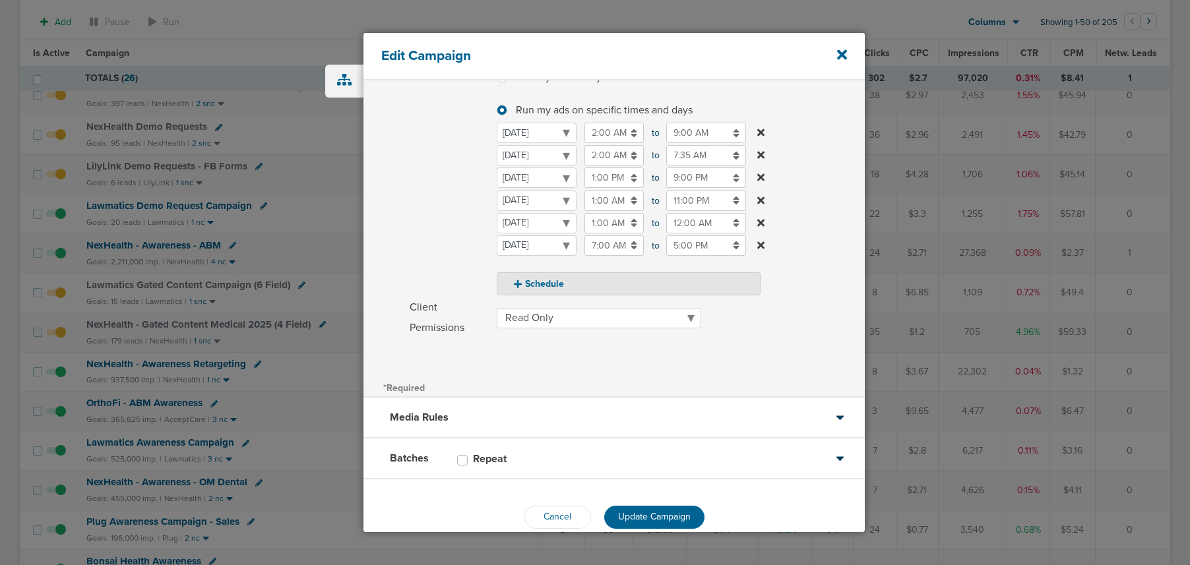
click at [818, 181] on label "Schedule Run my ads all days and all hours Run my ads all days and all hours Ru…" at bounding box center [637, 180] width 455 height 231
click at [684, 224] on input "12:00 AM" at bounding box center [706, 223] width 80 height 20
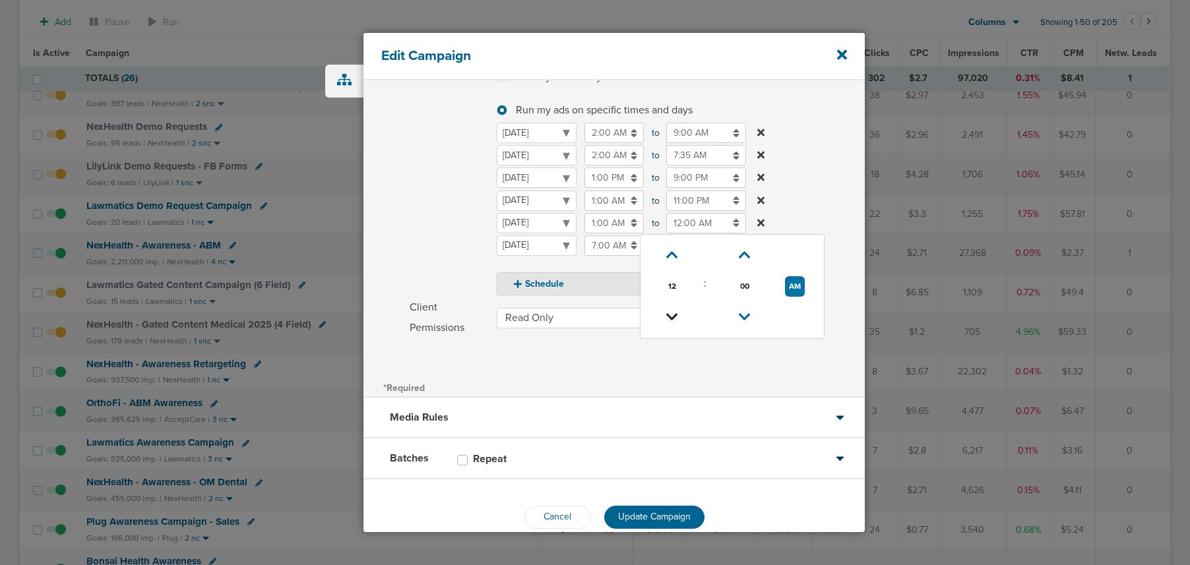
click at [667, 313] on icon at bounding box center [672, 317] width 12 height 8
type input "11:00 PM"
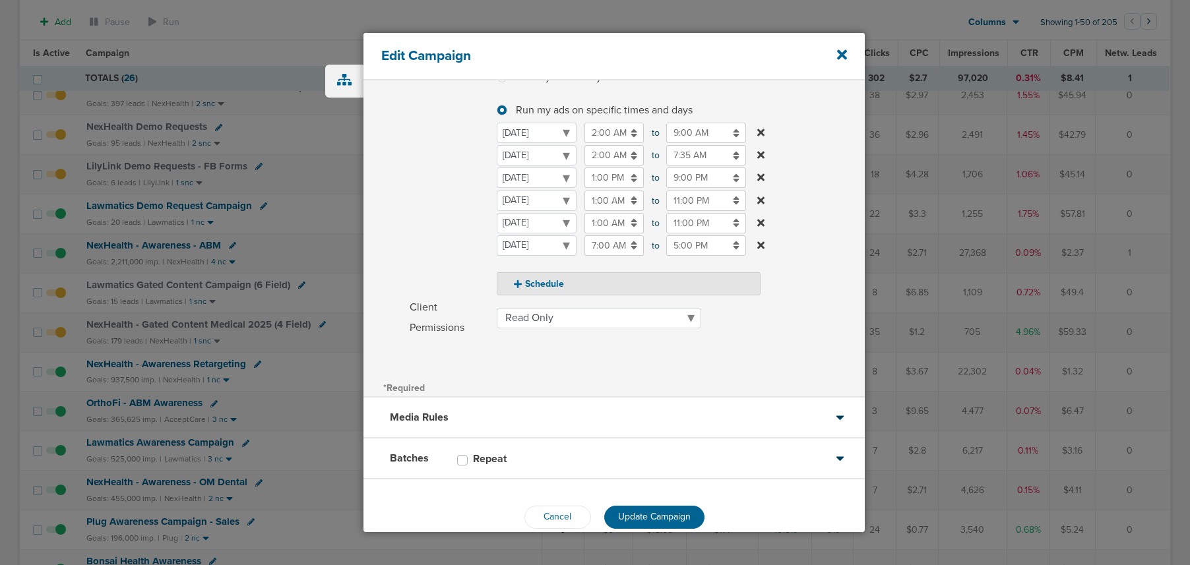
click at [427, 220] on span "Schedule" at bounding box center [449, 180] width 79 height 231
click at [665, 518] on span "Update Campaign" at bounding box center [654, 516] width 73 height 11
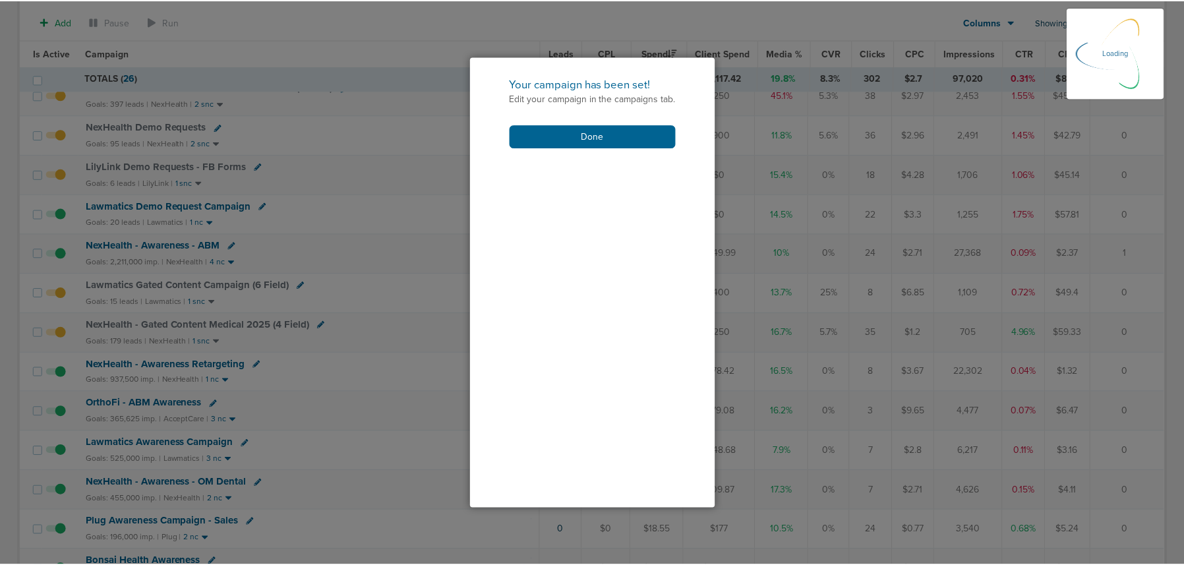
scroll to position [164, 0]
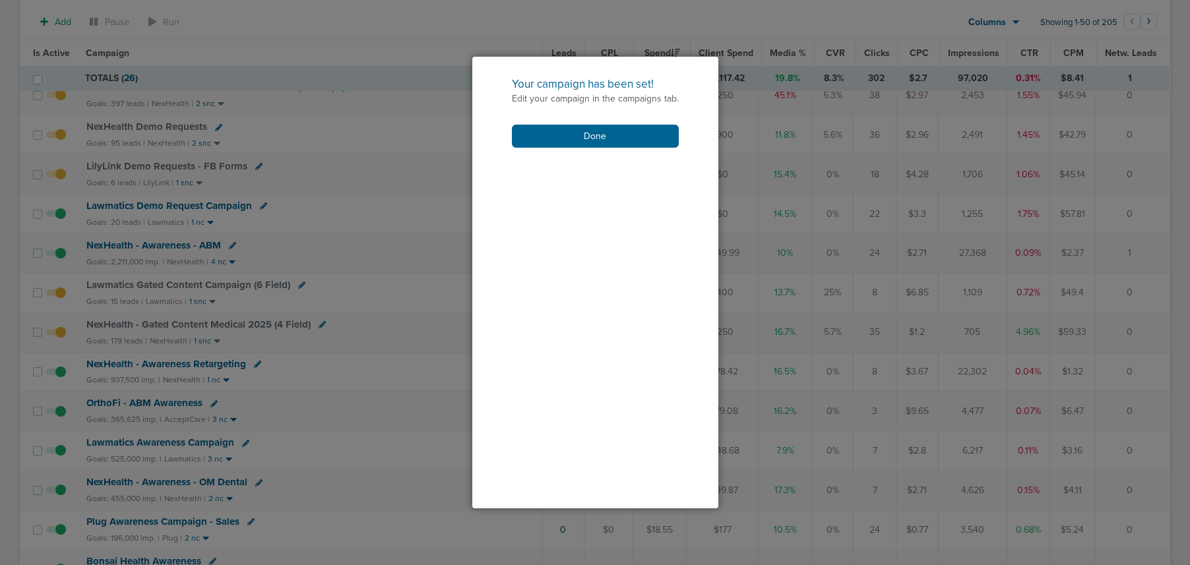
drag, startPoint x: 547, startPoint y: 137, endPoint x: 539, endPoint y: 151, distance: 16.0
click at [547, 137] on button "Done" at bounding box center [595, 136] width 167 height 23
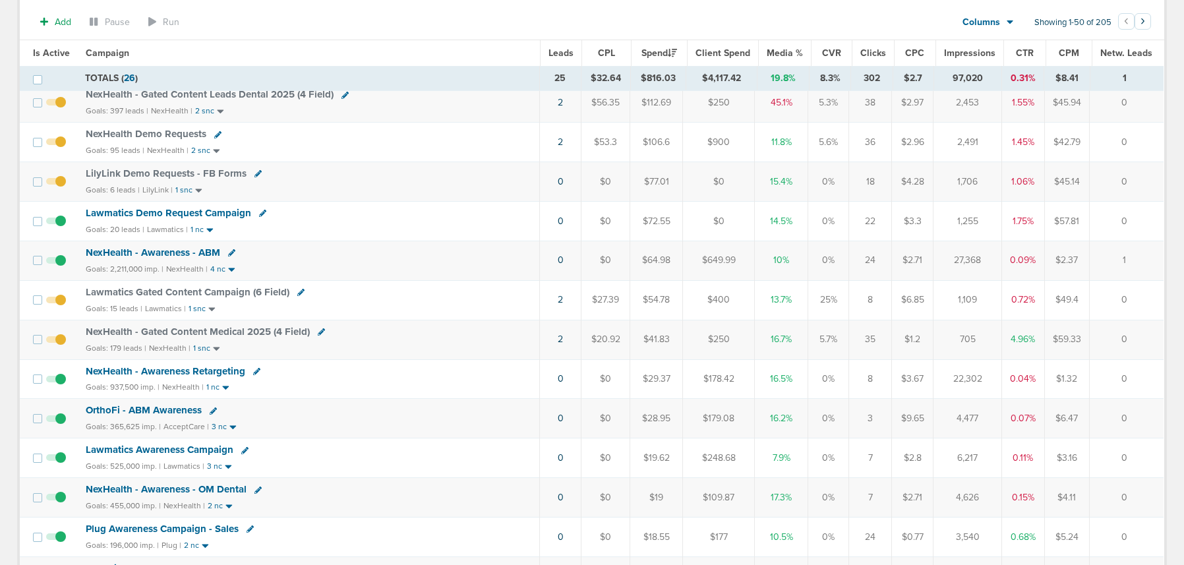
scroll to position [0, 0]
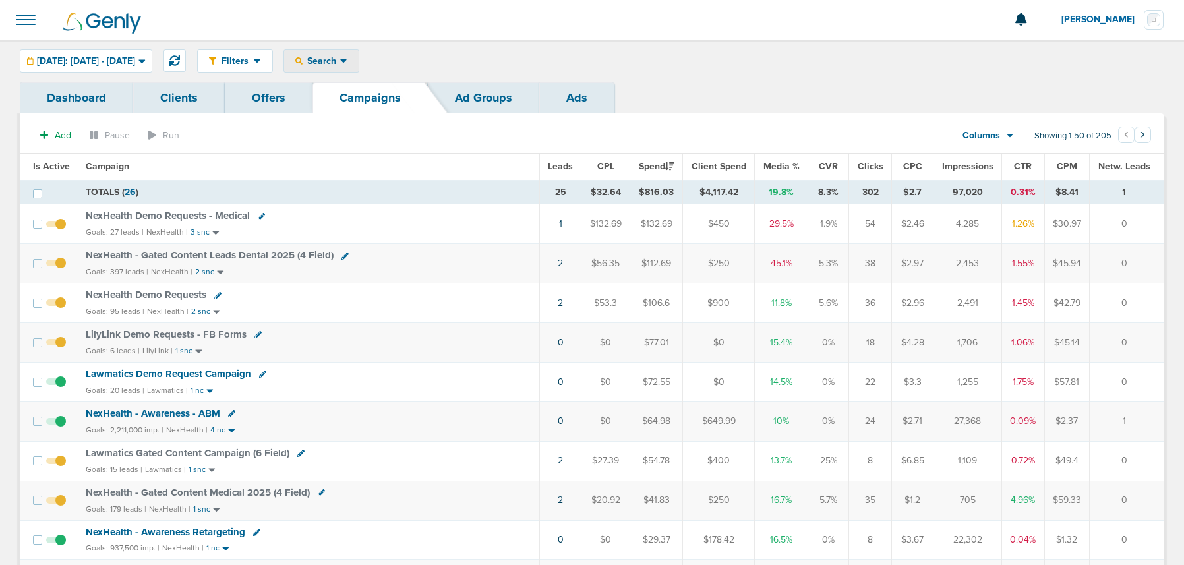
click at [340, 57] on span "Search" at bounding box center [322, 60] width 38 height 11
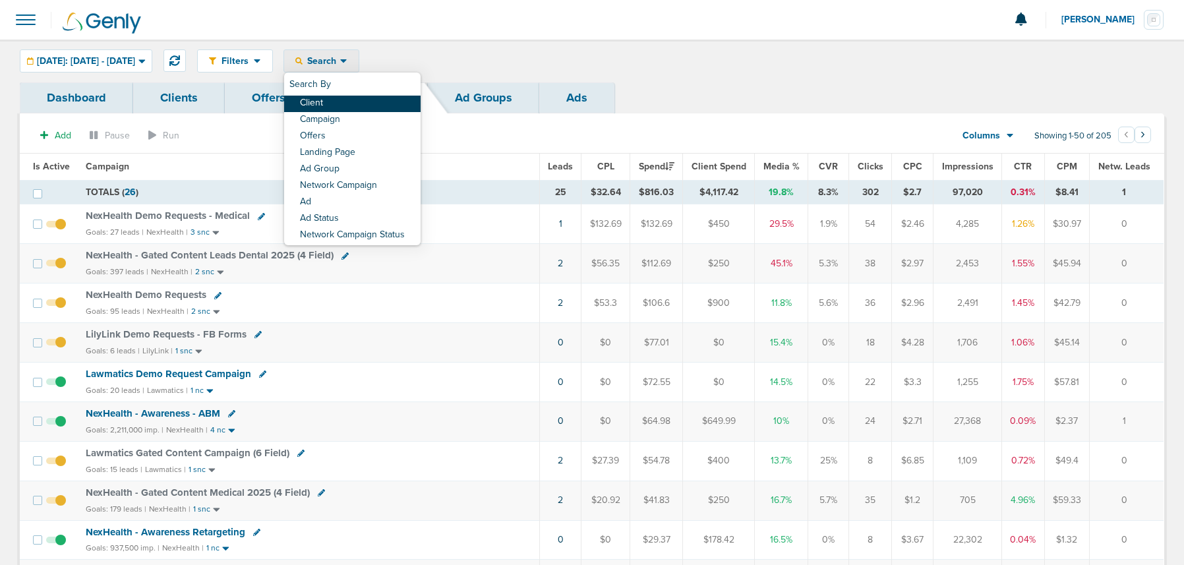
click at [361, 100] on link "Client" at bounding box center [352, 104] width 137 height 16
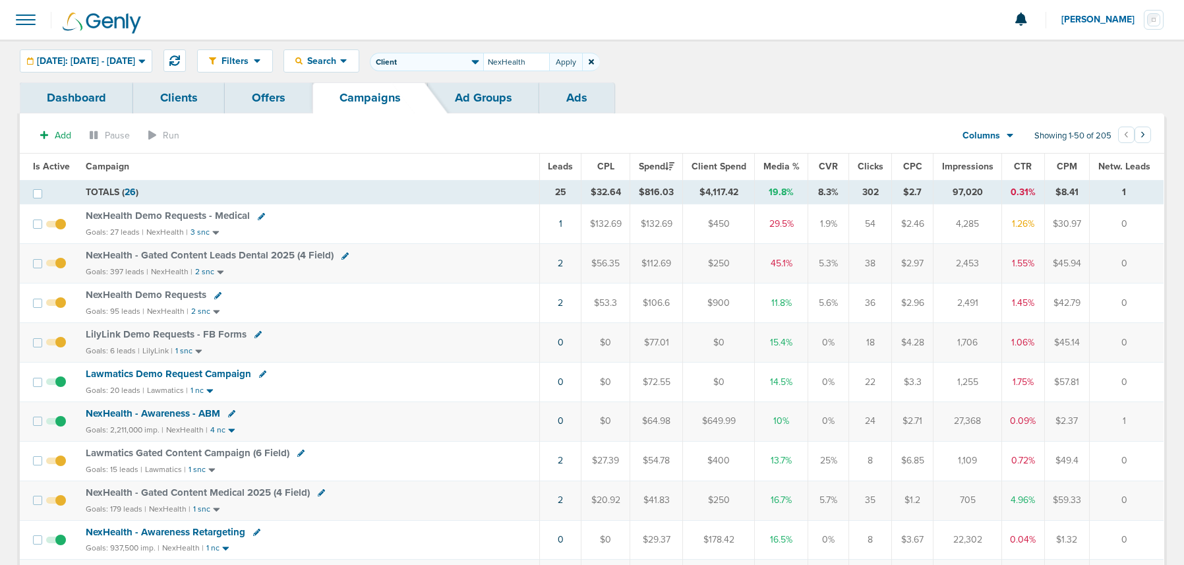
type input "NexHealth"
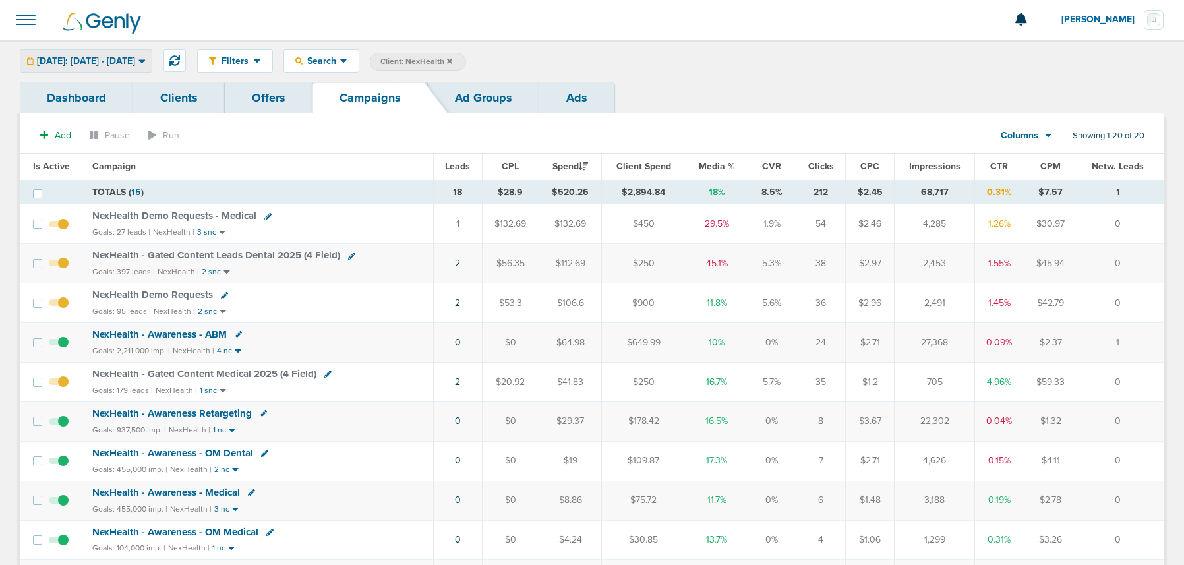
click at [133, 61] on span "Today: 09.09.2025 - 09.09.2025" at bounding box center [86, 61] width 98 height 9
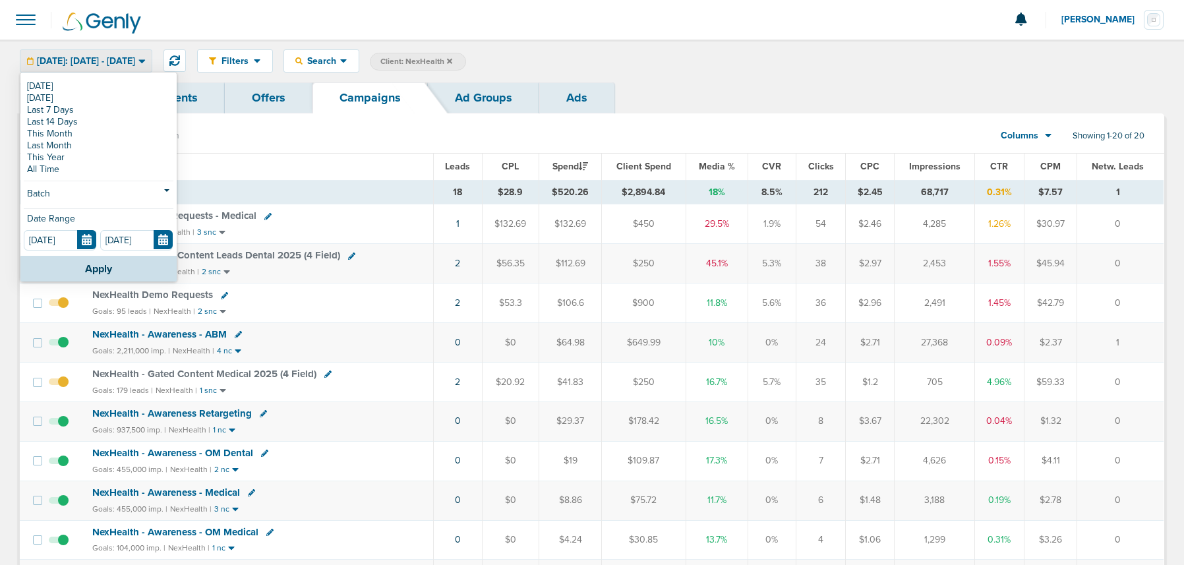
click at [133, 60] on span "Today: 09.09.2025 - 09.09.2025" at bounding box center [86, 61] width 98 height 9
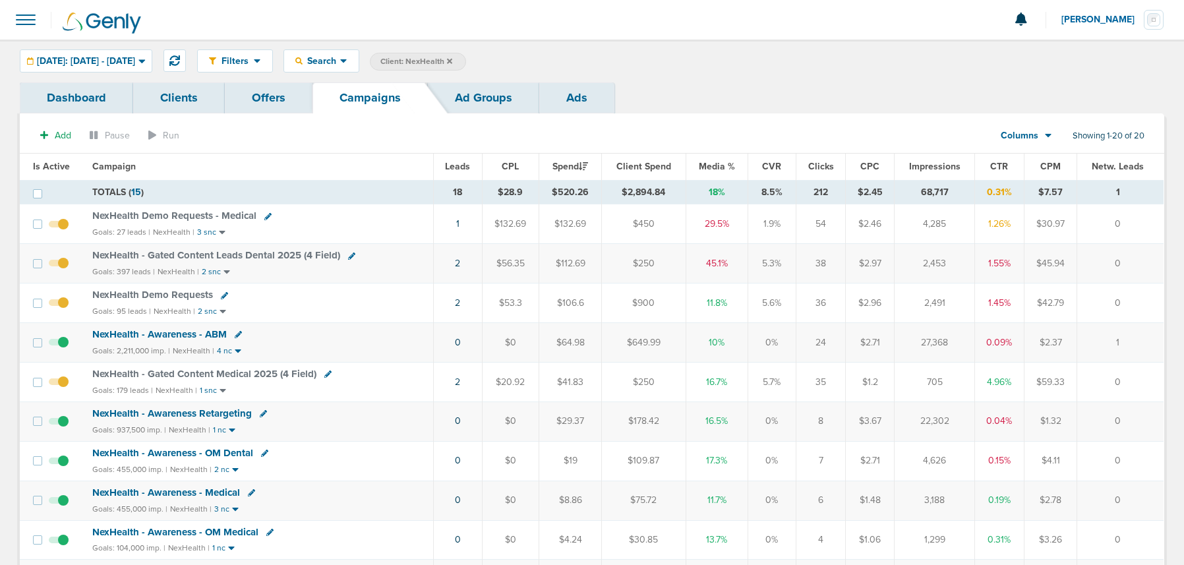
click at [452, 59] on icon at bounding box center [449, 60] width 5 height 5
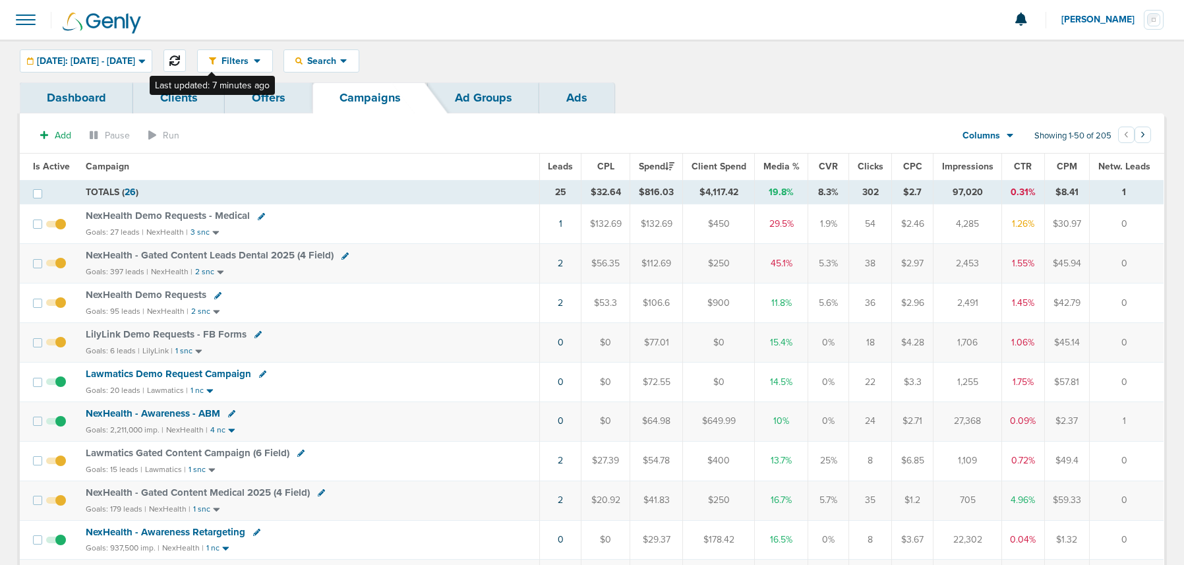
click at [186, 59] on button at bounding box center [175, 60] width 22 height 22
click at [223, 375] on span "Lawmatics Demo Request Campaign" at bounding box center [169, 374] width 166 height 12
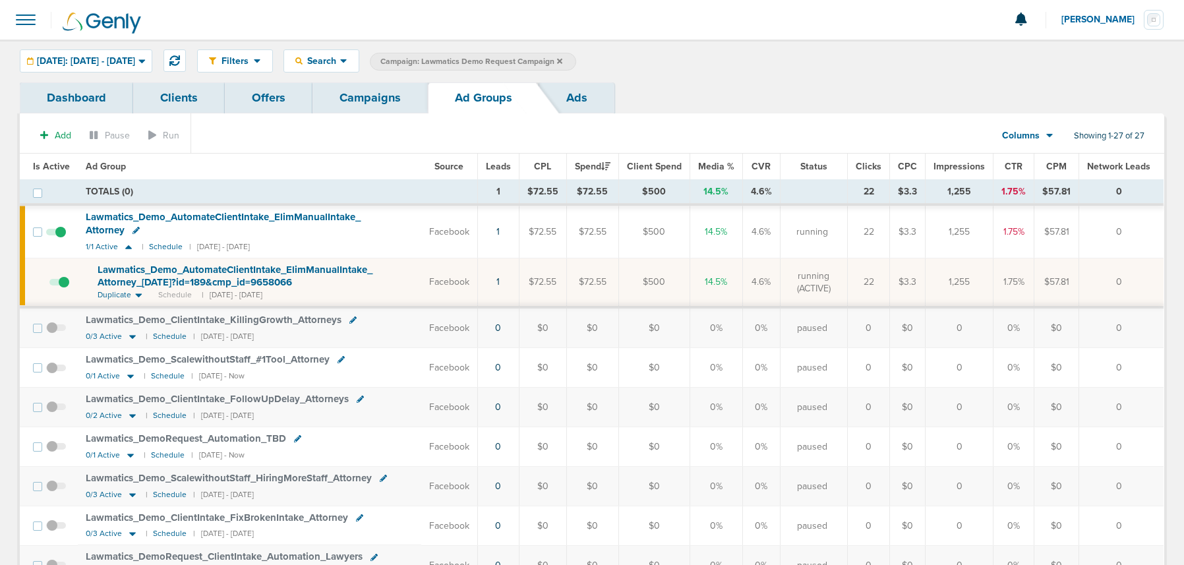
click at [370, 98] on link "Campaigns" at bounding box center [370, 97] width 115 height 31
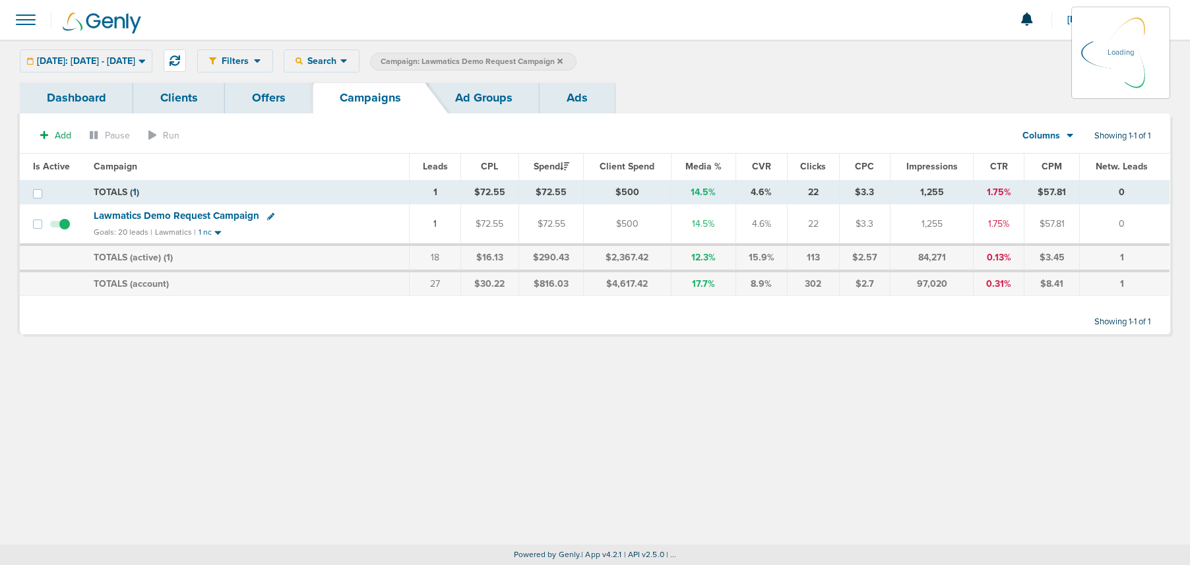
click at [563, 61] on icon at bounding box center [559, 60] width 5 height 5
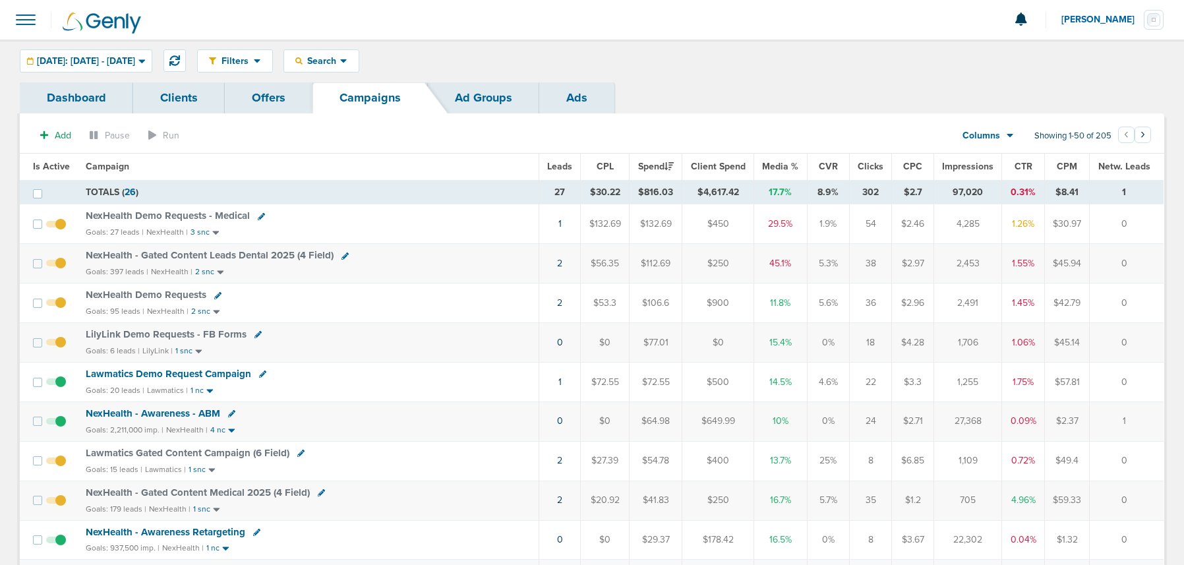
click at [166, 371] on span "Lawmatics Demo Request Campaign" at bounding box center [169, 374] width 166 height 12
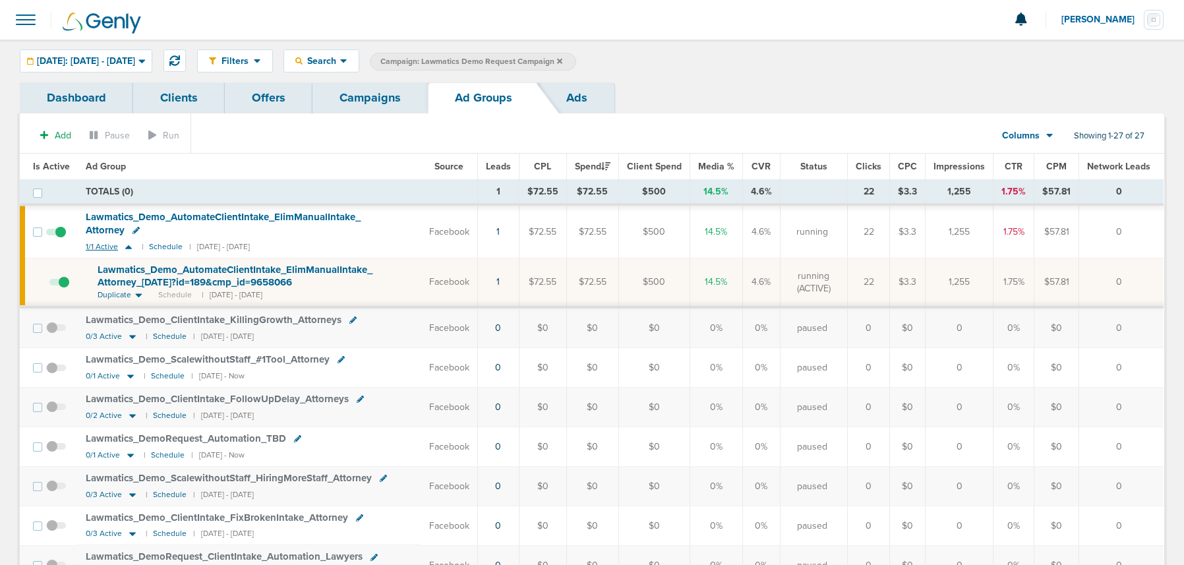
click at [128, 247] on icon at bounding box center [128, 247] width 7 height 4
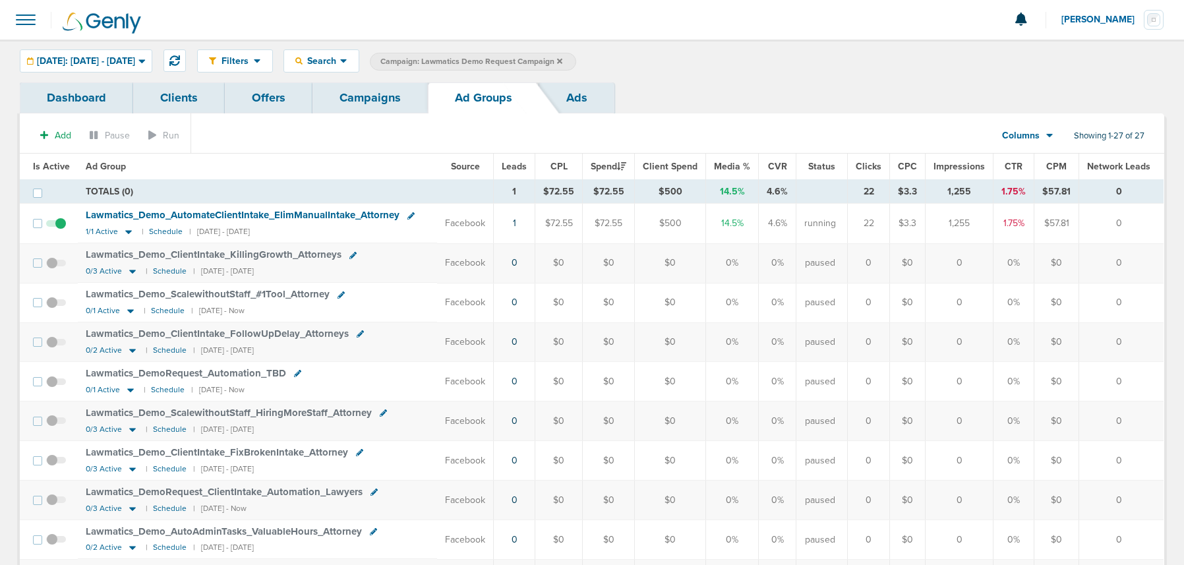
click at [377, 100] on link "Campaigns" at bounding box center [370, 97] width 115 height 31
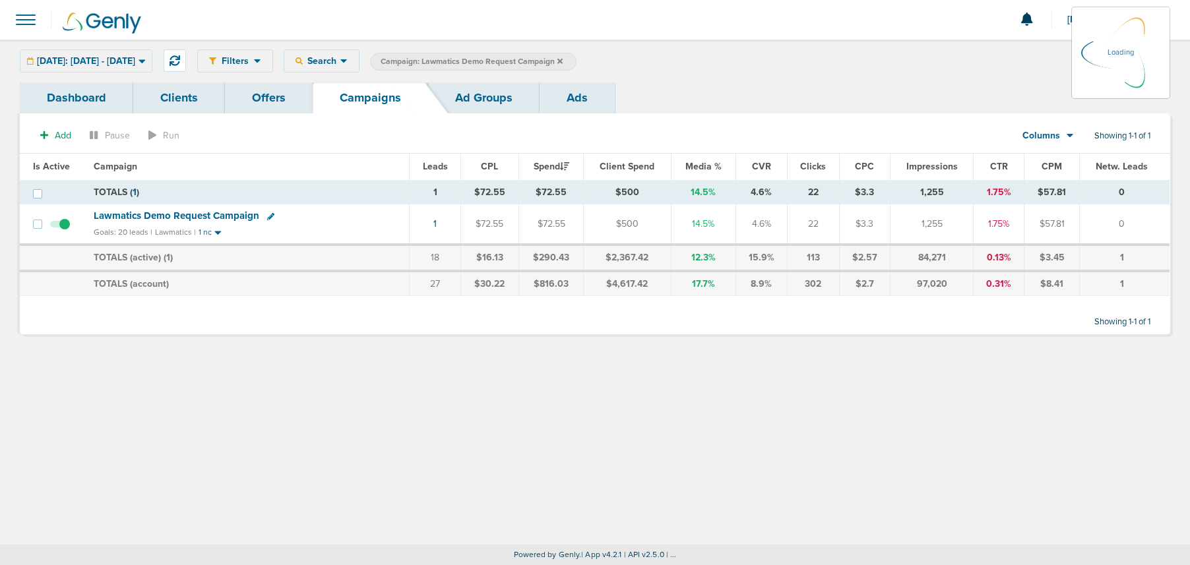
click at [563, 60] on icon at bounding box center [559, 60] width 5 height 5
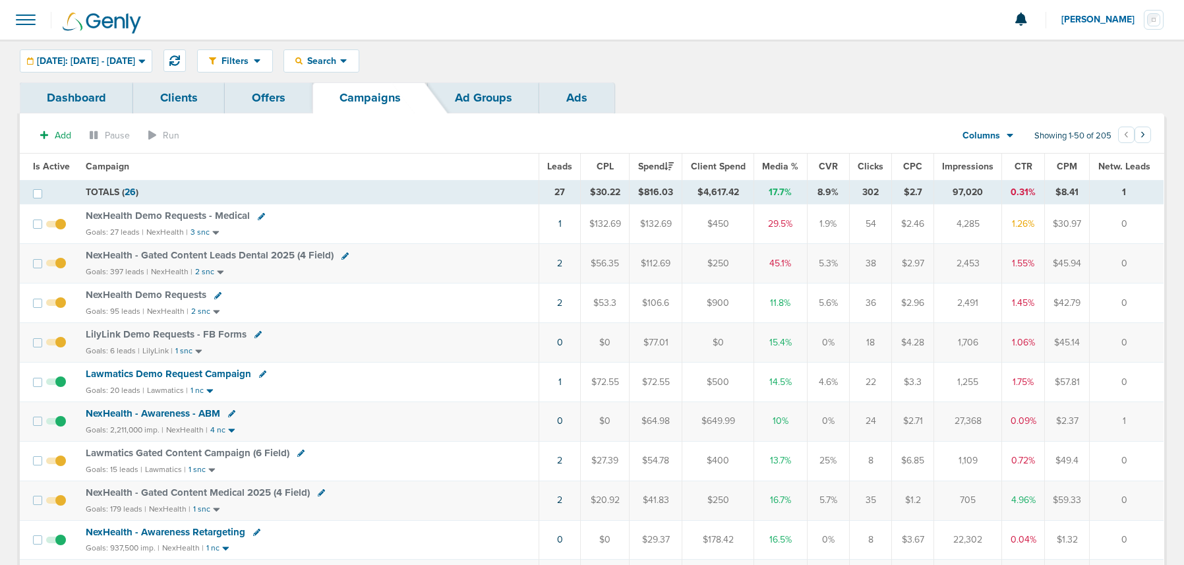
click at [157, 294] on span "NexHealth Demo Requests" at bounding box center [146, 295] width 121 height 12
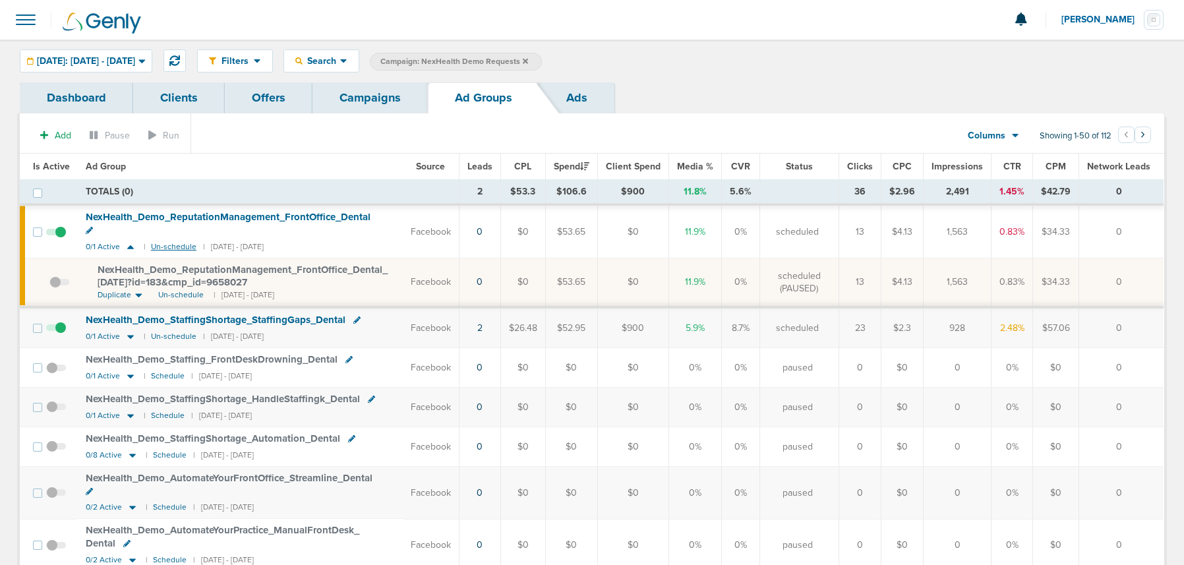
click at [175, 242] on small "Un-schedule" at bounding box center [174, 247] width 46 height 10
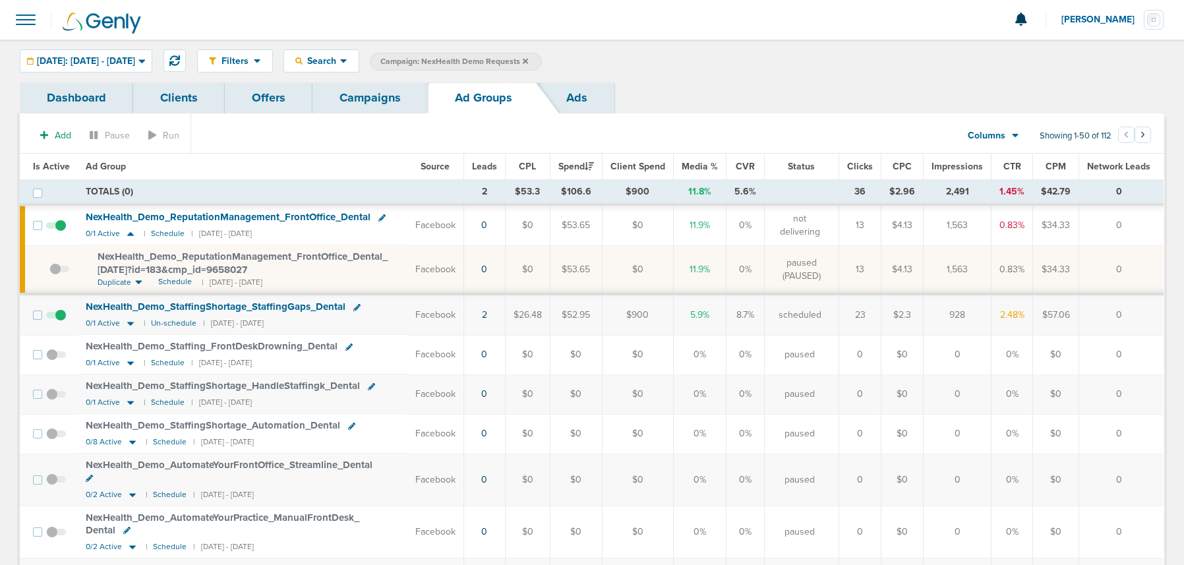
click at [365, 113] on link "Campaigns" at bounding box center [370, 97] width 115 height 31
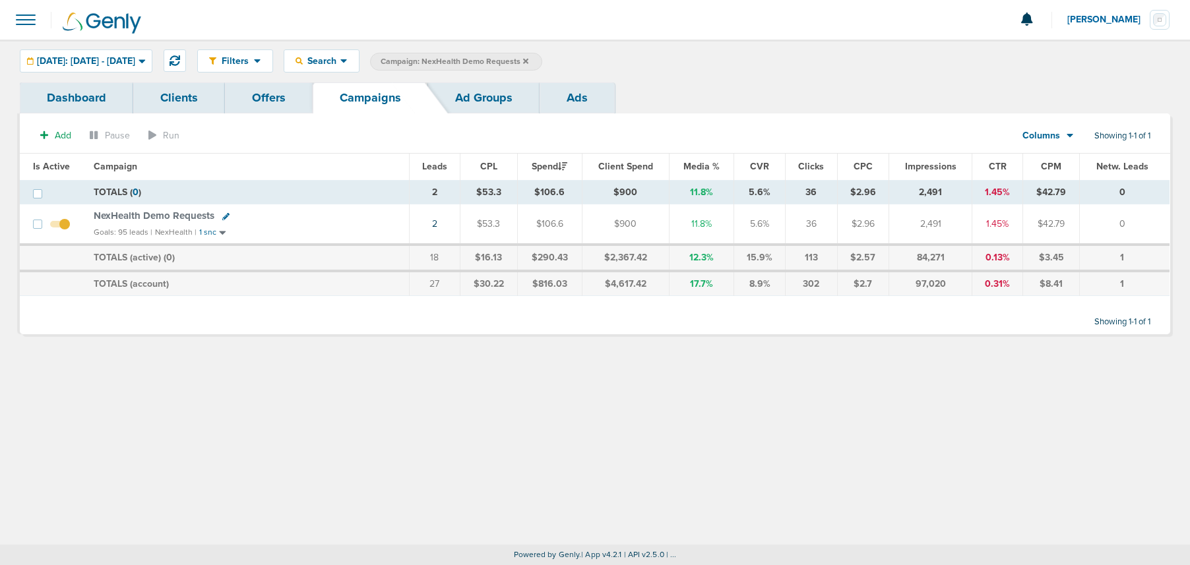
click at [223, 216] on icon at bounding box center [225, 216] width 7 height 7
select select
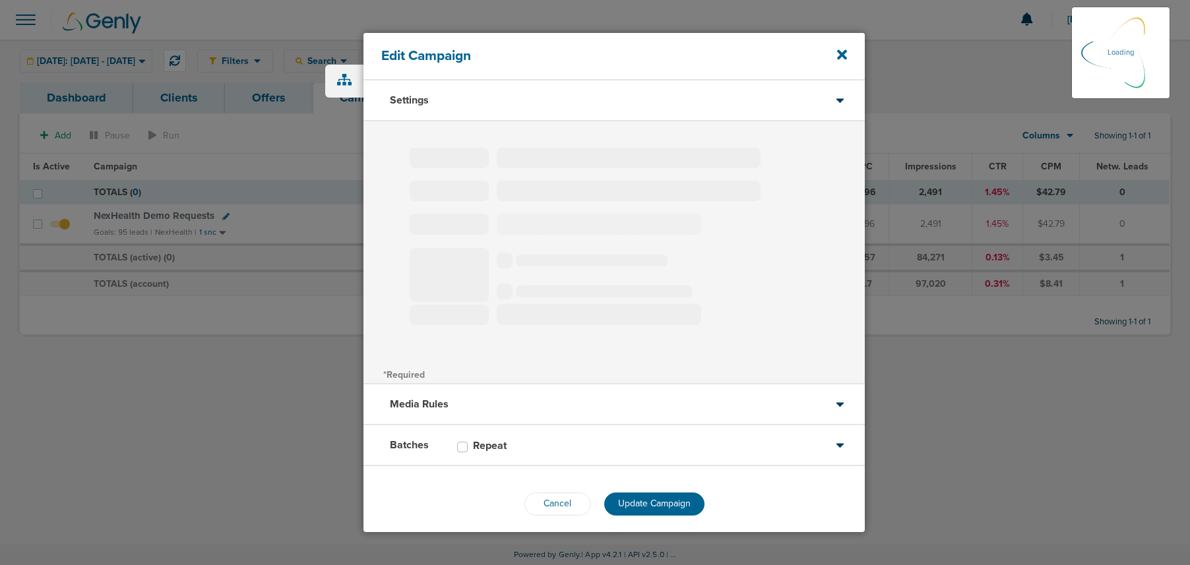
type input "NexHealth Demo Requests"
select select "Leads"
radio input "true"
select select "readWrite"
select select "1"
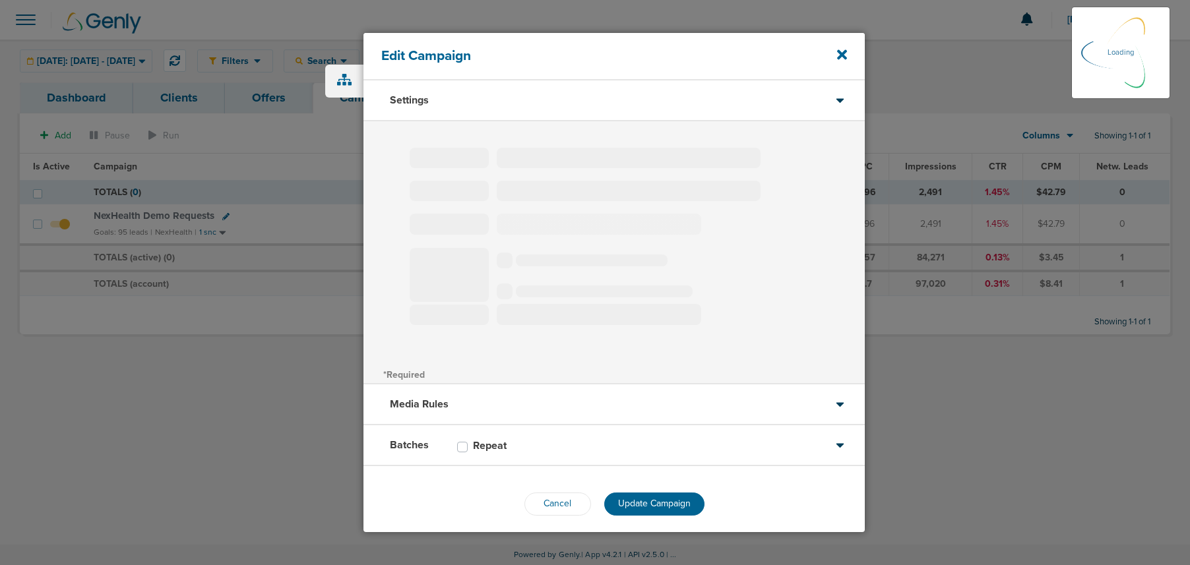
select select "1"
select select "3"
select select "4"
select select "6"
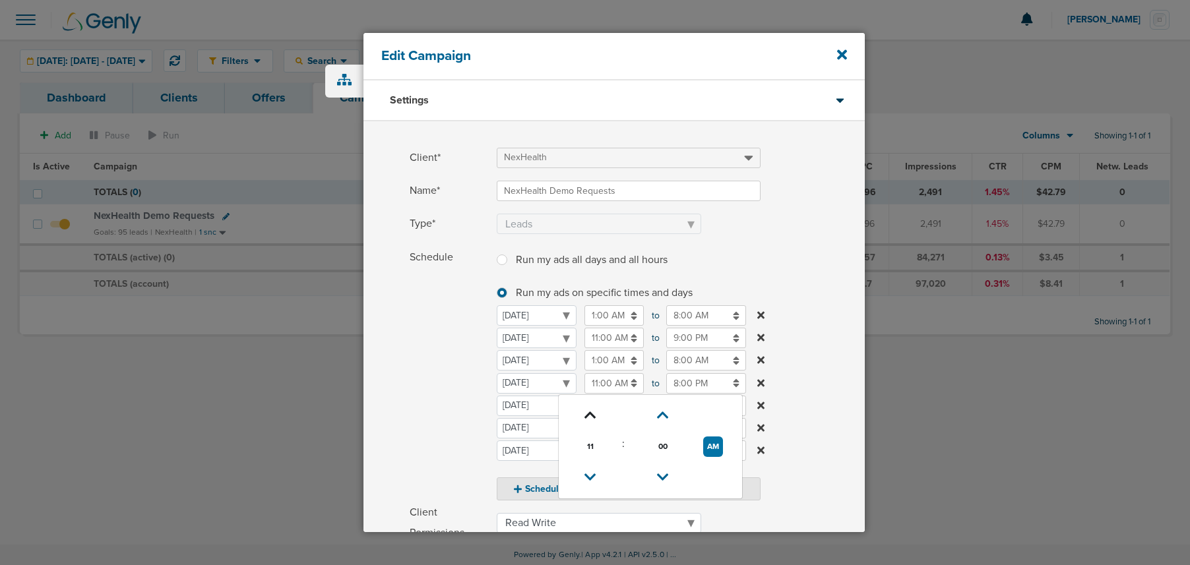
drag, startPoint x: 601, startPoint y: 382, endPoint x: 597, endPoint y: 411, distance: 29.3
click at [601, 382] on input "11:00 AM" at bounding box center [613, 383] width 59 height 20
click at [586, 477] on icon at bounding box center [590, 477] width 12 height 8
click at [663, 413] on icon at bounding box center [663, 416] width 12 height 8
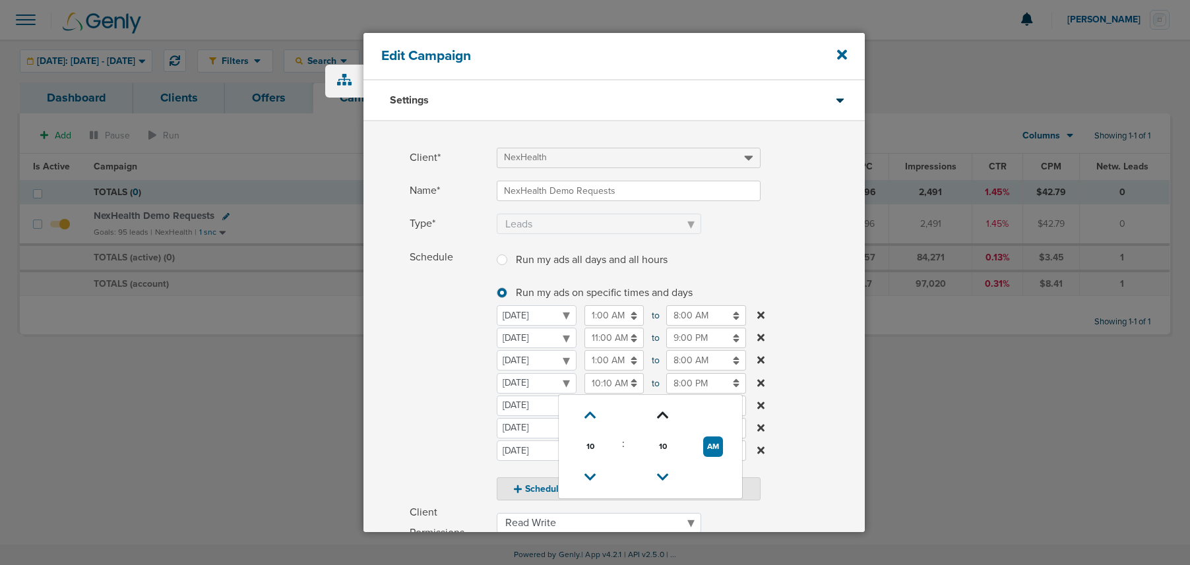
click at [663, 413] on icon at bounding box center [663, 416] width 12 height 8
click at [663, 413] on icon at bounding box center [663, 415] width 12 height 8
click at [663, 413] on icon at bounding box center [663, 414] width 12 height 8
click at [663, 413] on icon at bounding box center [663, 413] width 12 height 8
click at [663, 413] on icon at bounding box center [663, 412] width 12 height 8
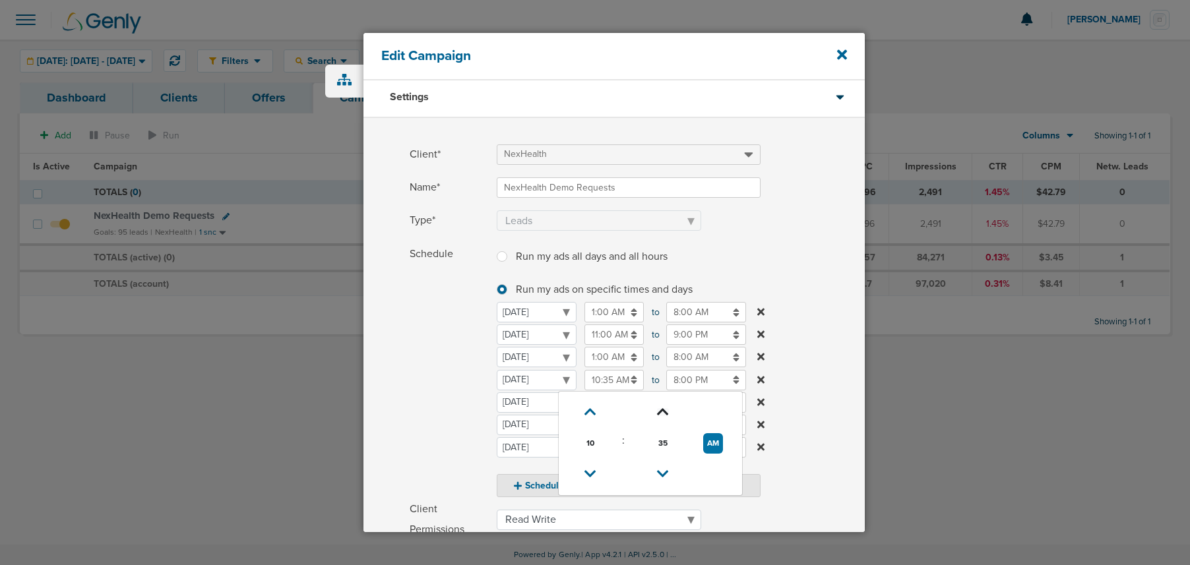
click at [663, 413] on icon at bounding box center [663, 412] width 12 height 8
click at [663, 413] on icon at bounding box center [663, 416] width 12 height 8
type input "10:45 AM"
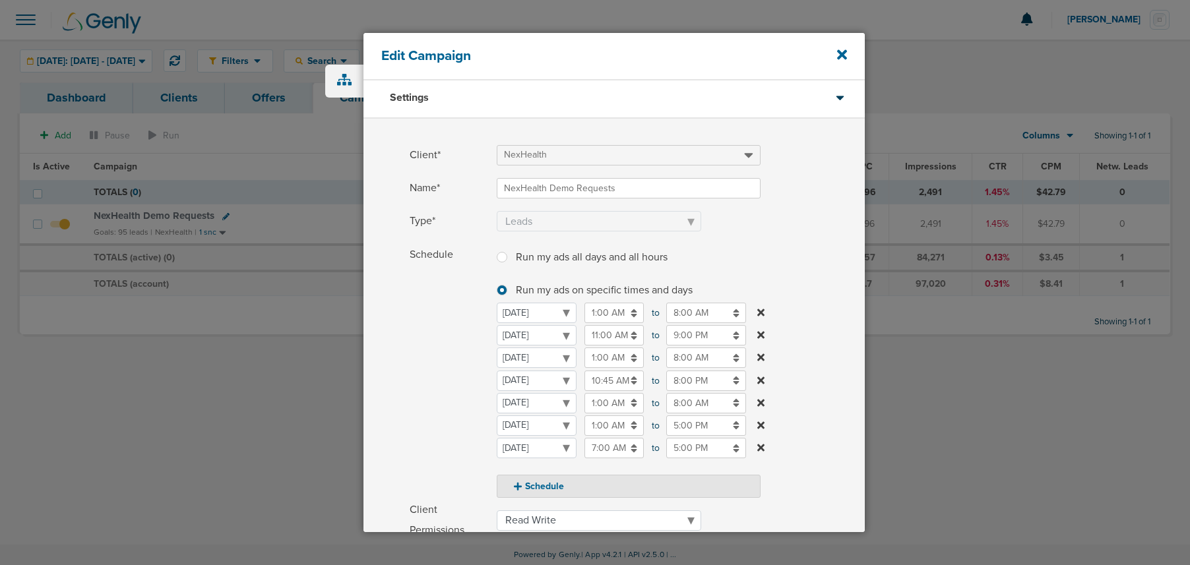
click at [427, 429] on span "Schedule" at bounding box center [449, 371] width 79 height 253
click at [527, 482] on button "Schedule" at bounding box center [629, 482] width 264 height 23
select select "2"
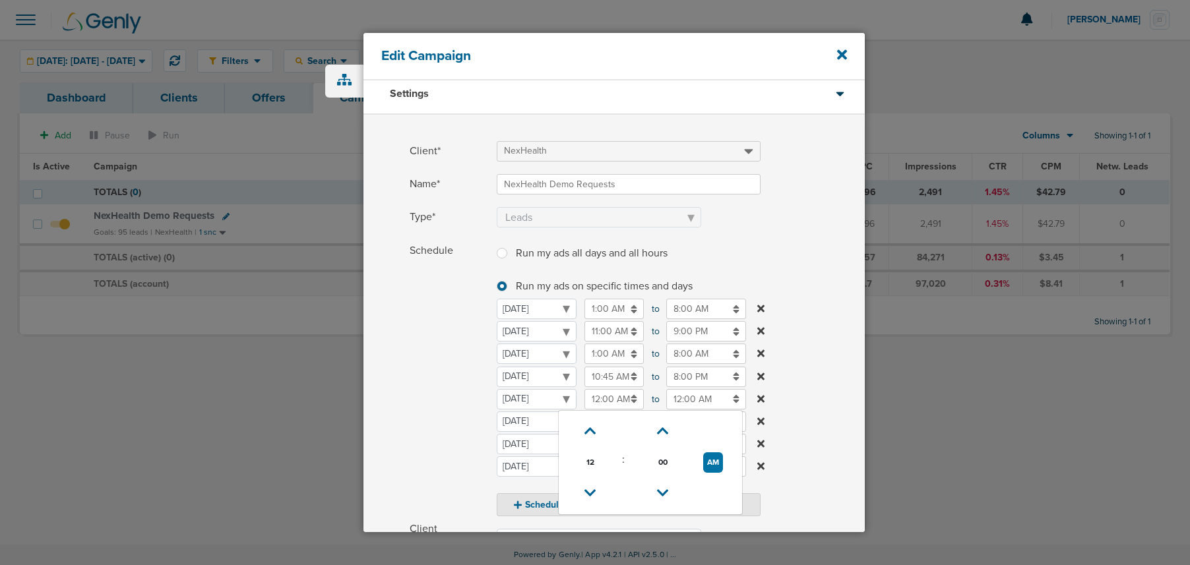
click at [601, 395] on input "12:00 AM" at bounding box center [613, 399] width 59 height 20
click at [589, 495] on icon at bounding box center [590, 493] width 12 height 8
click at [596, 425] on link at bounding box center [590, 431] width 23 height 20
click at [591, 428] on icon at bounding box center [590, 431] width 12 height 8
type input "1:00 AM"
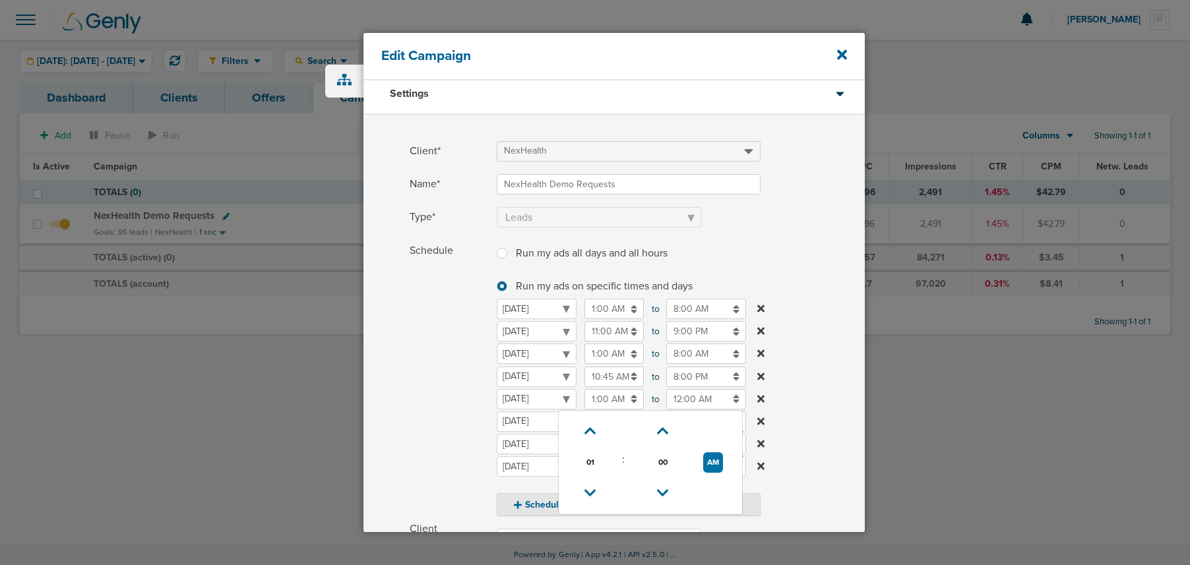
click at [678, 404] on input "12:00 AM" at bounding box center [706, 399] width 80 height 20
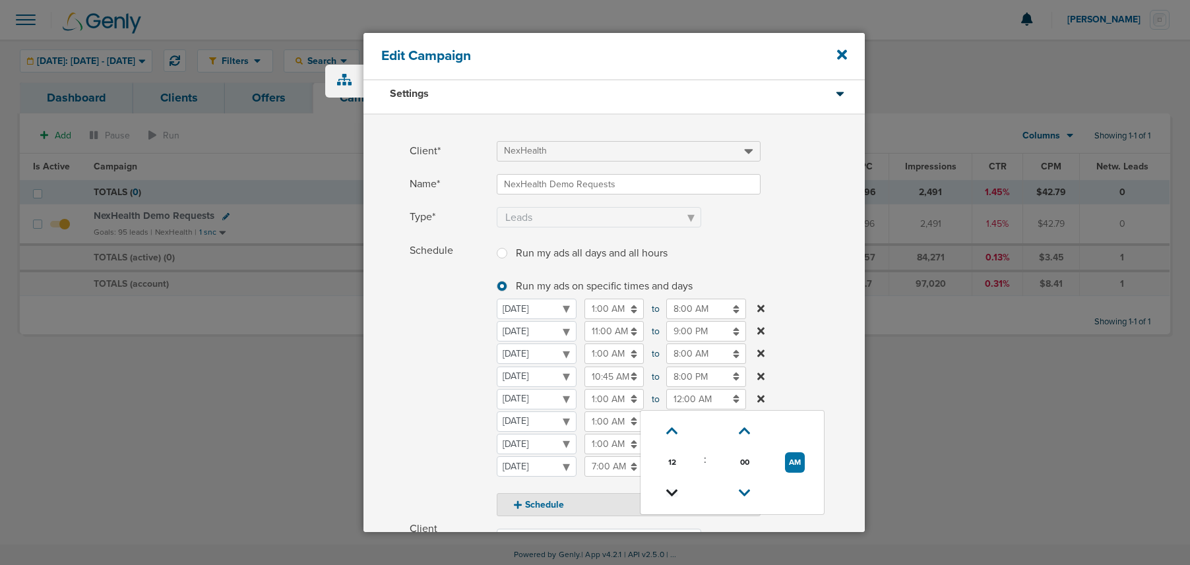
click at [673, 493] on icon at bounding box center [672, 493] width 12 height 8
type input "10:00 PM"
click at [447, 436] on span "Schedule" at bounding box center [449, 381] width 79 height 276
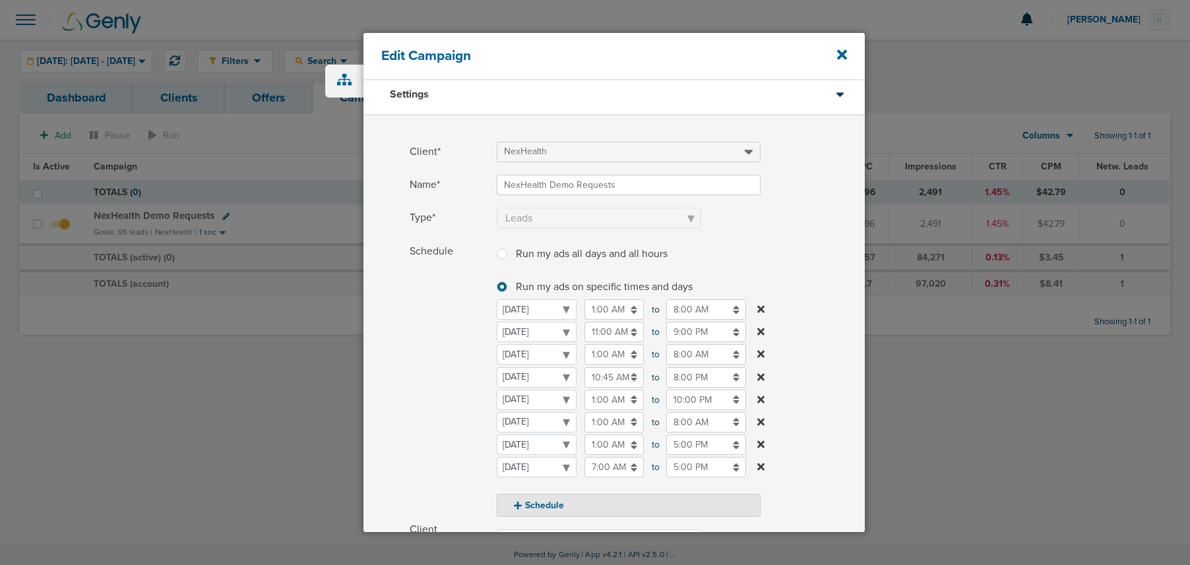
scroll to position [250, 0]
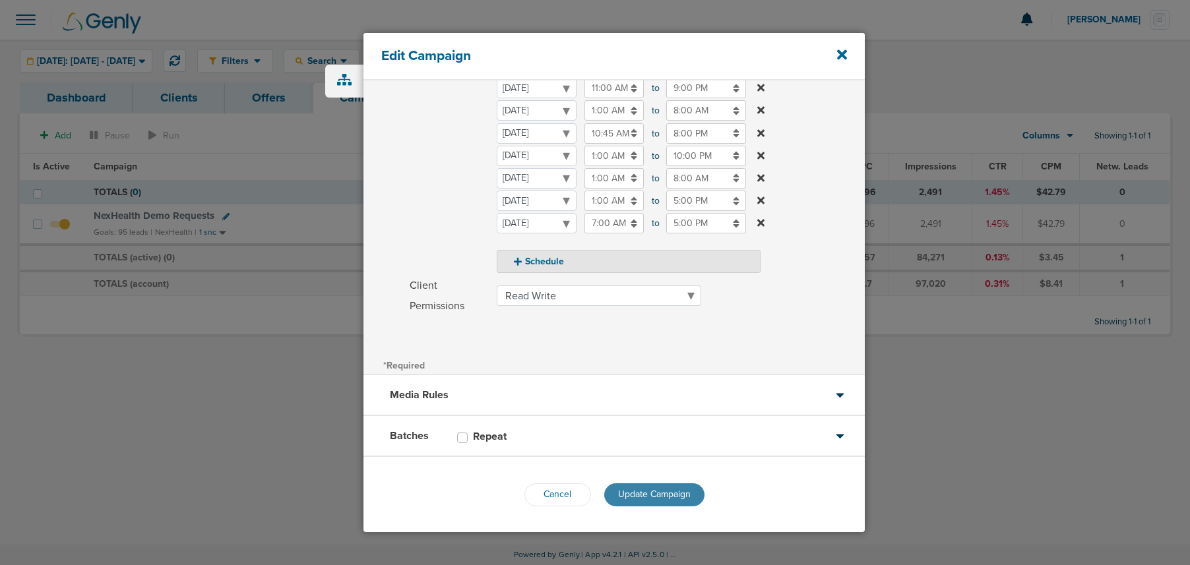
click at [637, 489] on span "Update Campaign" at bounding box center [654, 494] width 73 height 11
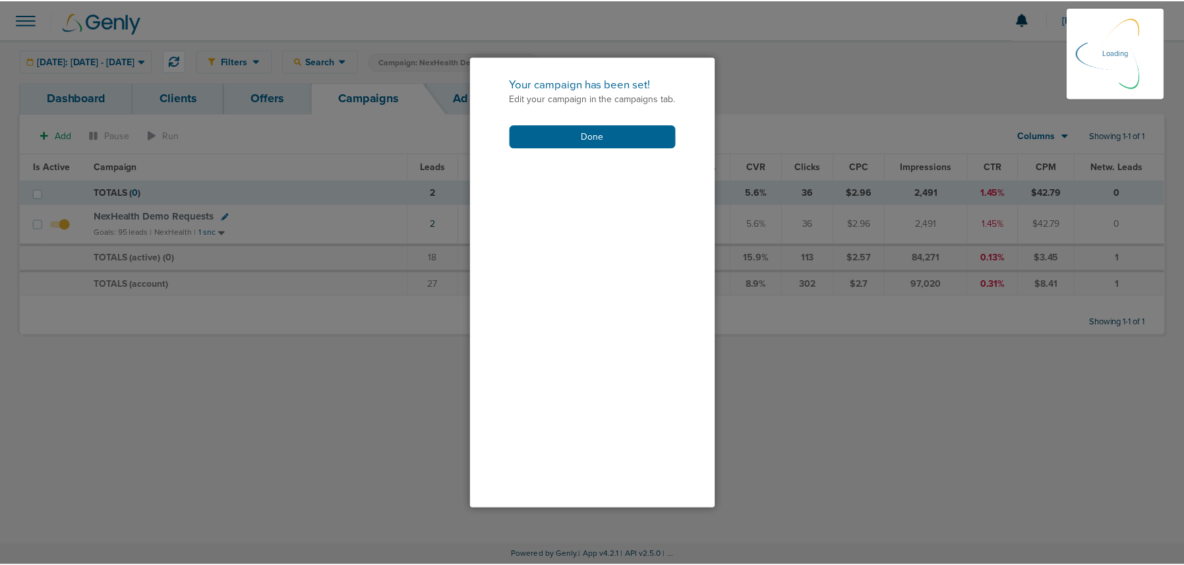
scroll to position [208, 0]
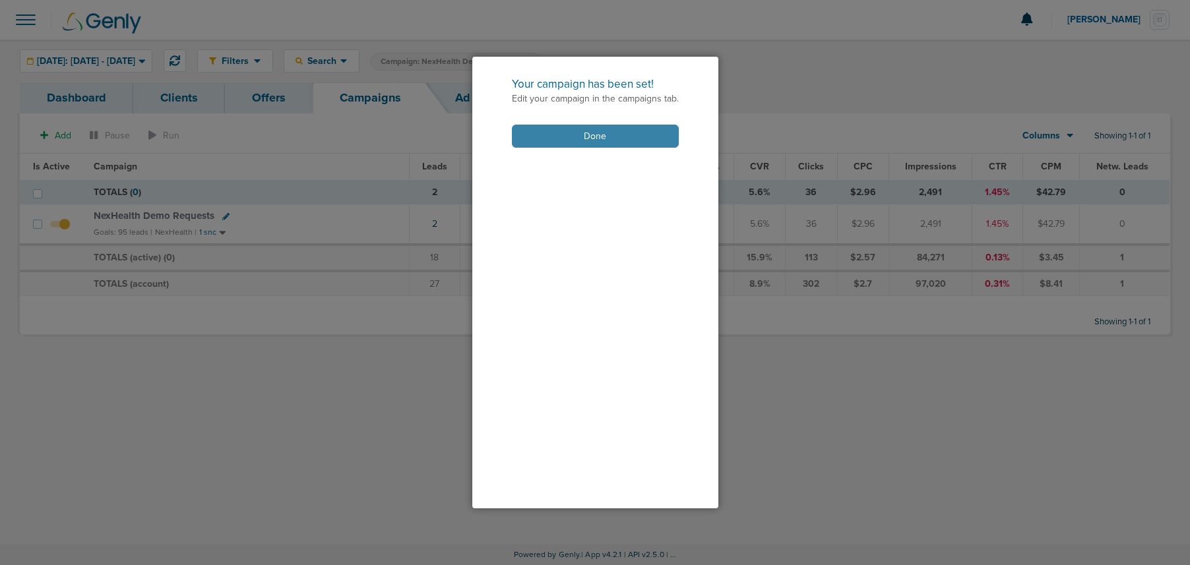
click at [561, 138] on button "Done" at bounding box center [595, 136] width 167 height 23
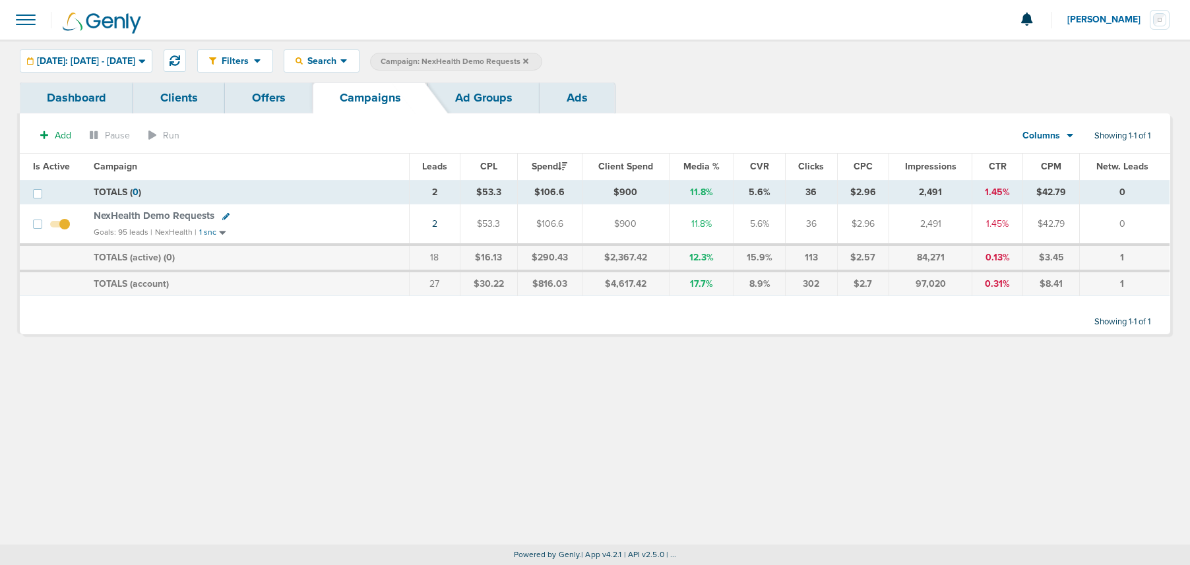
click at [528, 60] on icon at bounding box center [525, 61] width 5 height 8
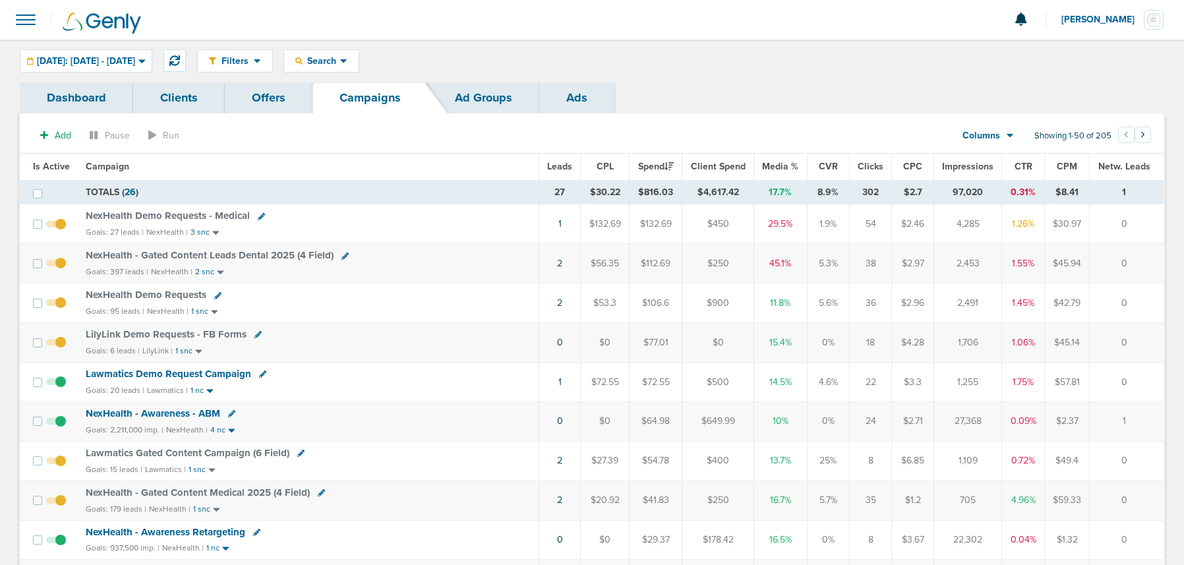
click at [121, 216] on span "NexHealth Demo Requests - Medical" at bounding box center [168, 216] width 164 height 12
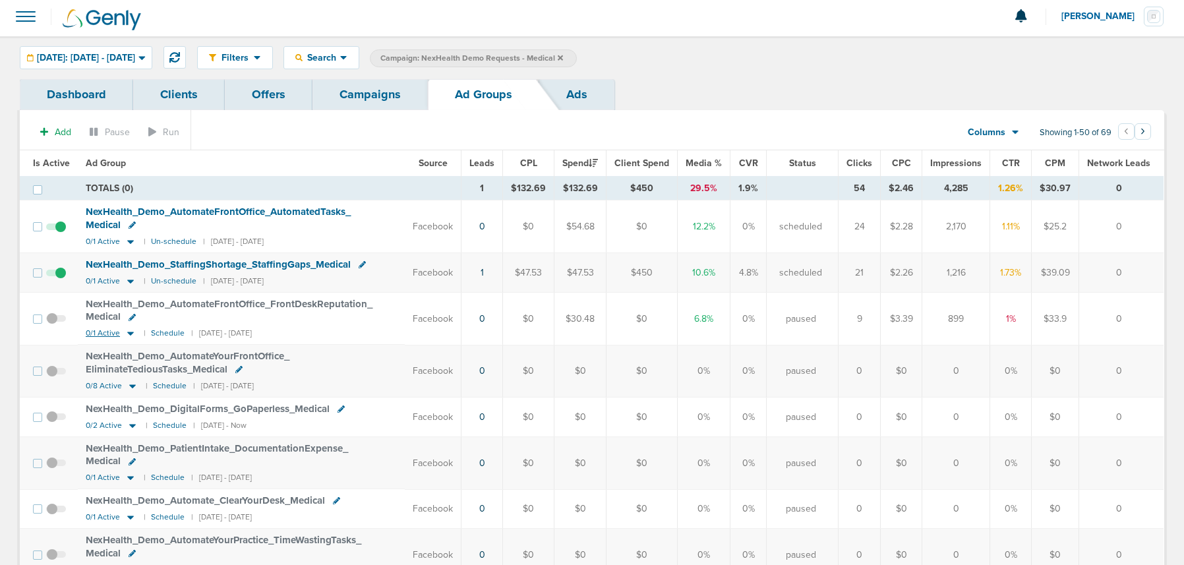
click at [127, 339] on td "NexHealth_ Demo_ AutomateFrontOffice_ FrontDeskReputation_ Medical 0/1 Active |…" at bounding box center [241, 319] width 327 height 52
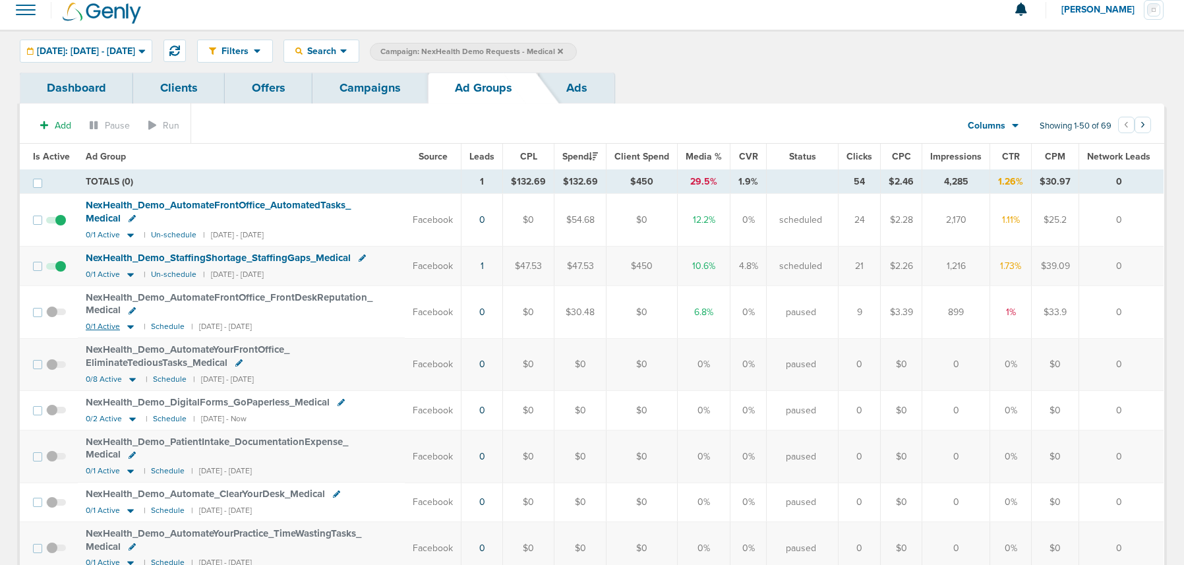
scroll to position [12, 0]
click at [129, 326] on icon at bounding box center [130, 326] width 13 height 11
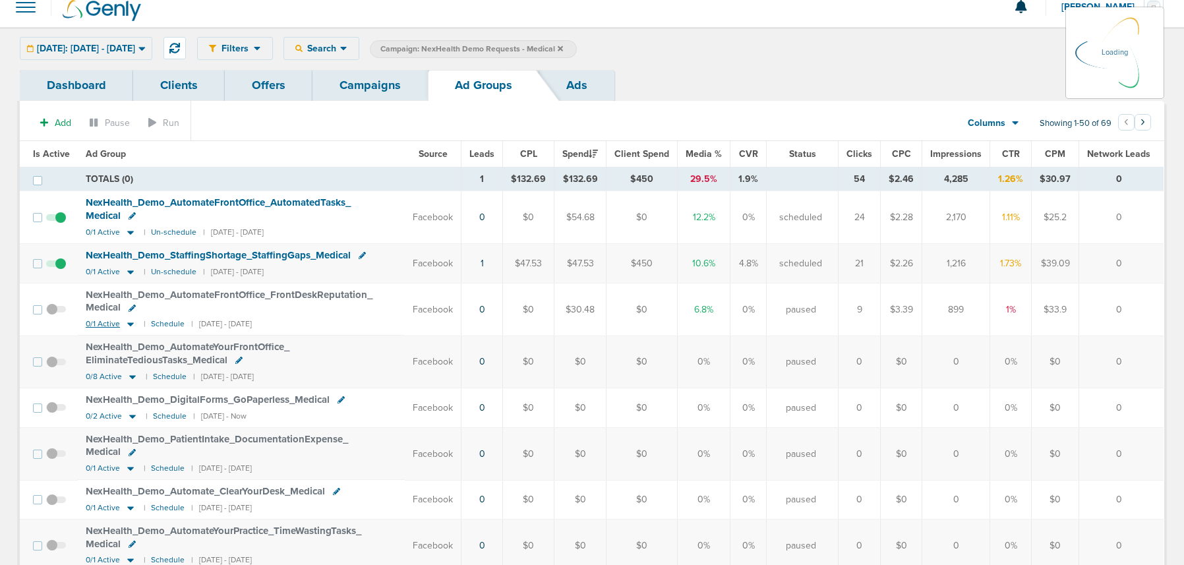
scroll to position [18, 0]
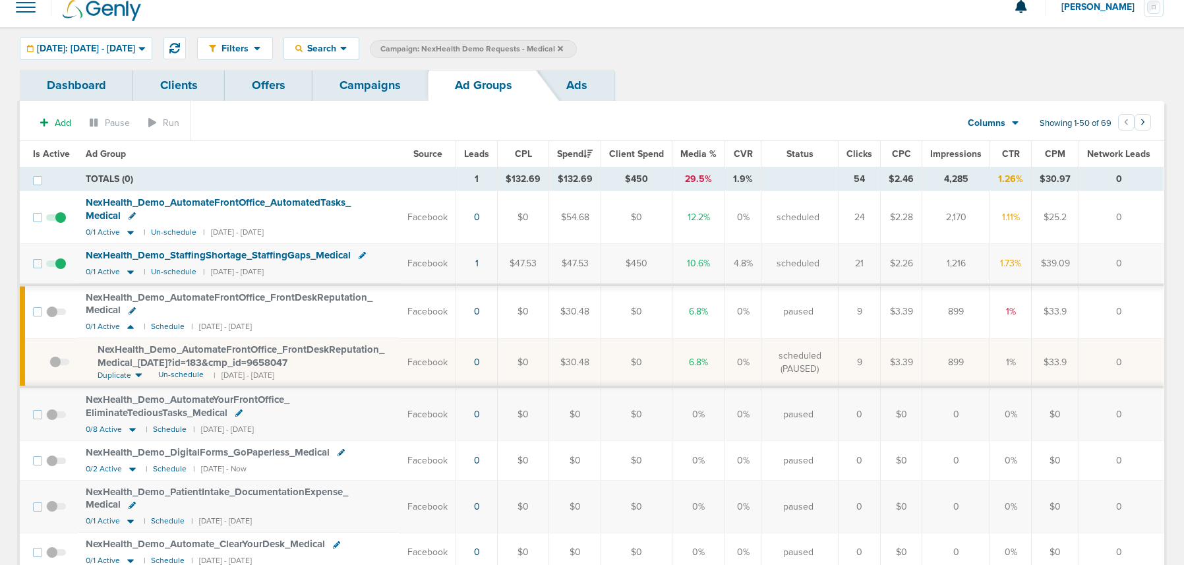
drag, startPoint x: 187, startPoint y: 369, endPoint x: 175, endPoint y: 368, distance: 12.6
click at [186, 370] on span "Un-schedule" at bounding box center [181, 374] width 46 height 11
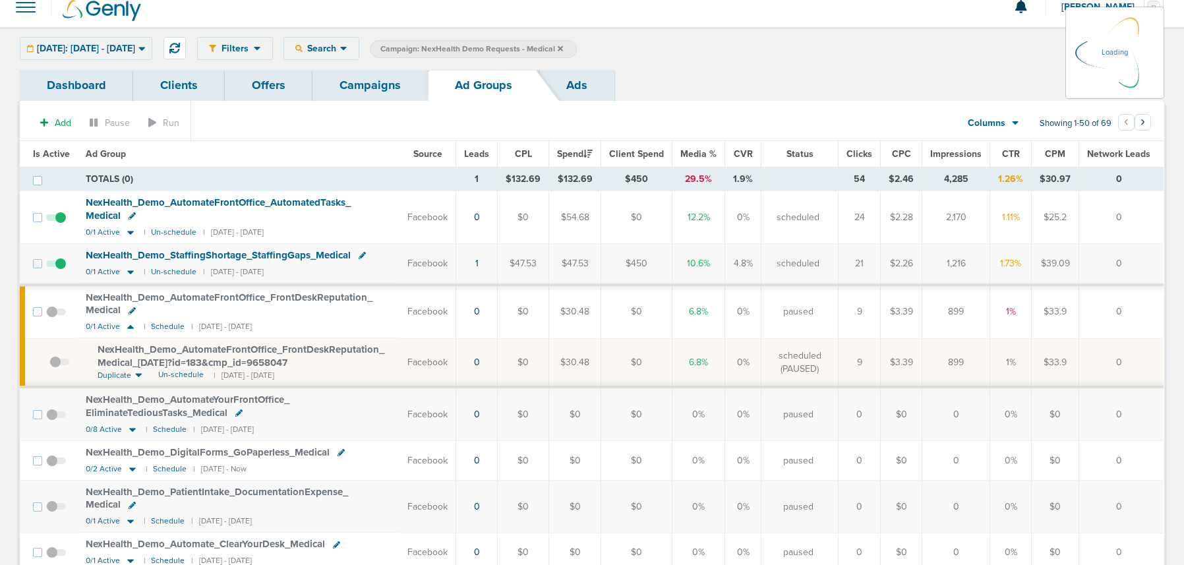
scroll to position [10, 0]
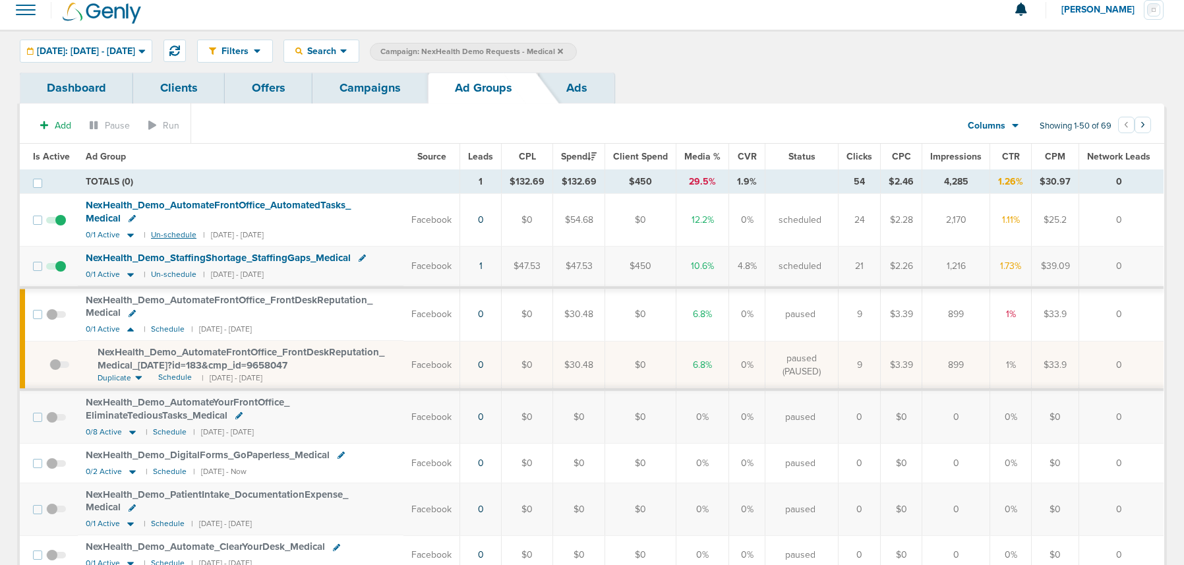
click at [174, 233] on small "Un-schedule" at bounding box center [174, 235] width 46 height 10
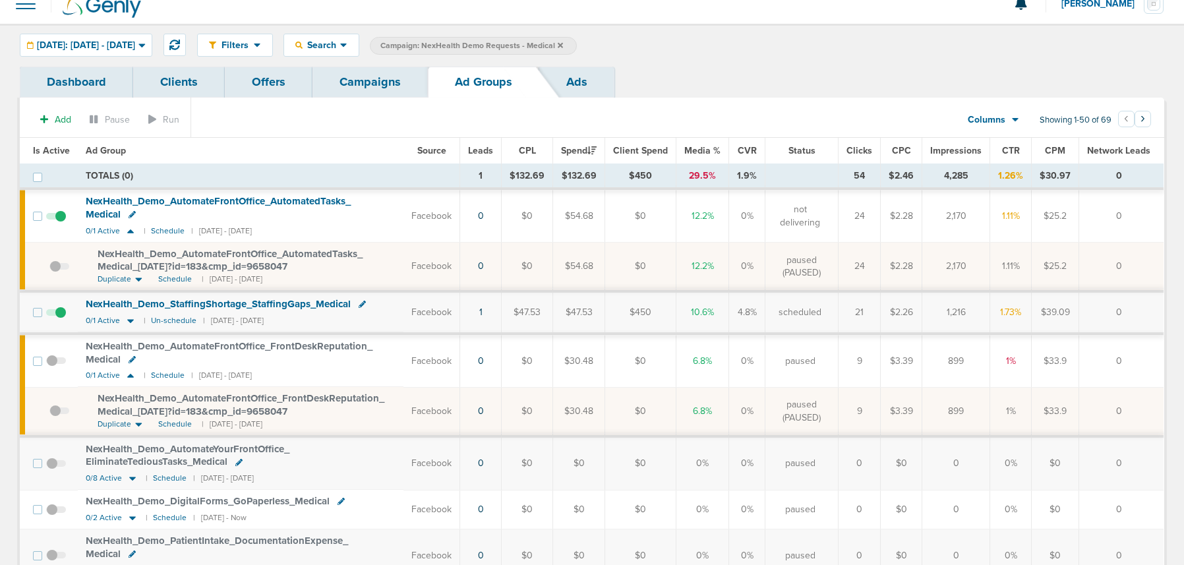
scroll to position [0, 0]
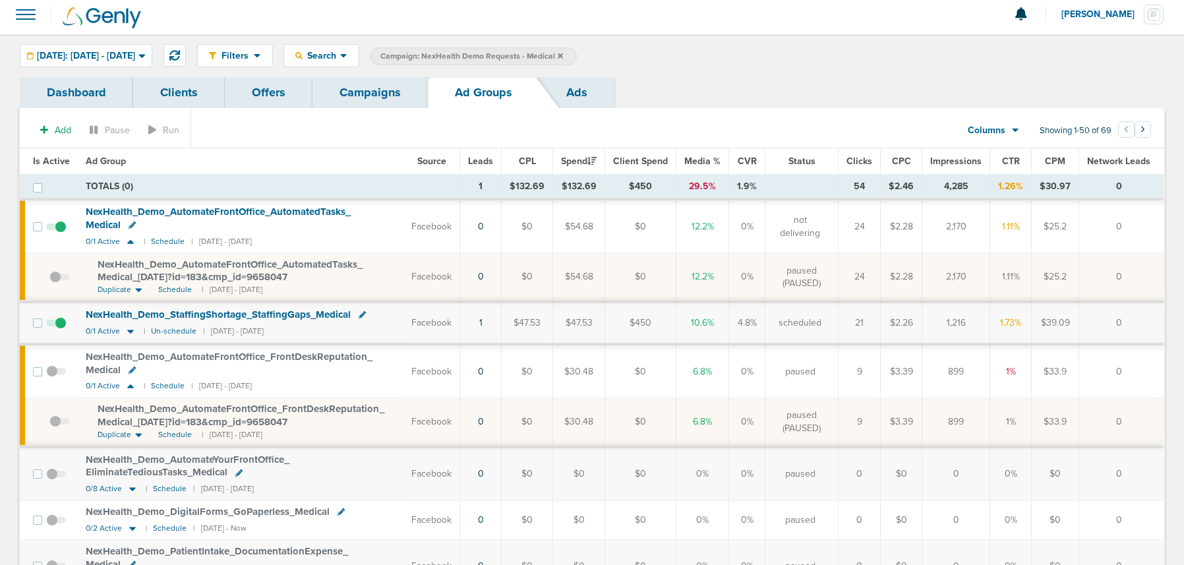
click at [381, 84] on link "Campaigns" at bounding box center [370, 92] width 115 height 31
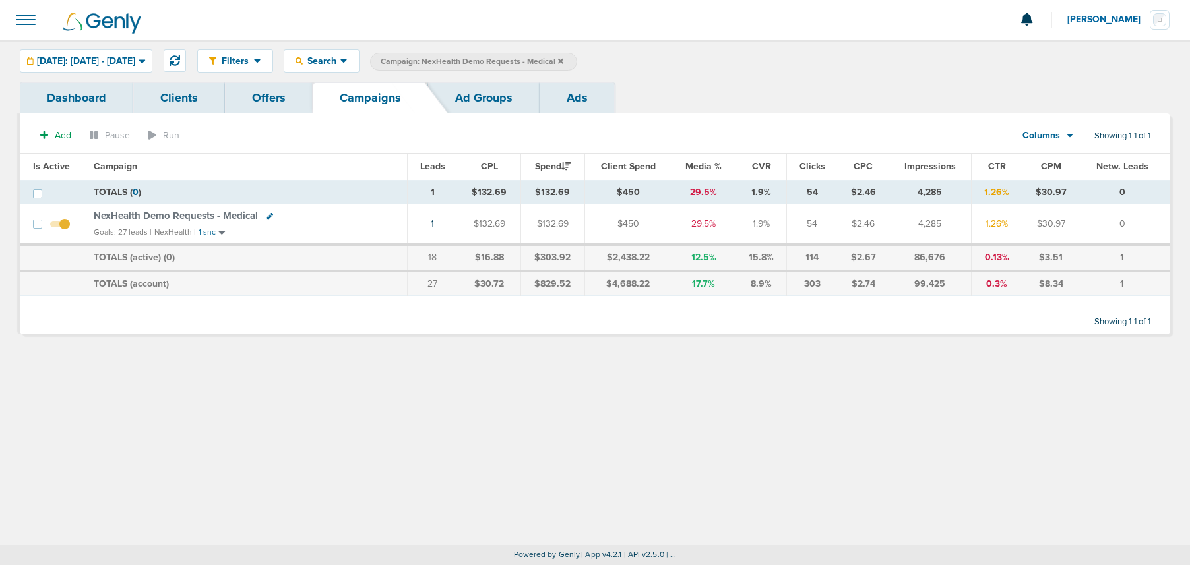
click at [563, 60] on icon at bounding box center [560, 60] width 5 height 5
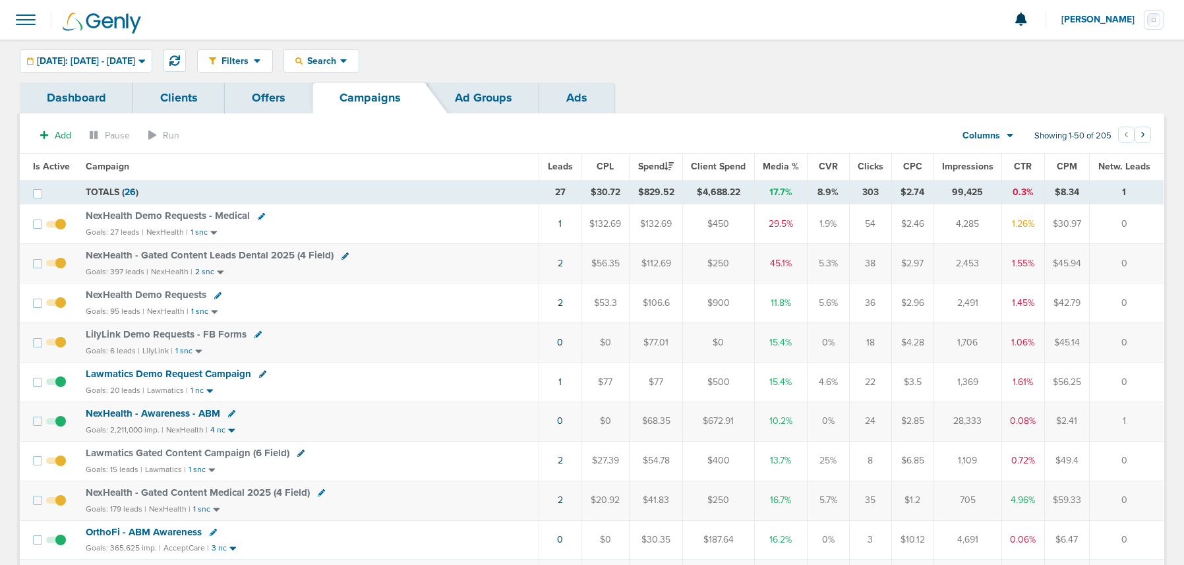
click at [261, 216] on icon at bounding box center [261, 216] width 7 height 7
select select
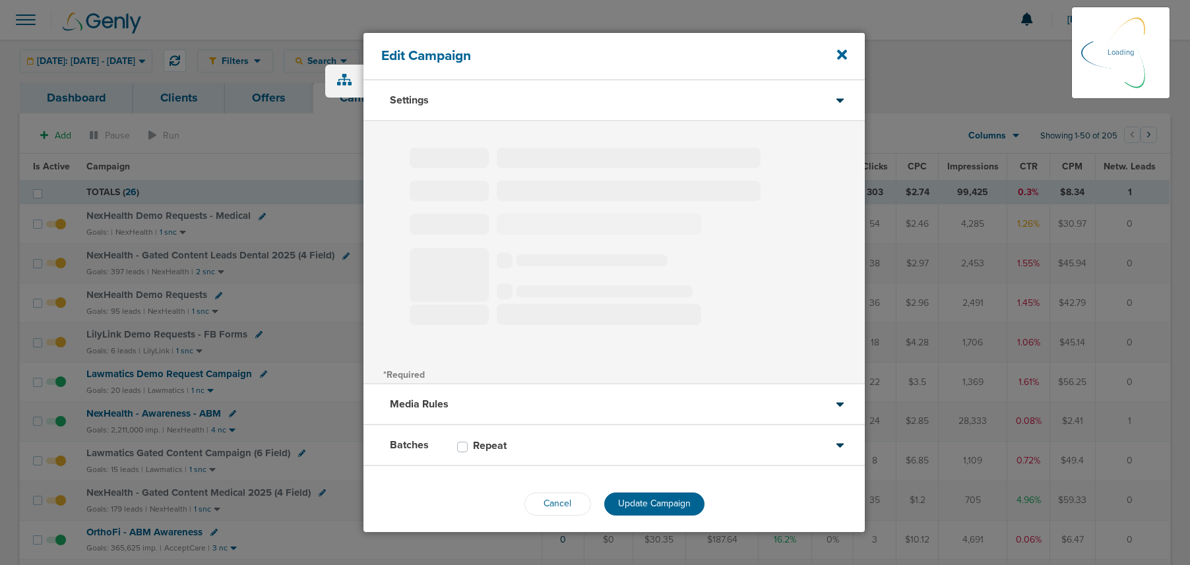
type input "NexHealth Demo Requests - Medical"
select select "Leads"
radio input "true"
select select "readOnly"
select select "1"
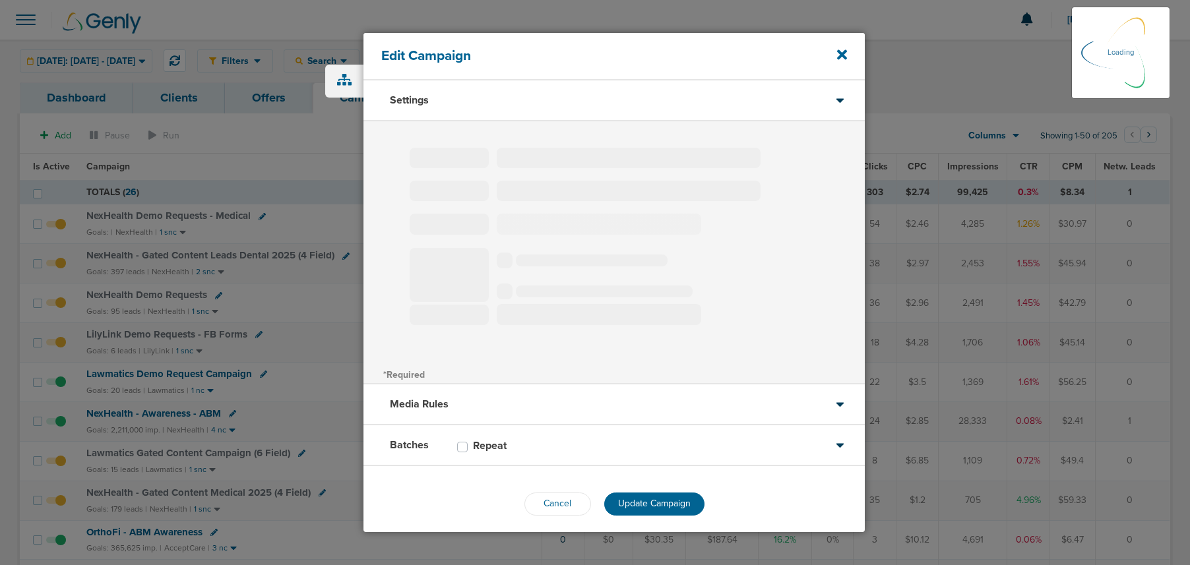
select select "2"
select select "3"
select select "4"
select select "6"
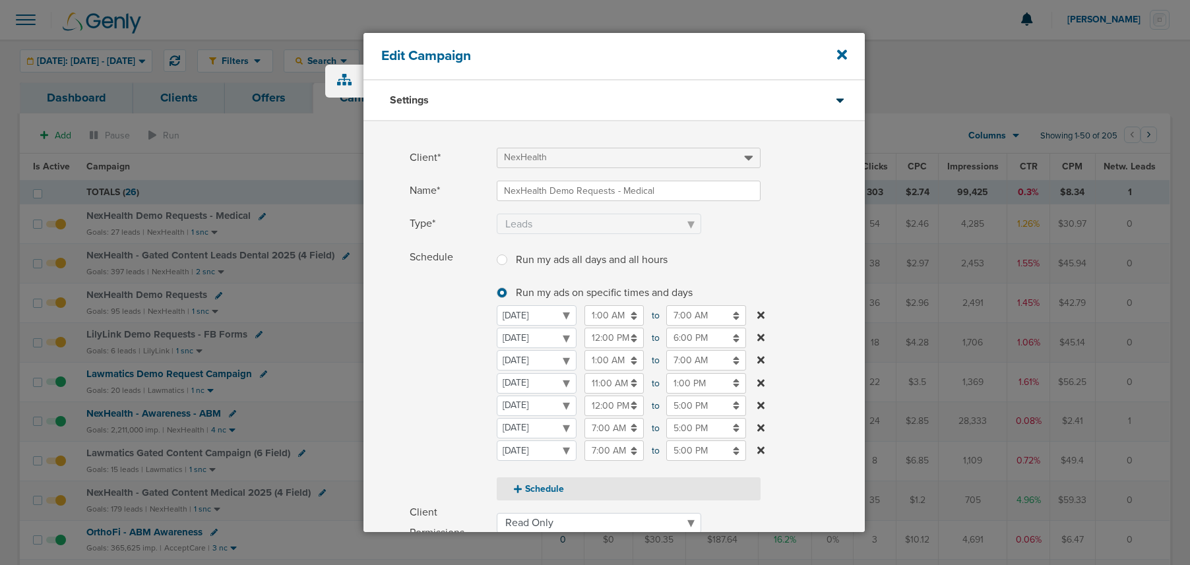
click at [524, 488] on button "Schedule" at bounding box center [629, 488] width 264 height 23
select select "5"
click at [532, 448] on select "Monday Tuesday Wednesday Thursday Friday Saturday Sunday" at bounding box center [537, 447] width 80 height 20
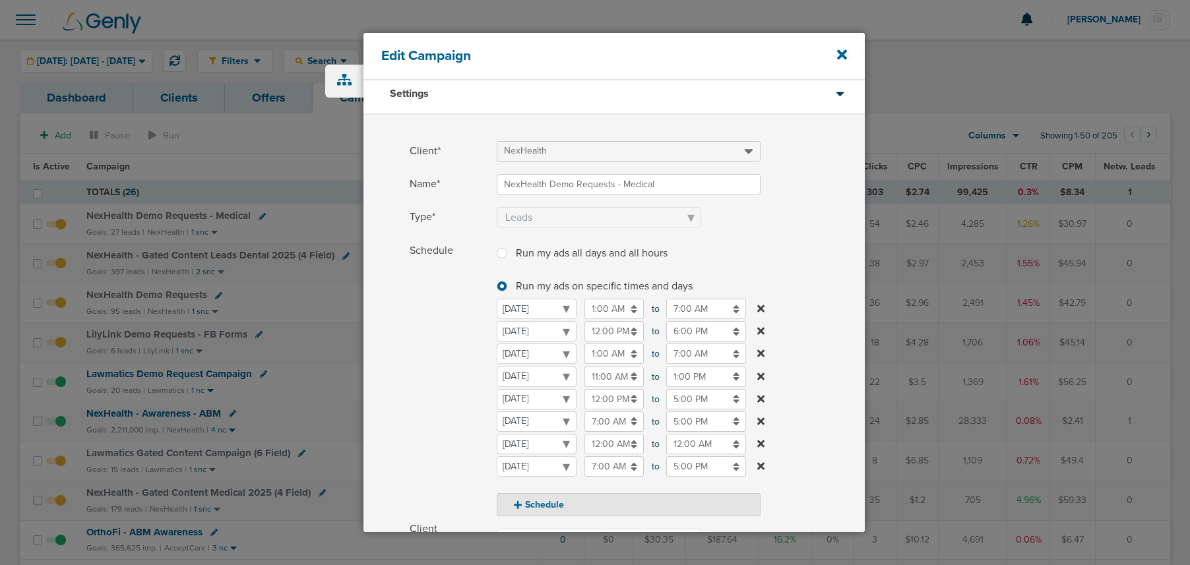
scroll to position [9, 0]
select select "1"
click at [601, 379] on input "12:00 AM" at bounding box center [613, 376] width 59 height 20
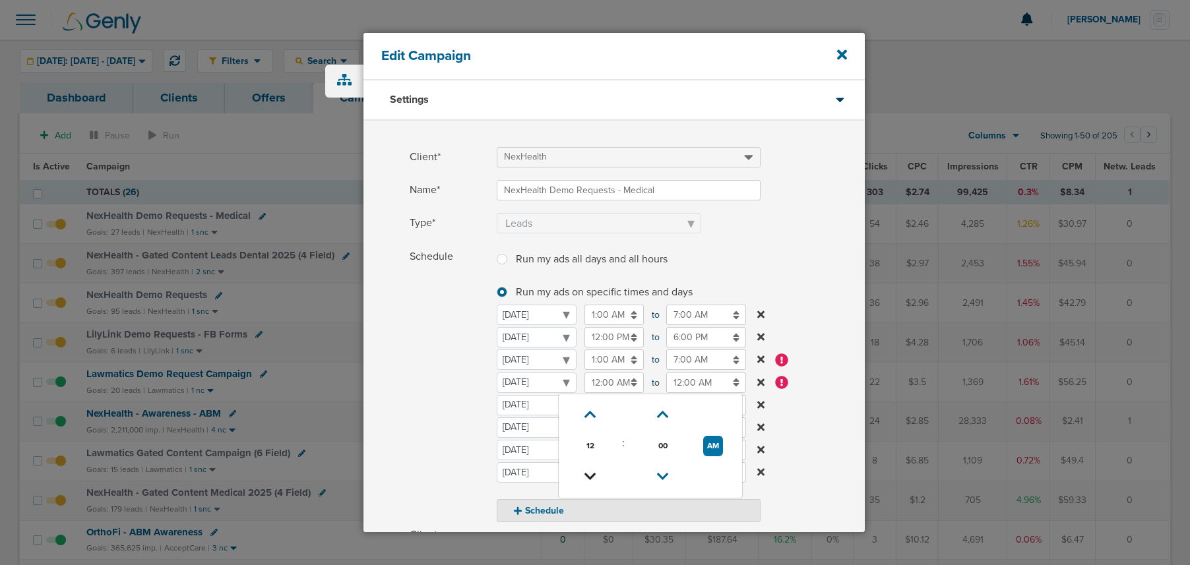
click at [584, 473] on icon at bounding box center [590, 477] width 12 height 8
click at [587, 473] on icon at bounding box center [590, 474] width 12 height 8
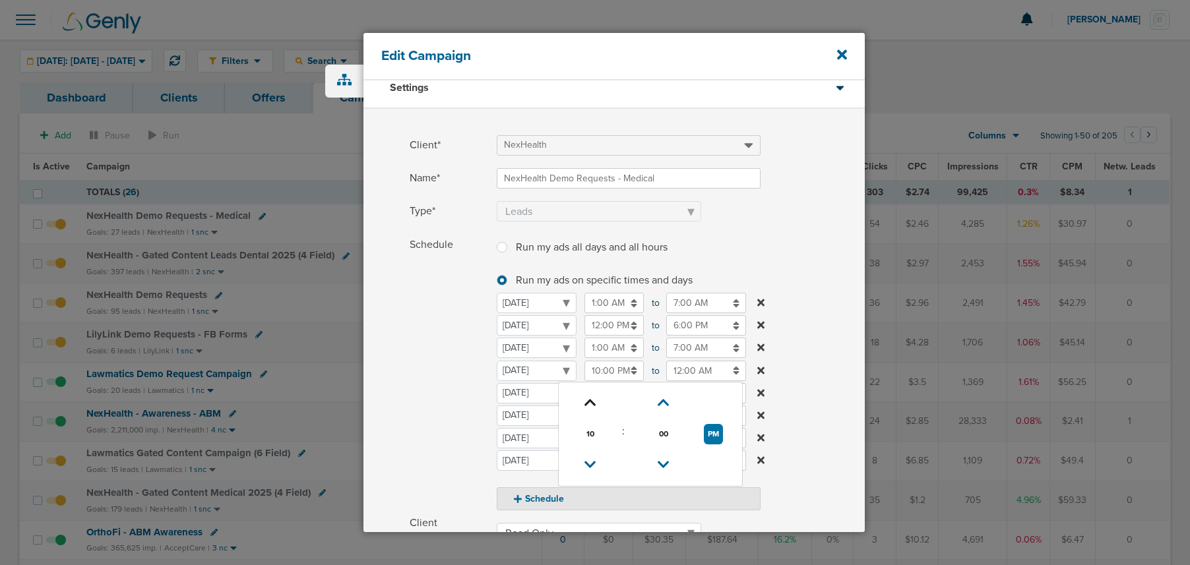
click at [582, 401] on link at bounding box center [590, 403] width 23 height 20
click at [586, 460] on icon at bounding box center [590, 462] width 12 height 8
click at [710, 440] on button "PM" at bounding box center [713, 431] width 19 height 20
type input "10:00 AM"
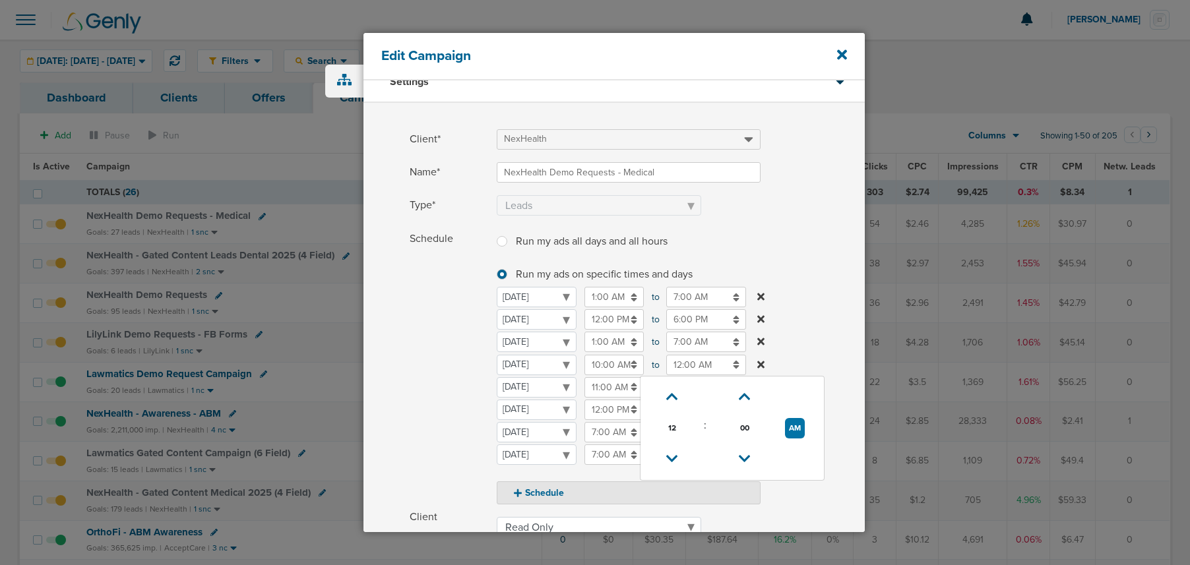
click at [698, 365] on input "12:00 AM" at bounding box center [706, 365] width 80 height 20
click at [667, 460] on icon at bounding box center [672, 462] width 12 height 8
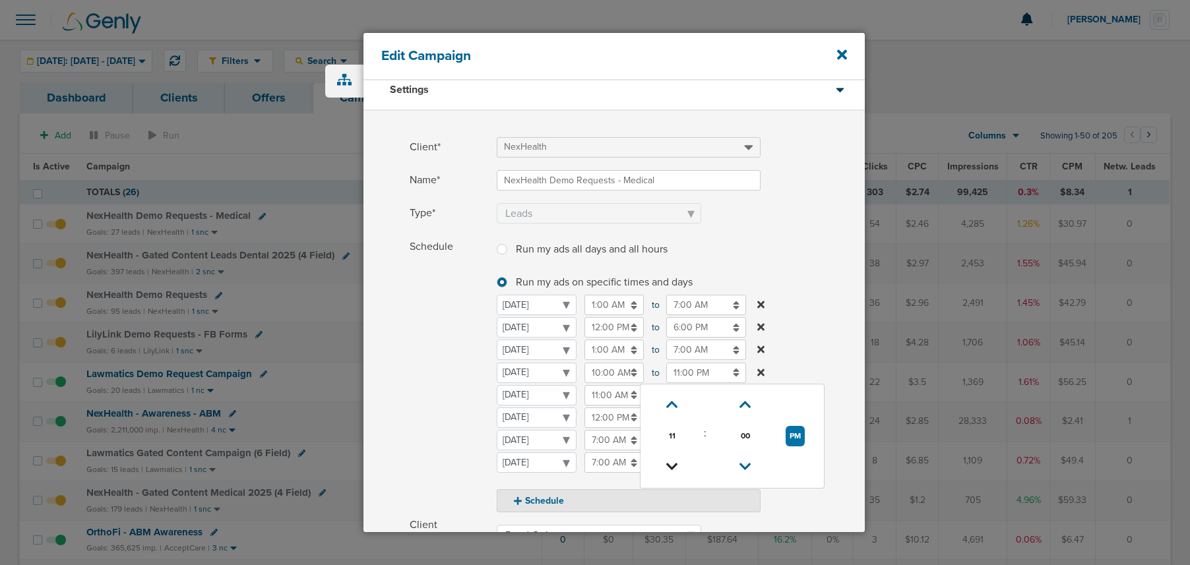
click at [672, 463] on icon at bounding box center [672, 467] width 12 height 8
type input "10:00 PM"
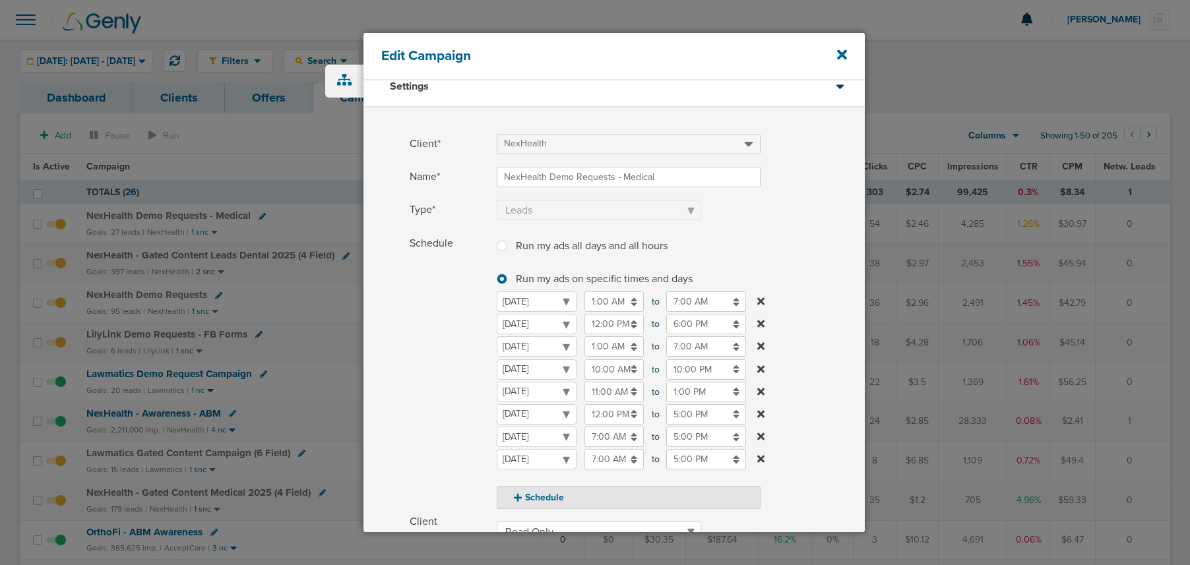
click at [465, 388] on span "Schedule" at bounding box center [449, 371] width 79 height 276
click at [611, 388] on input "11:00 AM" at bounding box center [613, 387] width 59 height 20
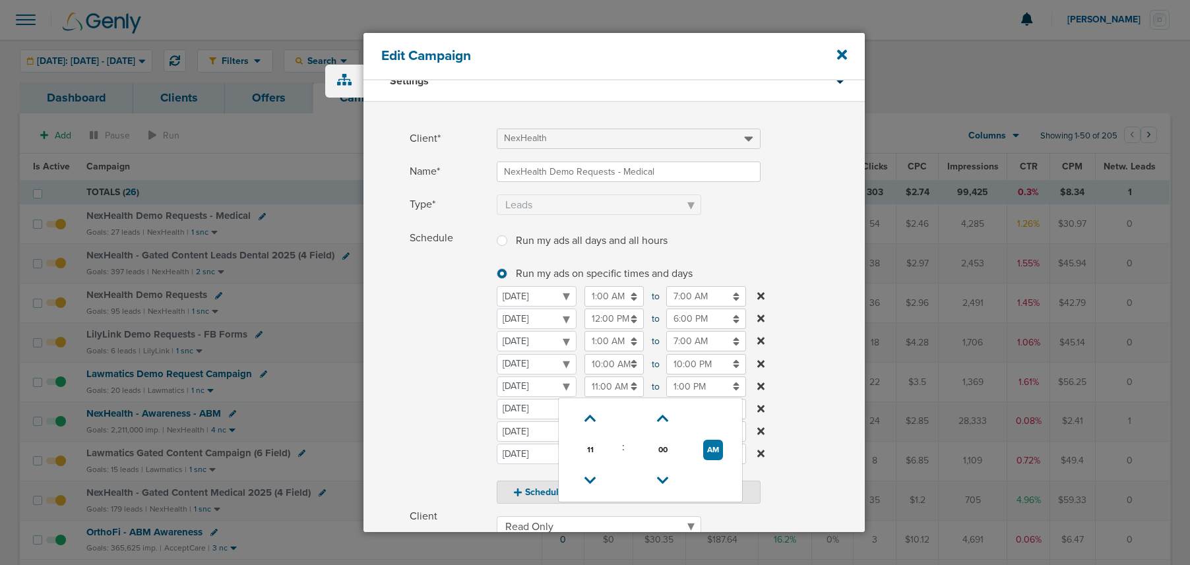
scroll to position [23, 0]
click at [590, 477] on icon at bounding box center [590, 481] width 12 height 8
click at [590, 477] on icon at bounding box center [590, 479] width 12 height 8
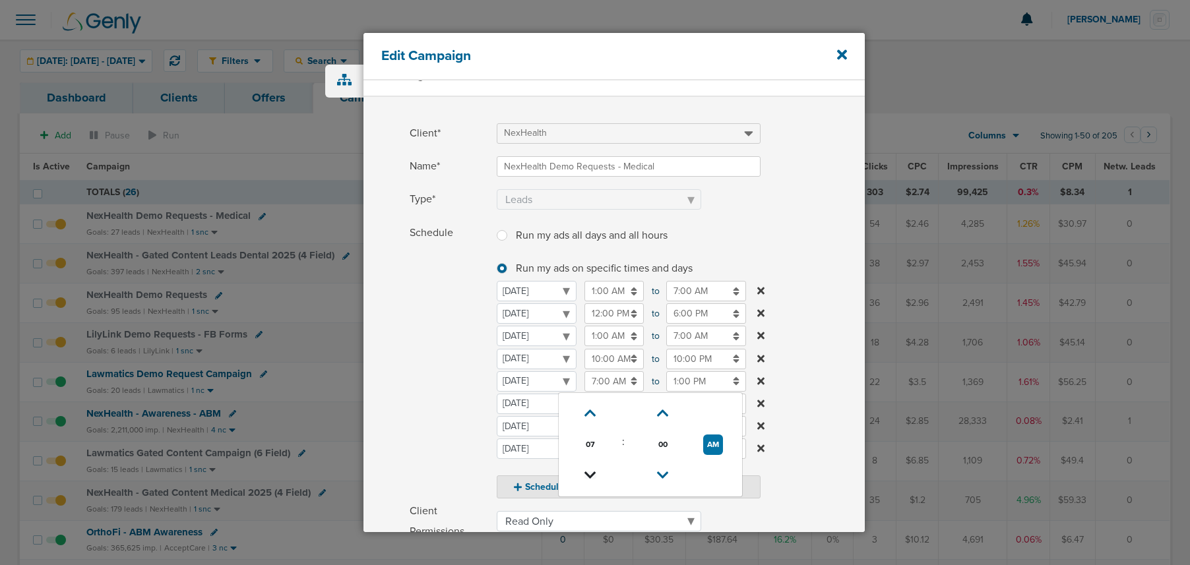
click at [590, 477] on icon at bounding box center [590, 476] width 12 height 8
click at [590, 477] on icon at bounding box center [590, 477] width 12 height 8
click at [590, 477] on icon at bounding box center [590, 476] width 12 height 8
click at [590, 473] on icon at bounding box center [590, 477] width 12 height 8
click at [590, 475] on icon at bounding box center [590, 479] width 12 height 8
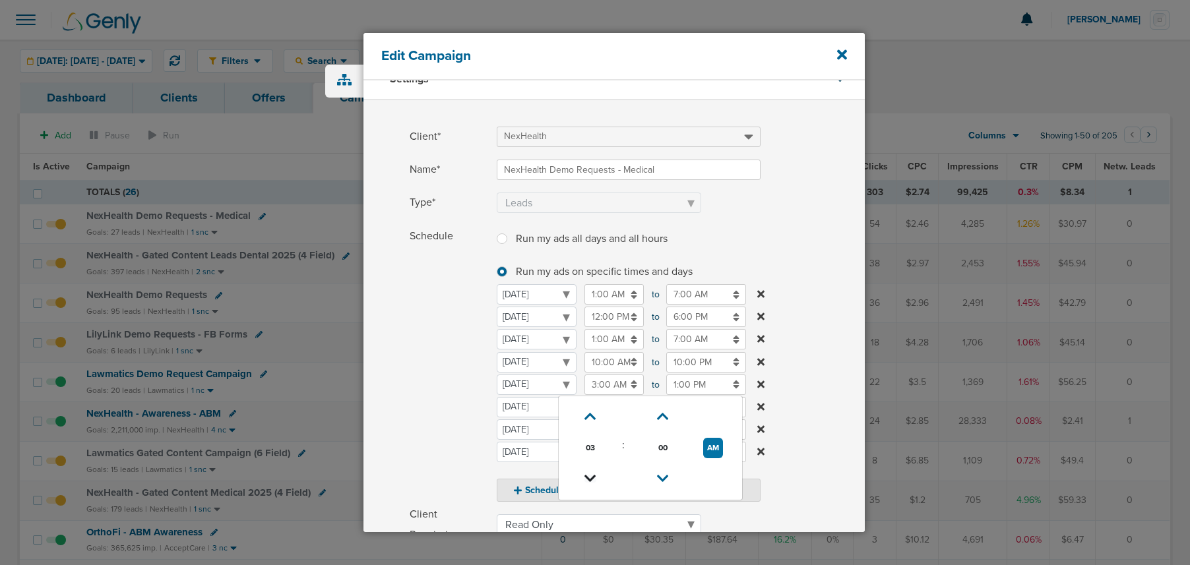
type input "2:00 AM"
click at [434, 416] on span "Schedule" at bounding box center [449, 364] width 79 height 276
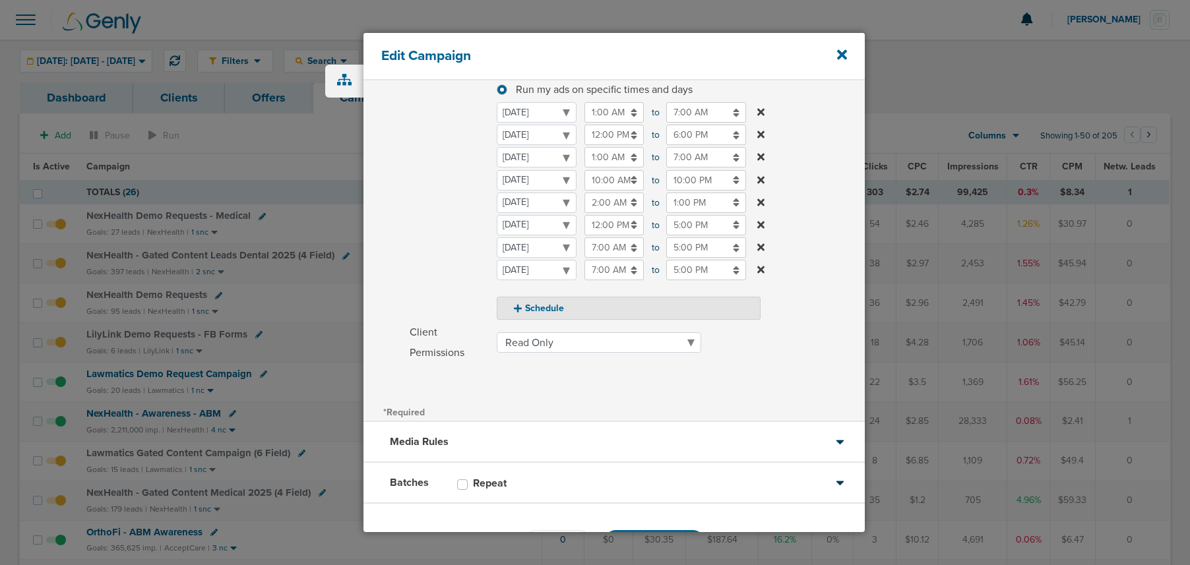
scroll to position [202, 0]
click at [596, 228] on input "12:00 PM" at bounding box center [613, 226] width 59 height 20
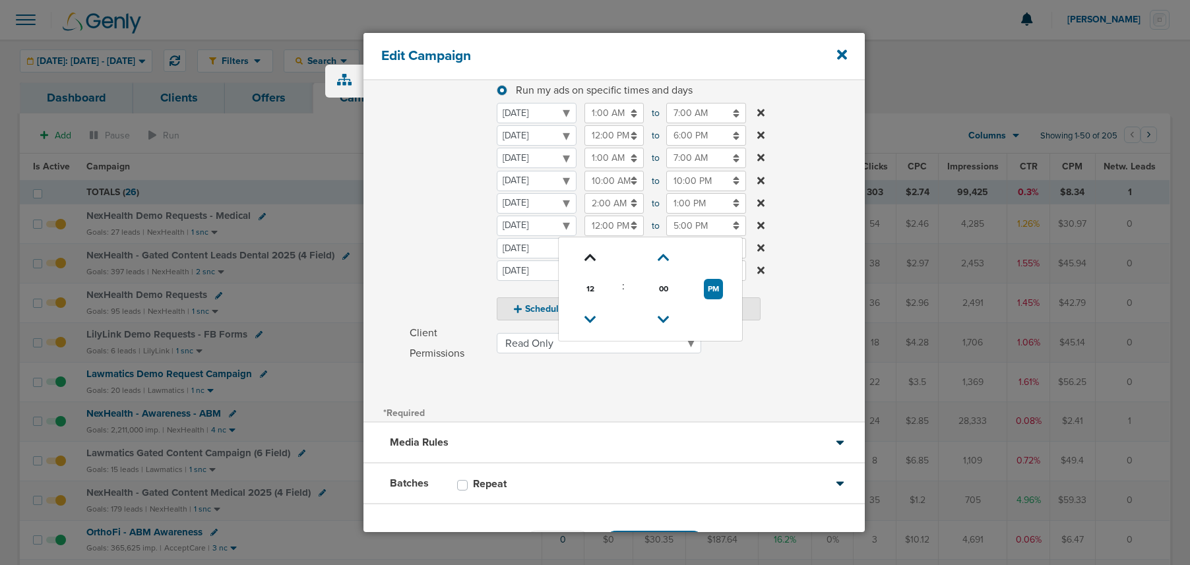
click at [588, 262] on icon at bounding box center [590, 258] width 12 height 8
click at [719, 294] on button "PM" at bounding box center [713, 289] width 19 height 20
type input "1:00 AM"
click at [425, 254] on span "Schedule" at bounding box center [449, 183] width 79 height 276
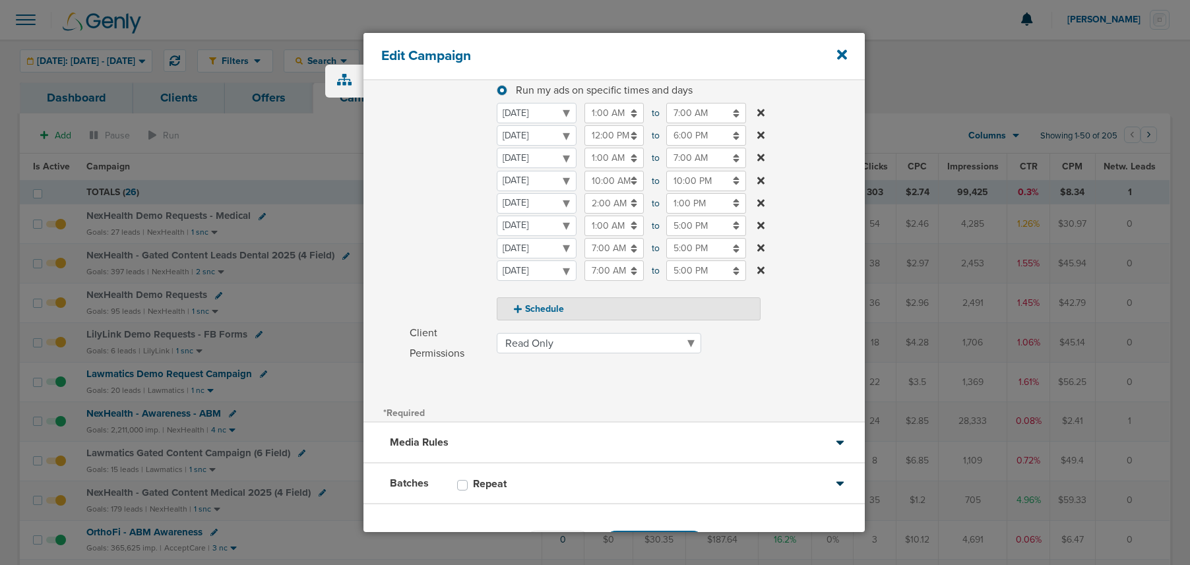
scroll to position [250, 0]
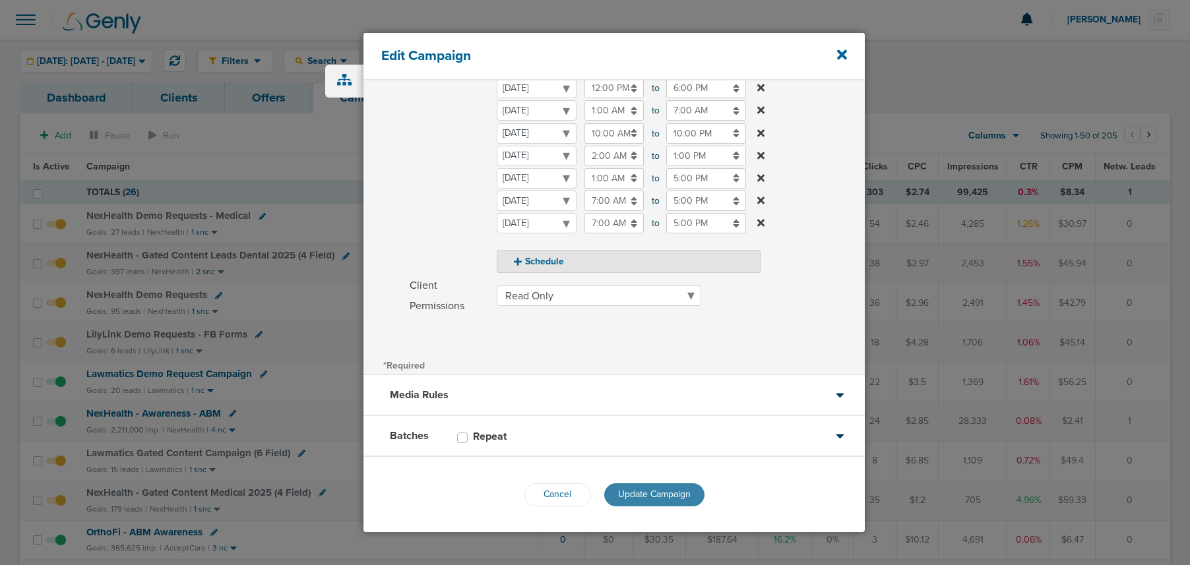
click at [644, 493] on span "Update Campaign" at bounding box center [654, 494] width 73 height 11
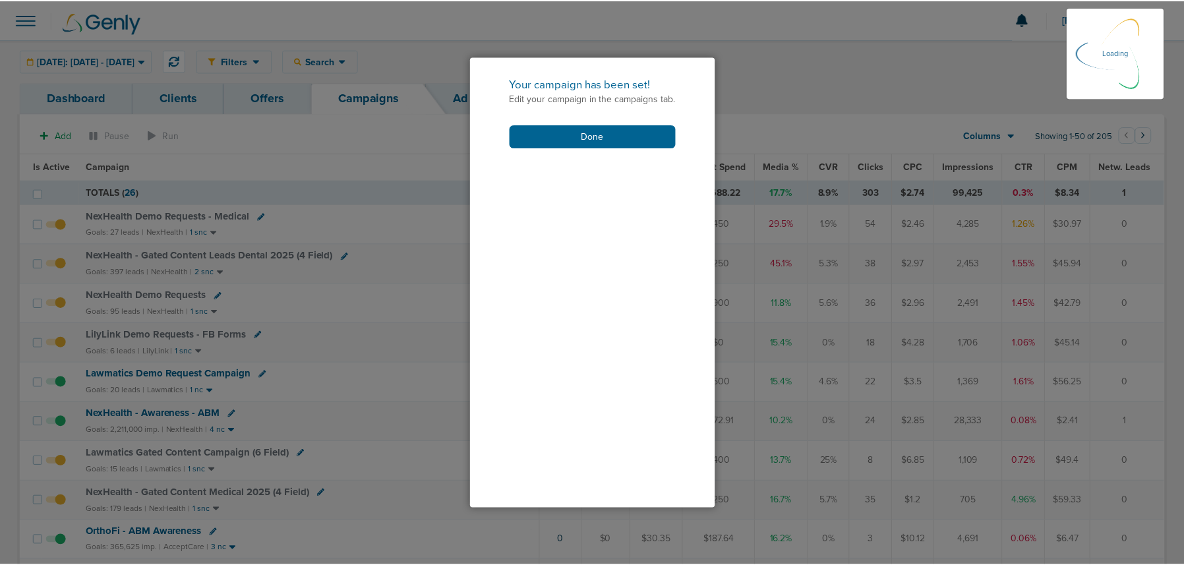
scroll to position [208, 0]
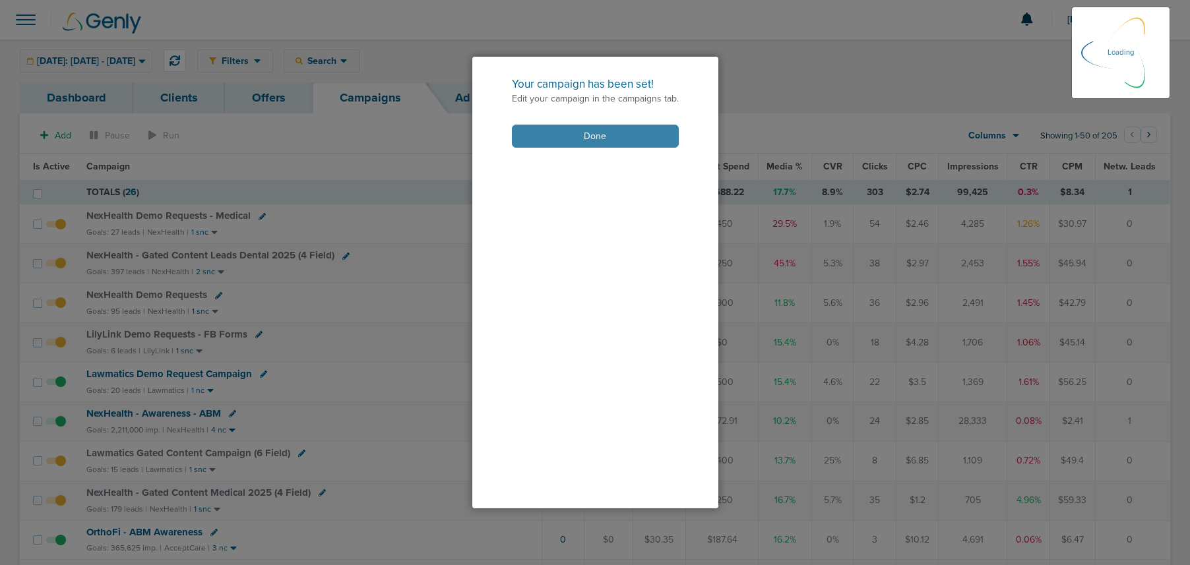
click at [623, 131] on button "Done" at bounding box center [595, 136] width 167 height 23
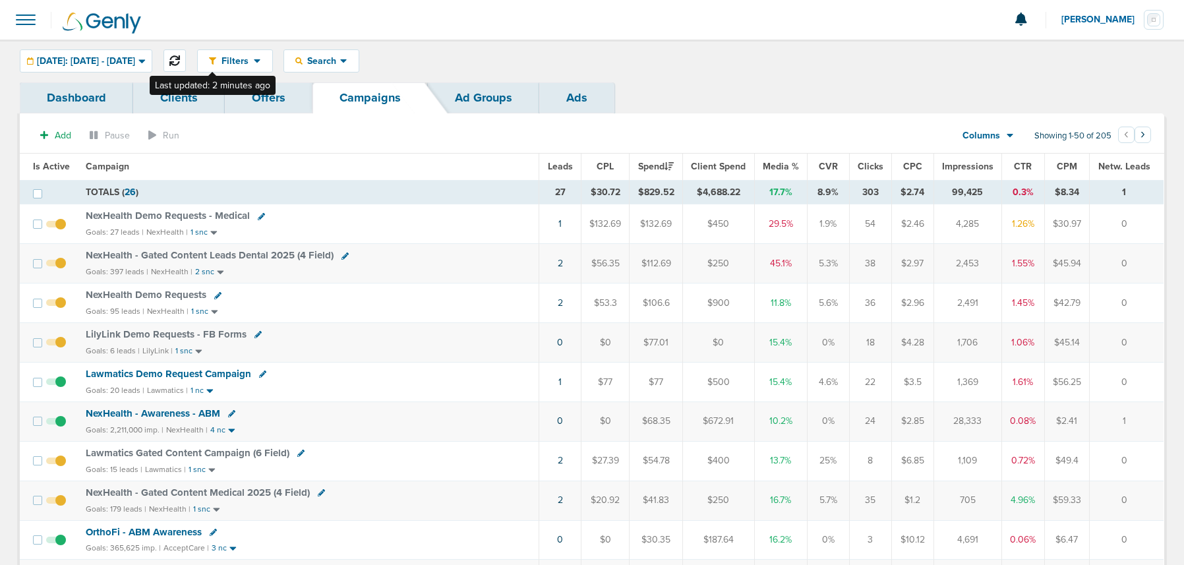
click at [180, 62] on icon at bounding box center [174, 60] width 11 height 11
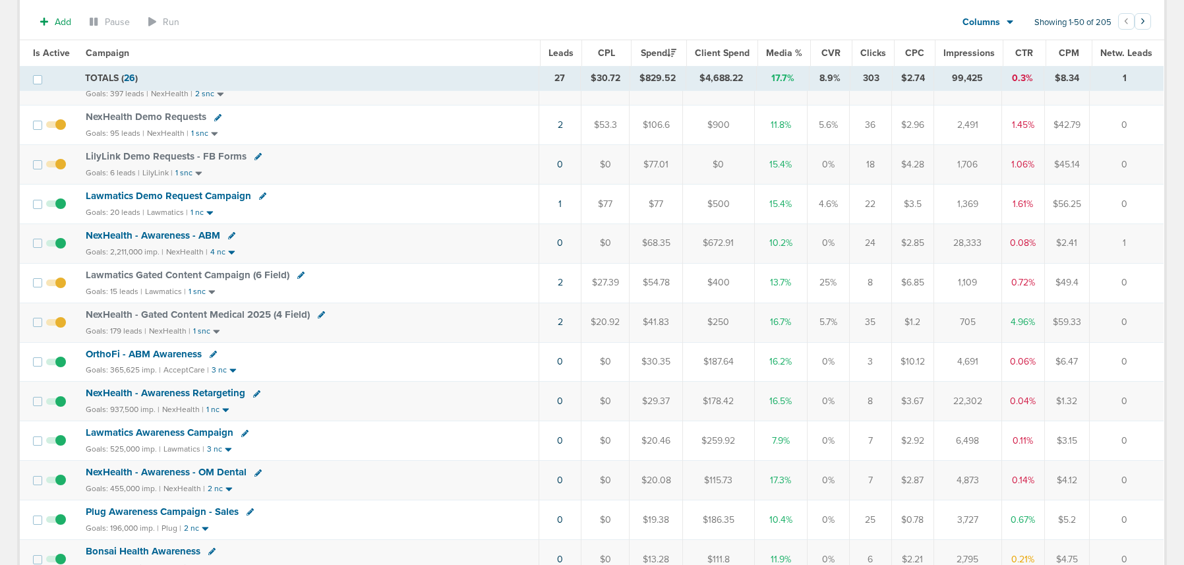
scroll to position [0, 0]
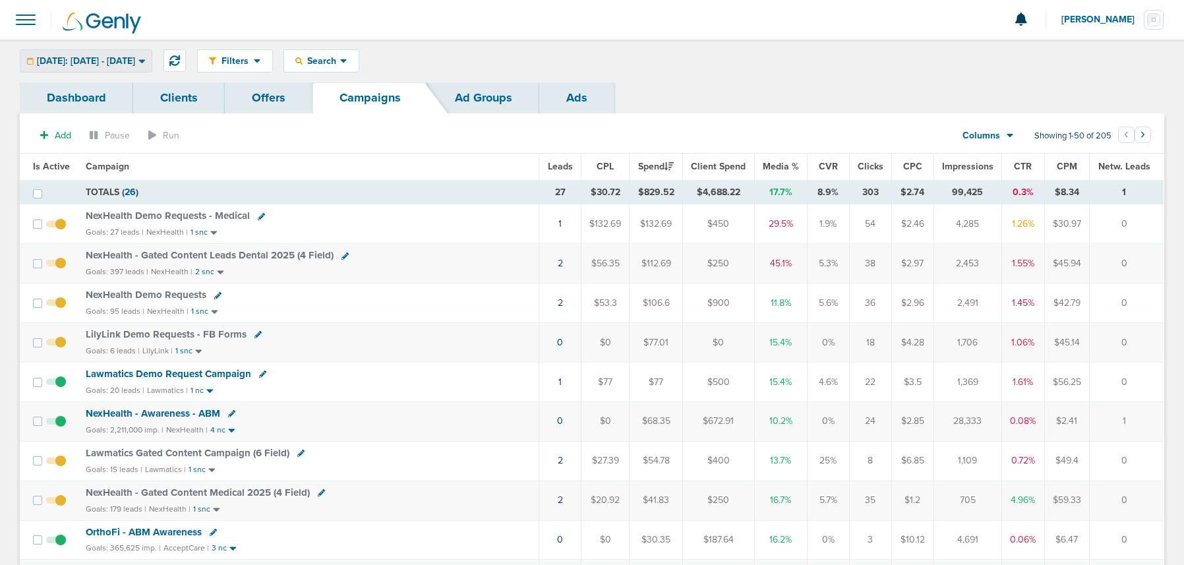
click at [125, 61] on span "Today: 09.09.2025 - 09.09.2025" at bounding box center [86, 61] width 98 height 9
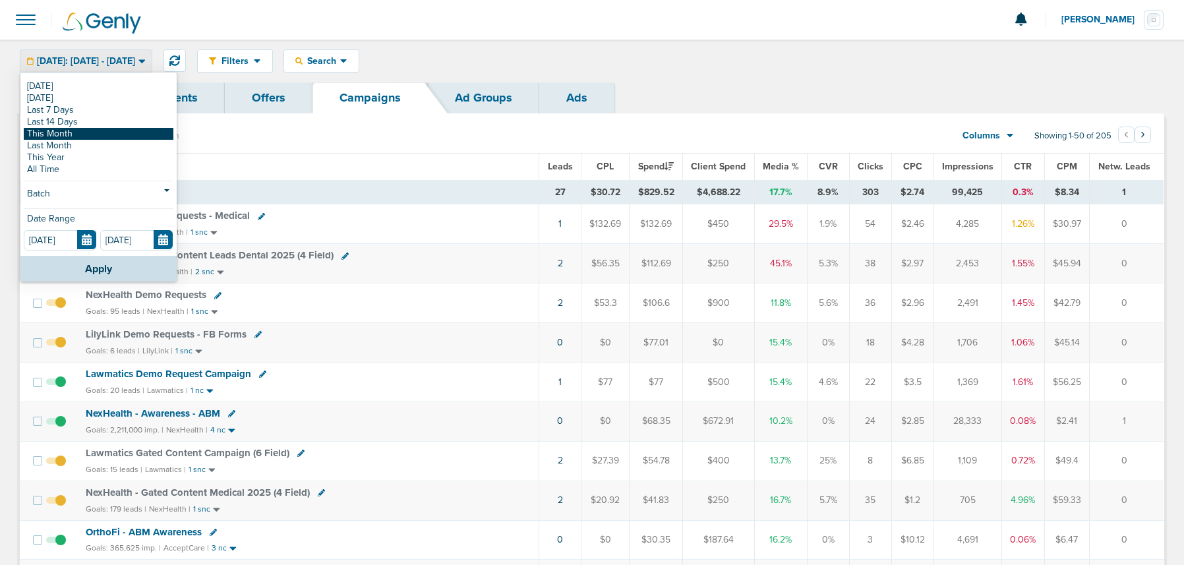
scroll to position [4, 0]
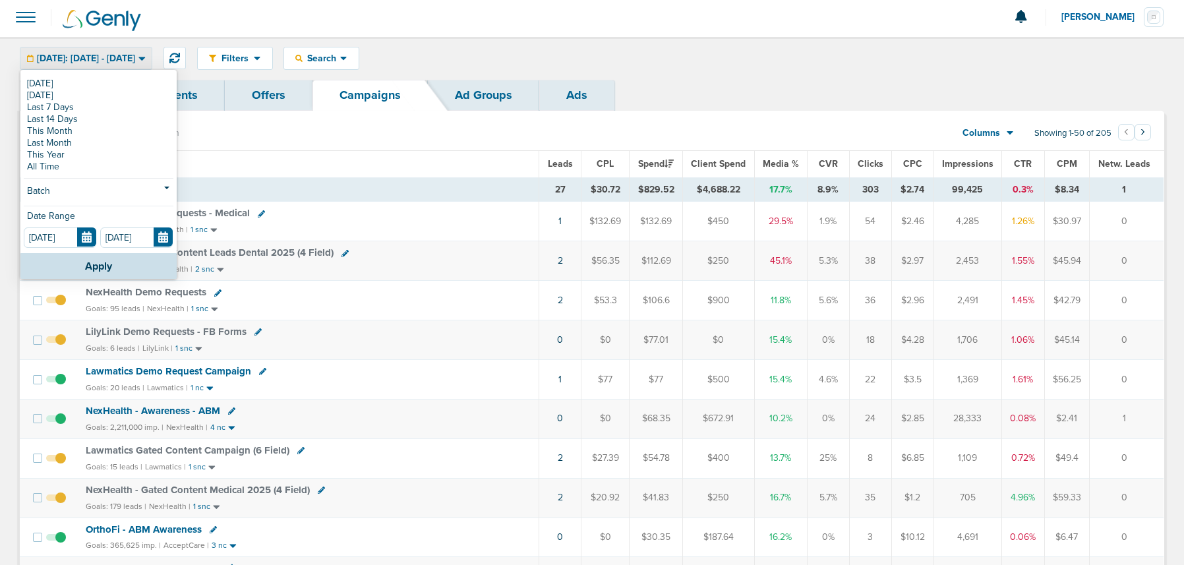
click at [580, 134] on section "Add Pause Run Columns Media Stats Sales Performance Custom Showing 1-50 of 205 …" at bounding box center [592, 136] width 1145 height 30
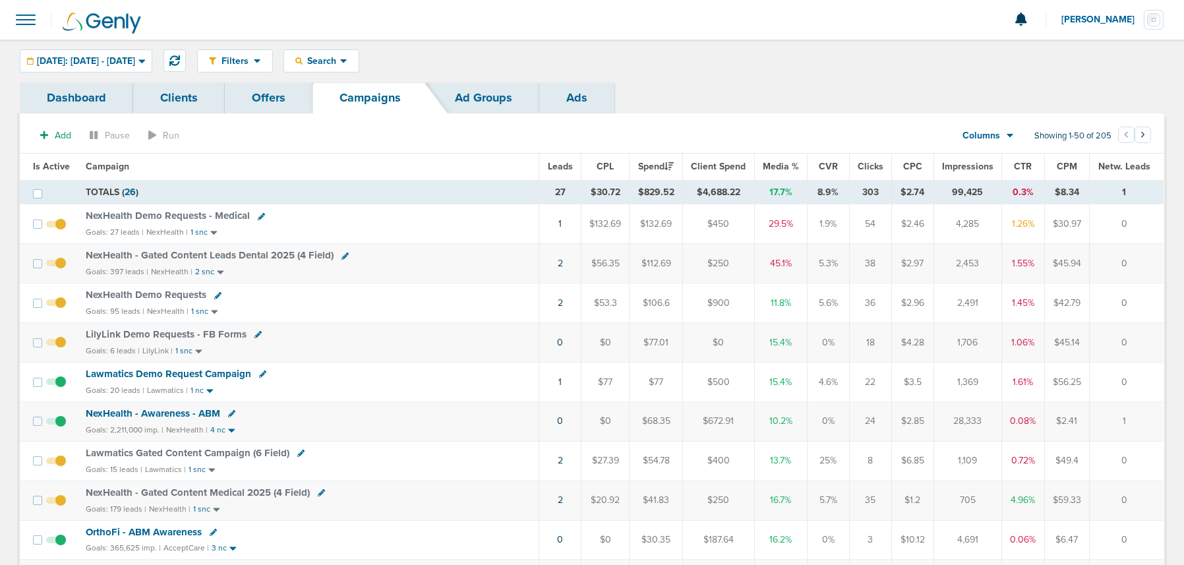
scroll to position [20, 0]
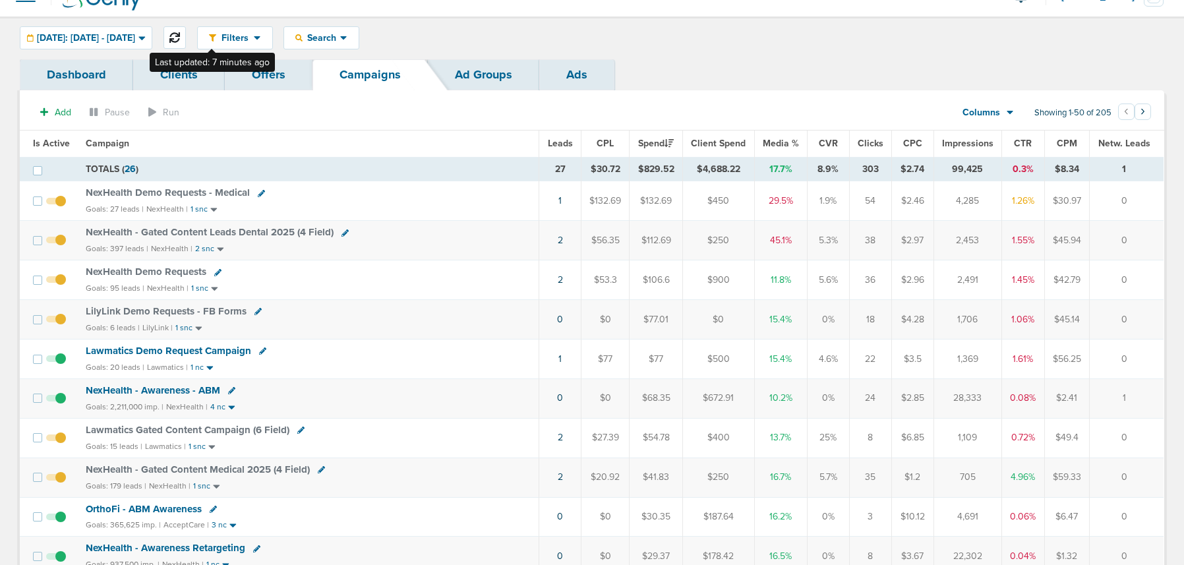
click at [186, 41] on button at bounding box center [175, 37] width 22 height 22
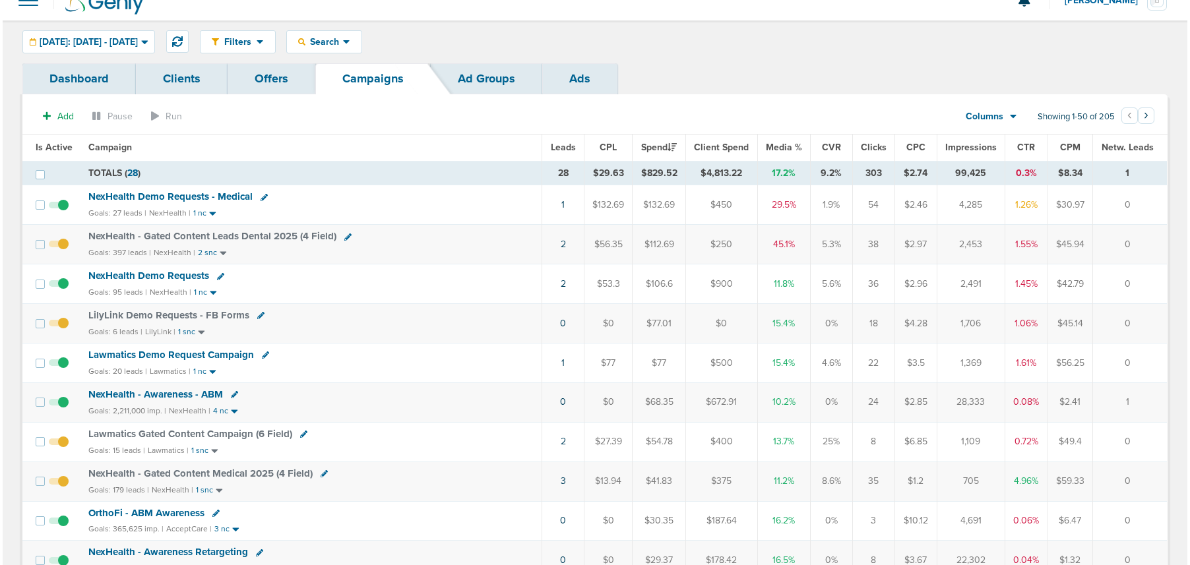
scroll to position [18, 0]
click at [559, 244] on link "2" at bounding box center [560, 244] width 5 height 11
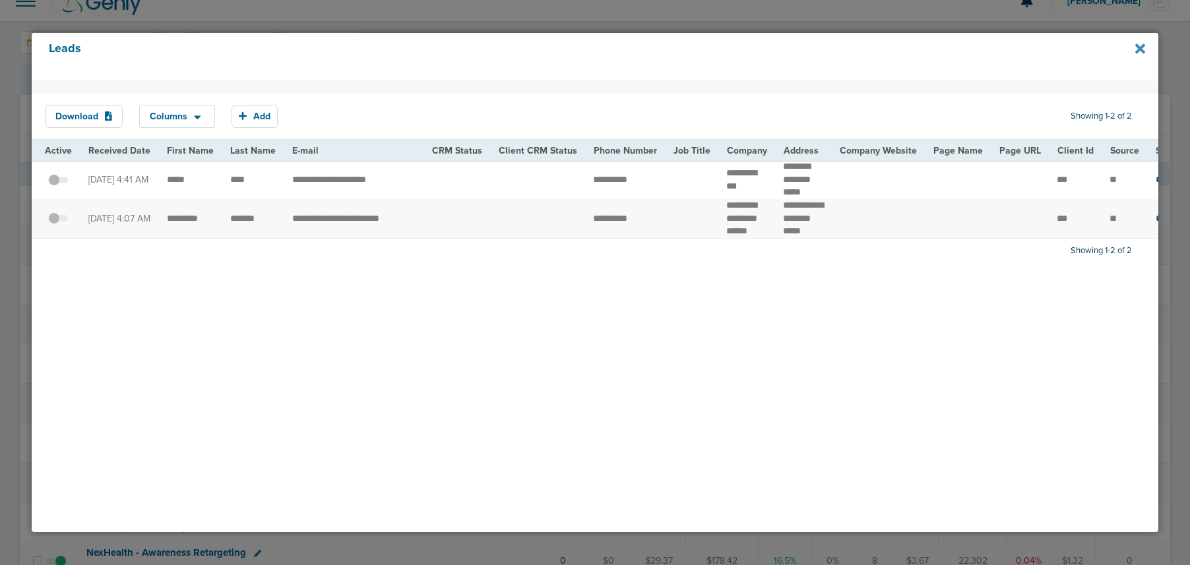
click at [1140, 47] on icon at bounding box center [1140, 49] width 10 height 10
click at [1137, 49] on icon at bounding box center [1140, 49] width 10 height 10
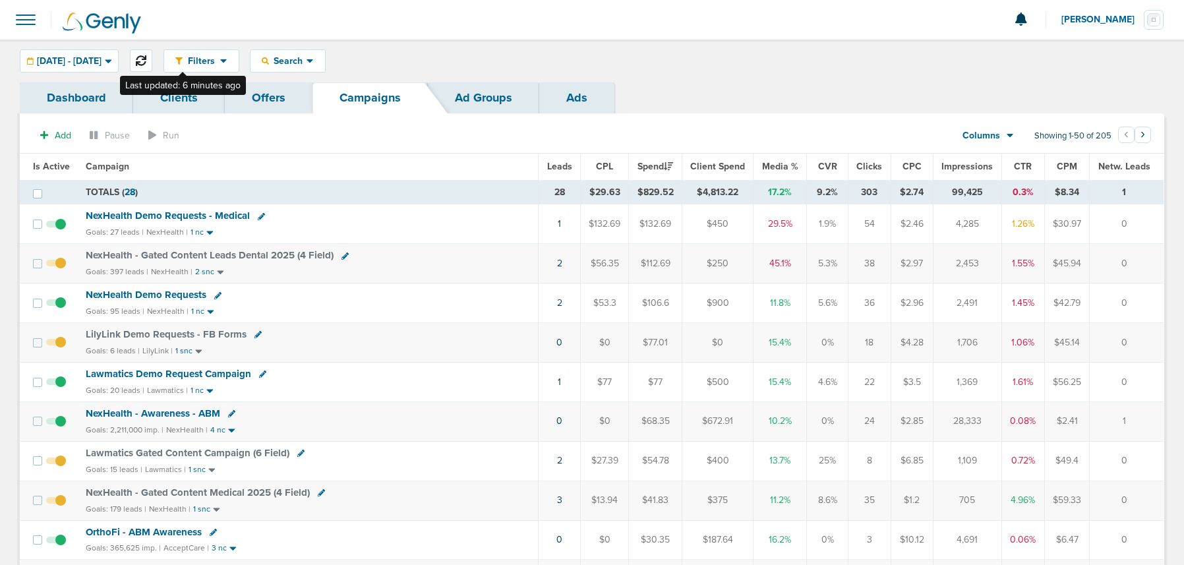
click at [152, 57] on button at bounding box center [141, 60] width 22 height 22
click at [163, 294] on span "NexHealth Demo Requests" at bounding box center [146, 295] width 121 height 12
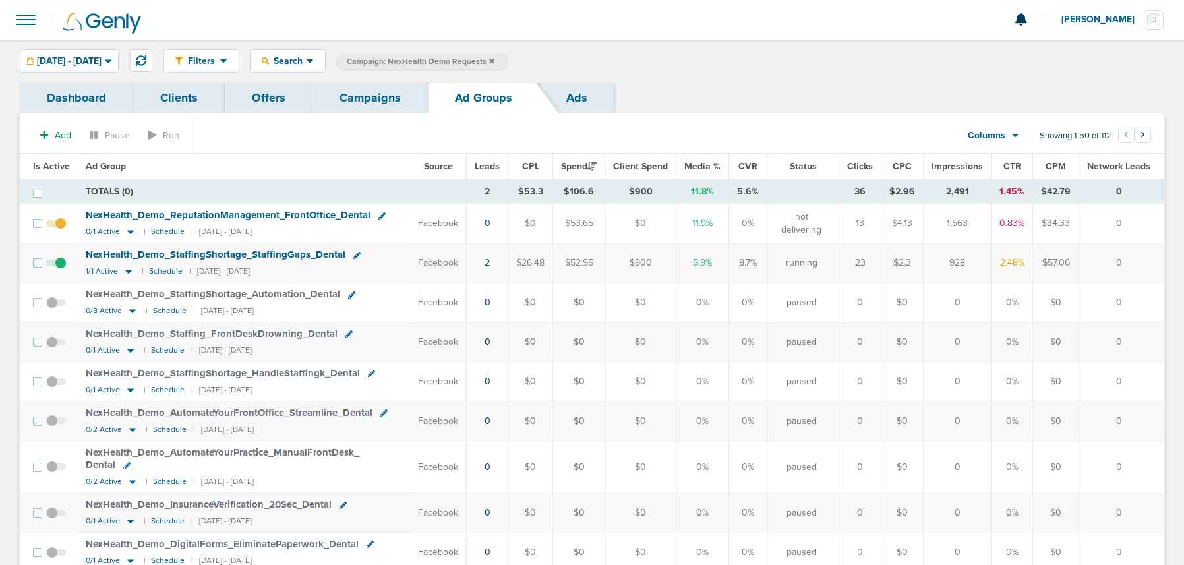
click at [57, 230] on span at bounding box center [56, 230] width 20 height 0
click at [56, 226] on input "checkbox" at bounding box center [56, 226] width 0 height 0
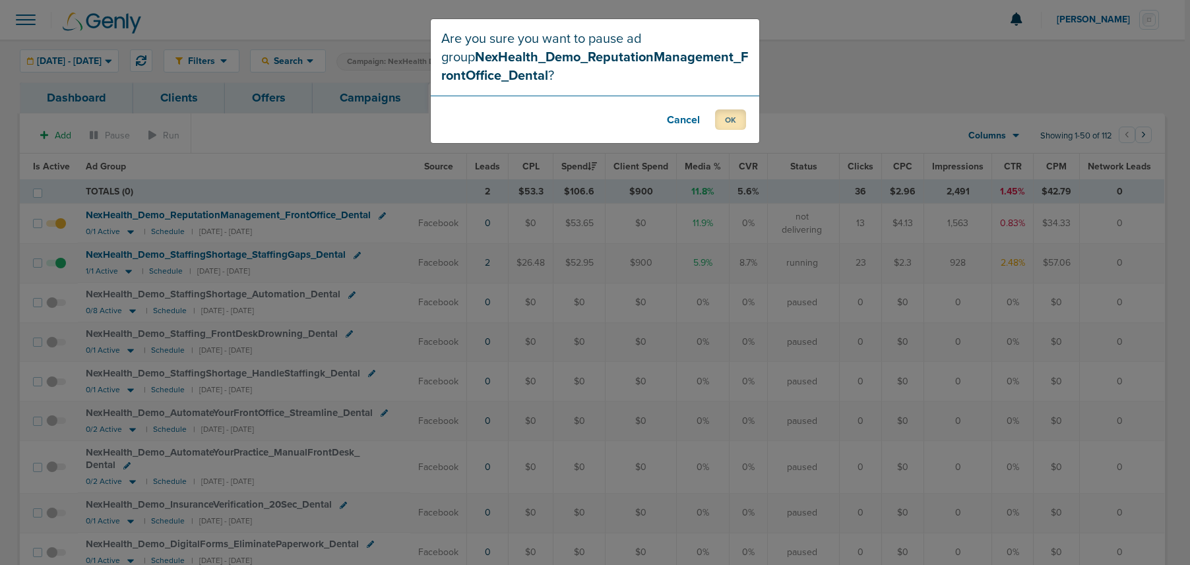
click at [728, 123] on button "OK" at bounding box center [730, 119] width 31 height 20
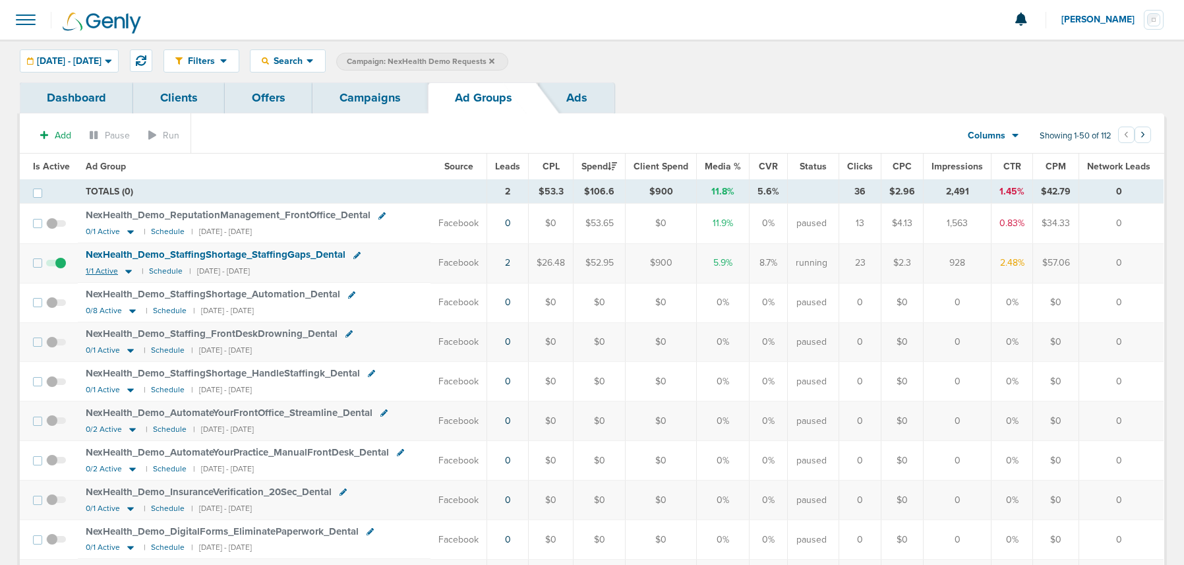
click at [127, 272] on icon at bounding box center [128, 272] width 7 height 4
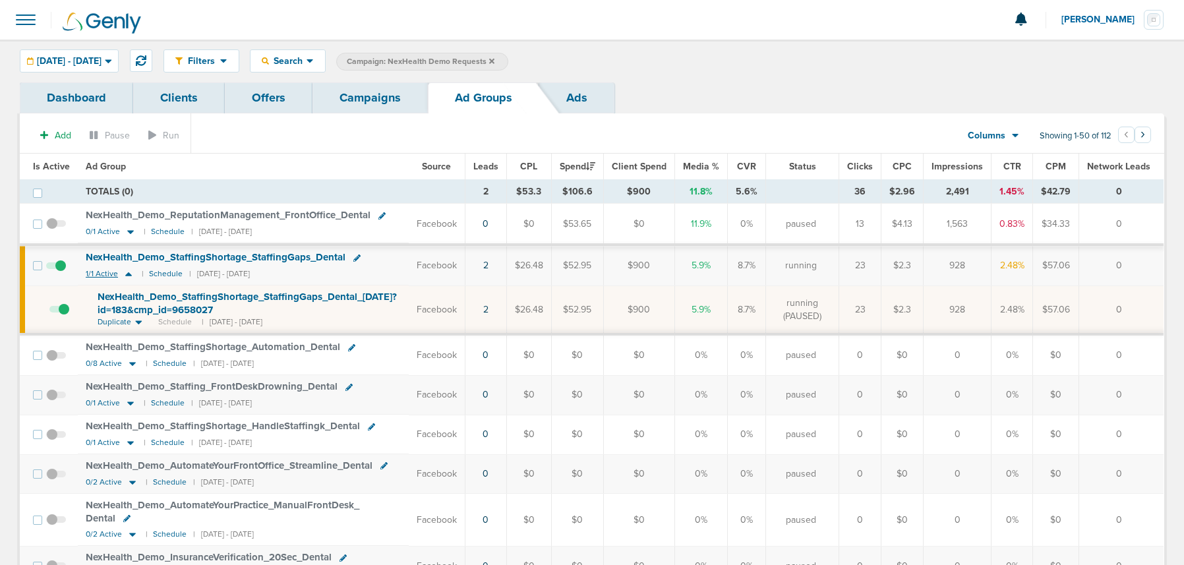
click at [127, 272] on icon at bounding box center [128, 273] width 13 height 11
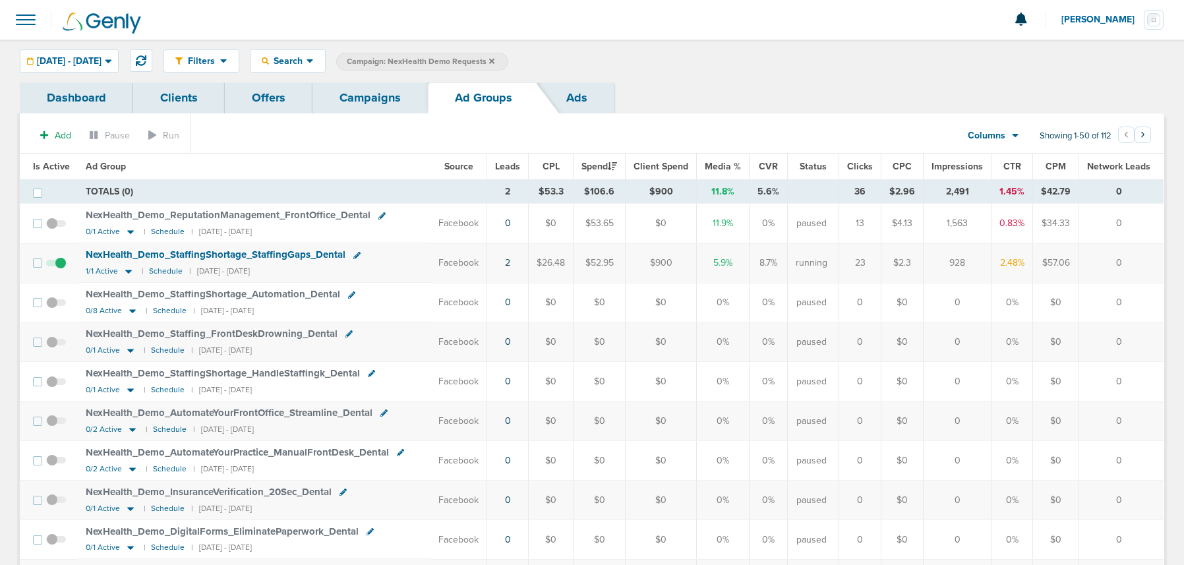
click at [344, 98] on link "Campaigns" at bounding box center [370, 97] width 115 height 31
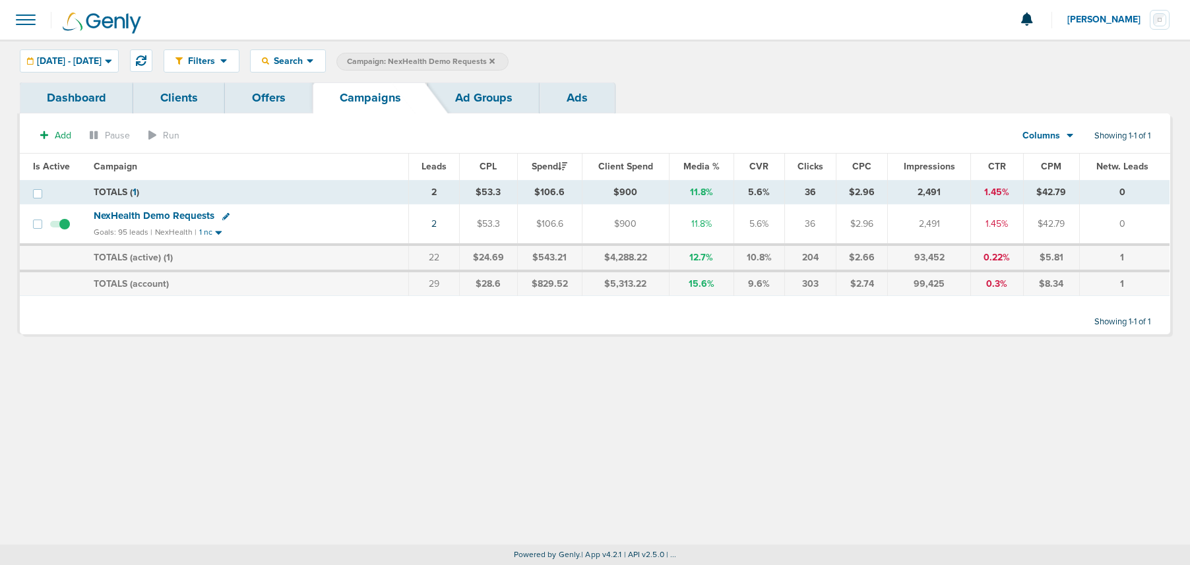
click at [495, 59] on icon at bounding box center [491, 60] width 5 height 5
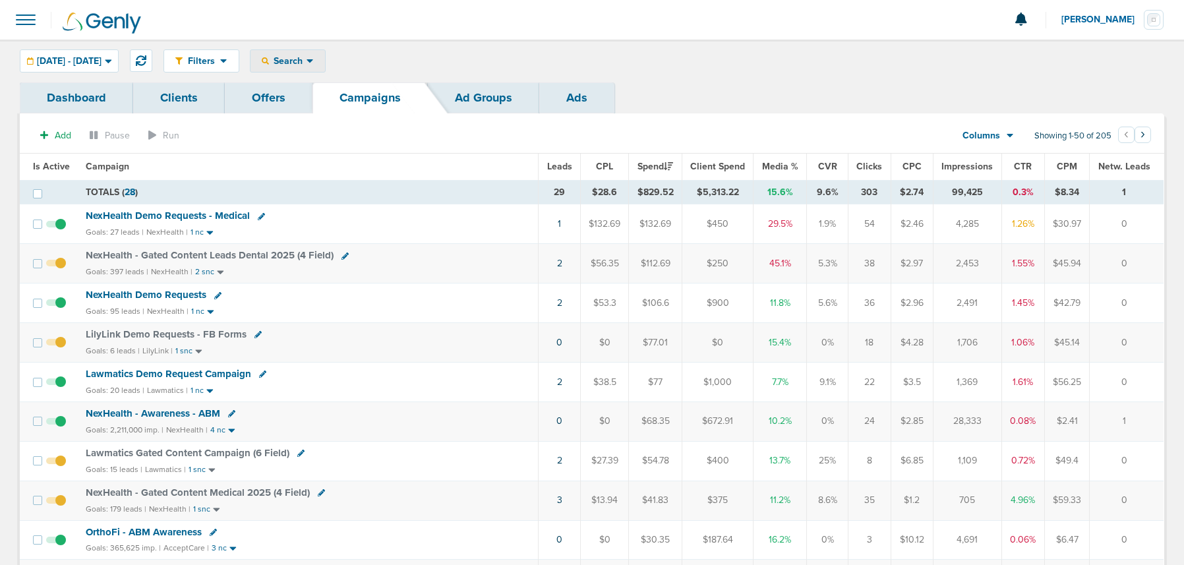
drag, startPoint x: 340, startPoint y: 63, endPoint x: 347, endPoint y: 82, distance: 20.9
click at [325, 67] on div "Search" at bounding box center [288, 61] width 75 height 22
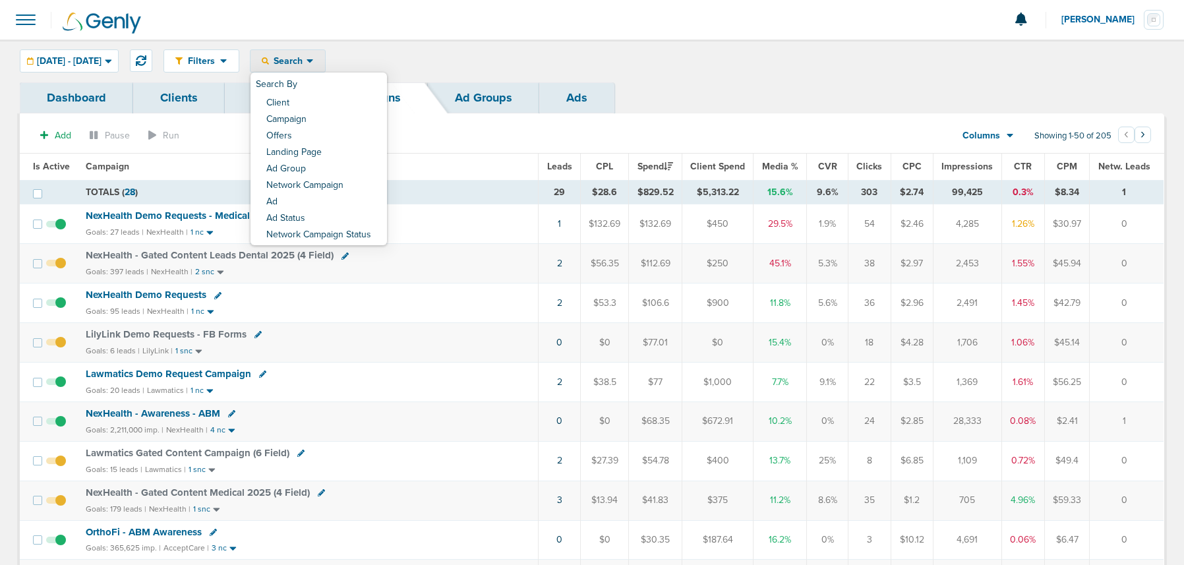
click at [347, 101] on link "Client" at bounding box center [319, 104] width 137 height 16
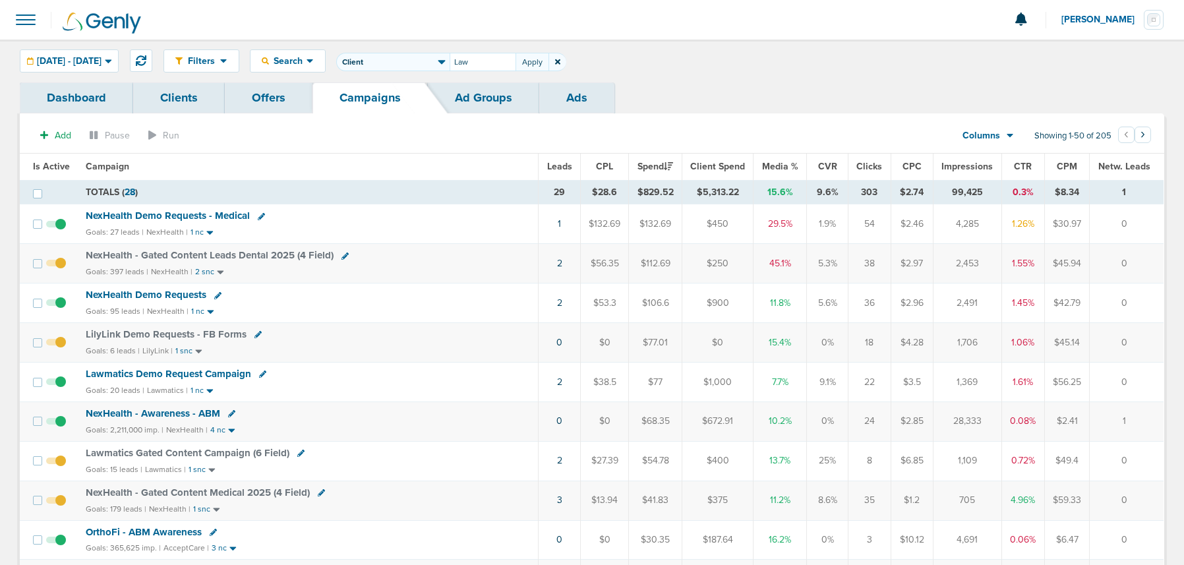
type input "Law"
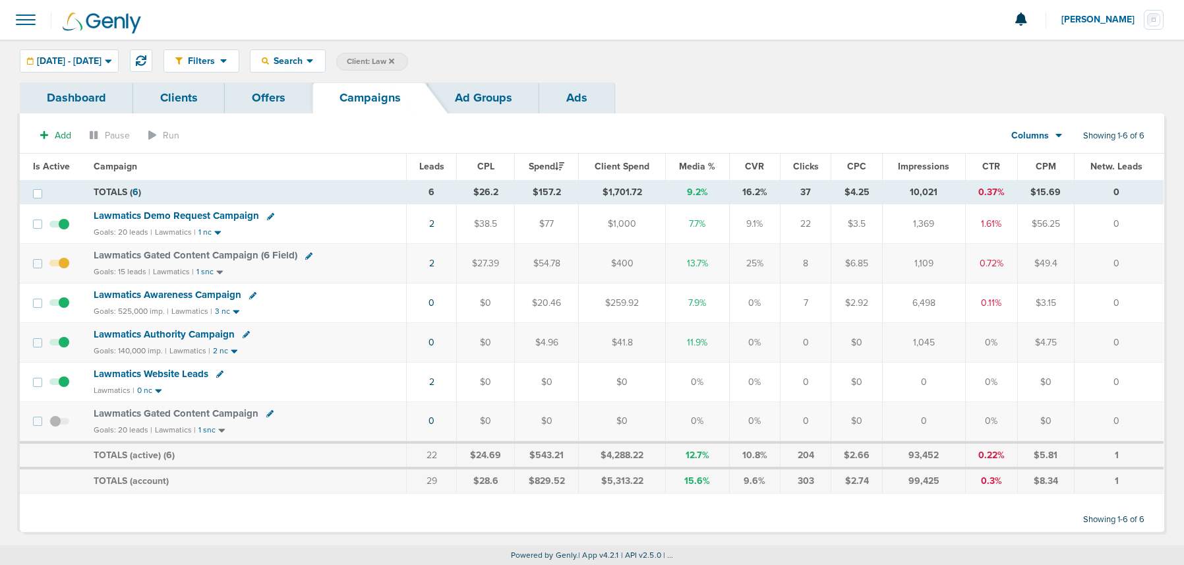
click at [150, 292] on span "Lawmatics Awareness Campaign" at bounding box center [168, 295] width 148 height 12
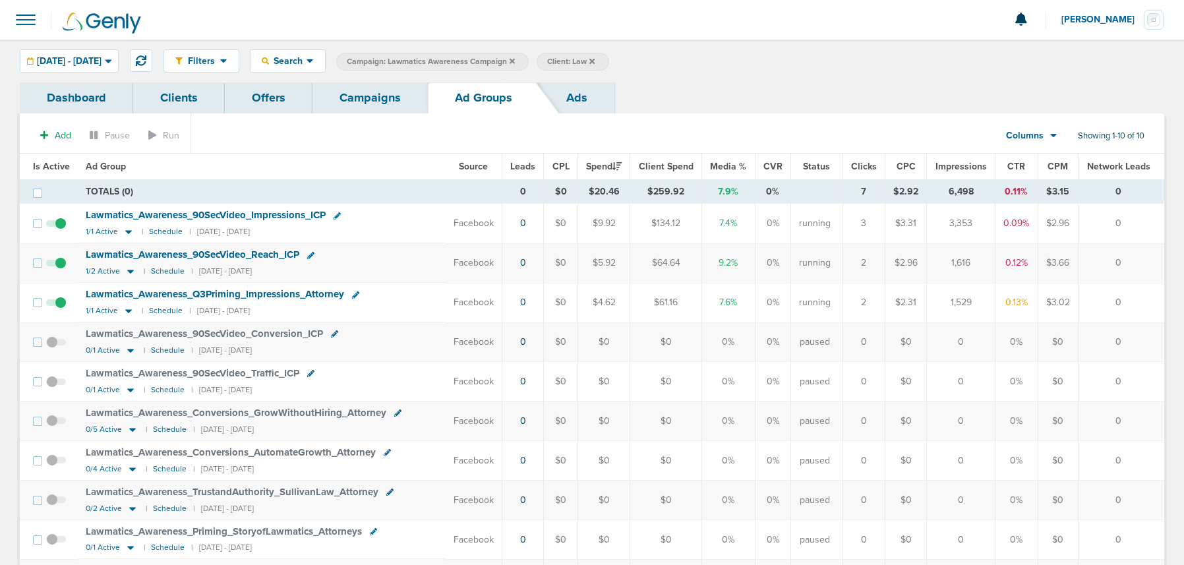
click at [193, 292] on span "Lawmatics_ Awareness_ Q3Priming_ Impressions_ Attorney" at bounding box center [215, 294] width 259 height 12
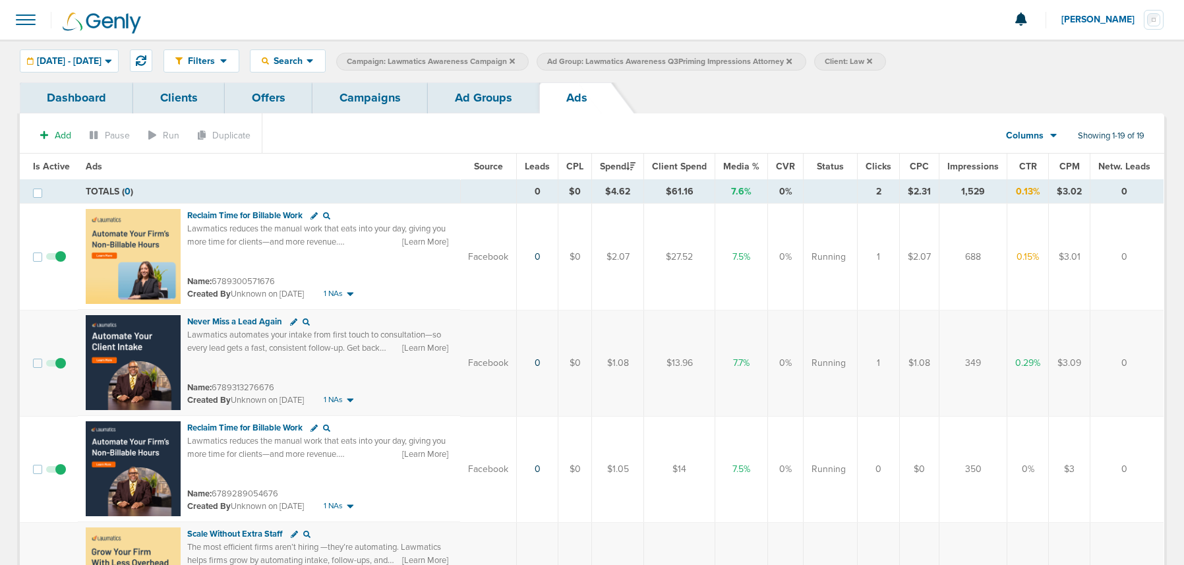
click at [475, 102] on link "Ad Groups" at bounding box center [483, 97] width 111 height 31
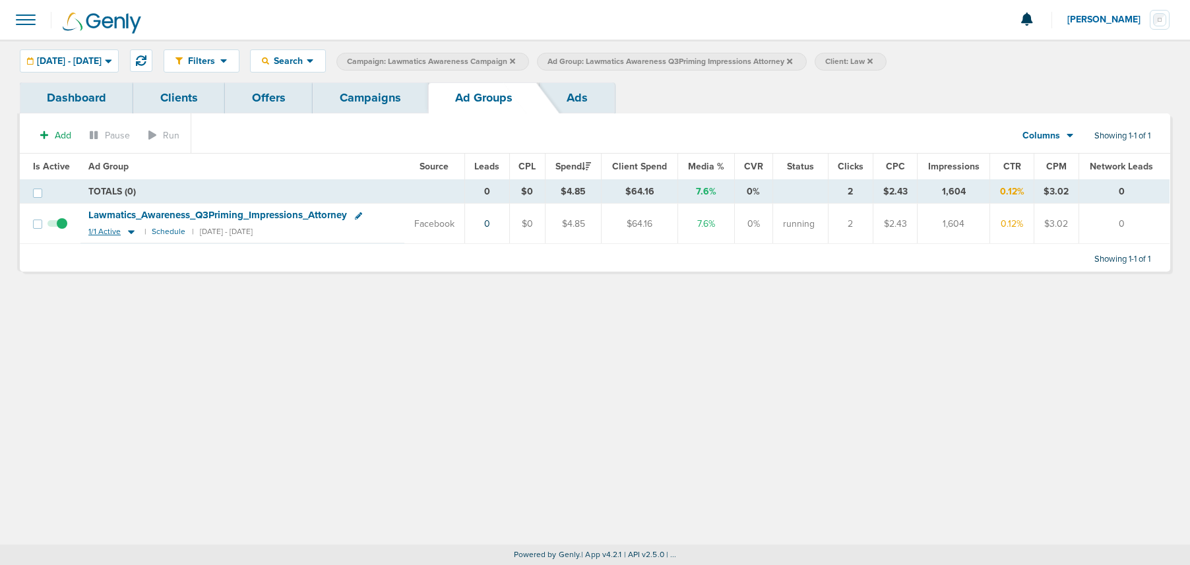
click at [132, 231] on icon at bounding box center [131, 231] width 13 height 11
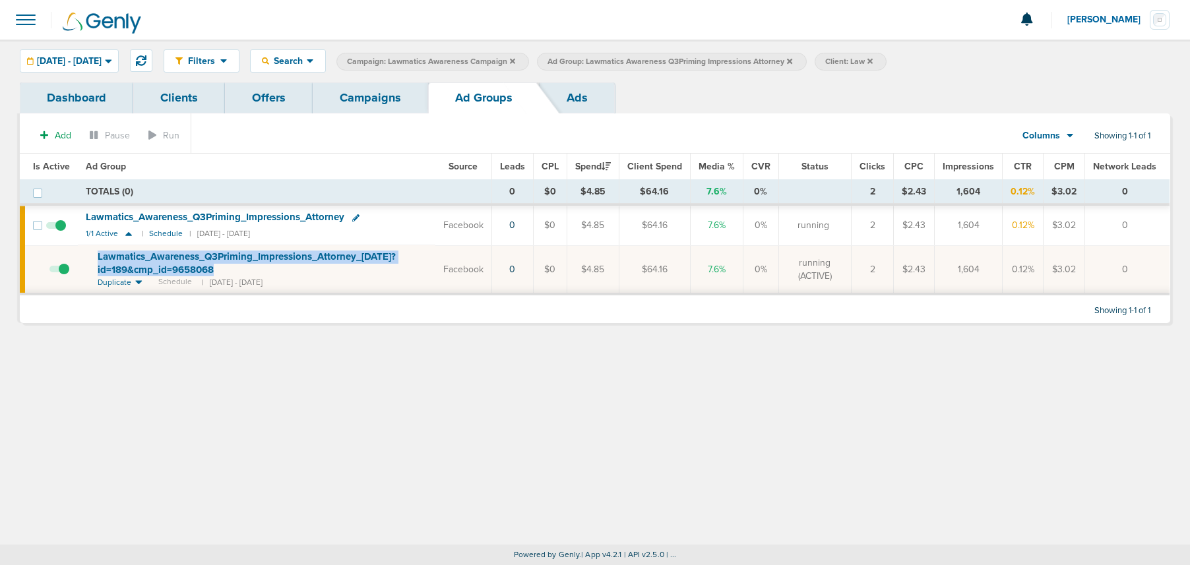
drag, startPoint x: 88, startPoint y: 251, endPoint x: 220, endPoint y: 268, distance: 133.6
click at [220, 268] on td "Lawmatics_ Awareness_ Q3Priming_ Impressions_ Attorney_ [DATE]?id=189&cmp_ id=9…" at bounding box center [256, 269] width 357 height 49
copy span "Lawmatics_ Awareness_ Q3Priming_ Impressions_ Attorney_ [DATE]?id=189&cmp_ id=9…"
click at [367, 100] on link "Campaigns" at bounding box center [370, 97] width 115 height 31
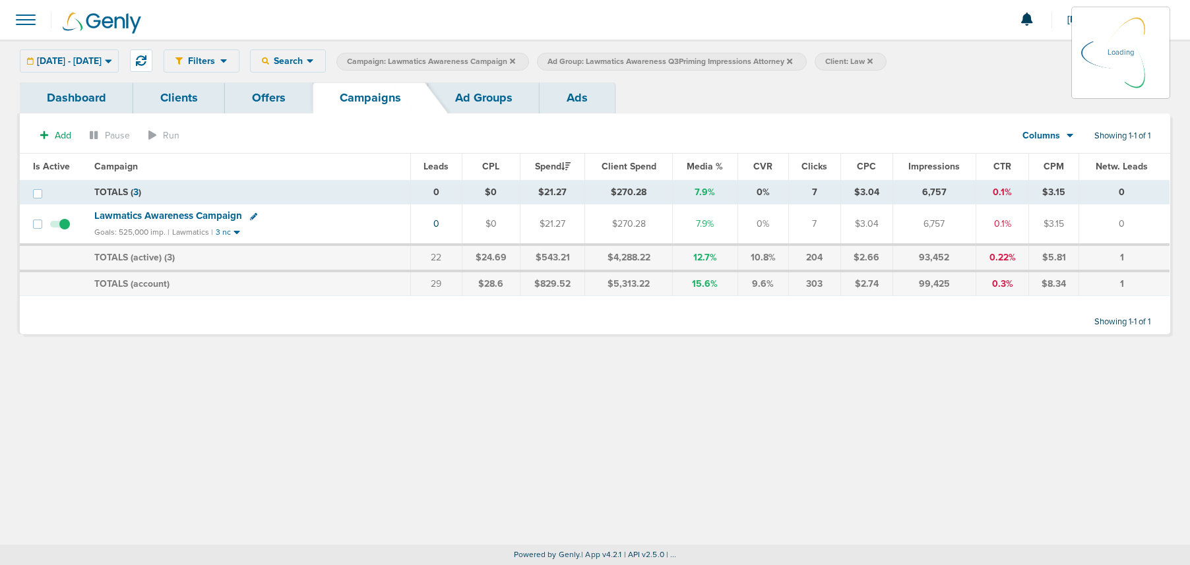
click at [806, 59] on label "Ad Group: Lawmatics Awareness Q3Priming Impressions Attorney" at bounding box center [671, 62] width 269 height 18
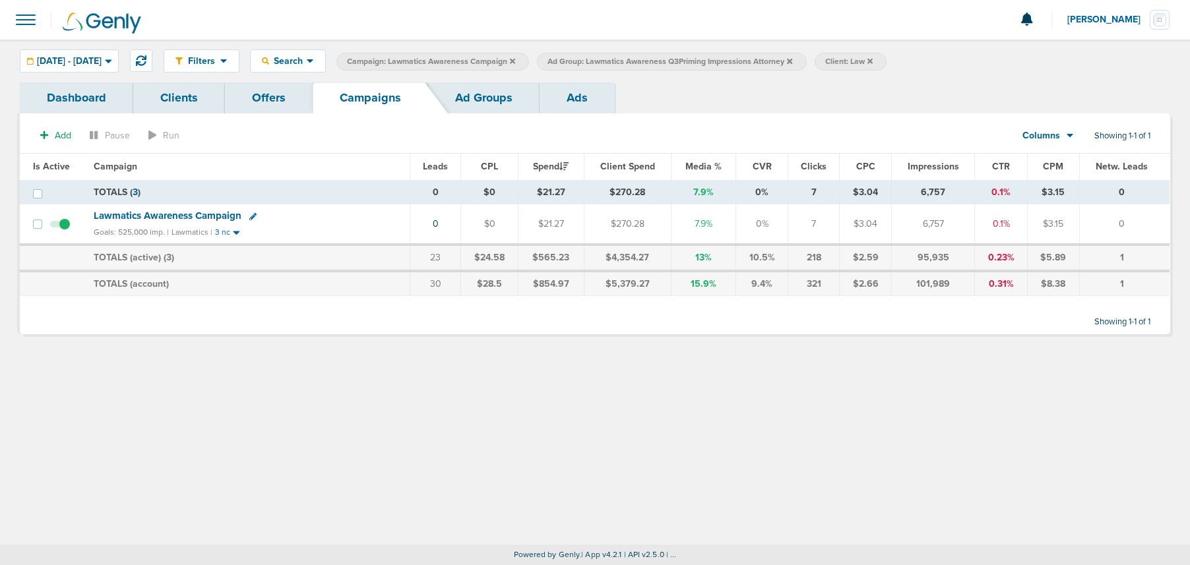
click at [792, 60] on icon at bounding box center [789, 60] width 5 height 5
click at [515, 61] on icon at bounding box center [512, 61] width 5 height 8
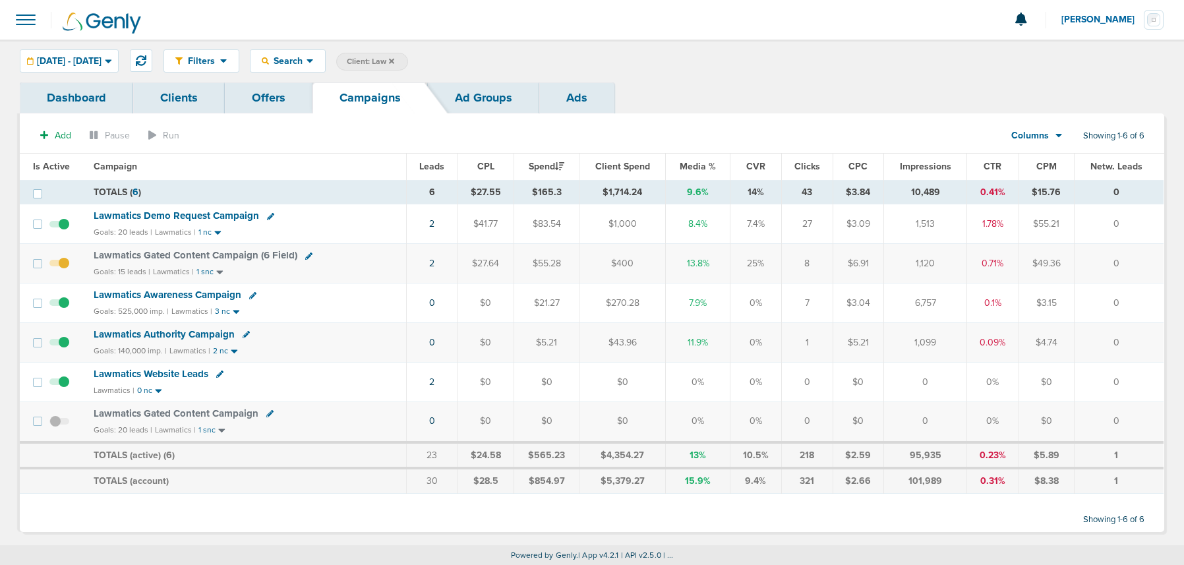
click at [394, 61] on icon at bounding box center [391, 60] width 5 height 5
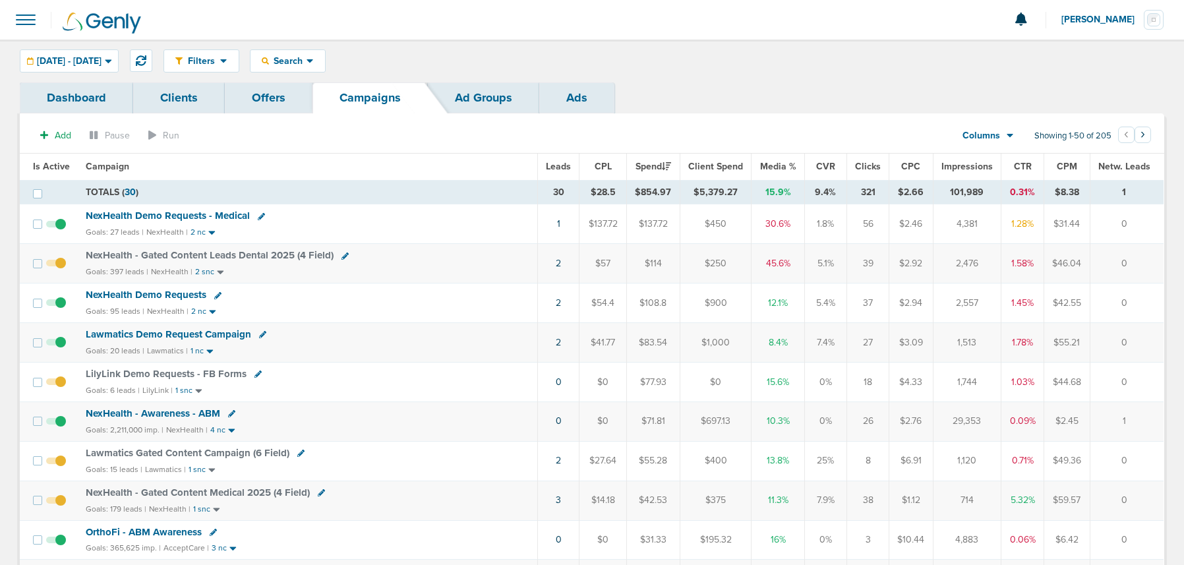
click at [1097, 26] on button "[PERSON_NAME]" at bounding box center [1113, 20] width 104 height 40
click at [1070, 59] on link "Sign Out" at bounding box center [1099, 57] width 132 height 16
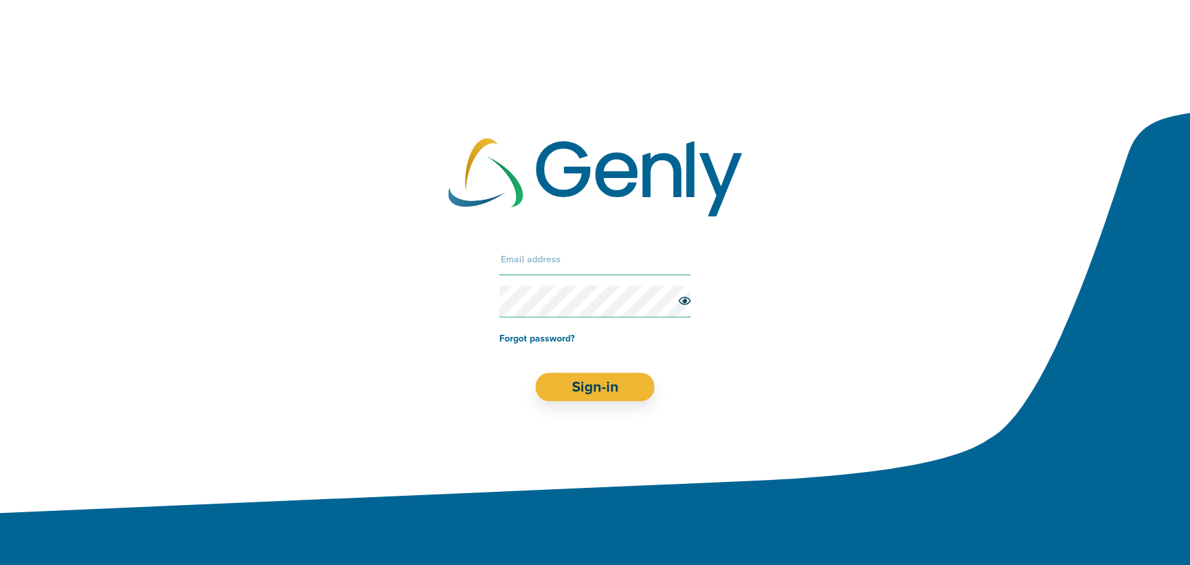
click at [534, 250] on input "text" at bounding box center [594, 259] width 191 height 32
type input "[EMAIL_ADDRESS][DOMAIN_NAME]"
click at [601, 375] on button "Sign-in" at bounding box center [594, 387] width 119 height 28
